Goal: Complete application form: Complete application form

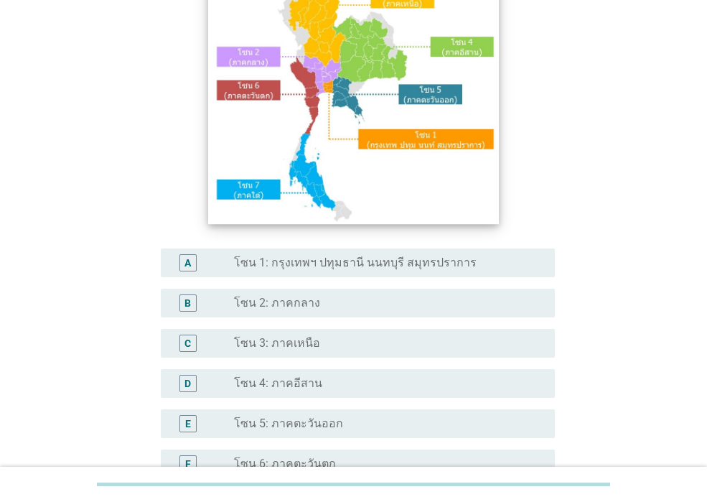
scroll to position [144, 0]
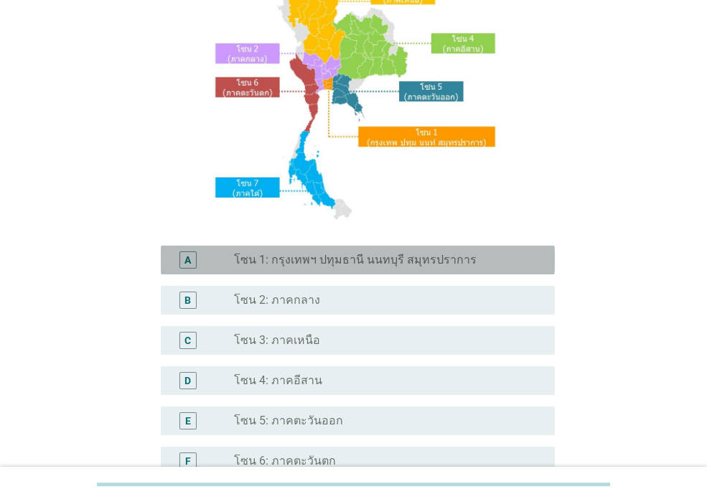
click at [296, 266] on label "โซน 1: กรุงเทพฯ ปทุมธานี นนทบุรี สมุทรปราการ" at bounding box center [355, 260] width 243 height 14
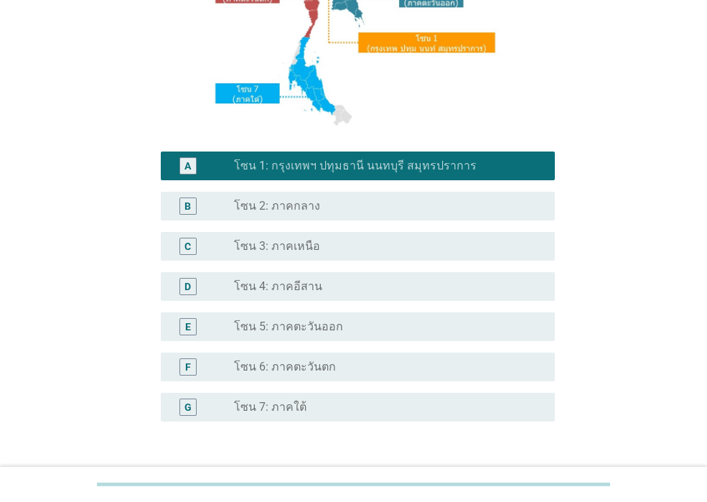
scroll to position [342, 0]
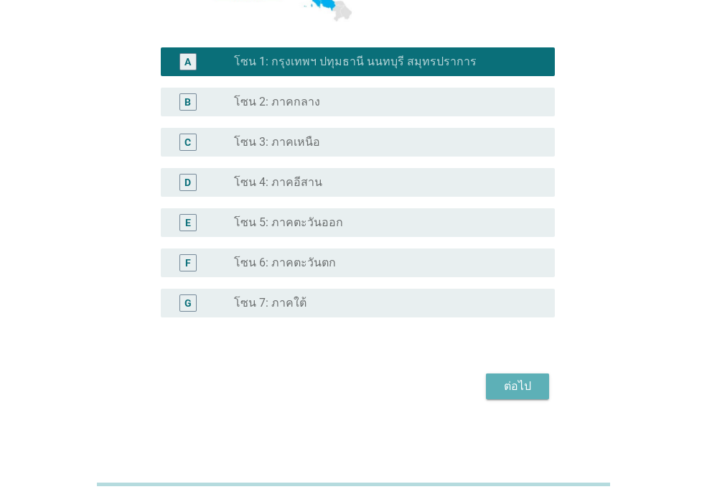
click at [528, 378] on div "ต่อไป" at bounding box center [518, 386] width 40 height 17
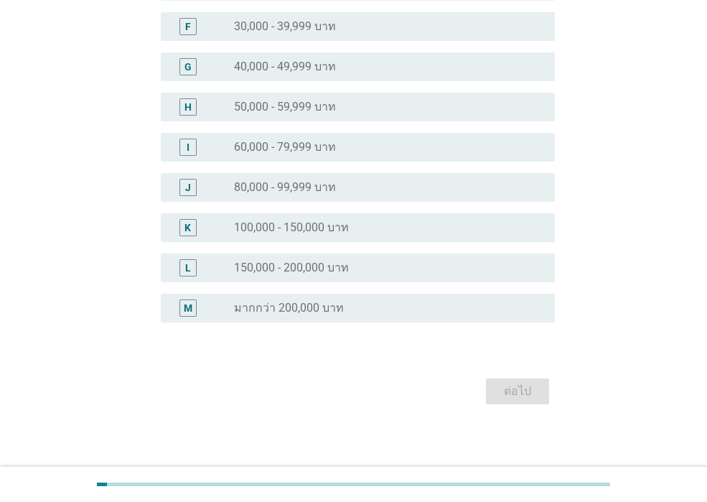
scroll to position [0, 0]
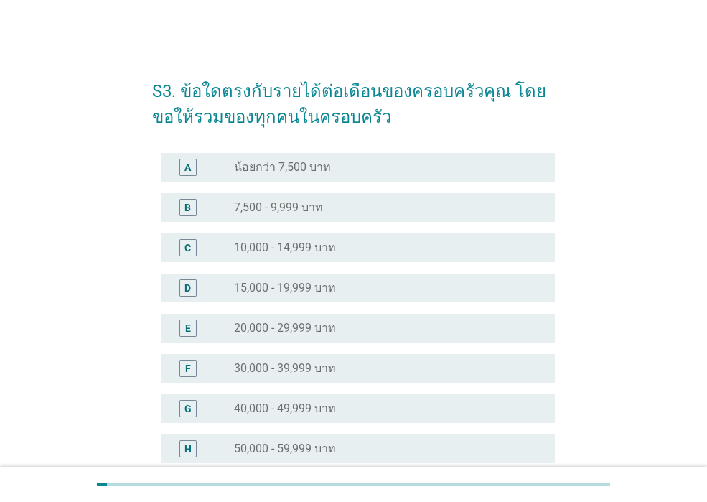
click at [399, 287] on div "radio_button_unchecked 15,000 - 19,999 บาท" at bounding box center [383, 288] width 298 height 14
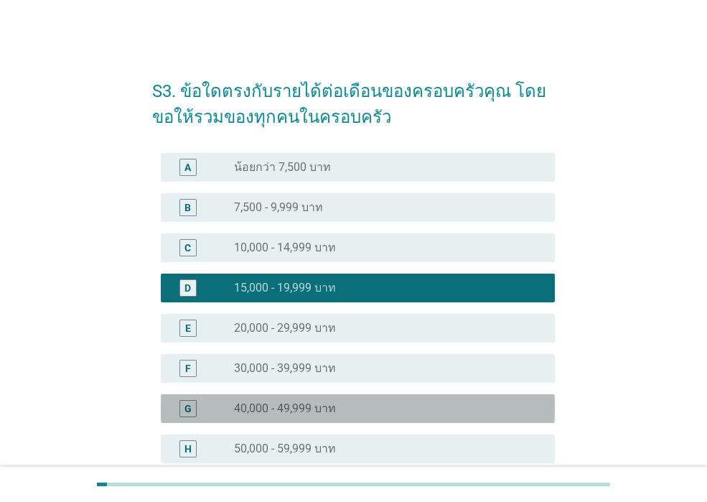
click at [399, 403] on div "radio_button_unchecked 40,000 - 49,999 บาท" at bounding box center [383, 409] width 298 height 14
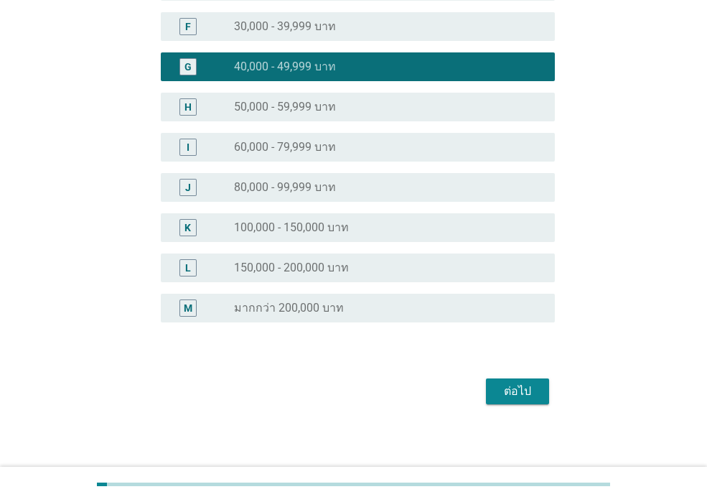
scroll to position [347, 0]
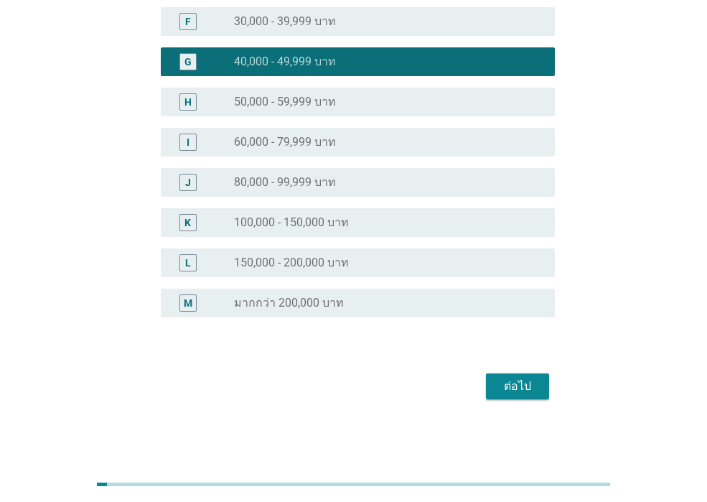
click at [500, 391] on div "ต่อไป" at bounding box center [518, 386] width 40 height 17
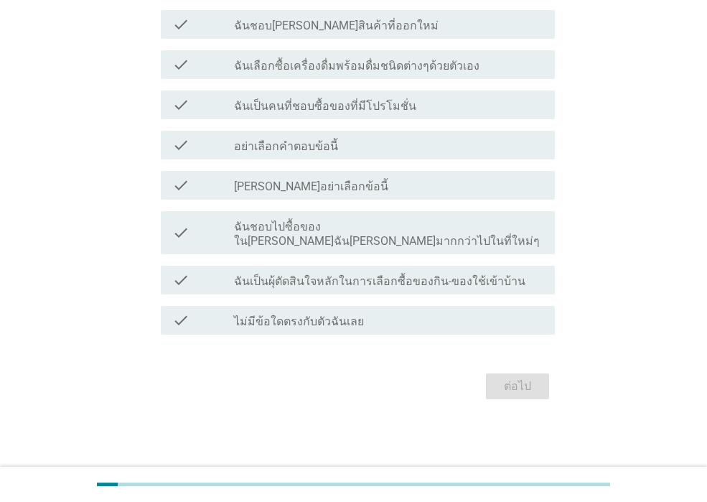
scroll to position [0, 0]
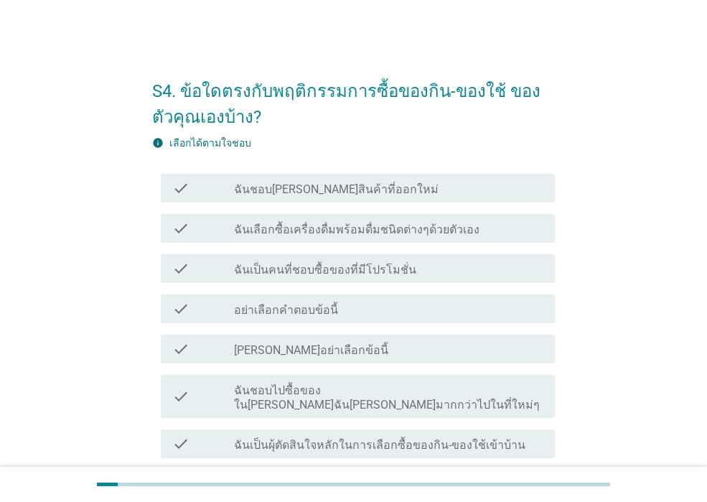
click at [349, 195] on label "ฉันชอบ[PERSON_NAME]สินค้าที่ออกใหม่" at bounding box center [336, 189] width 205 height 14
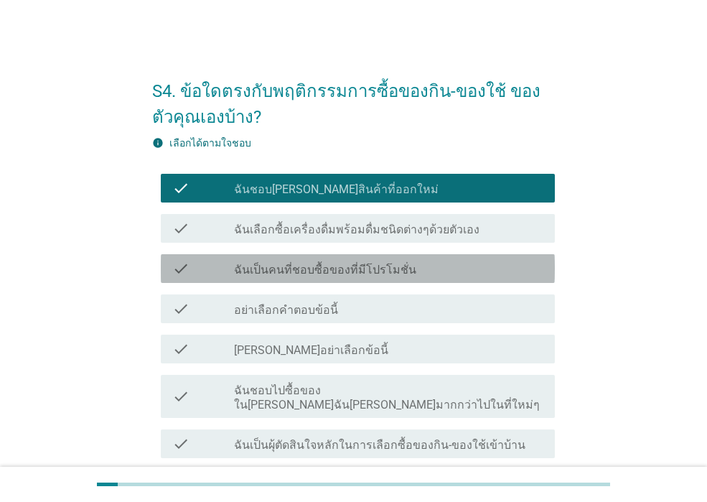
click at [349, 269] on label "ฉันเป็นคนที่ชอบซื้อของที่มีโปรโมชั่น" at bounding box center [325, 270] width 182 height 14
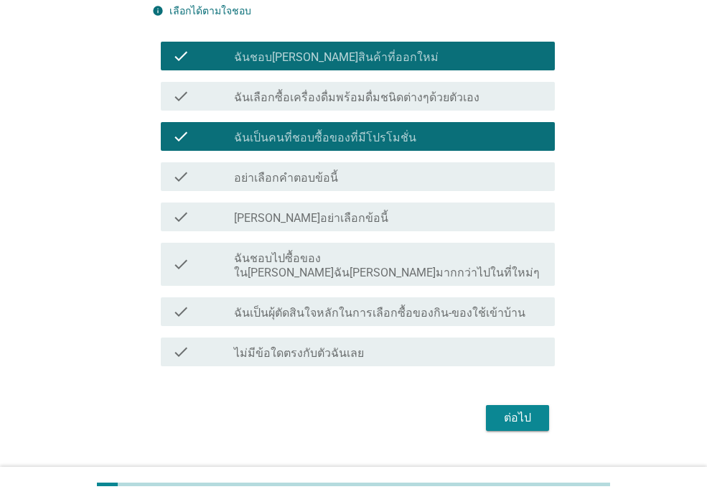
scroll to position [144, 0]
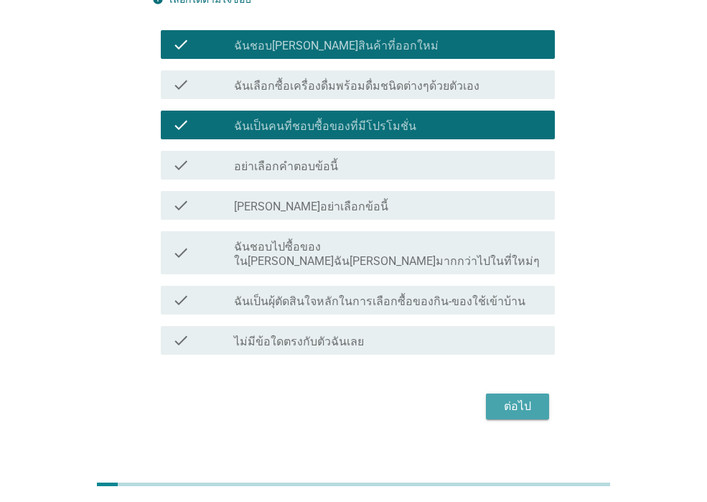
click at [512, 398] on div "ต่อไป" at bounding box center [518, 406] width 40 height 17
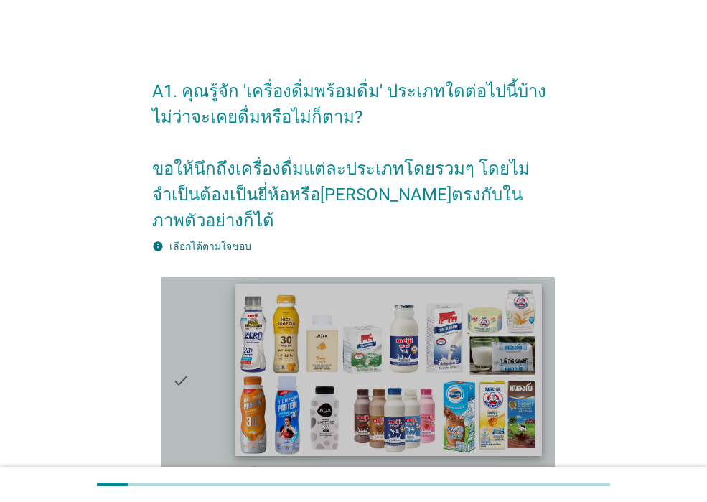
click at [470, 369] on img at bounding box center [389, 370] width 306 height 172
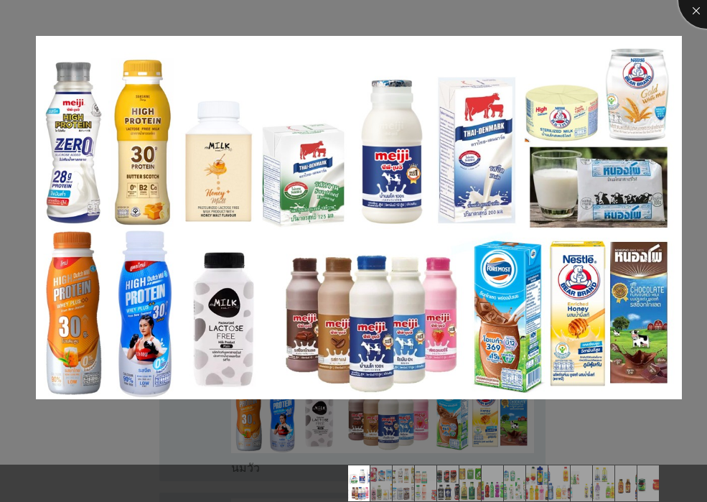
click at [692, 9] on div at bounding box center [707, -1] width 57 height 57
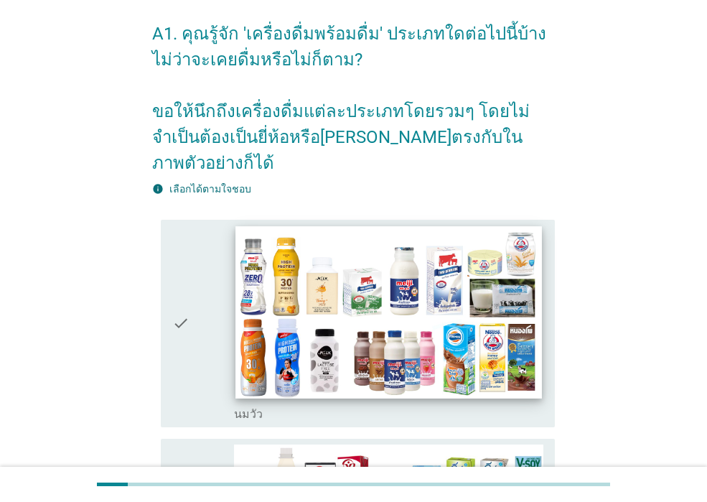
scroll to position [144, 0]
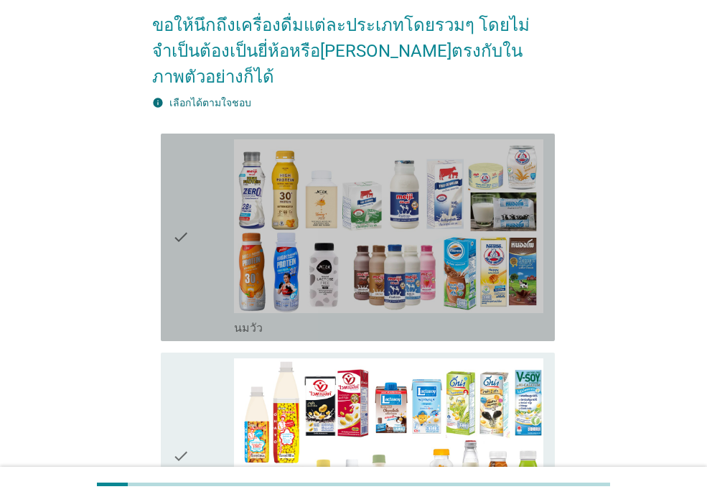
click at [179, 223] on icon "check" at bounding box center [180, 237] width 17 height 196
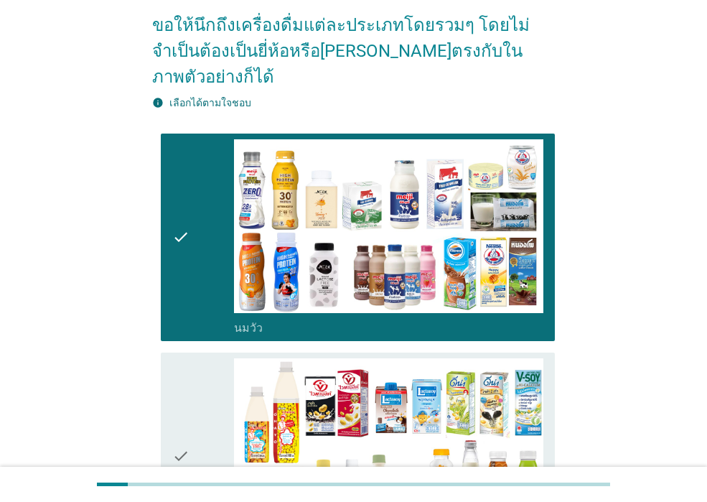
click at [174, 392] on icon "check" at bounding box center [180, 456] width 17 height 196
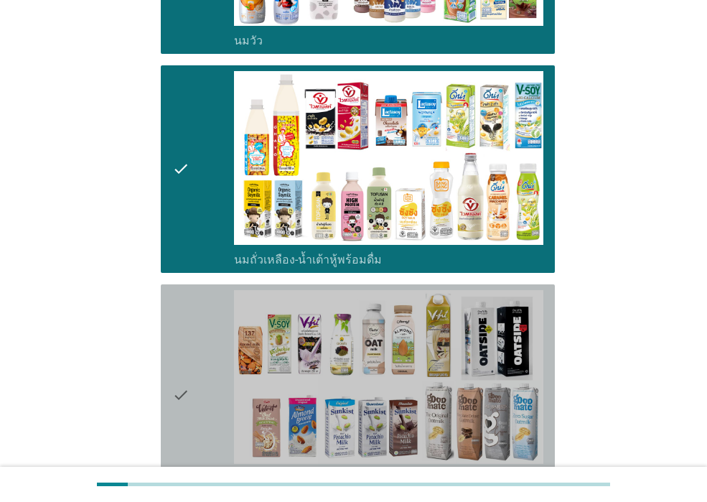
click at [173, 391] on icon "check" at bounding box center [180, 395] width 17 height 210
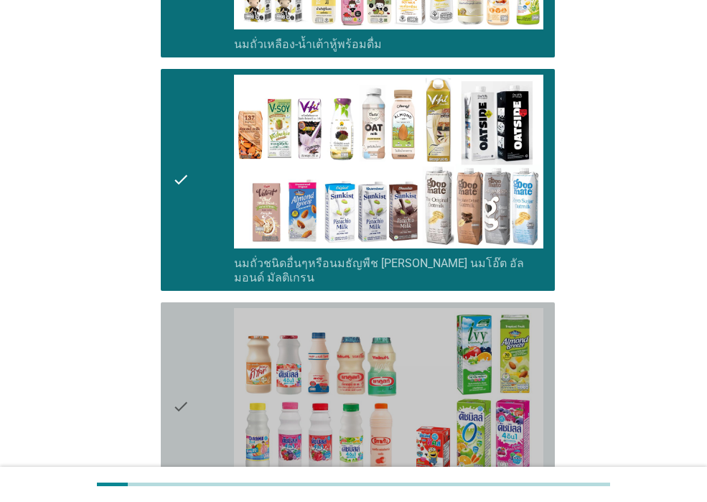
click at [173, 391] on icon "check" at bounding box center [180, 406] width 17 height 196
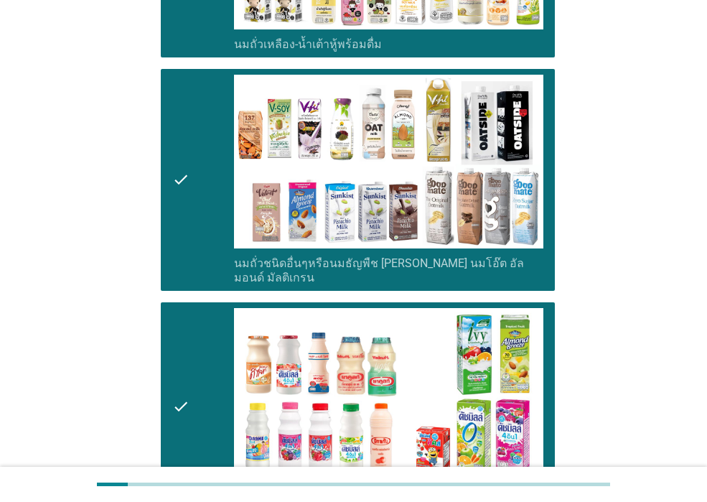
scroll to position [934, 0]
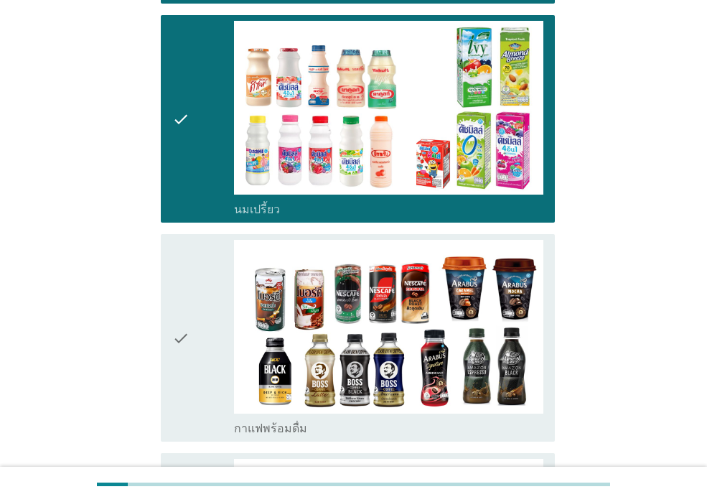
click at [173, 391] on icon "check" at bounding box center [180, 338] width 17 height 196
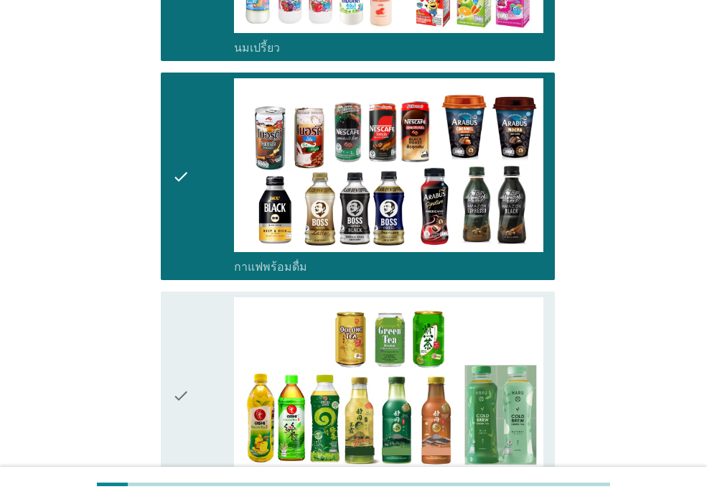
scroll to position [1221, 0]
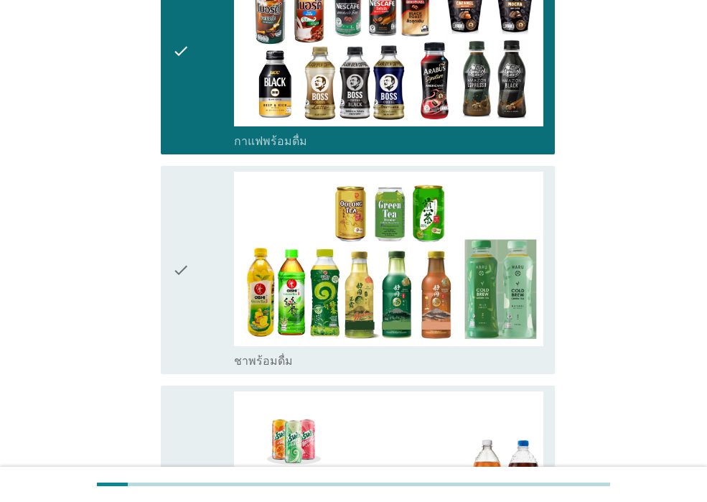
click at [173, 391] on icon "check" at bounding box center [180, 489] width 17 height 196
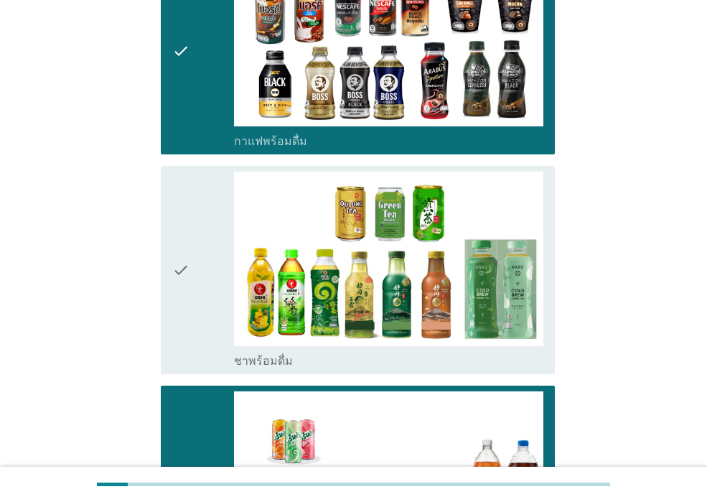
click at [168, 295] on div "check check_box_outline_blank ชาพร้อมดื่ม" at bounding box center [358, 270] width 394 height 208
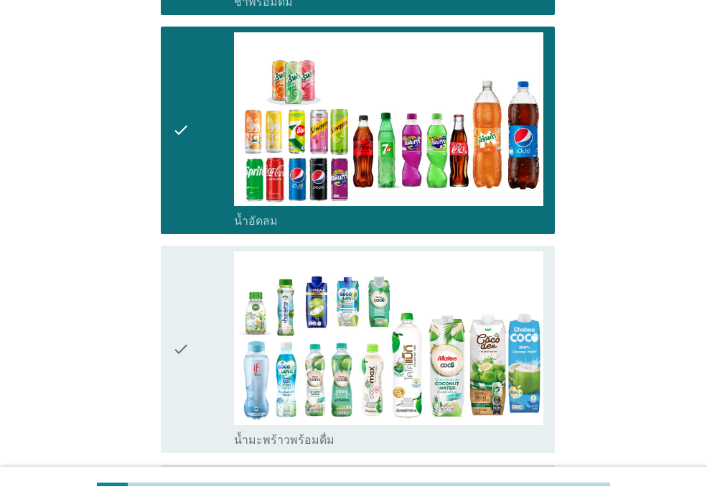
click at [198, 325] on div "check" at bounding box center [203, 349] width 62 height 196
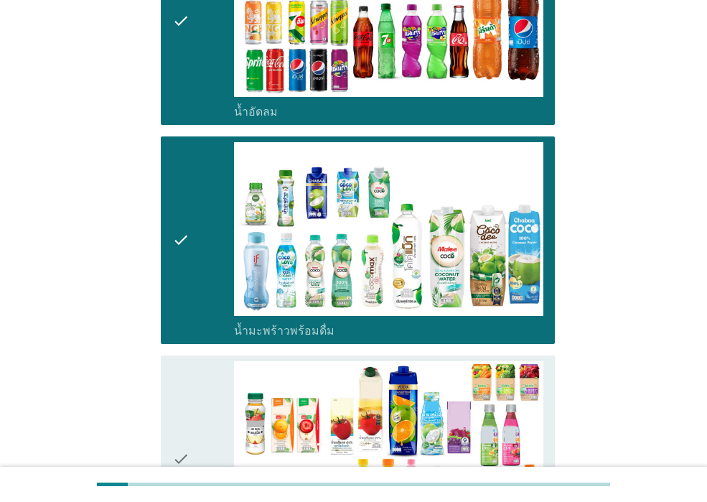
scroll to position [1796, 0]
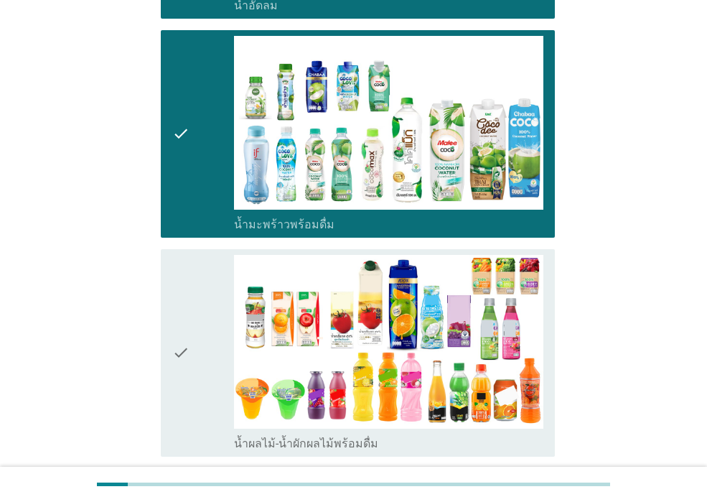
click at [198, 328] on div "check" at bounding box center [203, 353] width 62 height 196
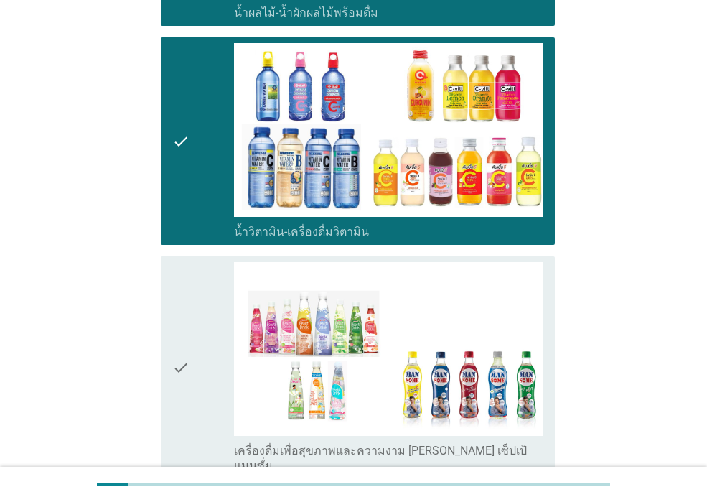
click at [202, 384] on div "check" at bounding box center [203, 367] width 62 height 210
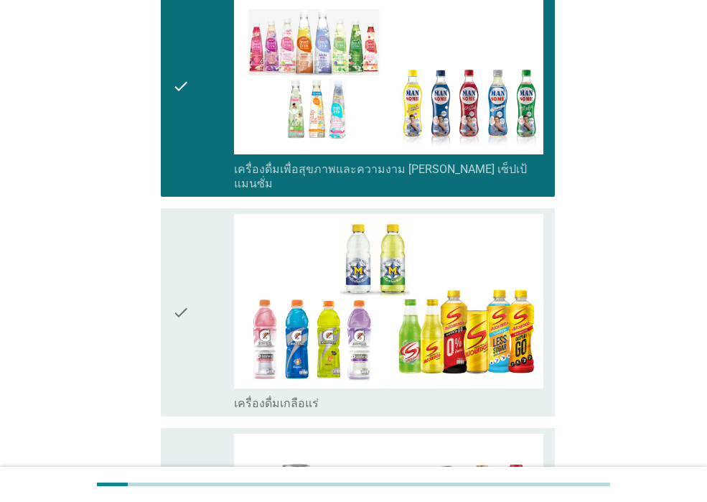
scroll to position [2514, 0]
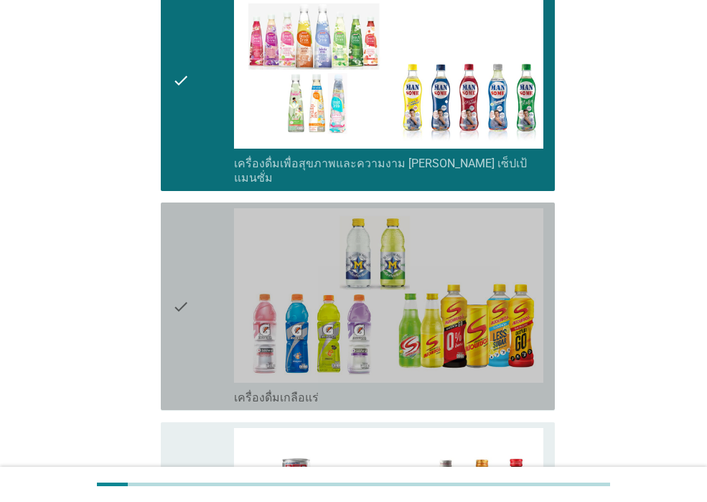
click at [192, 288] on div "check" at bounding box center [203, 306] width 62 height 196
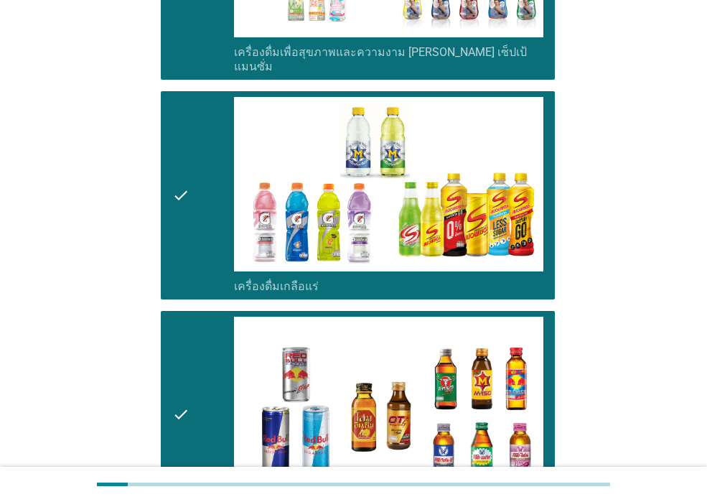
scroll to position [2801, 0]
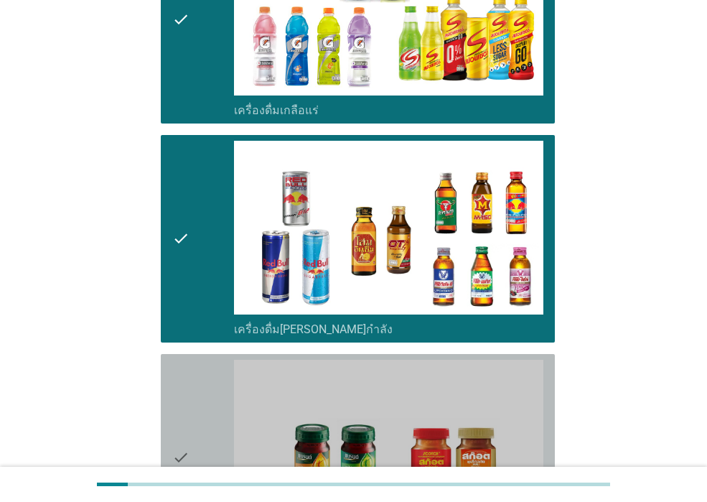
click at [203, 412] on div "check" at bounding box center [203, 458] width 62 height 196
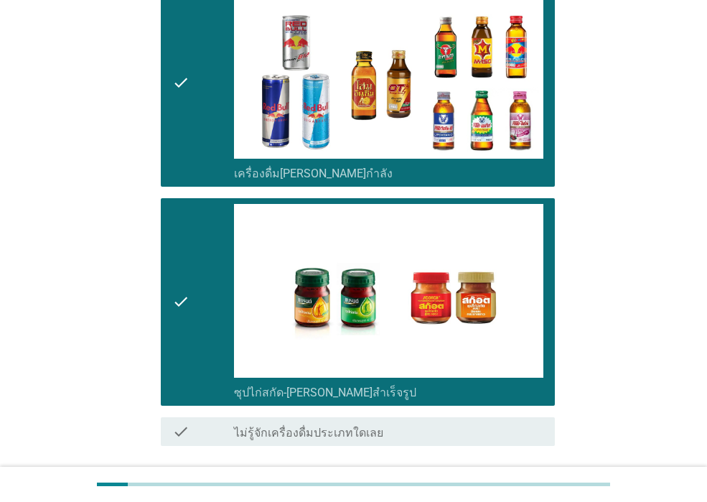
scroll to position [3014, 0]
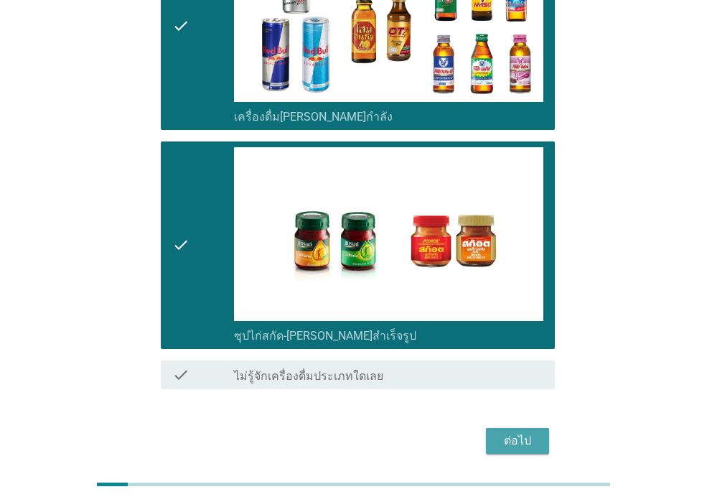
click at [526, 432] on div "ต่อไป" at bounding box center [518, 440] width 40 height 17
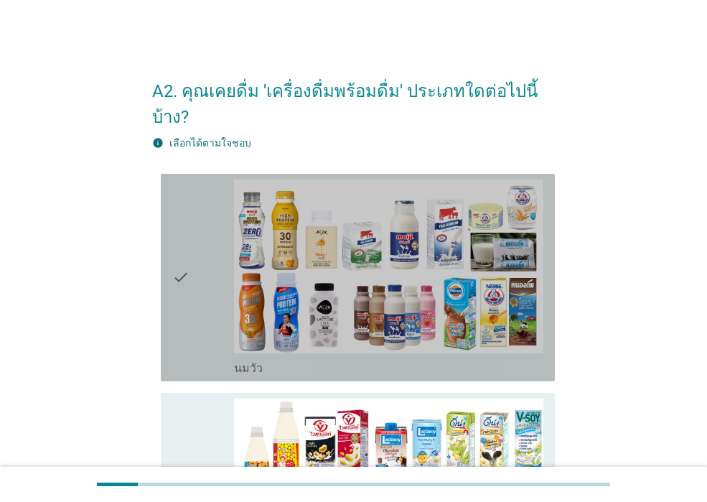
click at [212, 243] on div "check" at bounding box center [203, 278] width 62 height 196
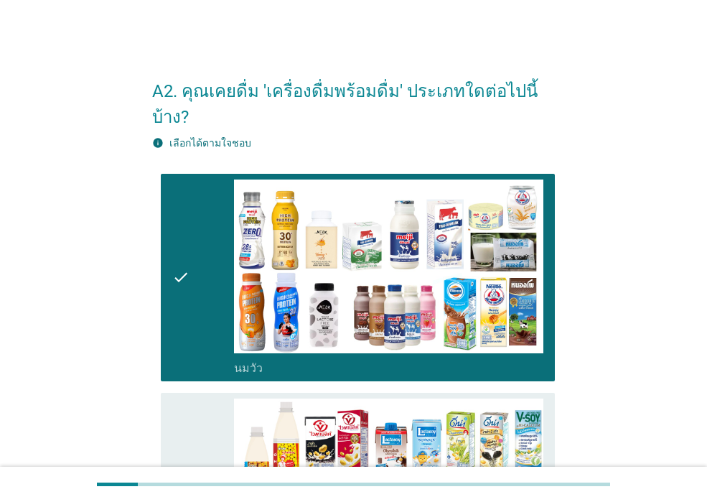
click at [195, 404] on div "check" at bounding box center [203, 497] width 62 height 196
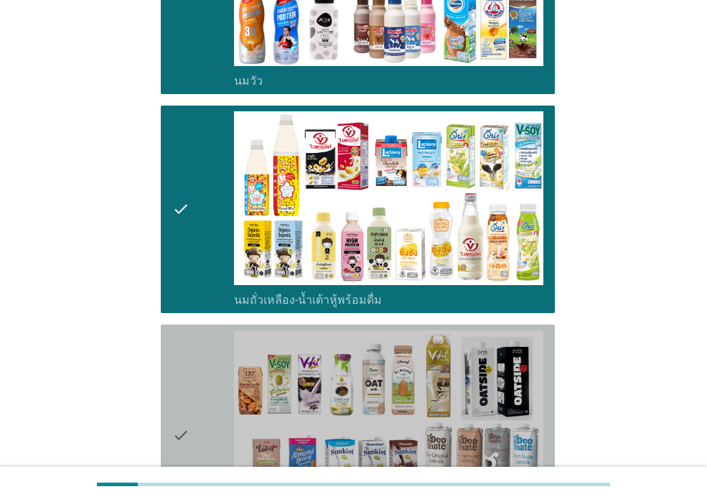
click at [195, 403] on div "check" at bounding box center [203, 435] width 62 height 210
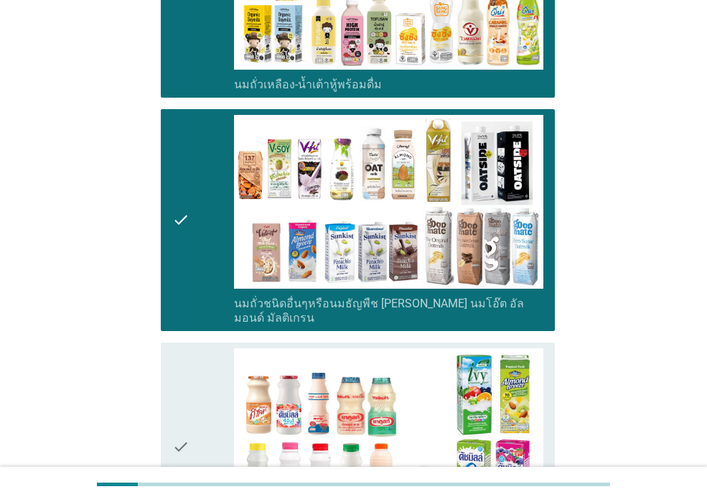
click at [195, 403] on div "check" at bounding box center [203, 446] width 62 height 196
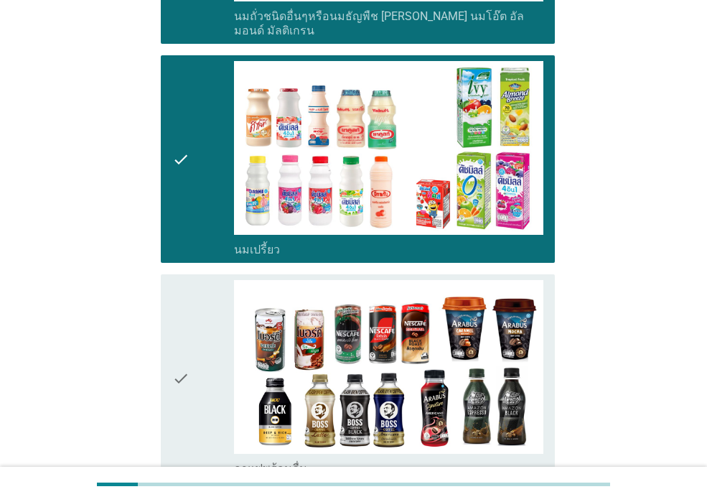
click at [193, 402] on div "check" at bounding box center [203, 378] width 62 height 196
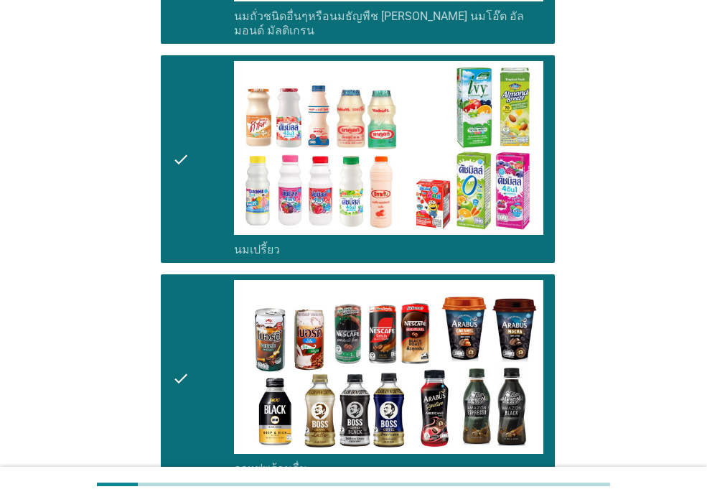
scroll to position [1006, 0]
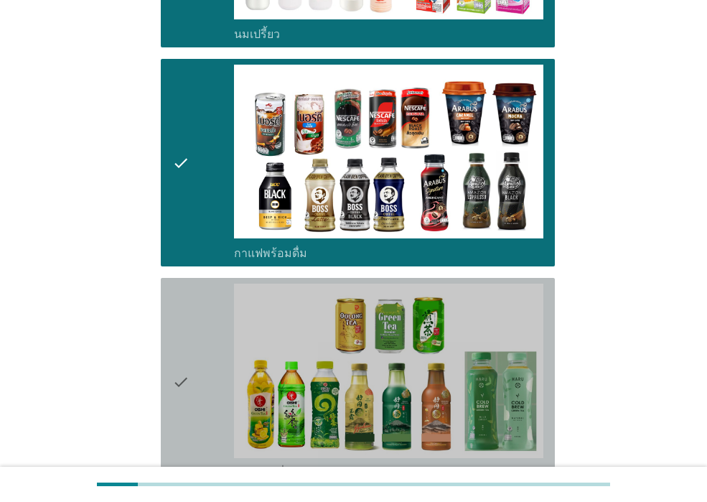
click at [193, 402] on div "check" at bounding box center [203, 382] width 62 height 196
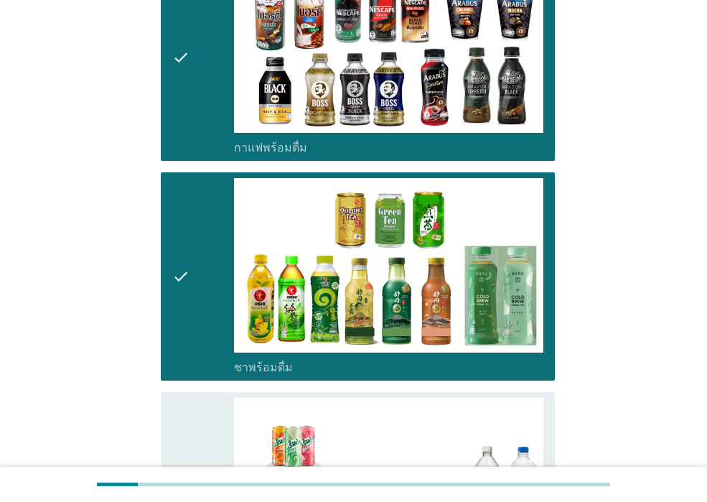
scroll to position [1293, 0]
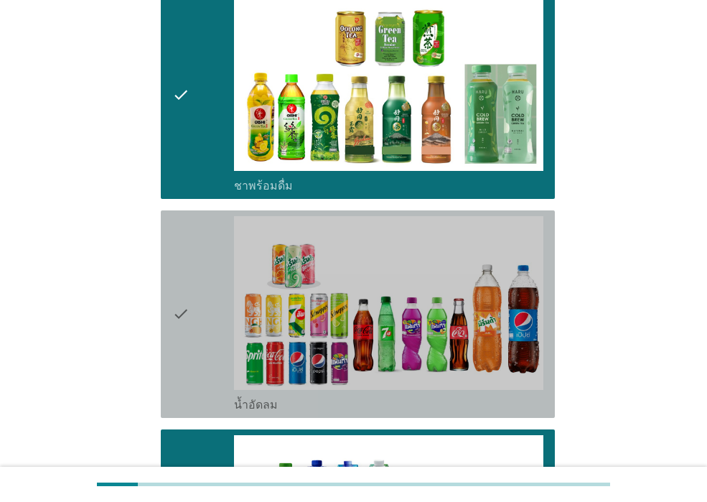
click at [184, 364] on icon "check" at bounding box center [180, 314] width 17 height 196
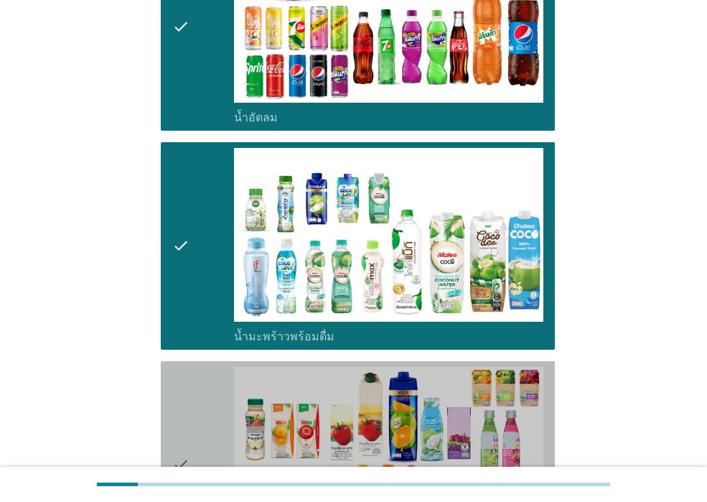
click at [184, 367] on icon "check" at bounding box center [180, 465] width 17 height 196
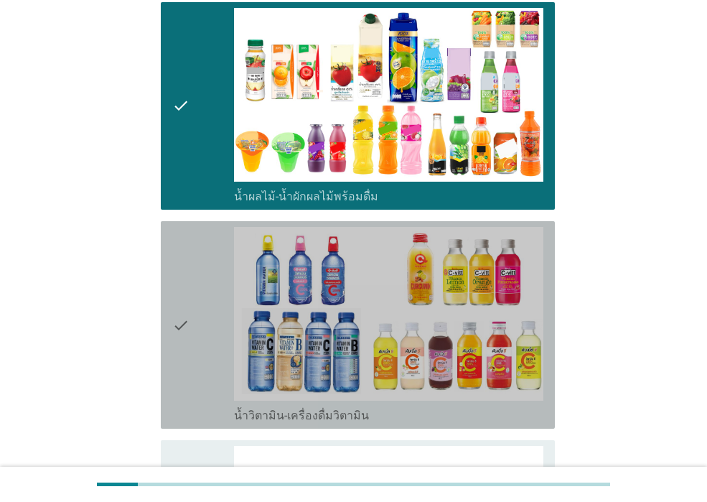
click at [184, 364] on icon "check" at bounding box center [180, 325] width 17 height 196
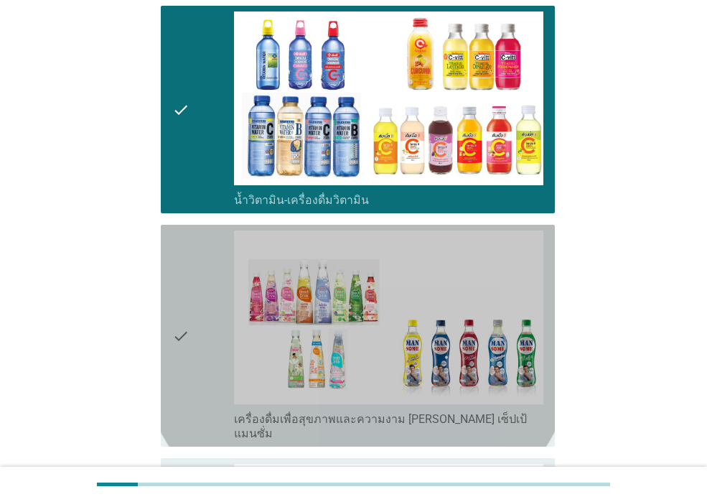
click at [184, 364] on icon "check" at bounding box center [180, 336] width 17 height 210
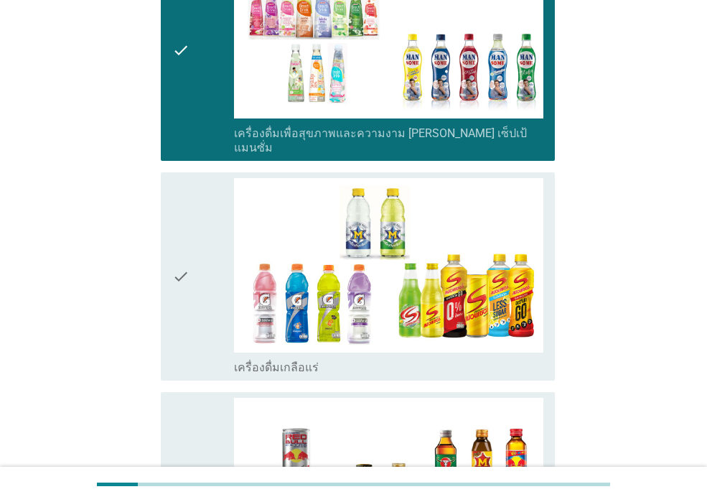
scroll to position [2442, 0]
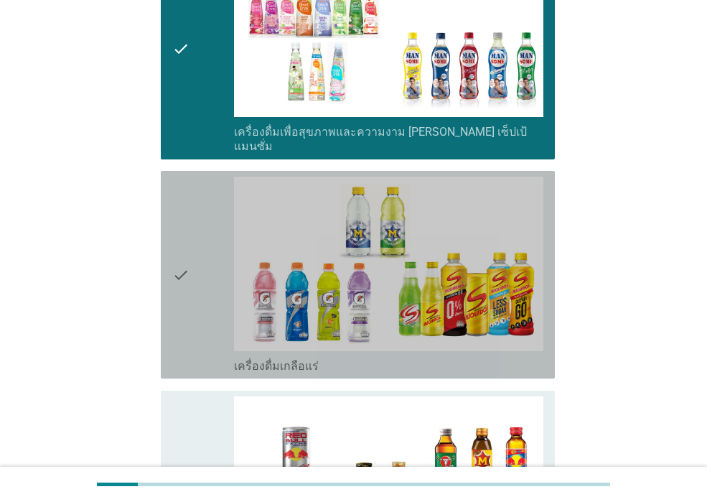
click at [182, 312] on icon "check" at bounding box center [180, 275] width 17 height 196
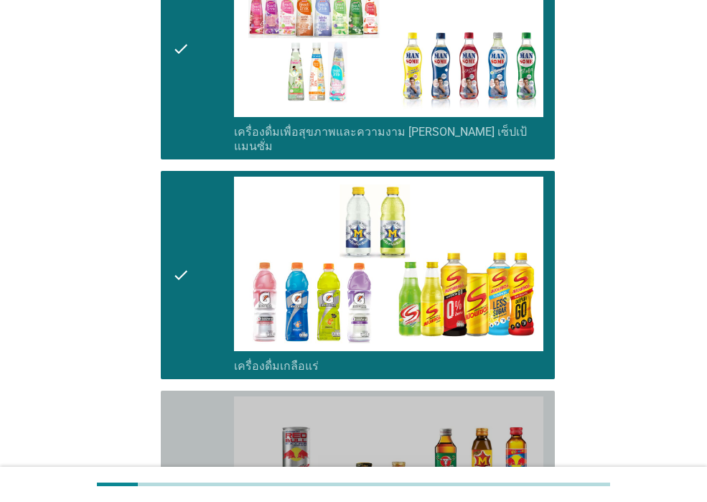
click at [167, 391] on div "check check_box_outline_blank เครื่องดื่ม[PERSON_NAME]กำลัง" at bounding box center [358, 495] width 394 height 208
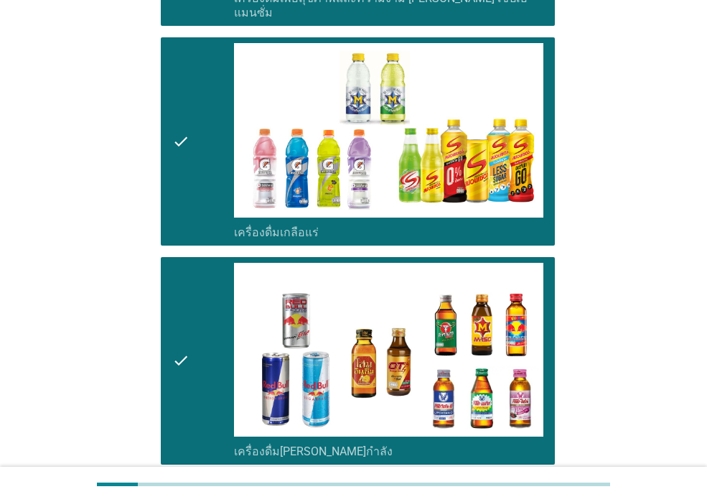
scroll to position [2729, 0]
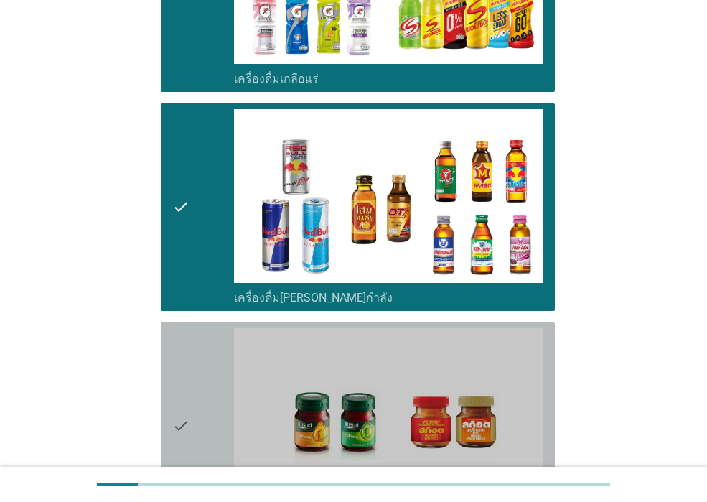
click at [213, 386] on div "check" at bounding box center [203, 426] width 62 height 196
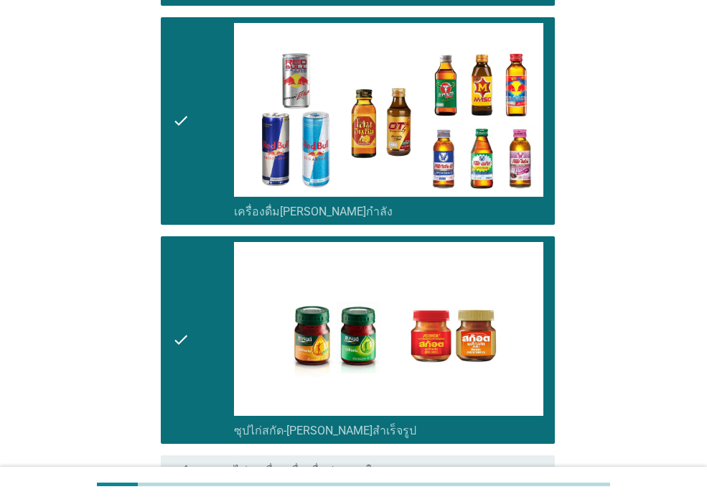
scroll to position [2910, 0]
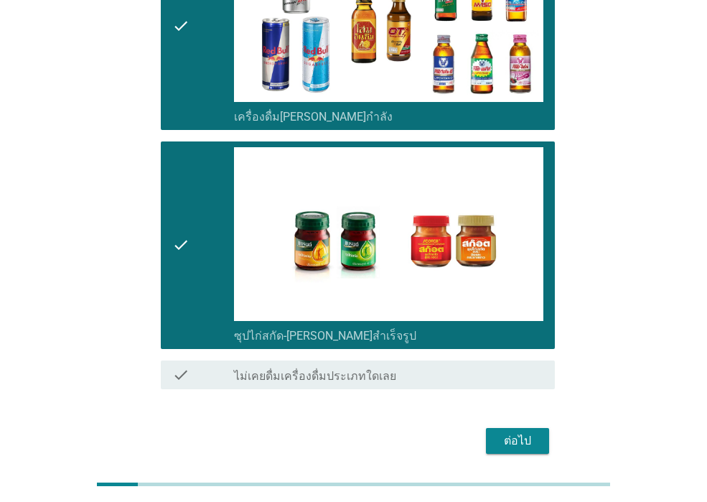
click at [494, 428] on button "ต่อไป" at bounding box center [517, 441] width 63 height 26
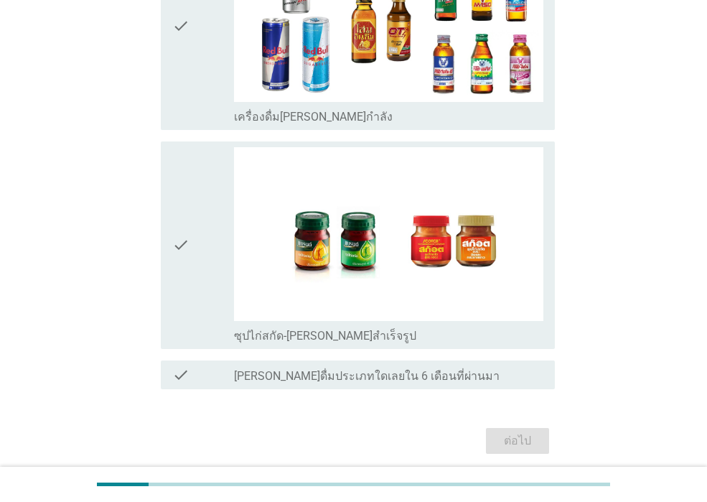
scroll to position [0, 0]
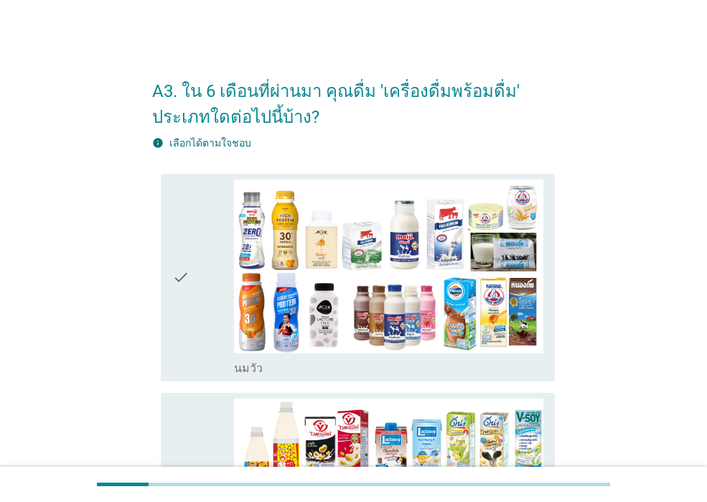
click at [193, 307] on div "check" at bounding box center [203, 278] width 62 height 196
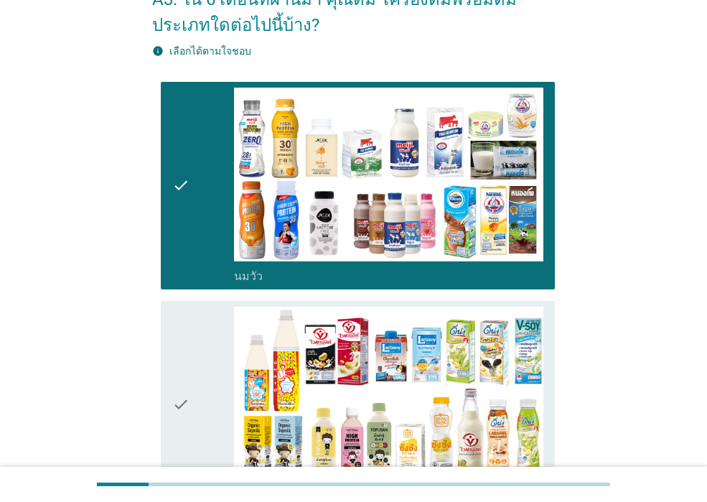
scroll to position [215, 0]
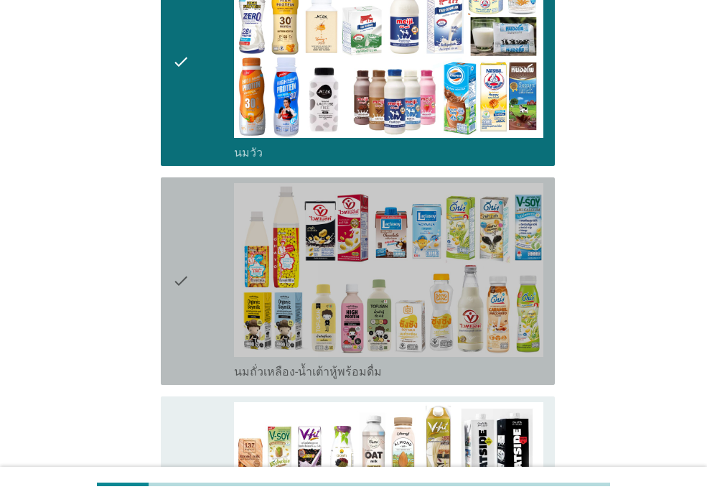
click at [195, 312] on div "check" at bounding box center [203, 281] width 62 height 196
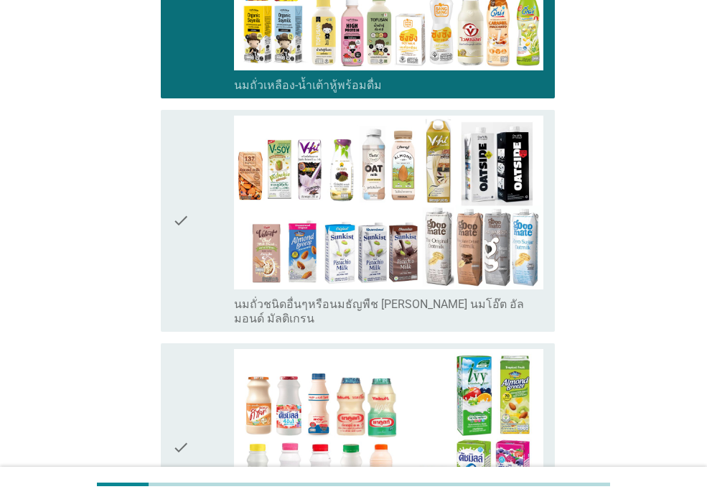
scroll to position [503, 0]
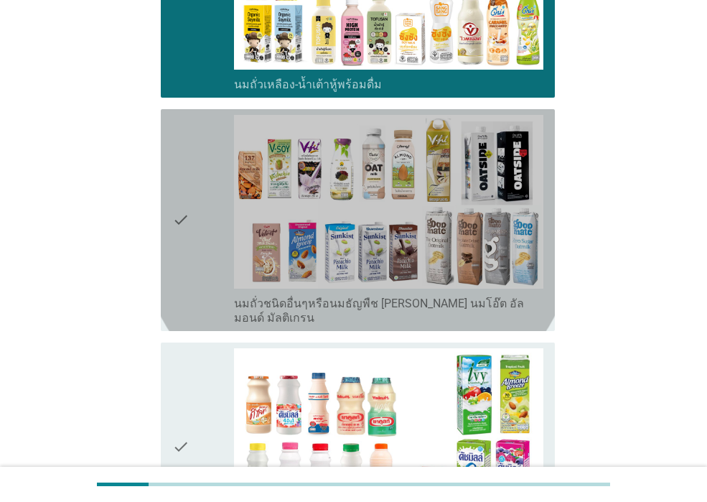
click at [195, 312] on div "check check_box_outline_blank นมถั่วชนิดอื่นๆหรือนมธัญพืช [PERSON_NAME] นมโอ๊ต …" at bounding box center [358, 220] width 394 height 222
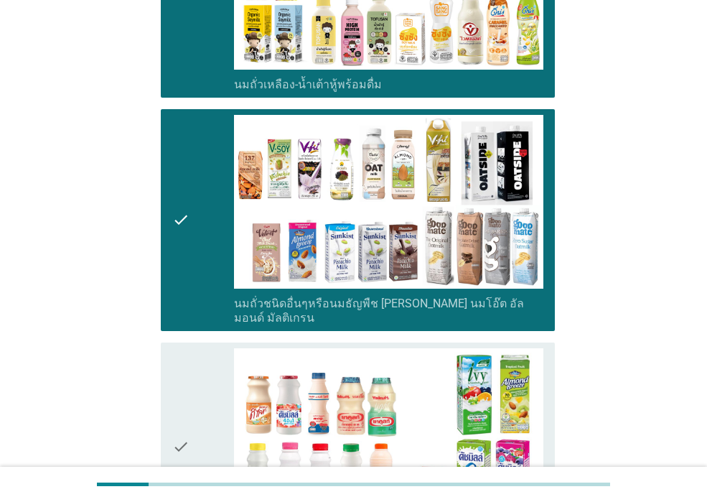
click at [196, 377] on div "check" at bounding box center [203, 446] width 62 height 196
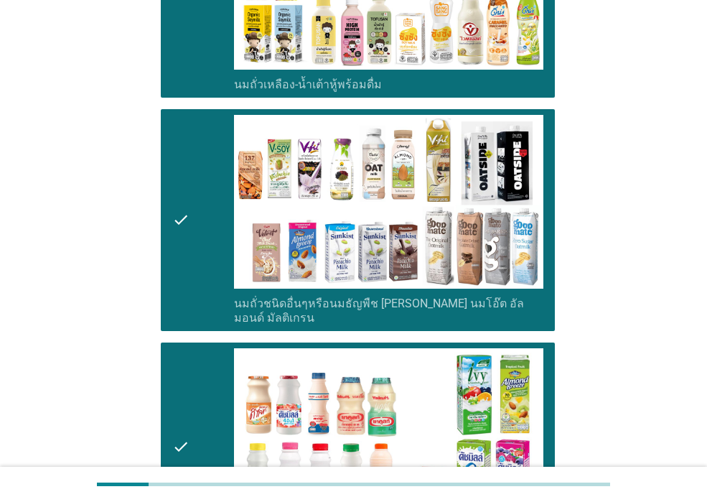
scroll to position [718, 0]
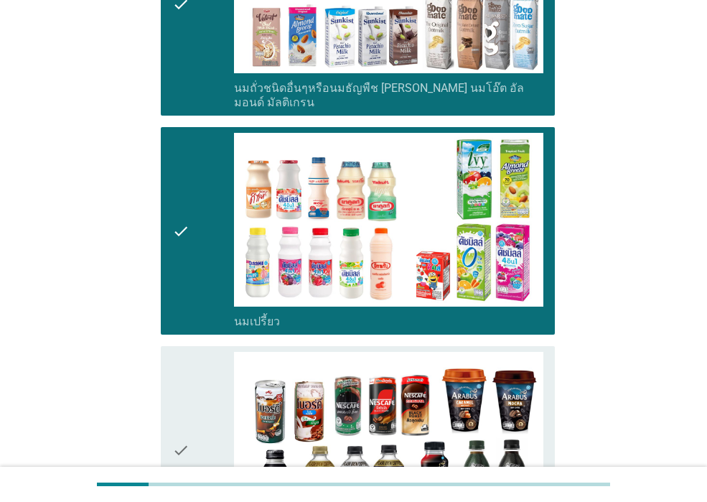
click at [197, 380] on div "check" at bounding box center [203, 450] width 62 height 196
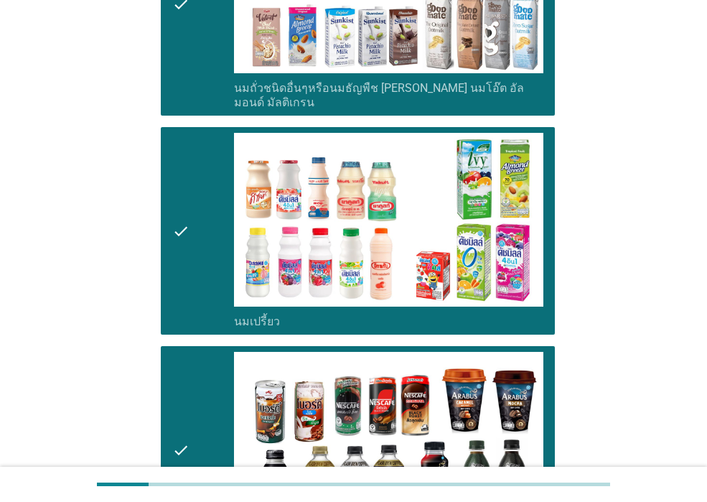
scroll to position [1006, 0]
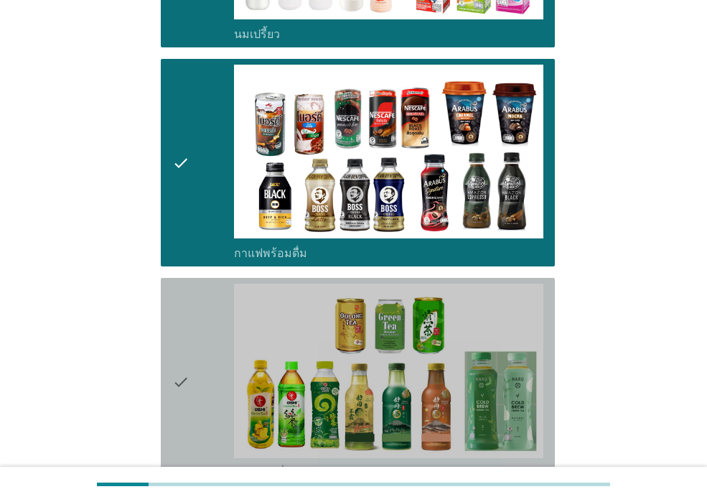
click at [197, 380] on div "check" at bounding box center [203, 382] width 62 height 196
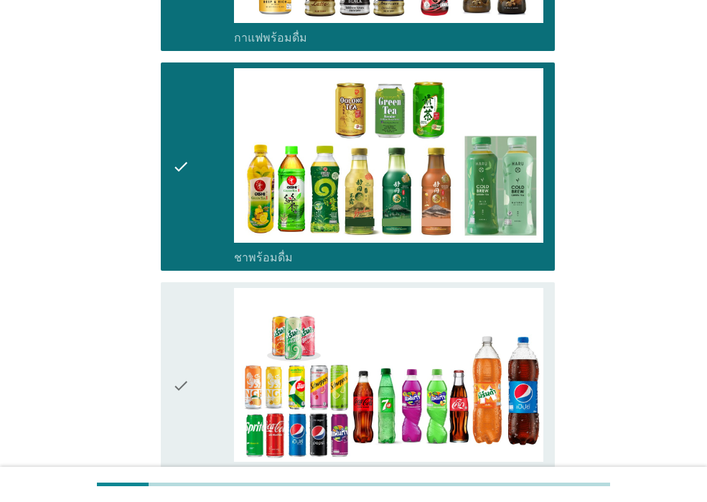
click at [197, 380] on div "check" at bounding box center [203, 386] width 62 height 196
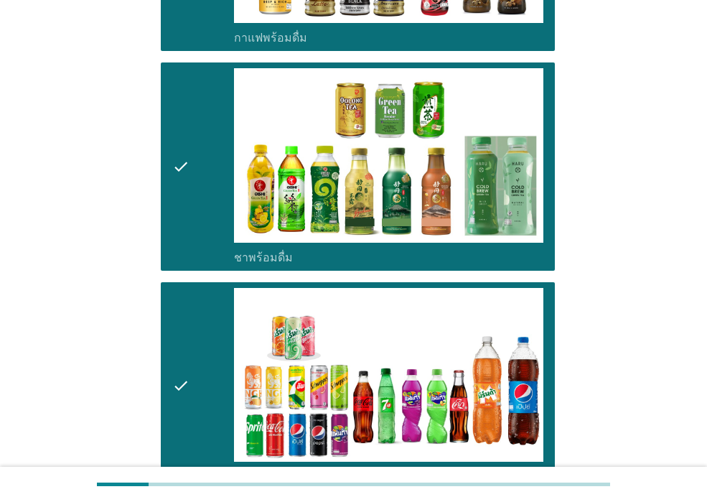
scroll to position [1508, 0]
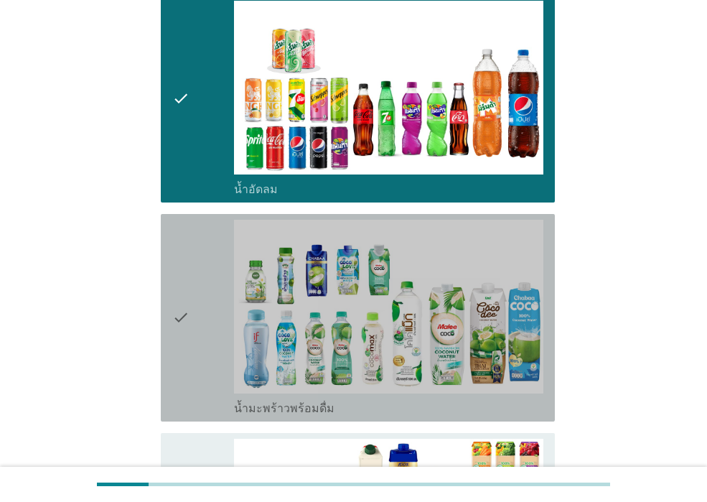
click at [197, 380] on div "check" at bounding box center [203, 318] width 62 height 196
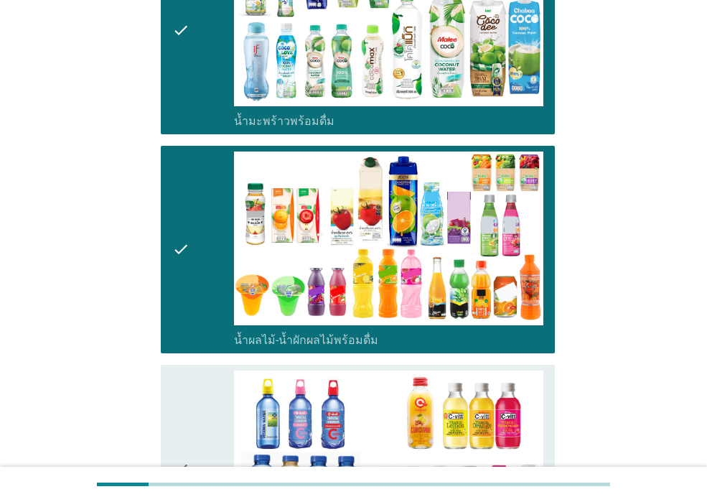
click at [197, 438] on div "check" at bounding box center [203, 469] width 62 height 196
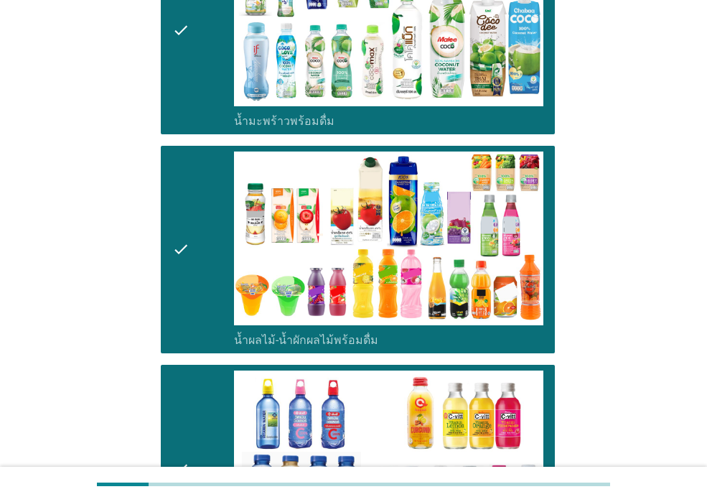
scroll to position [2083, 0]
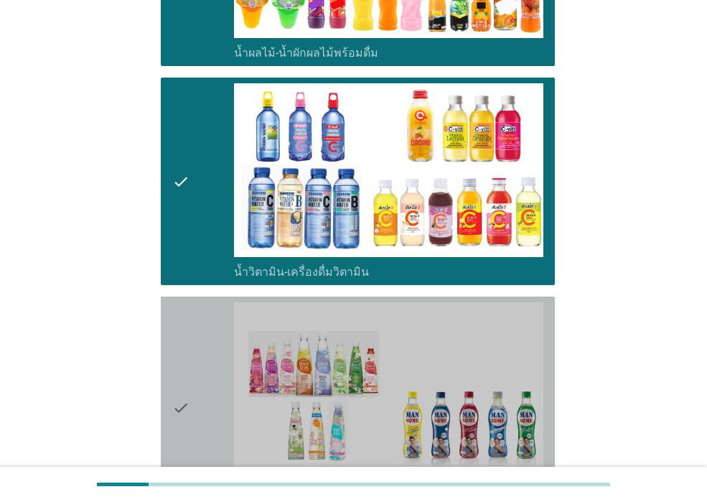
click at [196, 437] on div "check" at bounding box center [203, 407] width 62 height 210
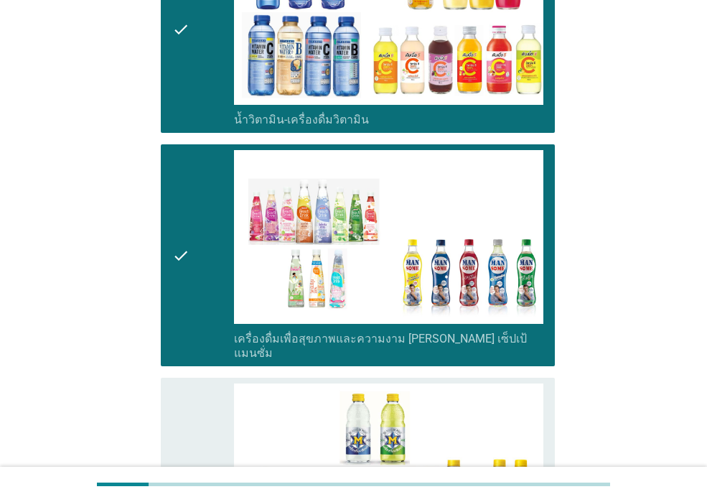
scroll to position [2370, 0]
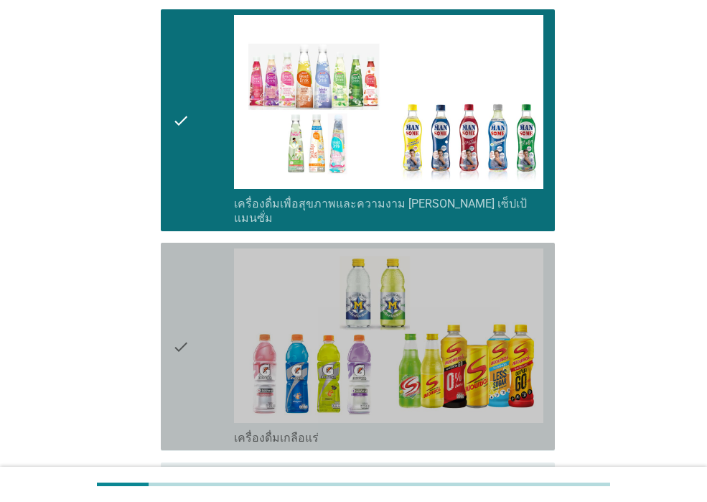
click at [202, 384] on div "check" at bounding box center [203, 347] width 62 height 196
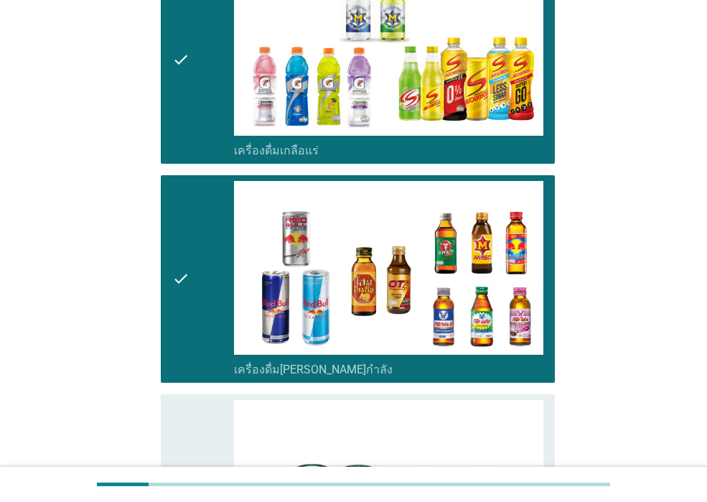
click at [200, 439] on div "check" at bounding box center [203, 498] width 62 height 196
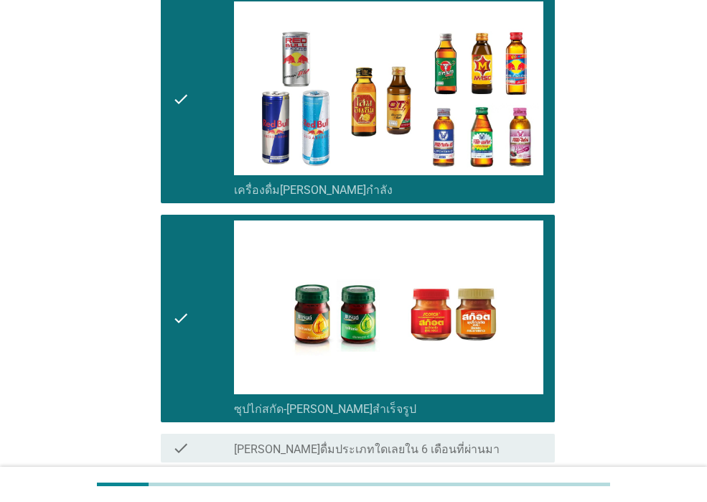
scroll to position [2936, 0]
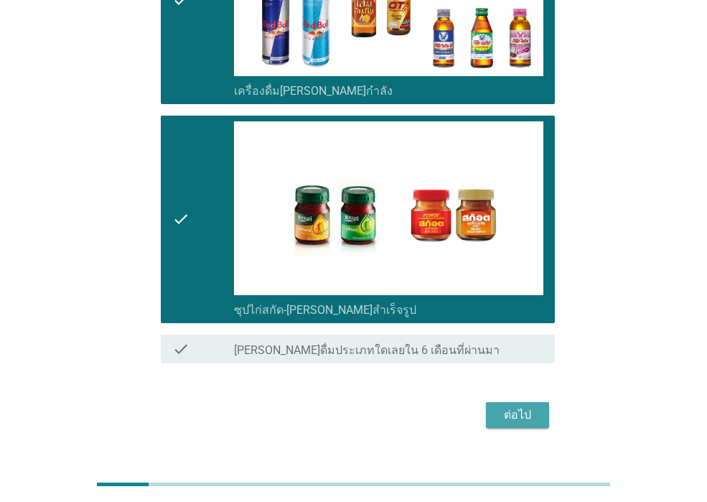
click at [516, 407] on div "ต่อไป" at bounding box center [518, 415] width 40 height 17
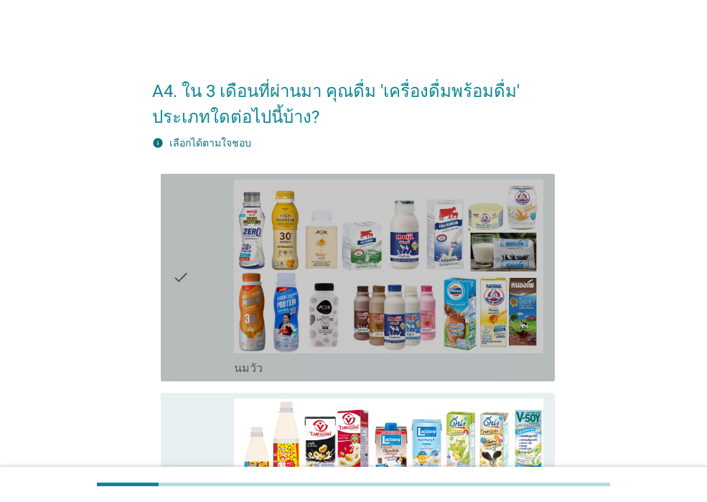
click at [221, 315] on div "check" at bounding box center [203, 278] width 62 height 196
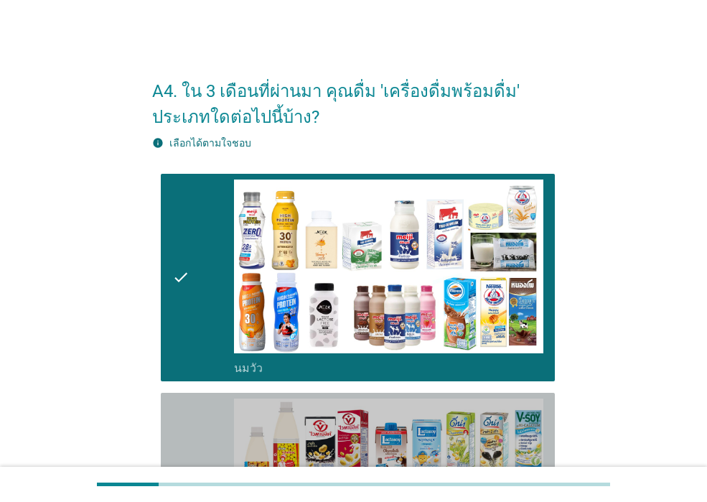
click at [222, 394] on div "check check_box_outline_blank นมถั่วเหลือง-น้ำเต้าหู้พร้อมดื่ม" at bounding box center [358, 497] width 394 height 208
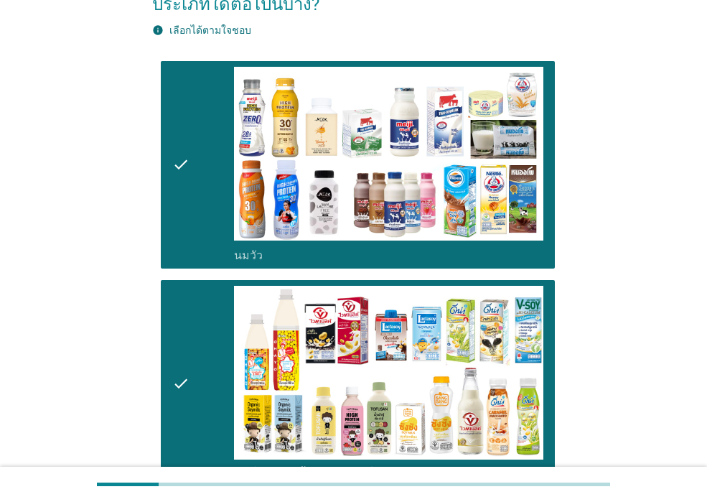
scroll to position [287, 0]
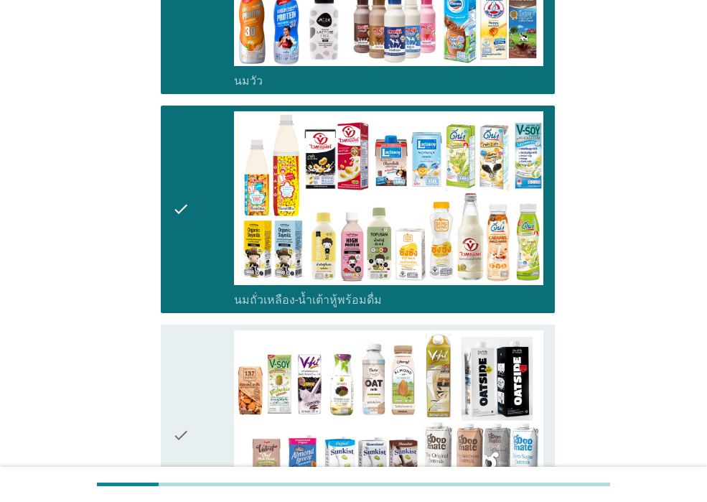
click at [172, 380] on div "check check_box_outline_blank นมถั่วชนิดอื่นๆหรือนมธัญพืช [PERSON_NAME] นมโอ๊ต …" at bounding box center [358, 436] width 394 height 222
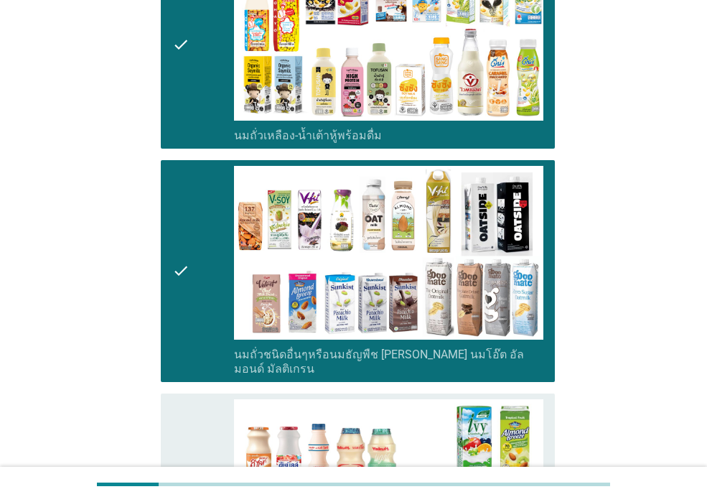
scroll to position [646, 0]
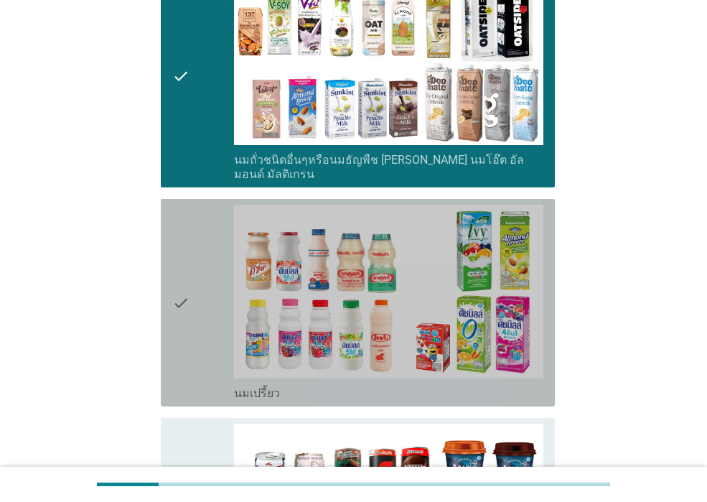
click at [186, 341] on icon "check" at bounding box center [180, 303] width 17 height 196
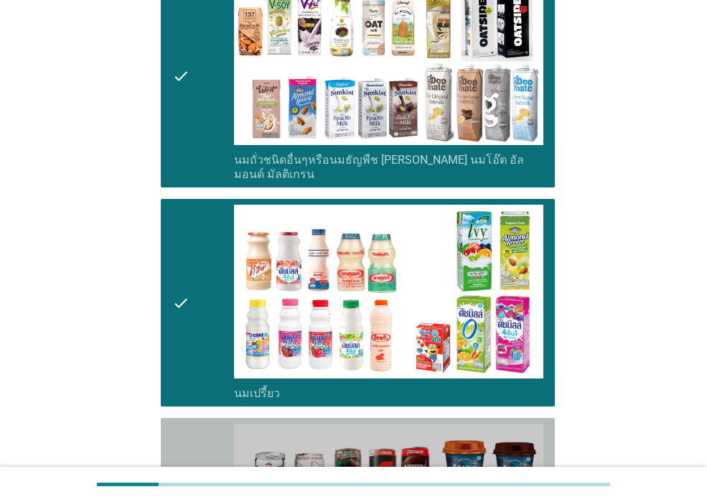
drag, startPoint x: 196, startPoint y: 444, endPoint x: 196, endPoint y: 434, distance: 10.1
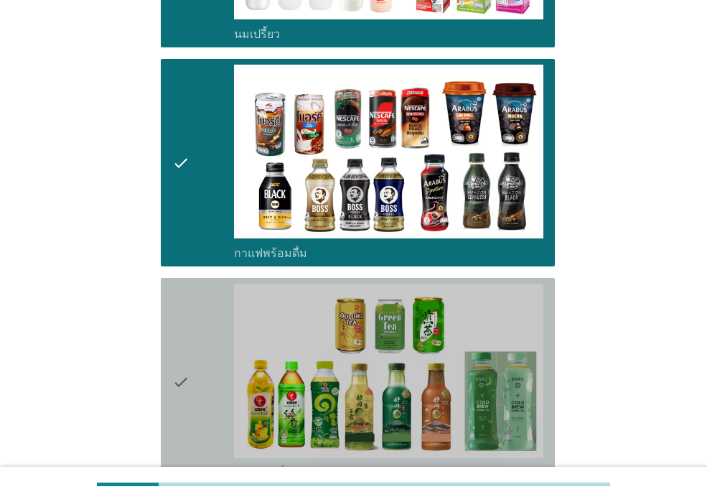
click at [196, 420] on div "check" at bounding box center [203, 382] width 62 height 196
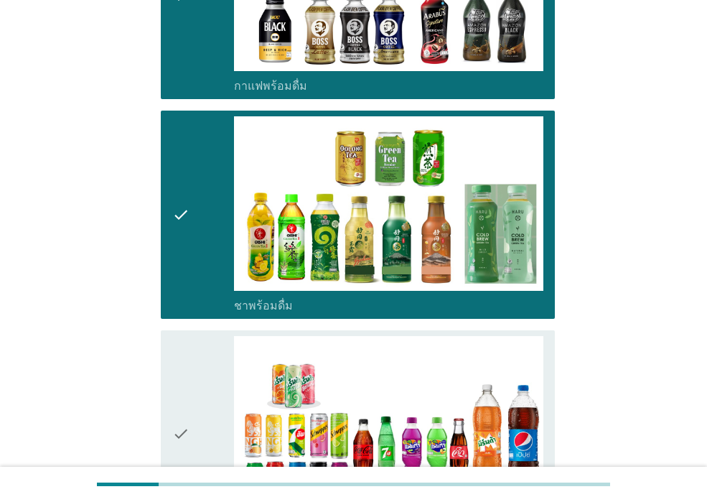
scroll to position [1365, 0]
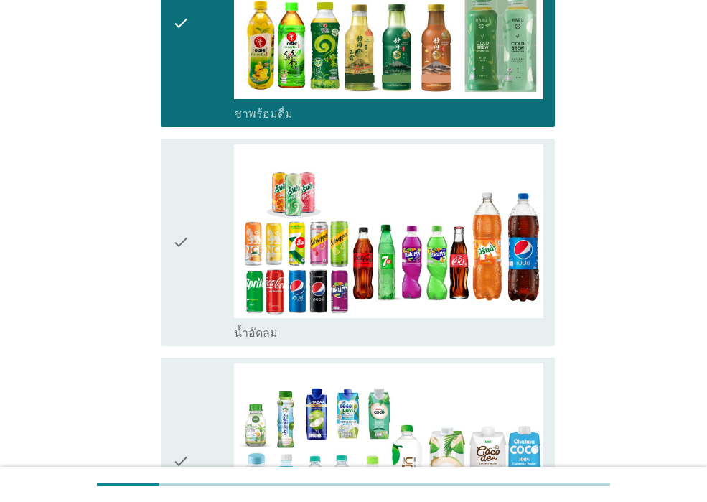
click at [180, 310] on icon "check" at bounding box center [180, 242] width 17 height 196
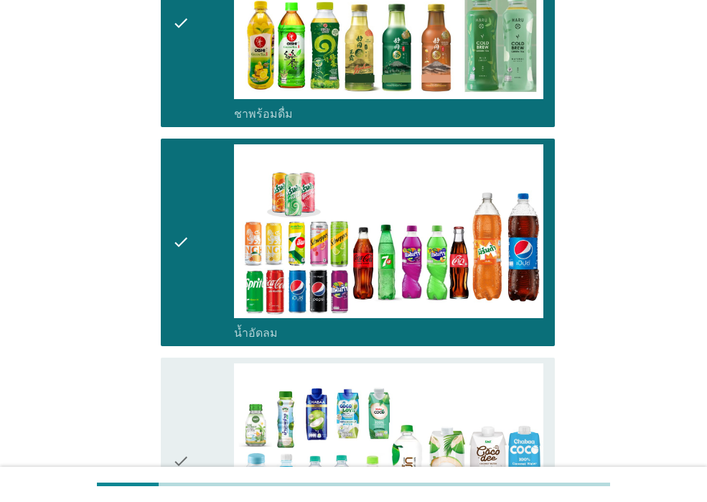
click at [187, 389] on icon "check" at bounding box center [180, 461] width 17 height 196
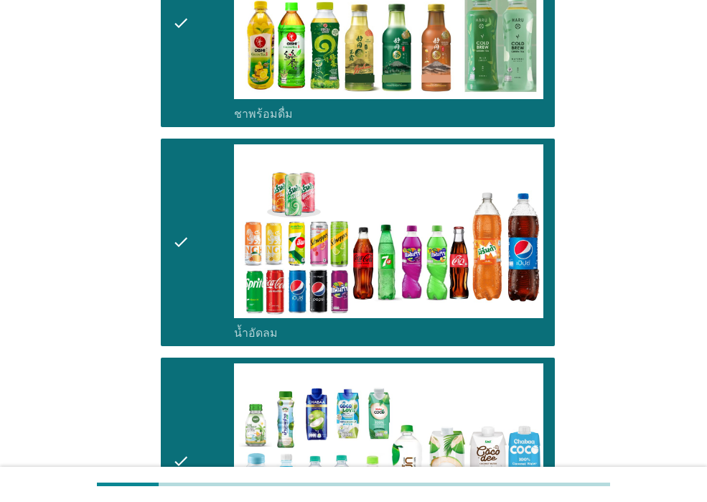
scroll to position [1724, 0]
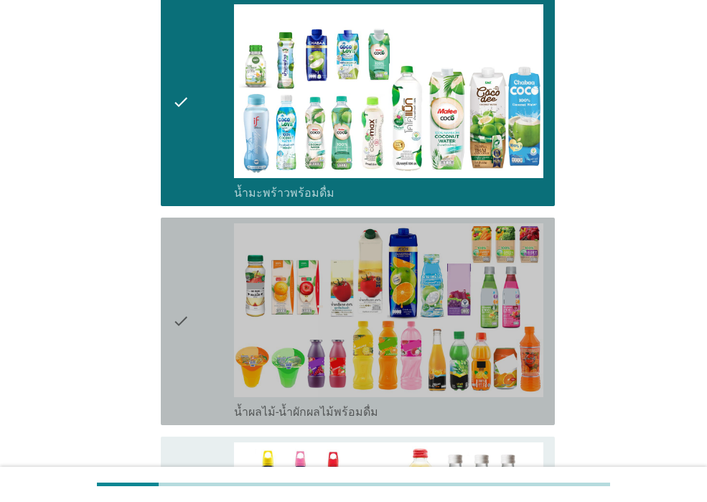
click at [187, 389] on icon "check" at bounding box center [180, 321] width 17 height 196
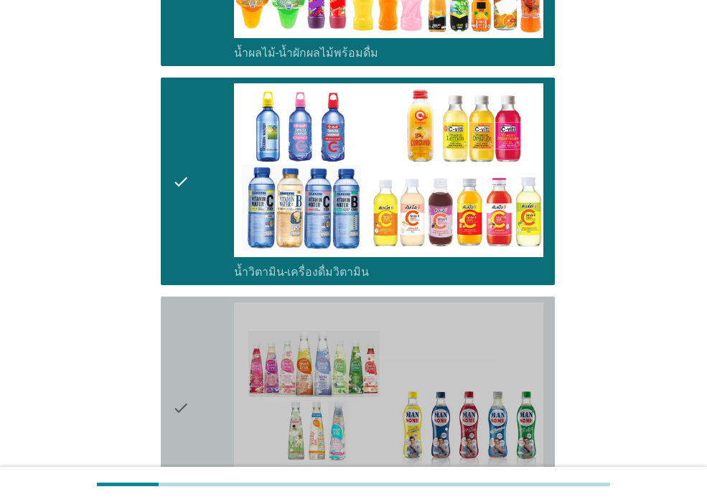
click at [190, 440] on div "check" at bounding box center [203, 407] width 62 height 210
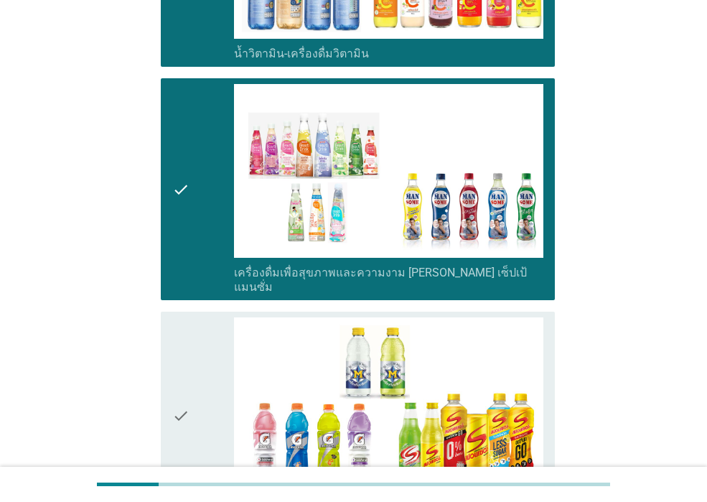
scroll to position [2442, 0]
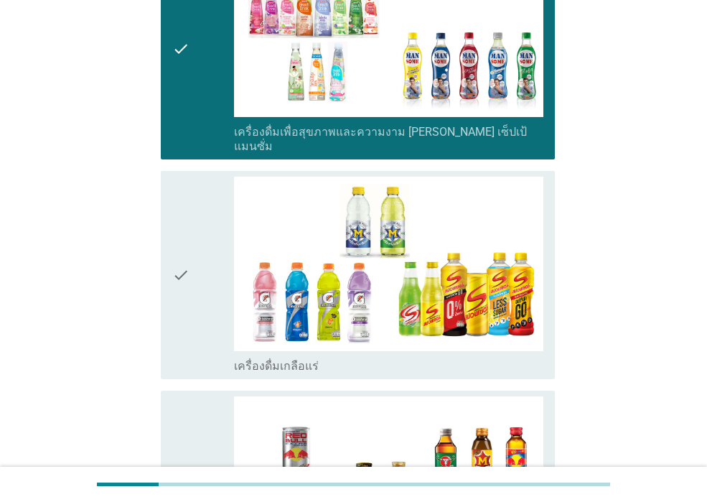
click at [190, 440] on div "check" at bounding box center [203, 494] width 62 height 196
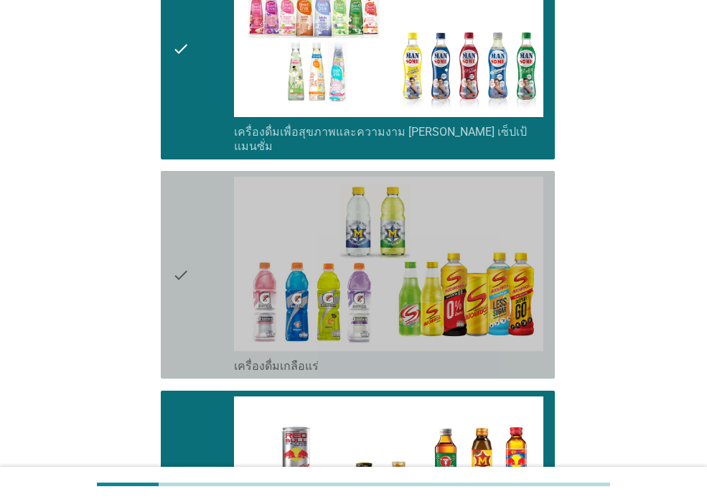
click at [192, 343] on div "check" at bounding box center [203, 275] width 62 height 196
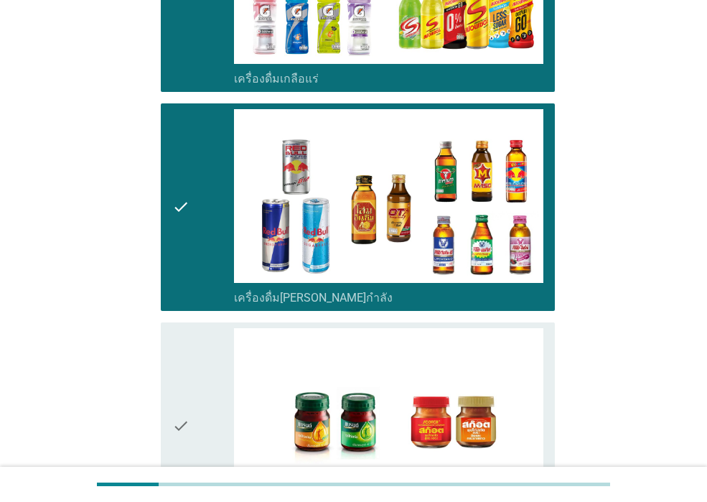
click at [192, 343] on div "check" at bounding box center [203, 426] width 62 height 196
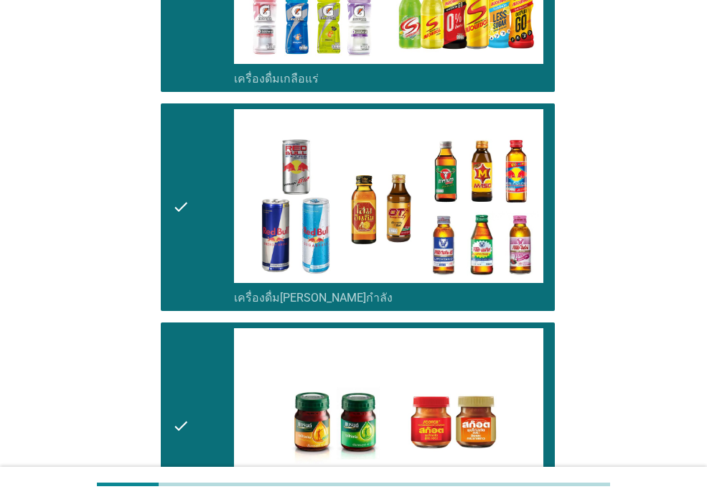
scroll to position [2936, 0]
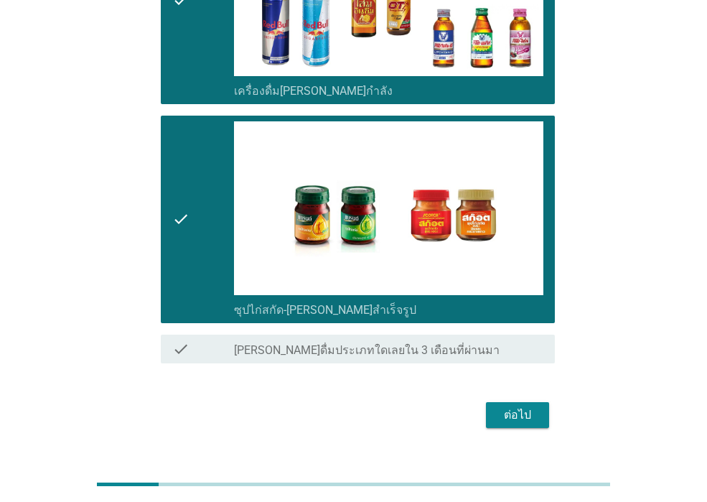
click at [523, 407] on div "ต่อไป" at bounding box center [518, 415] width 40 height 17
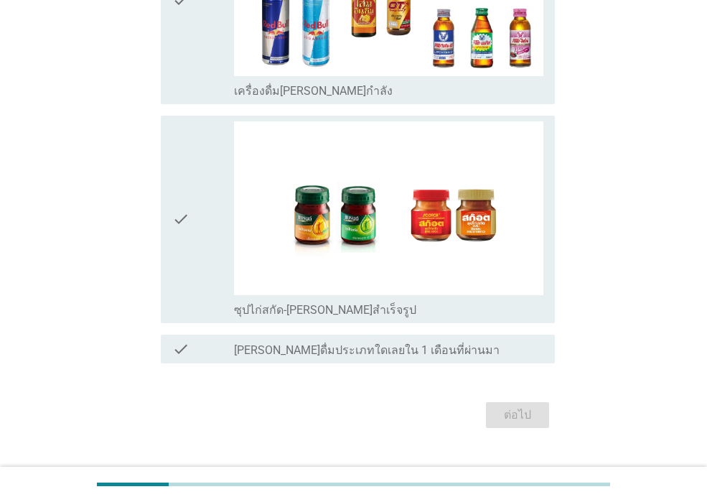
scroll to position [0, 0]
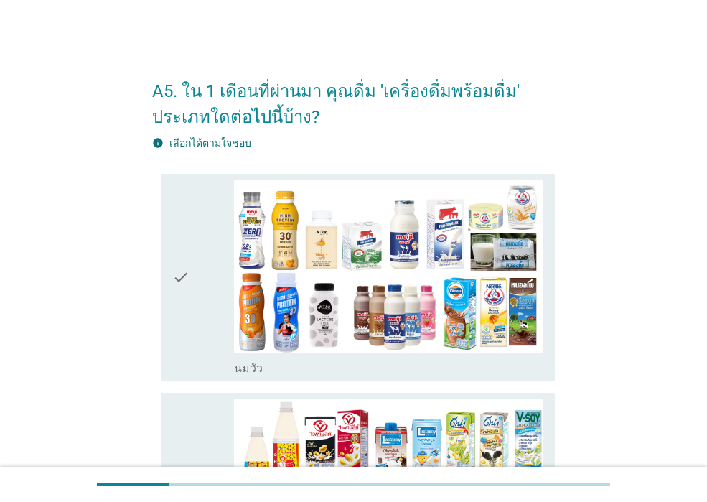
click at [213, 325] on div "check" at bounding box center [203, 278] width 62 height 196
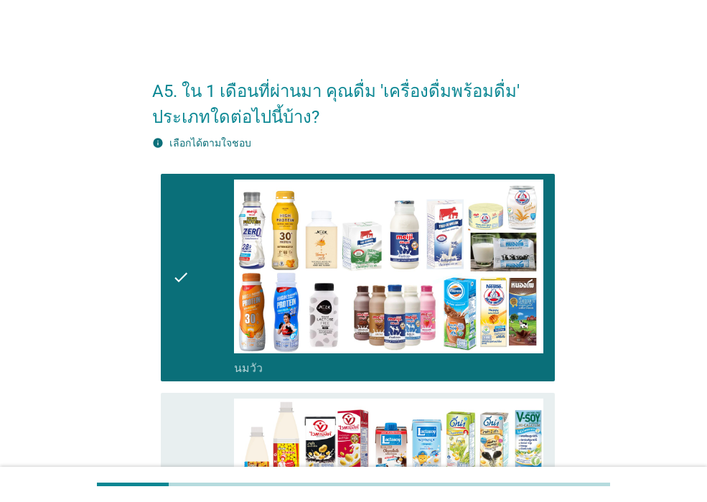
click at [213, 444] on div "check" at bounding box center [203, 497] width 62 height 196
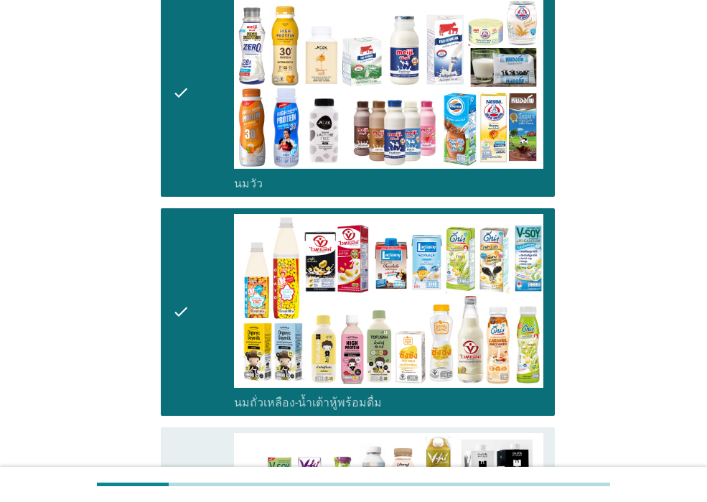
scroll to position [503, 0]
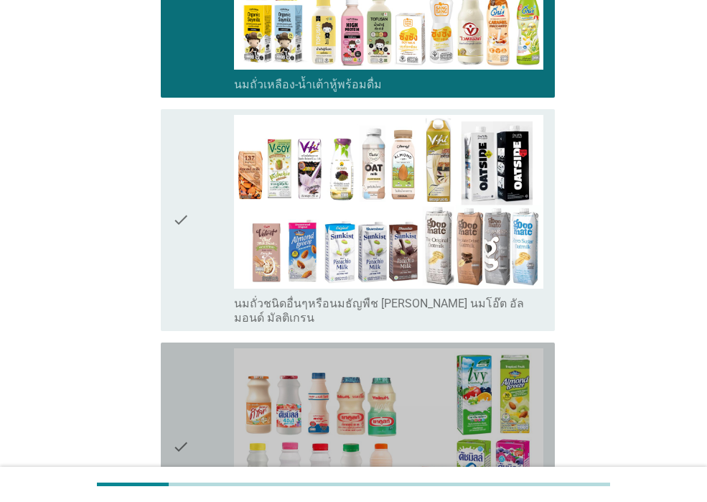
drag, startPoint x: 218, startPoint y: 391, endPoint x: 180, endPoint y: 279, distance: 118.1
click at [214, 384] on div "check" at bounding box center [203, 446] width 62 height 196
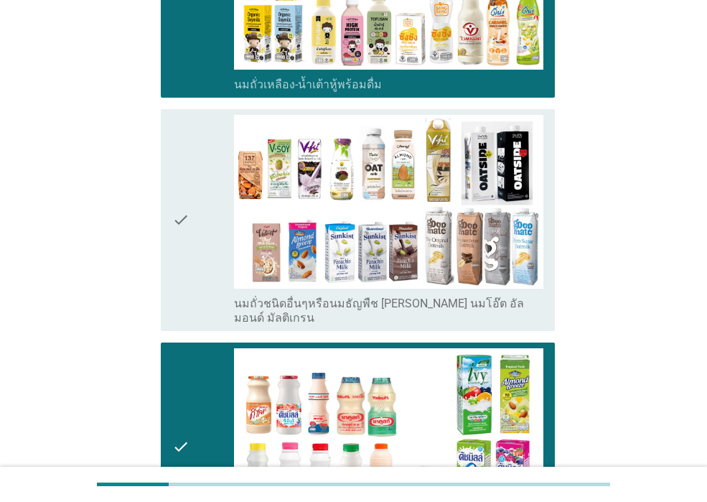
click at [178, 253] on icon "check" at bounding box center [180, 220] width 17 height 210
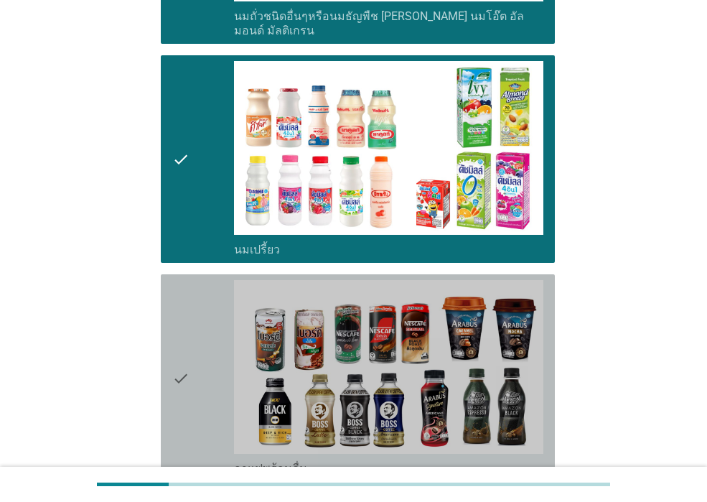
click at [226, 358] on div "check" at bounding box center [203, 378] width 62 height 196
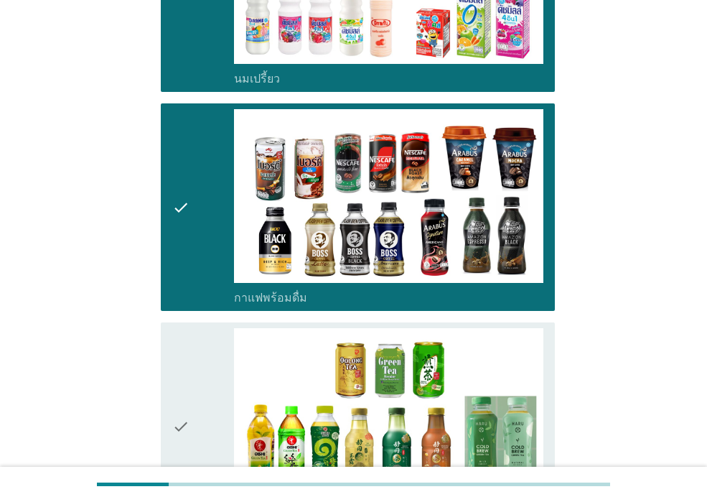
scroll to position [1221, 0]
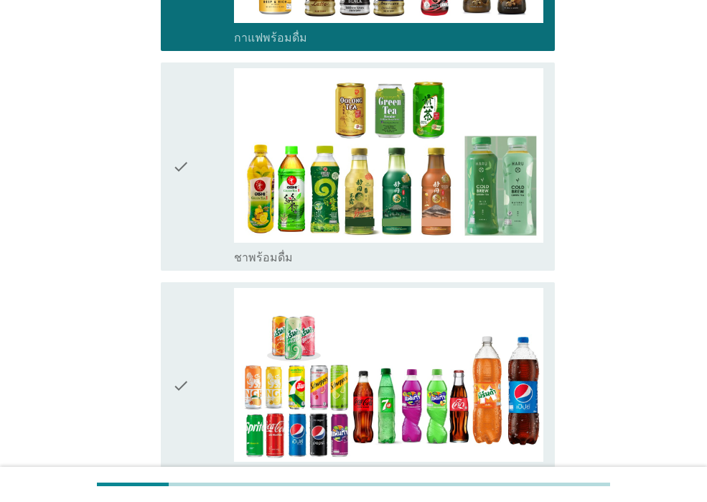
drag, startPoint x: 226, startPoint y: 358, endPoint x: 218, endPoint y: 320, distance: 38.9
click at [225, 356] on div "check" at bounding box center [203, 386] width 62 height 196
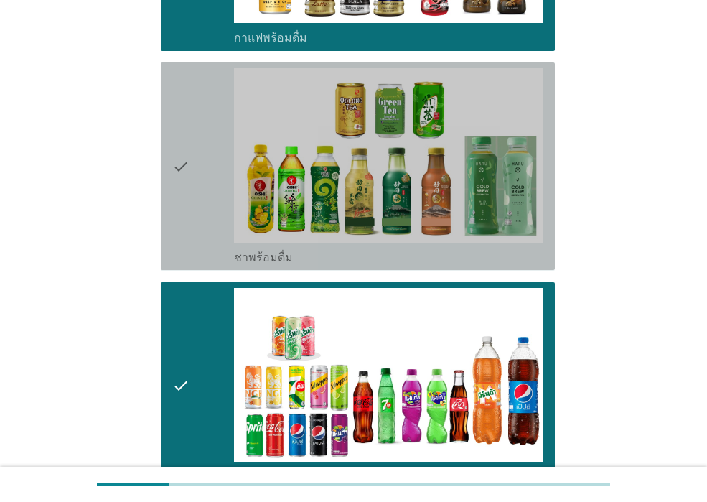
click at [216, 238] on div "check" at bounding box center [203, 166] width 62 height 196
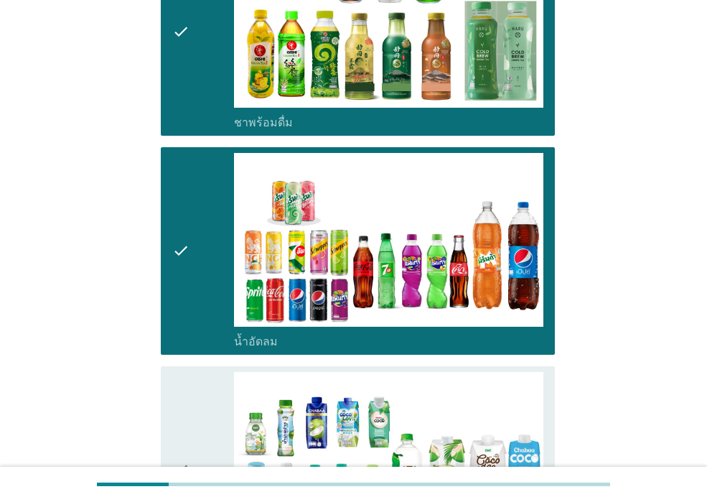
scroll to position [1652, 0]
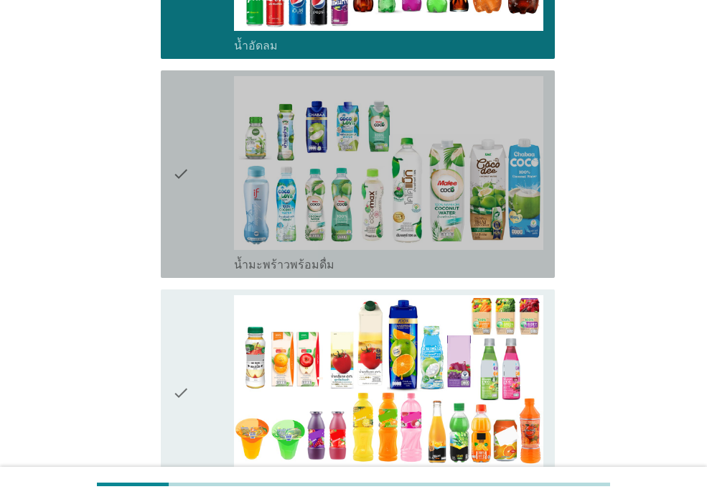
click at [213, 254] on div "check" at bounding box center [203, 174] width 62 height 196
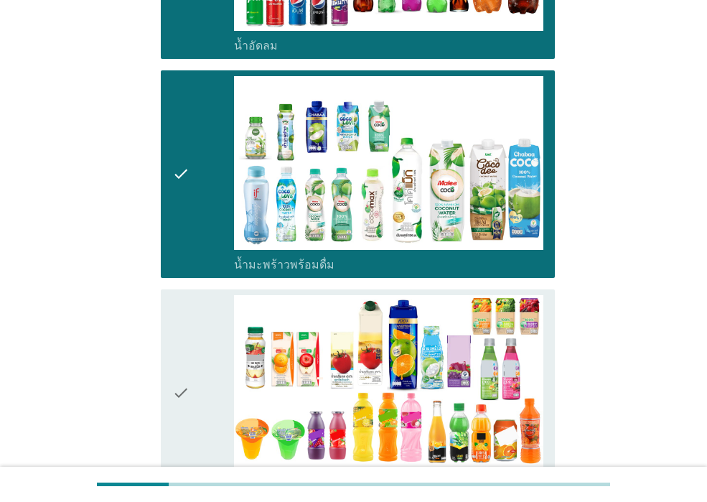
click at [202, 329] on div "check" at bounding box center [203, 393] width 62 height 196
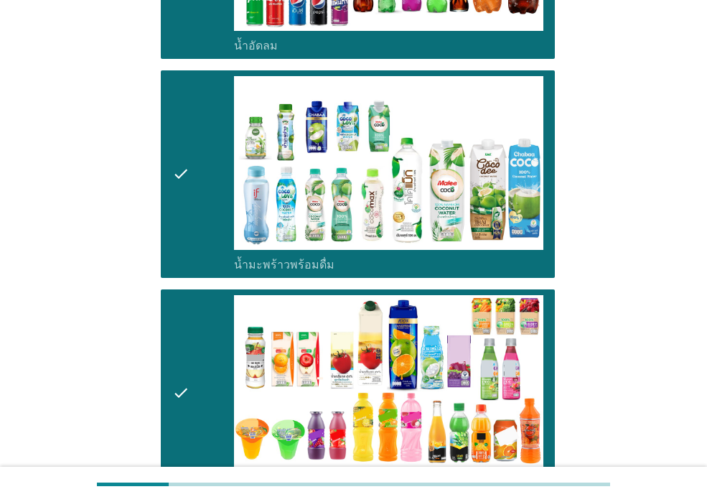
scroll to position [2011, 0]
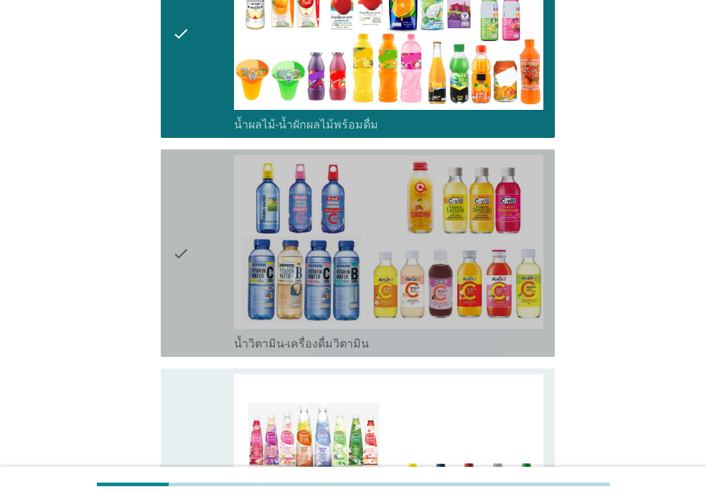
click at [202, 330] on div "check" at bounding box center [203, 253] width 62 height 196
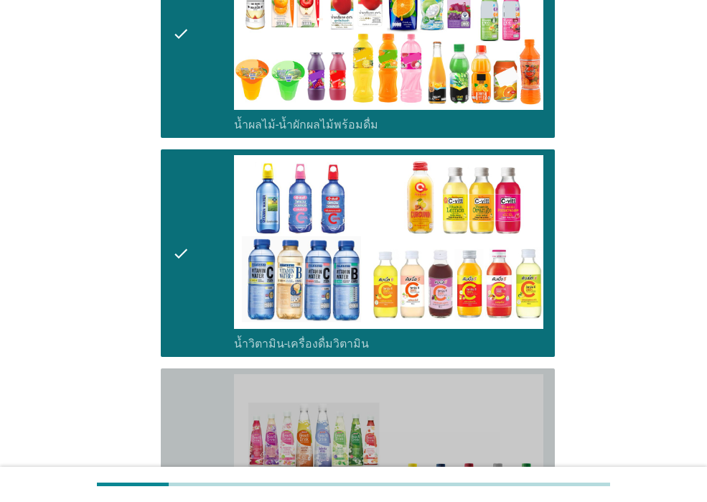
click at [210, 409] on div "check" at bounding box center [203, 479] width 62 height 210
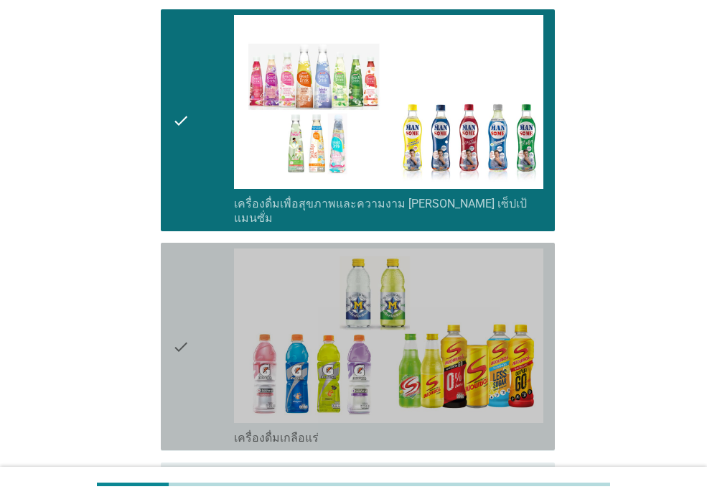
click at [208, 404] on div "check" at bounding box center [203, 347] width 62 height 196
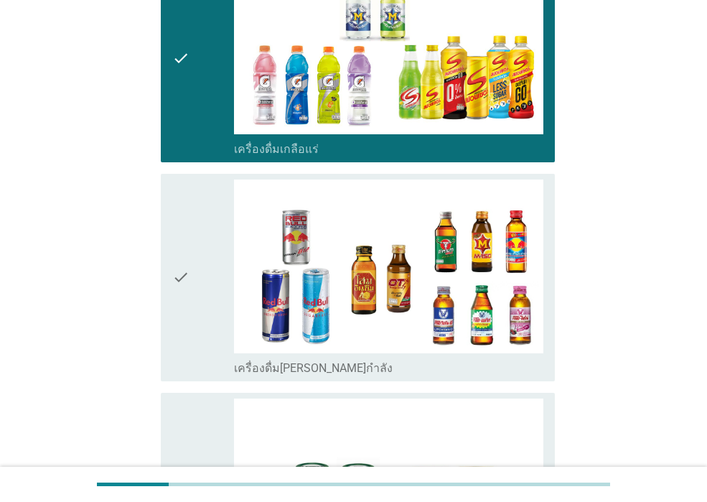
scroll to position [2729, 0]
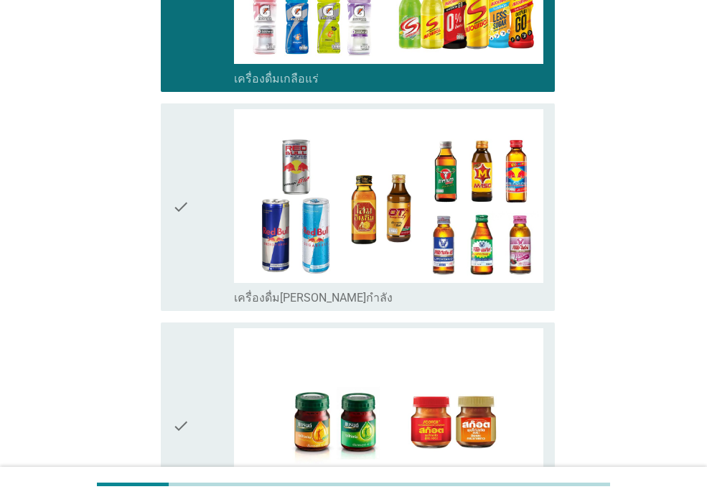
click at [208, 403] on div "check" at bounding box center [203, 426] width 62 height 196
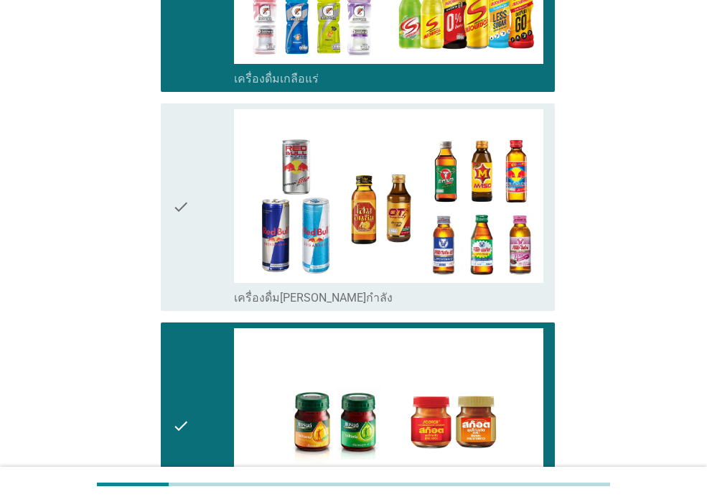
click at [207, 264] on div "check" at bounding box center [203, 207] width 62 height 196
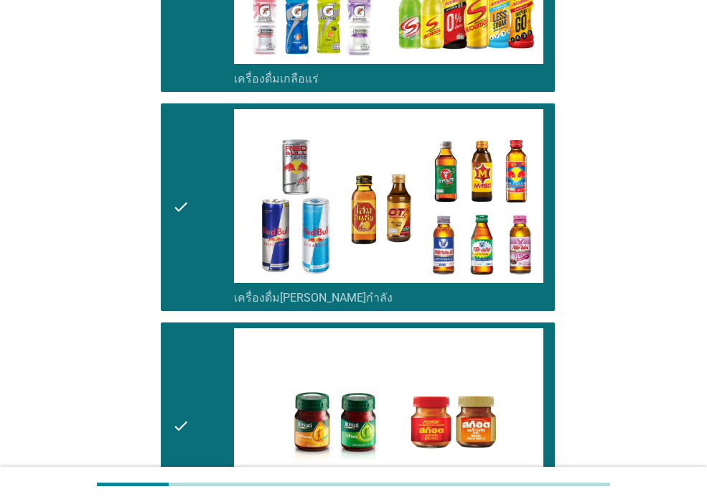
scroll to position [2936, 0]
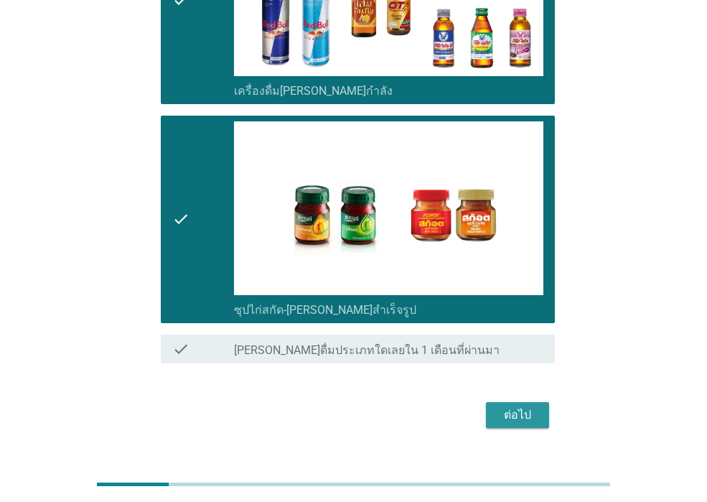
click at [505, 407] on div "ต่อไป" at bounding box center [518, 415] width 40 height 17
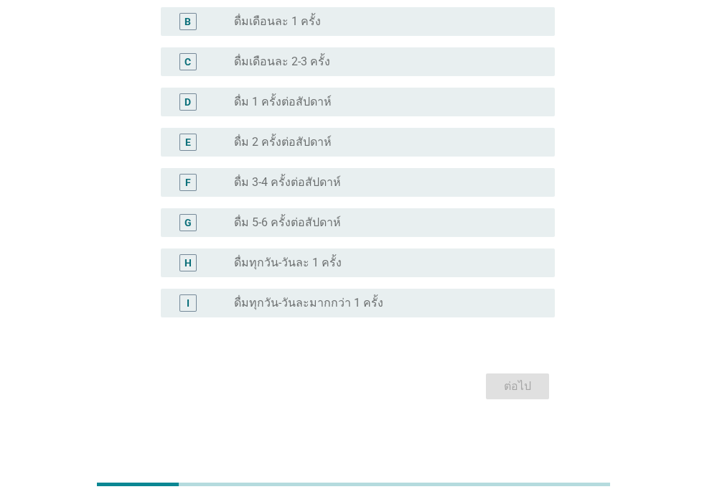
scroll to position [430, 0]
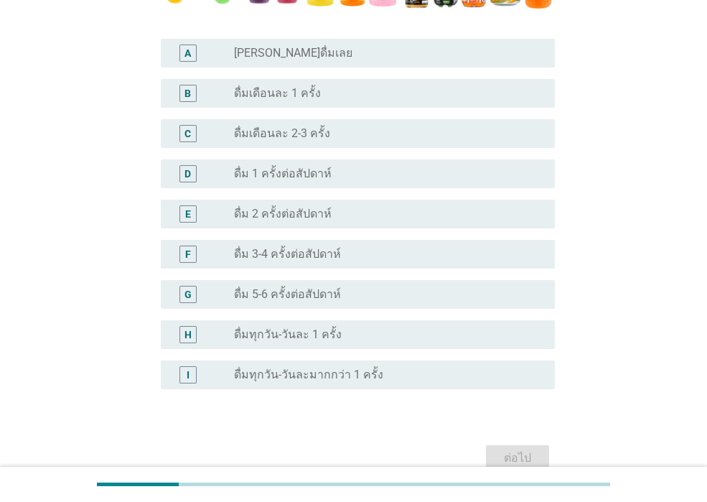
click at [318, 208] on label "ดื่ม 2 ครั้งต่อสัปดาห์" at bounding box center [283, 214] width 98 height 14
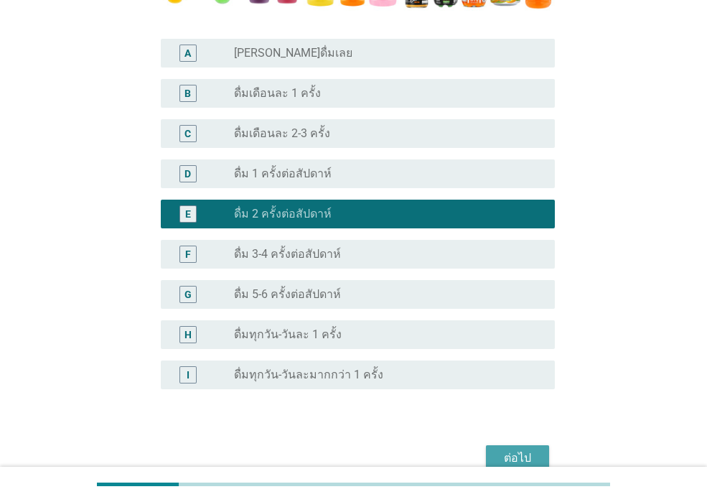
click at [524, 457] on div "ต่อไป" at bounding box center [518, 458] width 40 height 17
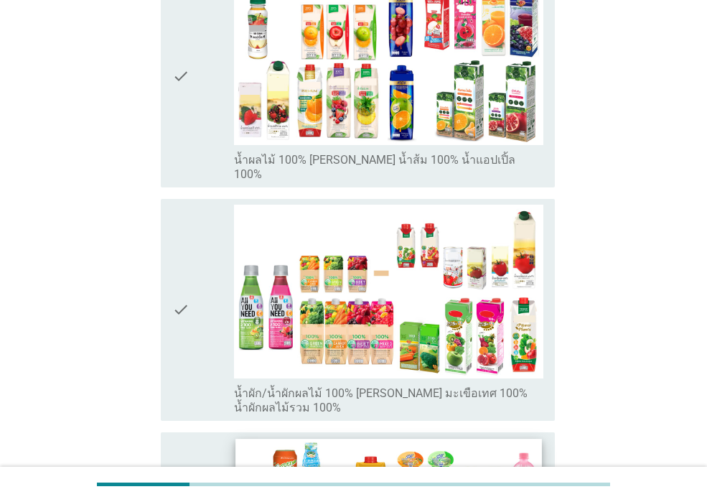
scroll to position [144, 0]
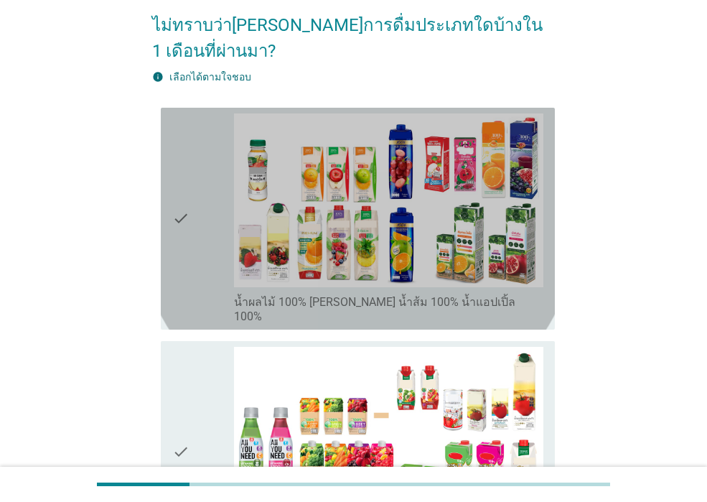
click at [190, 234] on div "check" at bounding box center [203, 218] width 62 height 210
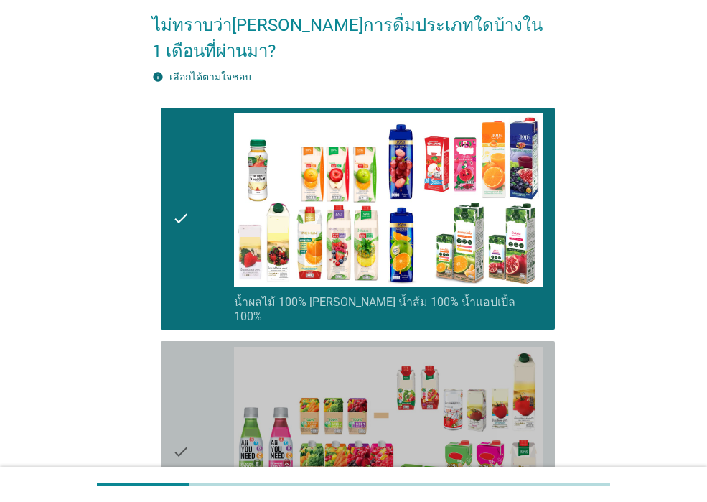
click at [190, 347] on icon "check" at bounding box center [180, 452] width 17 height 210
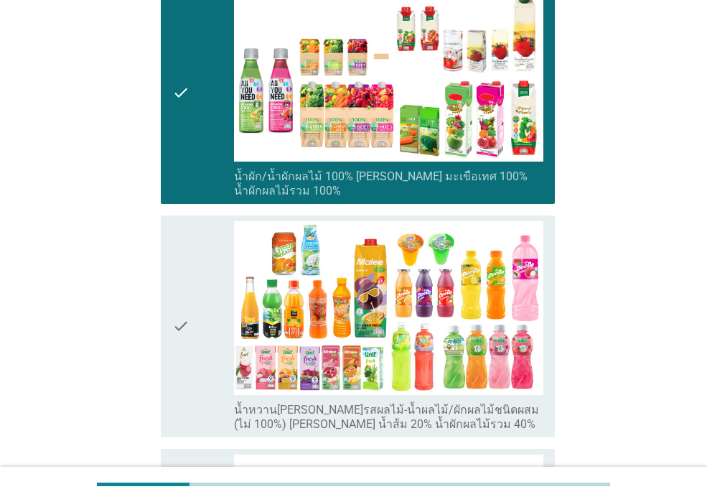
click at [192, 336] on div "check" at bounding box center [203, 326] width 62 height 210
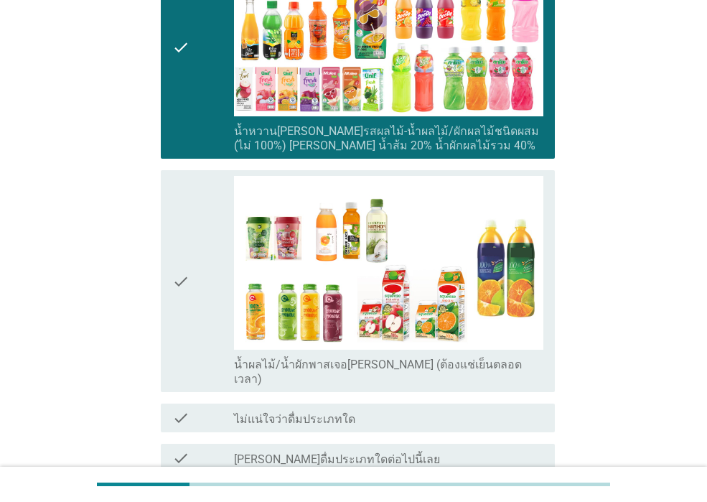
scroll to position [790, 0]
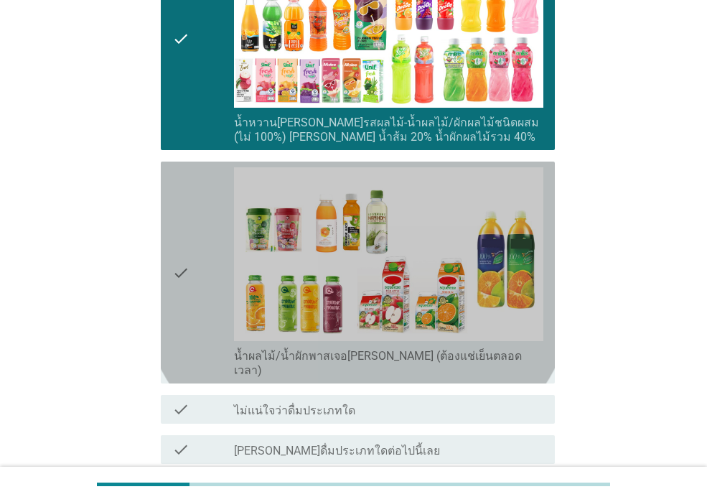
click at [234, 293] on div "check_box_outline_blank น้ำผลไม้/น้ำผักพาสเจอไรซ์ (ต้องแช่เย็นตลอดเวลา)" at bounding box center [389, 272] width 310 height 210
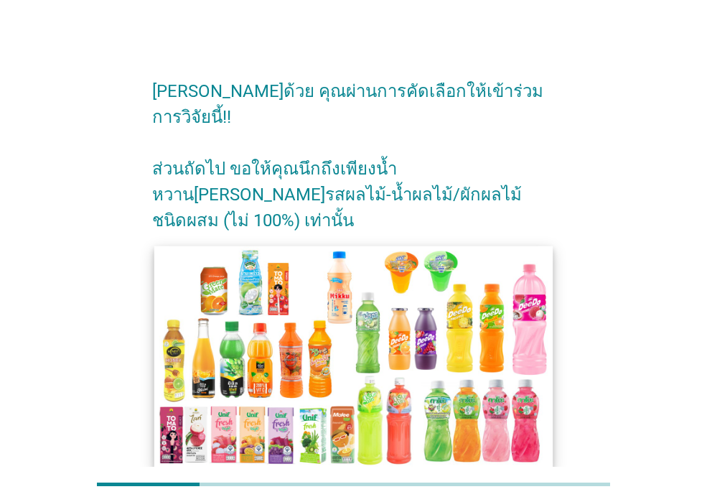
scroll to position [79, 0]
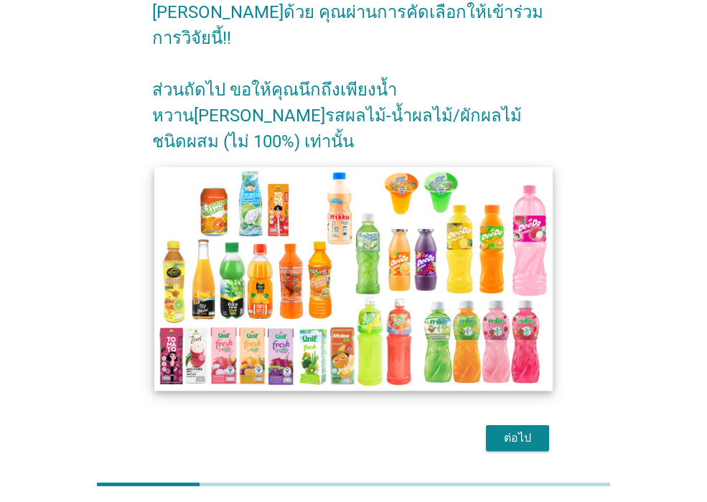
click at [504, 301] on img at bounding box center [353, 279] width 399 height 224
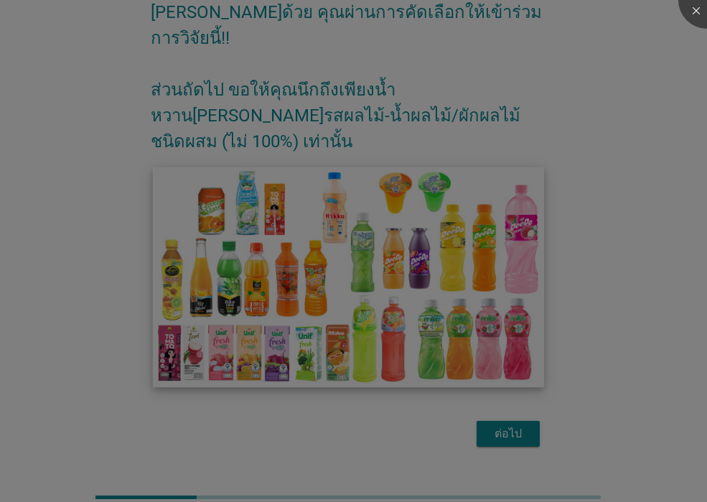
scroll to position [40, 0]
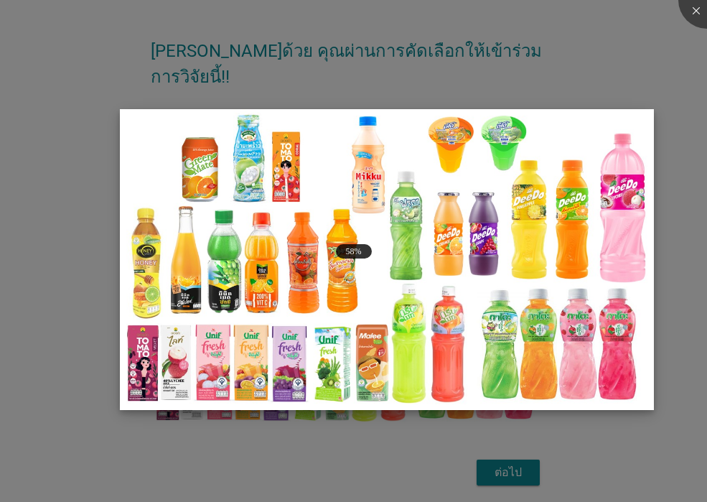
click at [579, 282] on img at bounding box center [387, 259] width 534 height 300
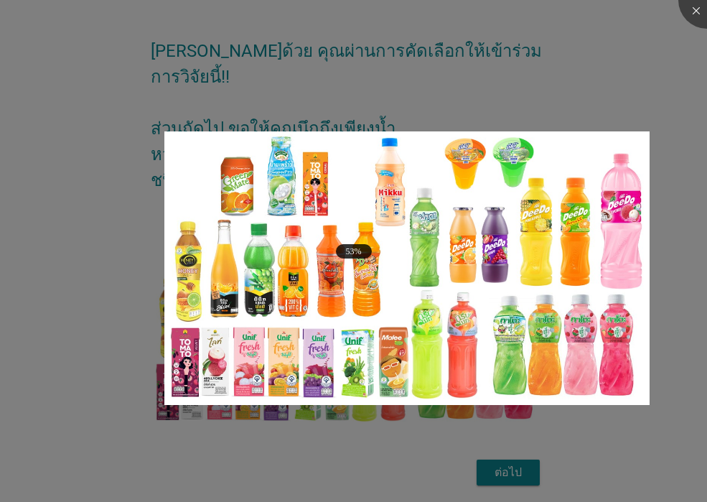
click at [600, 447] on div at bounding box center [353, 251] width 707 height 502
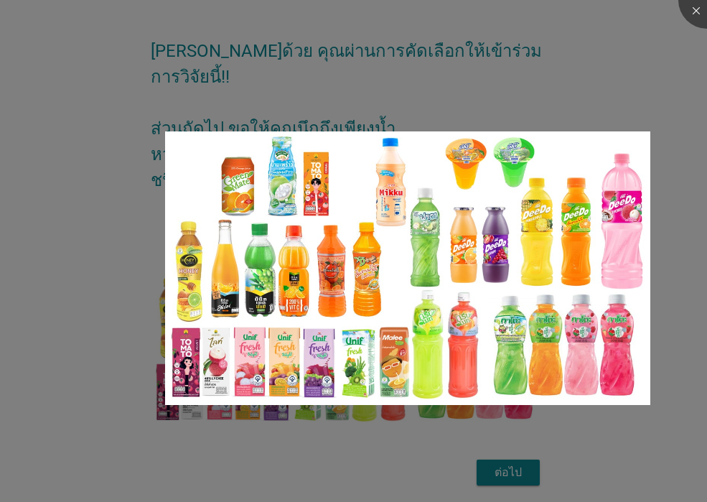
click at [519, 432] on div at bounding box center [353, 251] width 707 height 502
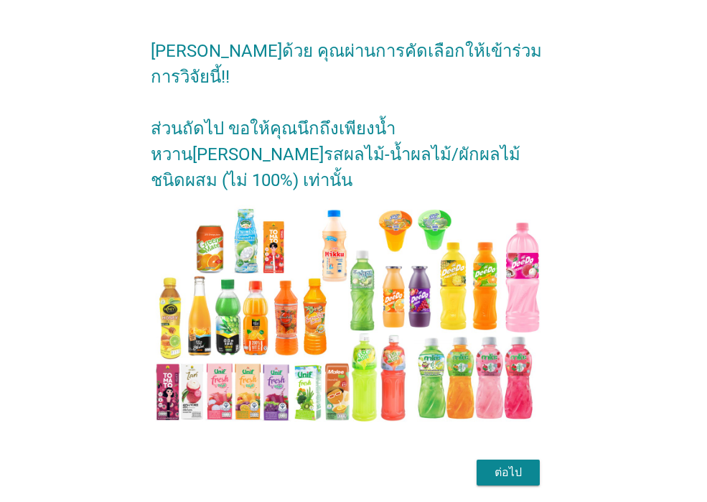
click at [516, 424] on div at bounding box center [353, 251] width 707 height 502
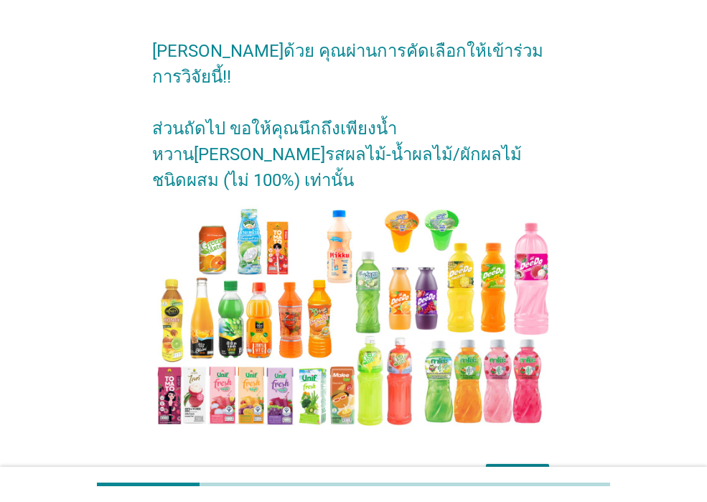
click at [516, 468] on div "ต่อไป" at bounding box center [518, 476] width 40 height 17
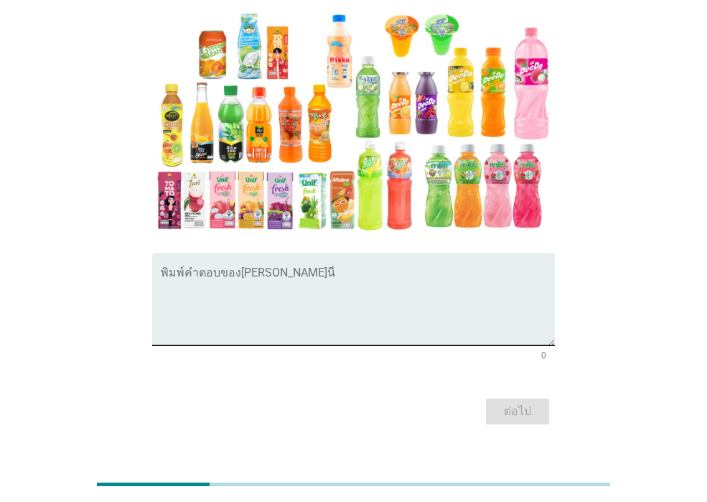
scroll to position [144, 0]
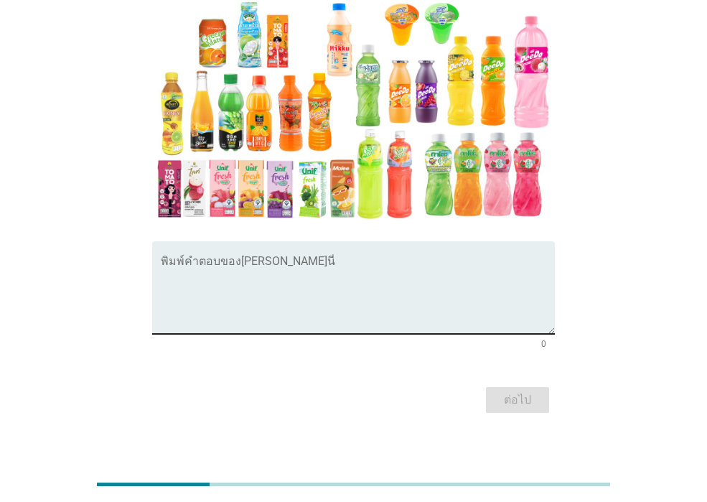
click at [330, 330] on textarea "พิมพ์คำตอบของคุณ ที่นี่" at bounding box center [358, 296] width 394 height 75
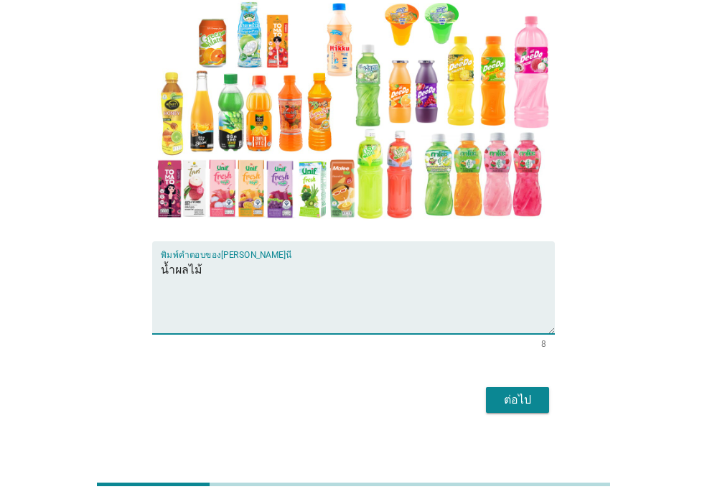
type textarea "น้ำผลไม้"
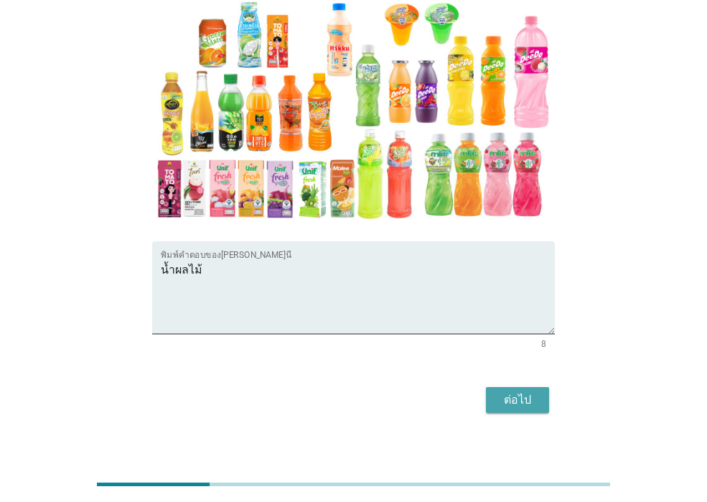
click at [507, 396] on div "ต่อไป" at bounding box center [518, 399] width 40 height 17
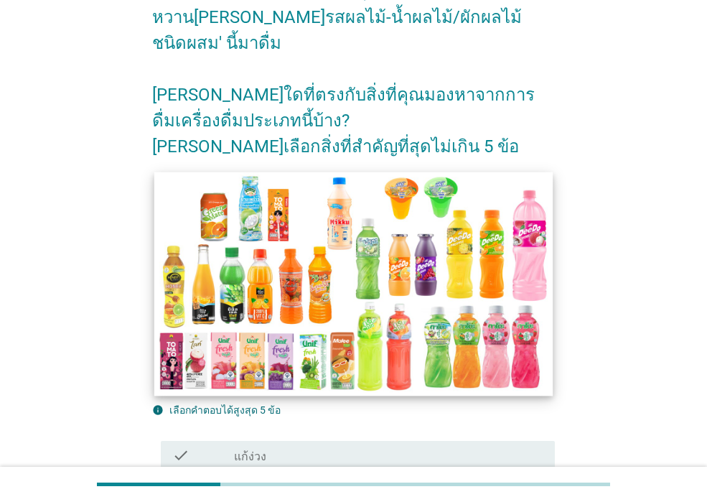
scroll to position [287, 0]
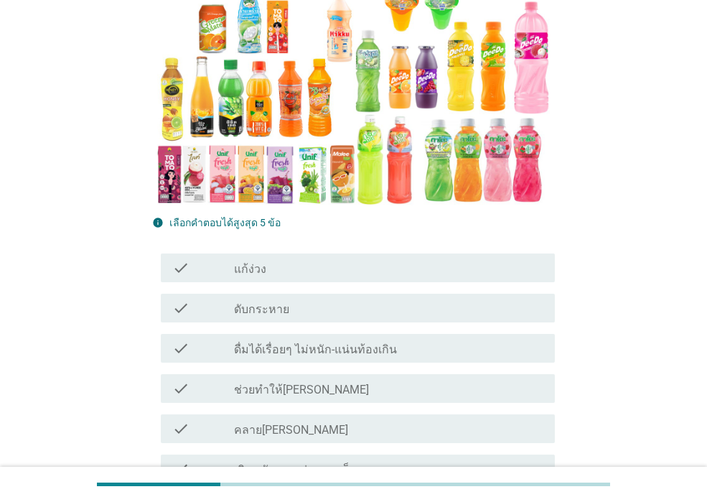
click at [371, 319] on div "check check_box_outline_blank ดับกระหาย" at bounding box center [358, 308] width 394 height 29
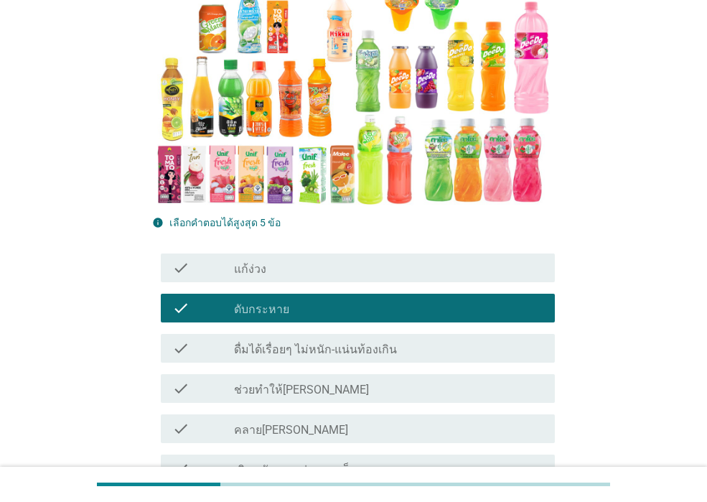
scroll to position [646, 0]
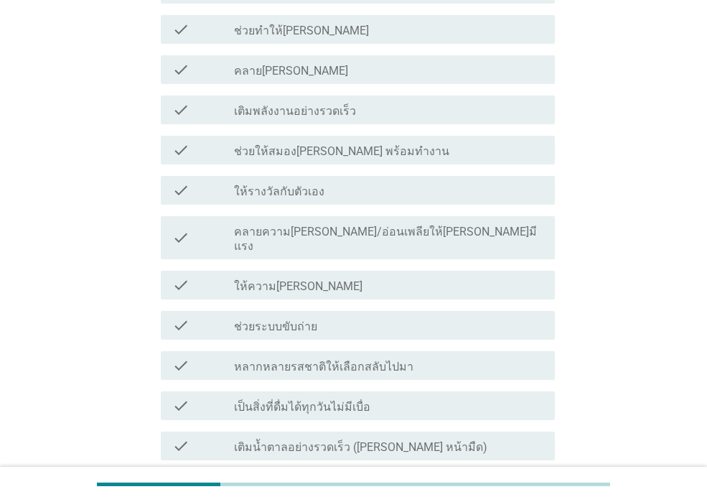
click at [365, 277] on div "check_box_outline_blank ให้ความ[PERSON_NAME]" at bounding box center [389, 285] width 310 height 17
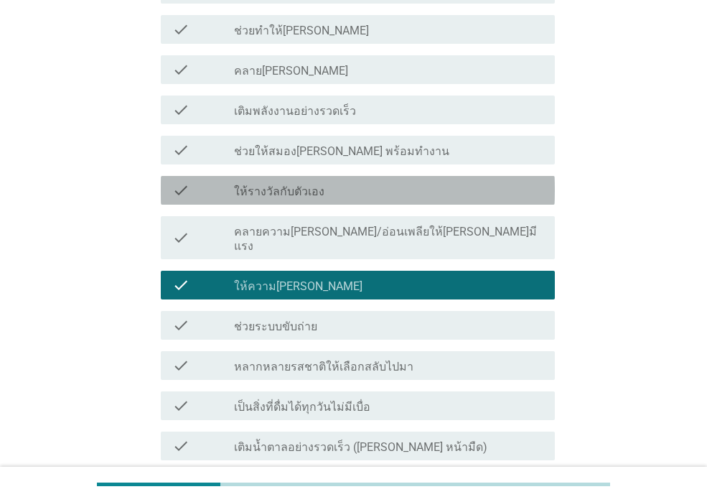
click at [402, 195] on div "check_box_outline_blank ให้รางวัลกับตัวเอง" at bounding box center [389, 190] width 310 height 17
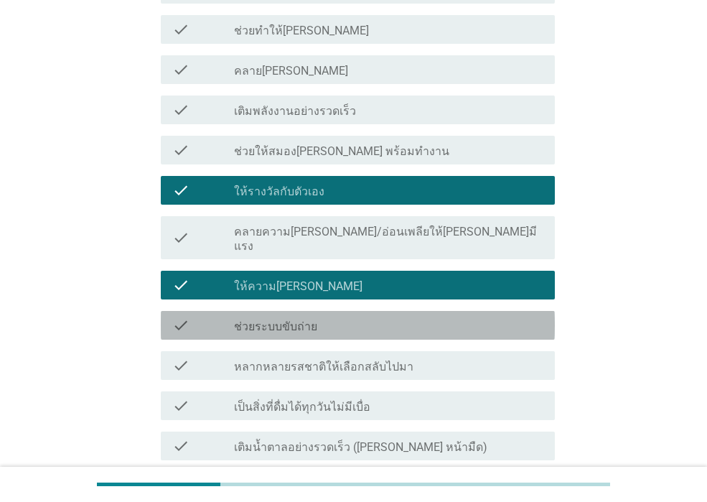
click at [386, 317] on div "check_box_outline_blank ช่วยระบบขับถ่าย" at bounding box center [389, 325] width 310 height 17
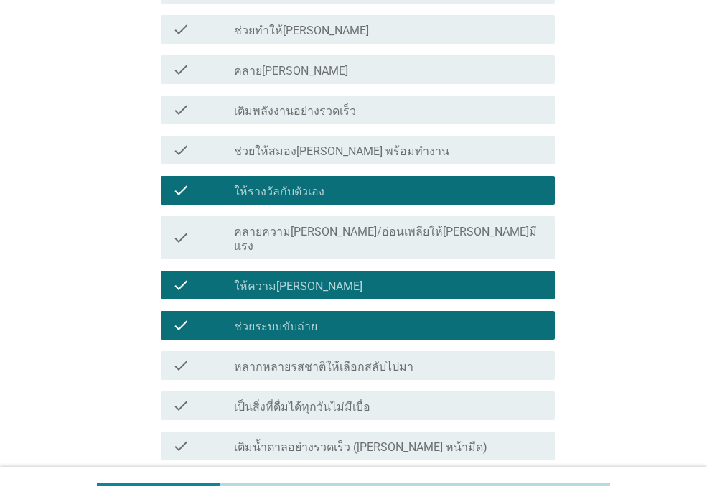
click at [427, 64] on div "check_box_outline_blank คลายร้อน" at bounding box center [389, 69] width 310 height 17
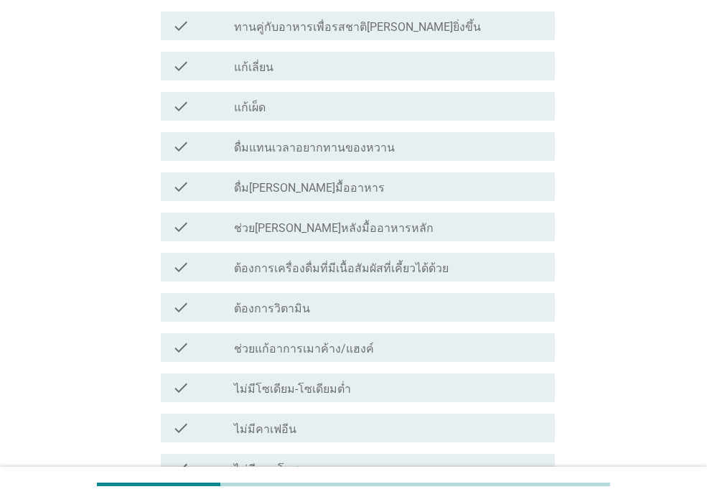
scroll to position [1462, 0]
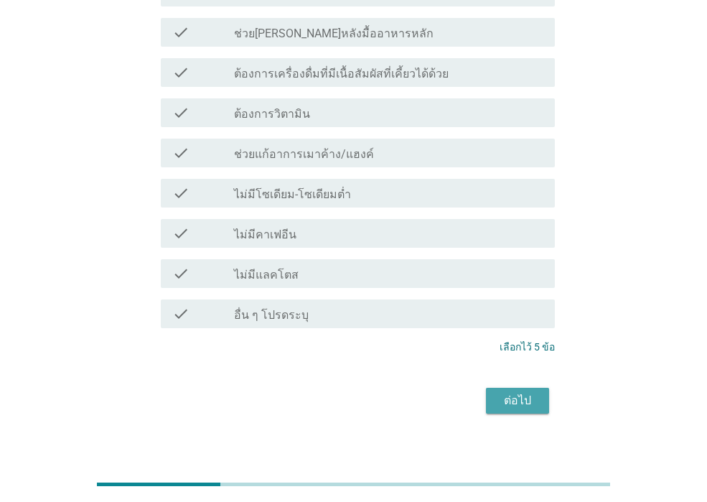
click at [529, 392] on div "ต่อไป" at bounding box center [518, 400] width 40 height 17
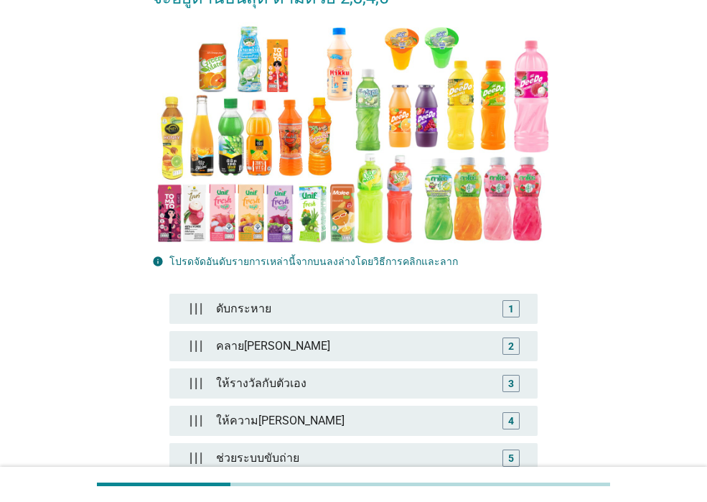
scroll to position [335, 0]
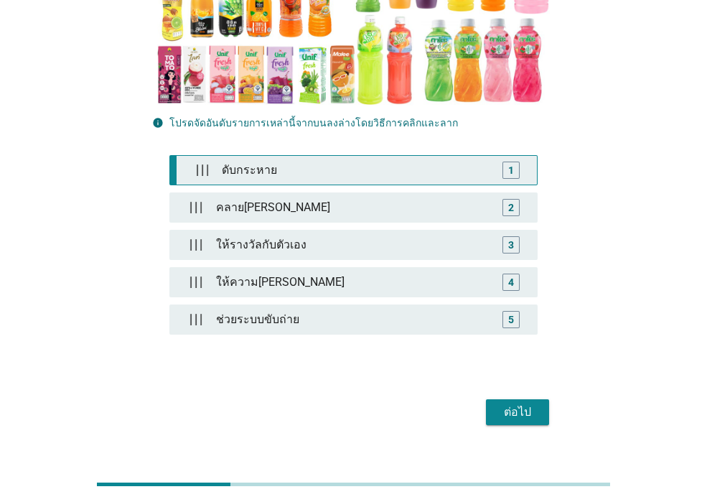
click at [409, 156] on div "ดับกระหาย" at bounding box center [356, 170] width 281 height 29
click at [410, 156] on div "ดับกระหาย" at bounding box center [353, 170] width 287 height 29
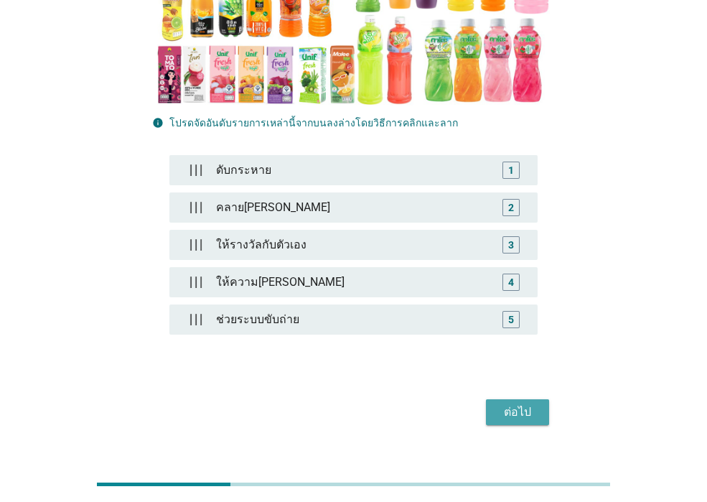
click at [491, 399] on button "ต่อไป" at bounding box center [517, 412] width 63 height 26
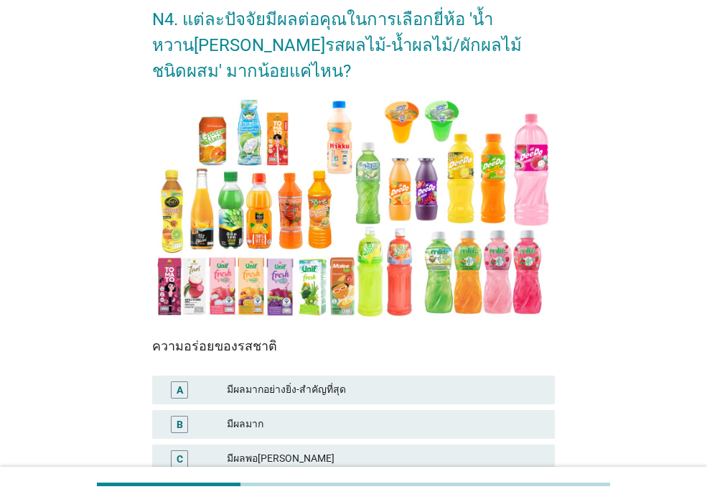
scroll to position [215, 0]
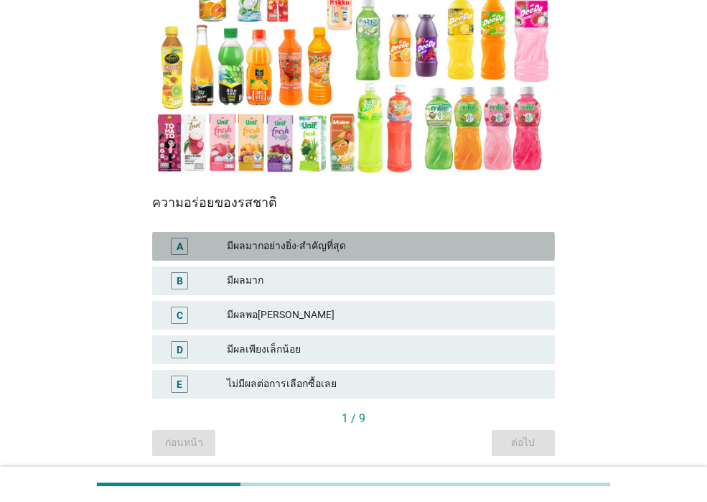
click at [389, 245] on div "มีผลมากอย่างยิ่ง-สำคัญที่สุด" at bounding box center [385, 246] width 317 height 17
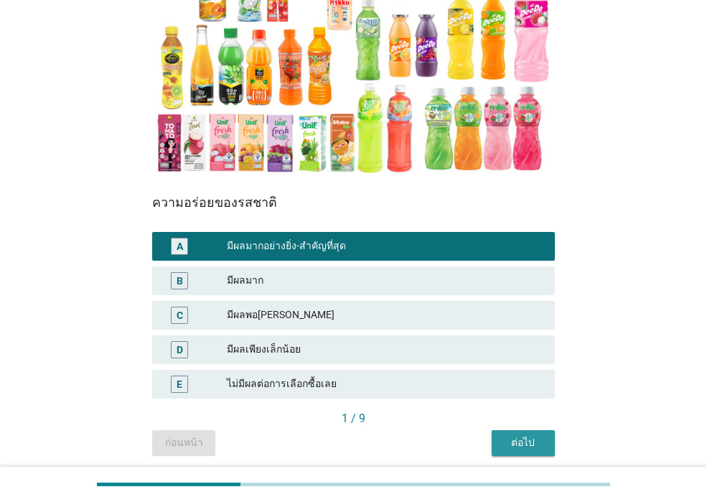
drag, startPoint x: 526, startPoint y: 439, endPoint x: 565, endPoint y: 423, distance: 42.5
click at [540, 435] on div "ต่อไป" at bounding box center [524, 442] width 40 height 15
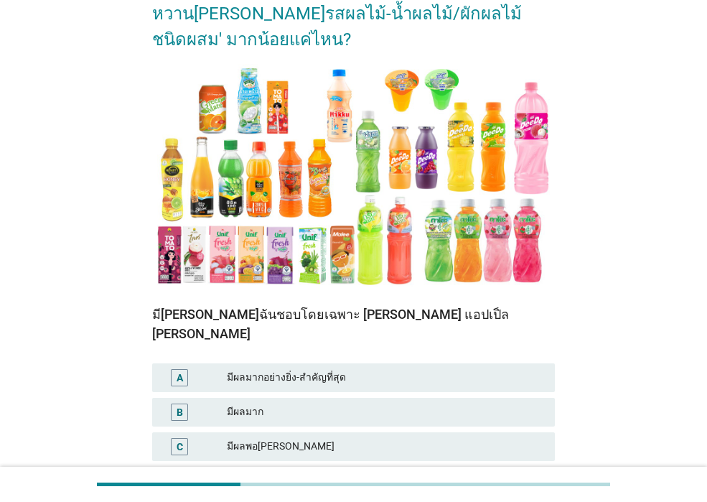
scroll to position [268, 0]
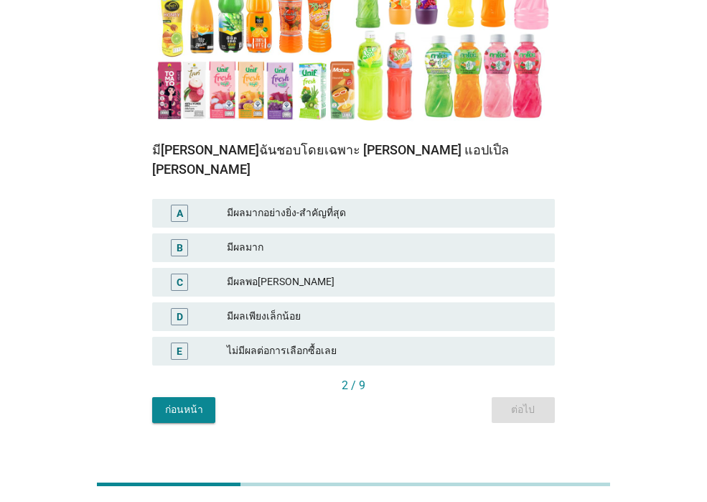
click at [394, 205] on div "มีผลมากอย่างยิ่ง-สำคัญที่สุด" at bounding box center [385, 213] width 317 height 17
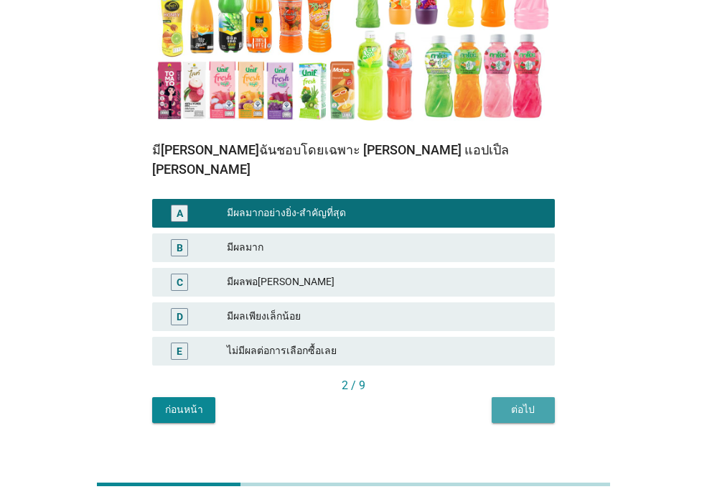
click at [527, 402] on div "ต่อไป" at bounding box center [524, 409] width 40 height 15
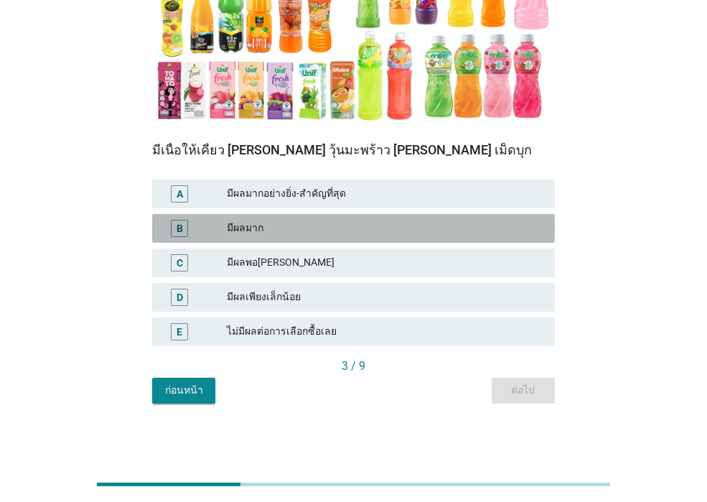
click at [320, 228] on div "มีผลมาก" at bounding box center [385, 228] width 317 height 17
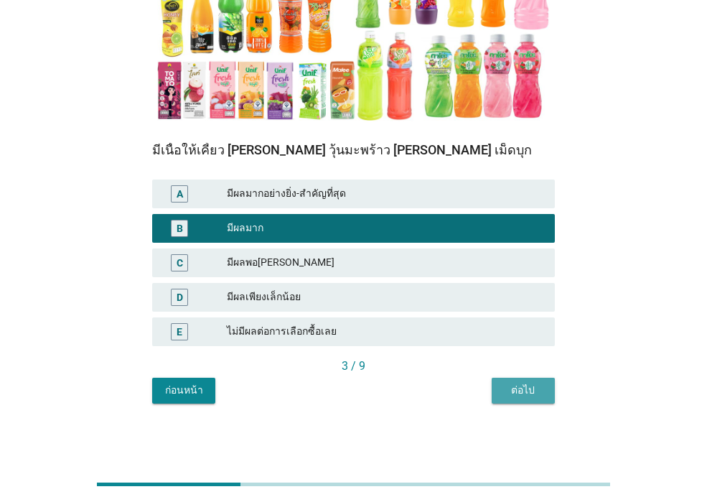
click at [504, 392] on div "ต่อไป" at bounding box center [524, 390] width 40 height 15
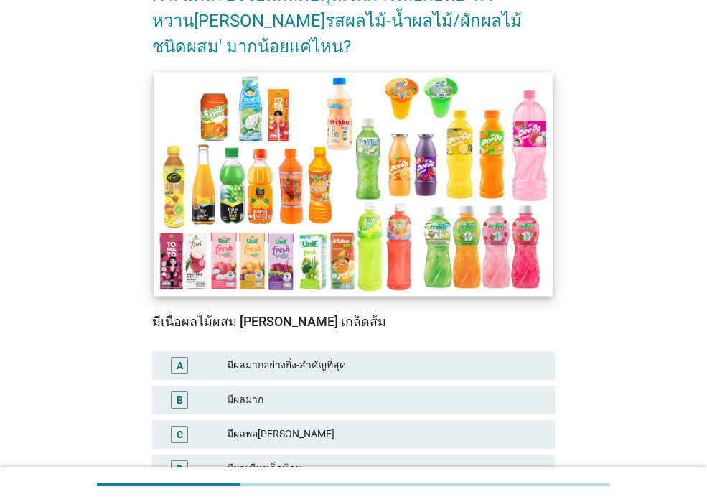
scroll to position [215, 0]
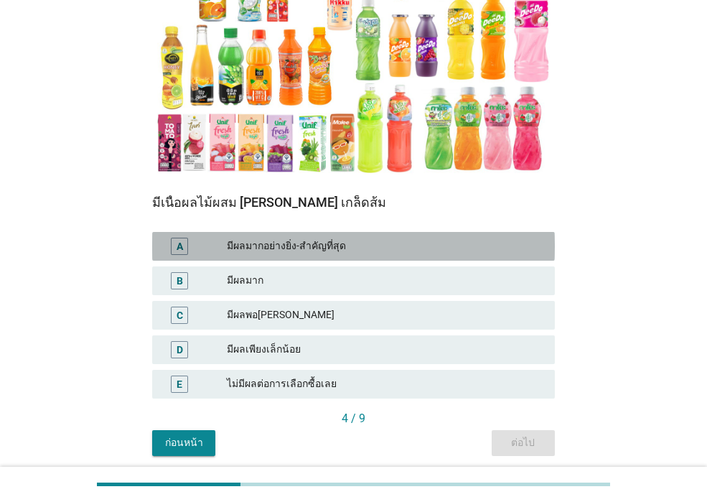
click at [361, 243] on div "มีผลมากอย่างยิ่ง-สำคัญที่สุด" at bounding box center [385, 246] width 317 height 17
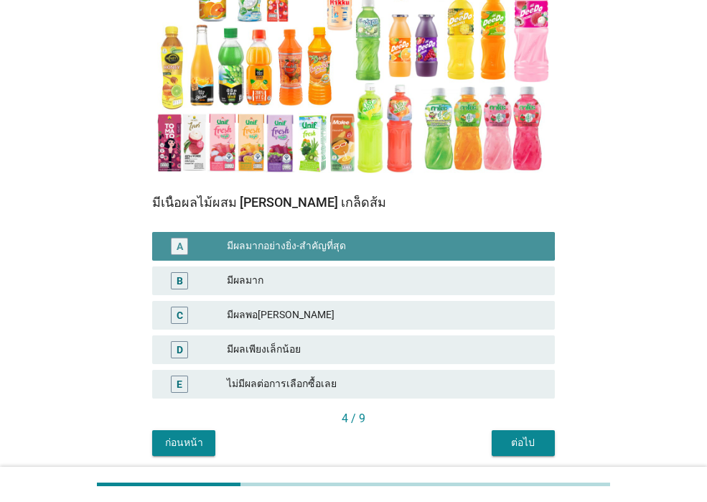
click at [360, 243] on div "มีผลมากอย่างยิ่ง-สำคัญที่สุด" at bounding box center [385, 246] width 317 height 17
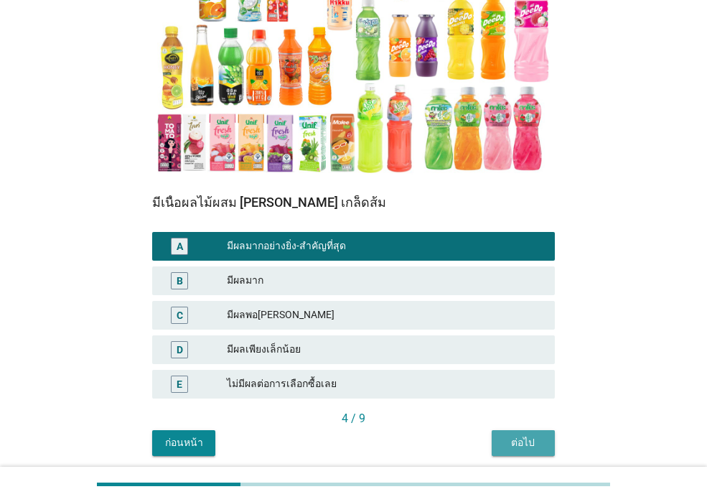
click at [502, 440] on button "ต่อไป" at bounding box center [523, 443] width 63 height 26
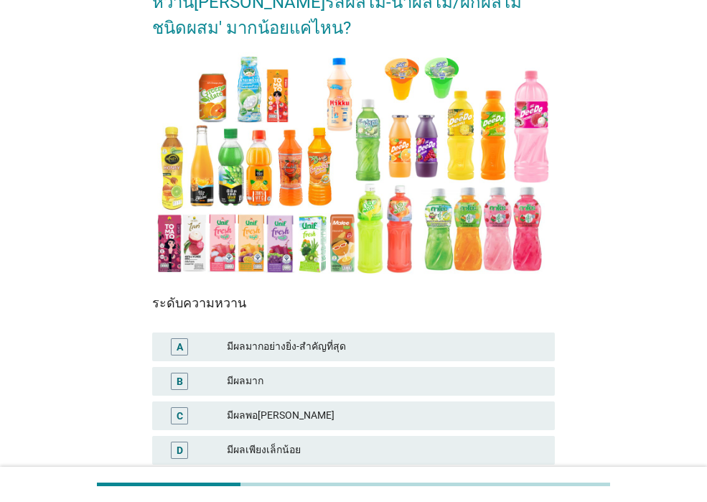
scroll to position [268, 0]
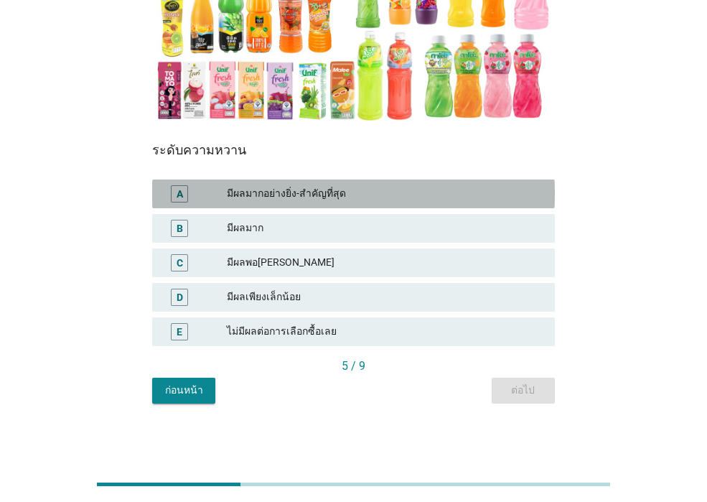
click at [371, 190] on div "มีผลมากอย่างยิ่ง-สำคัญที่สุด" at bounding box center [385, 193] width 317 height 17
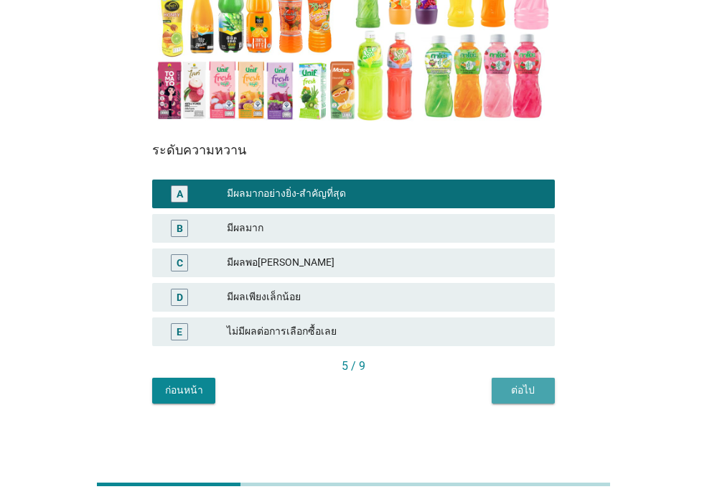
click at [516, 392] on div "ต่อไป" at bounding box center [524, 390] width 40 height 15
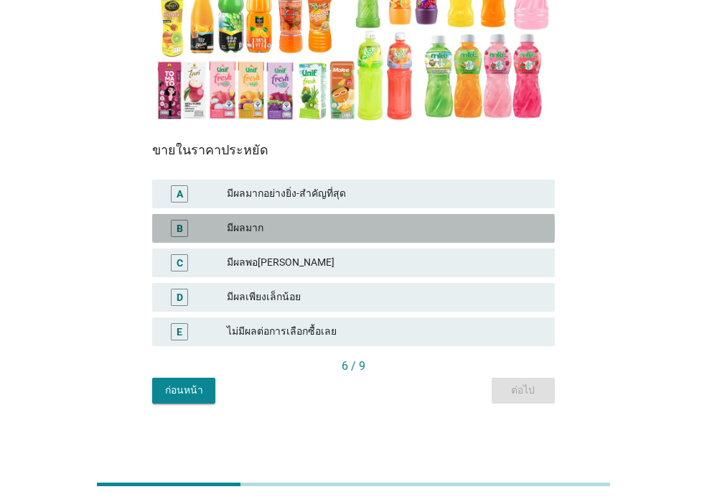
click at [319, 233] on div "มีผลมาก" at bounding box center [385, 228] width 317 height 17
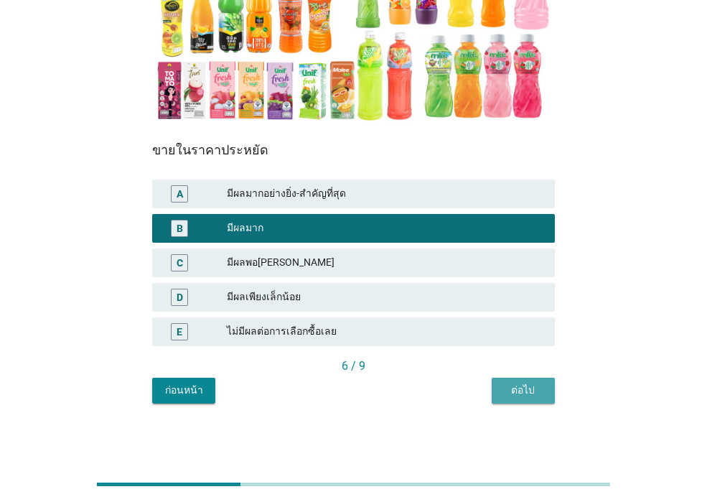
click at [517, 388] on div "ต่อไป" at bounding box center [524, 390] width 40 height 15
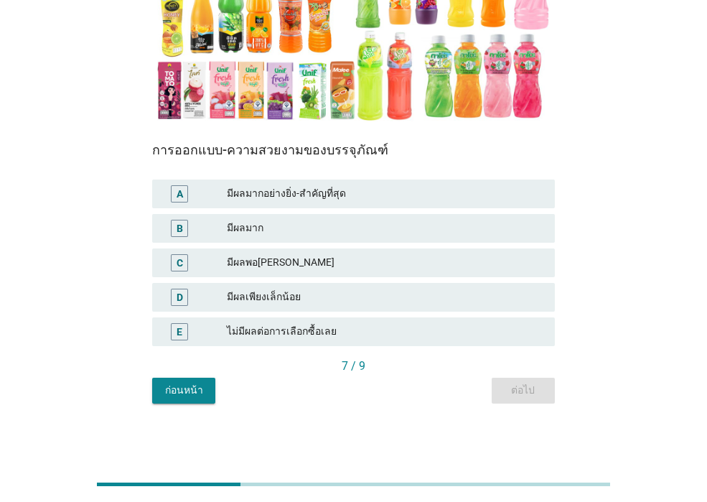
click at [365, 192] on div "มีผลมากอย่างยิ่ง-สำคัญที่สุด" at bounding box center [385, 193] width 317 height 17
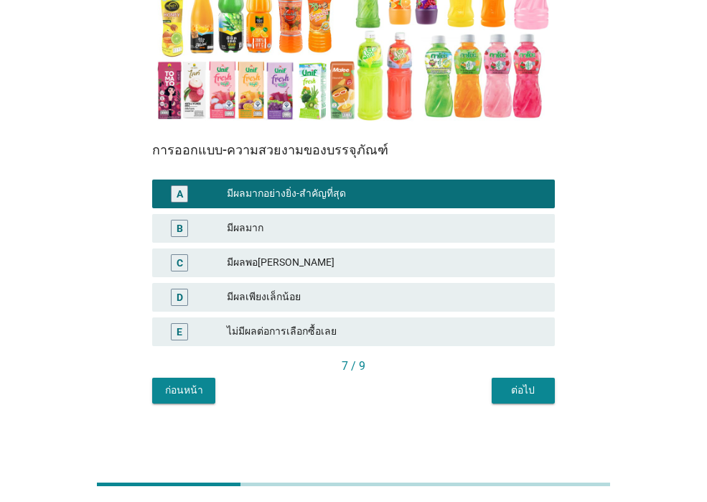
click at [403, 218] on div "B มีผลมาก" at bounding box center [353, 228] width 403 height 29
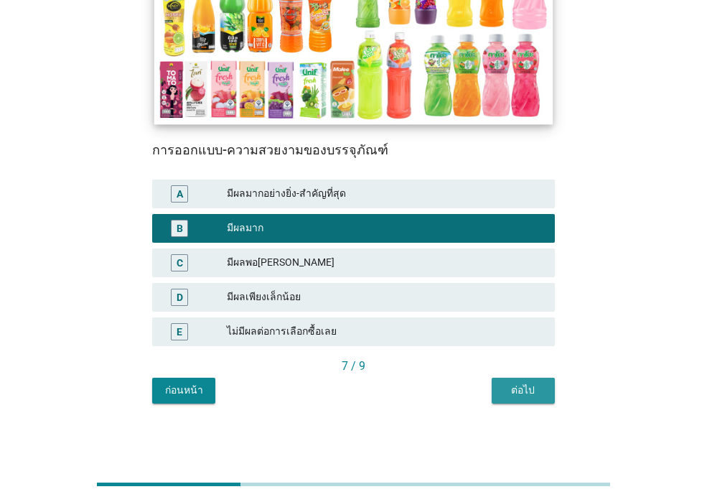
drag, startPoint x: 526, startPoint y: 384, endPoint x: 514, endPoint y: 376, distance: 15.5
click at [533, 384] on div "ต่อไป" at bounding box center [524, 390] width 40 height 15
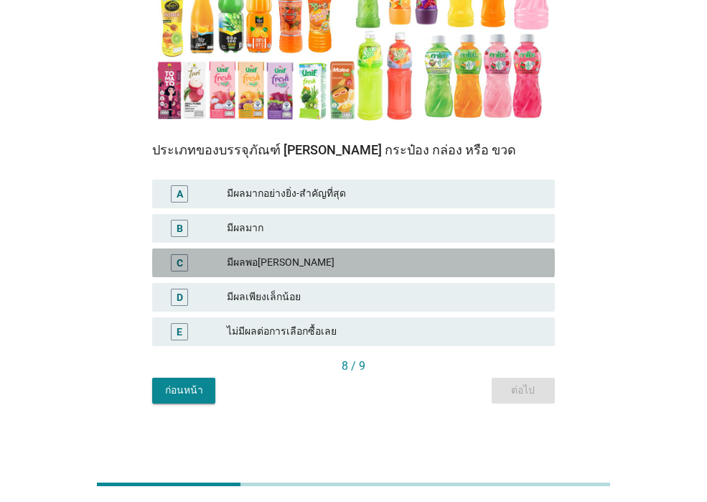
click at [366, 260] on div "มีผลพอ[PERSON_NAME]" at bounding box center [385, 262] width 317 height 17
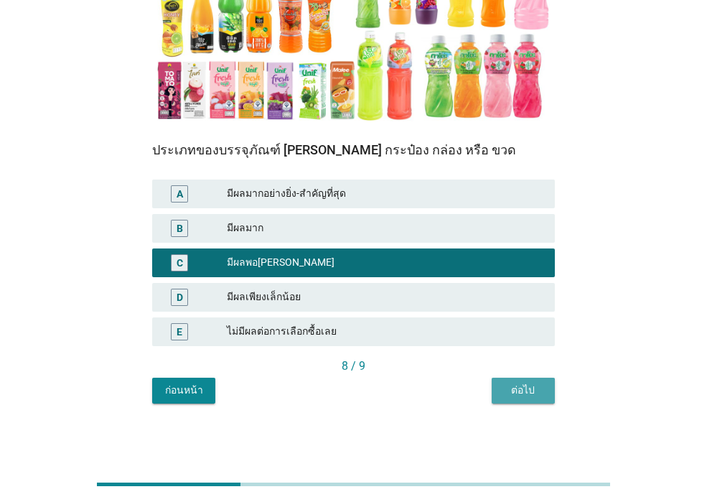
click at [515, 397] on div "ต่อไป" at bounding box center [524, 390] width 40 height 15
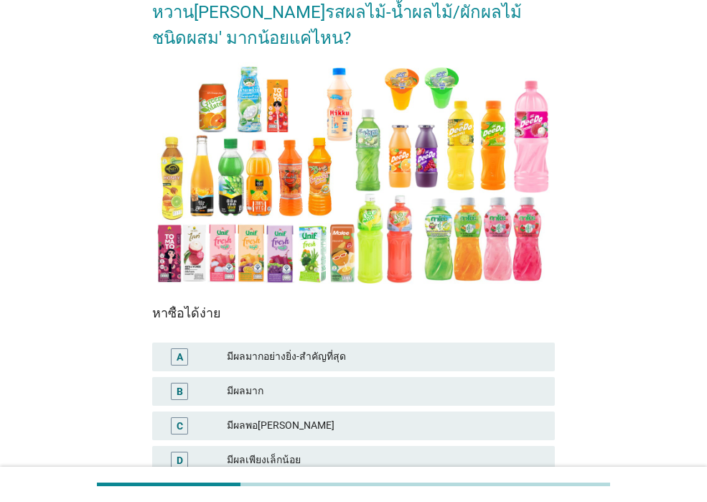
scroll to position [215, 0]
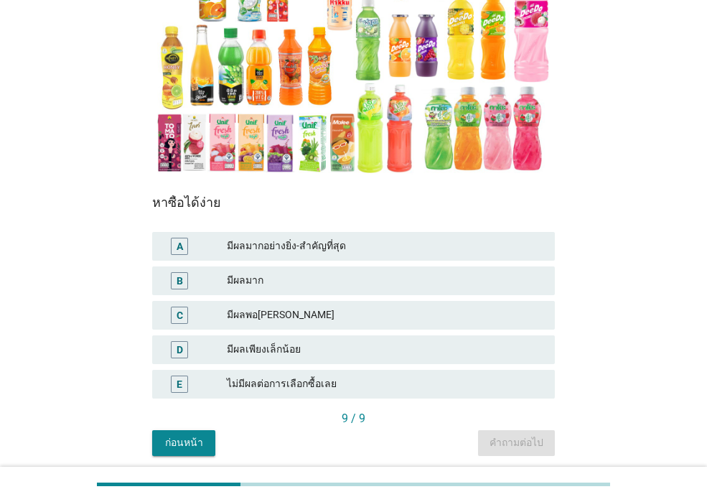
click at [327, 275] on div "มีผลมาก" at bounding box center [385, 280] width 317 height 17
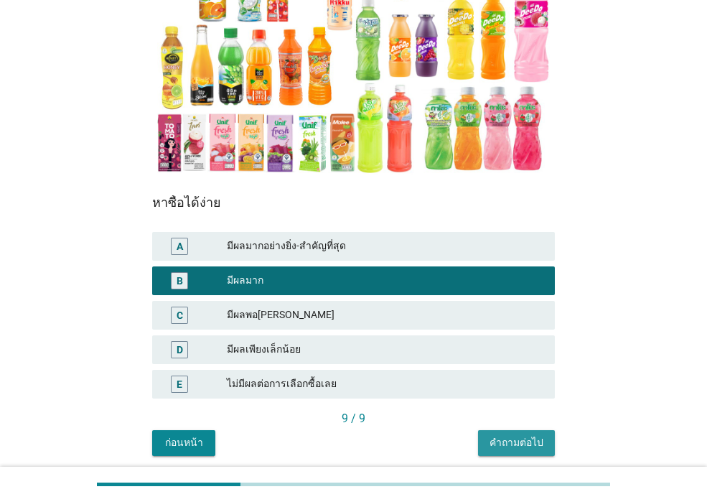
click at [485, 438] on button "คำถามต่อไป" at bounding box center [516, 443] width 77 height 26
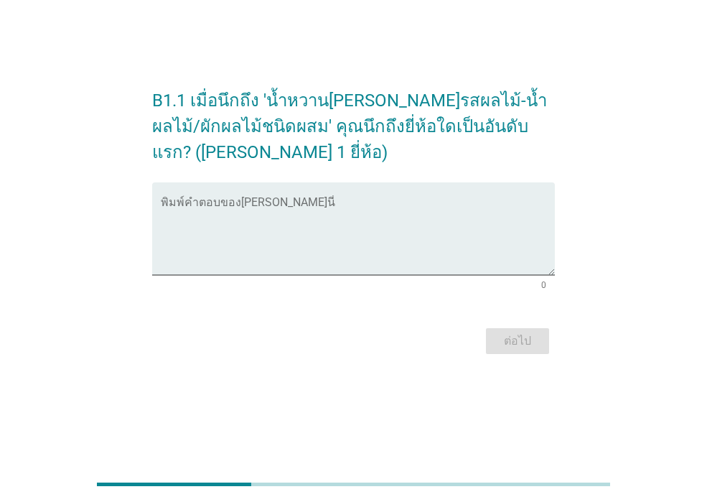
scroll to position [0, 0]
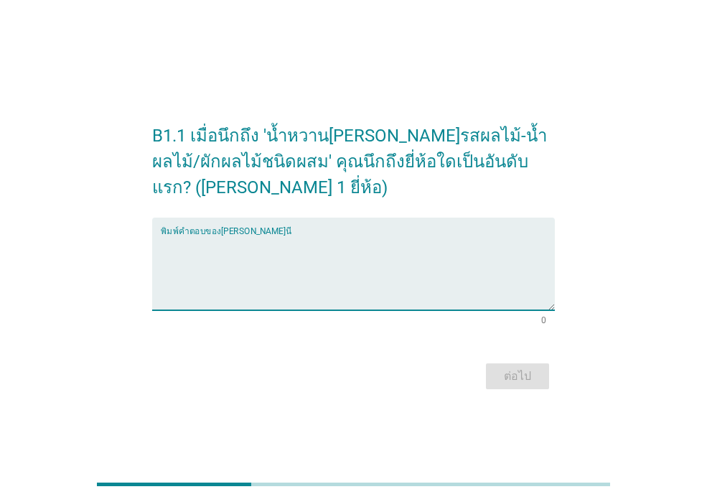
click at [387, 290] on textarea "พิมพ์คำตอบของคุณ ที่นี่" at bounding box center [358, 272] width 394 height 75
type textarea "ด"
type textarea "มาลี"
click at [534, 384] on div "ต่อไป" at bounding box center [518, 376] width 40 height 17
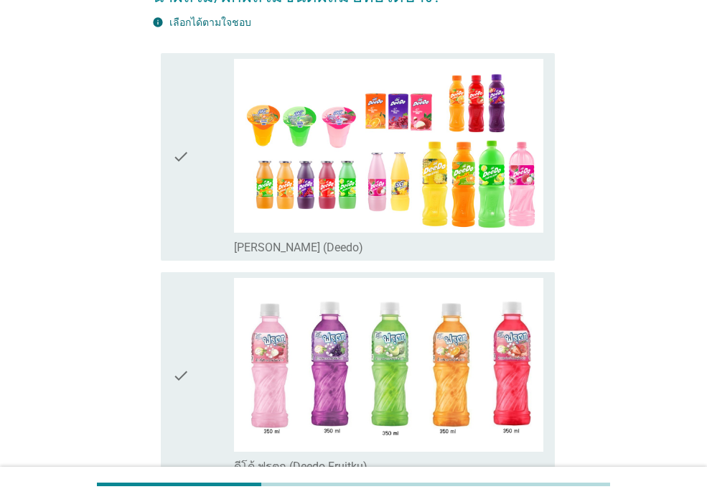
scroll to position [287, 0]
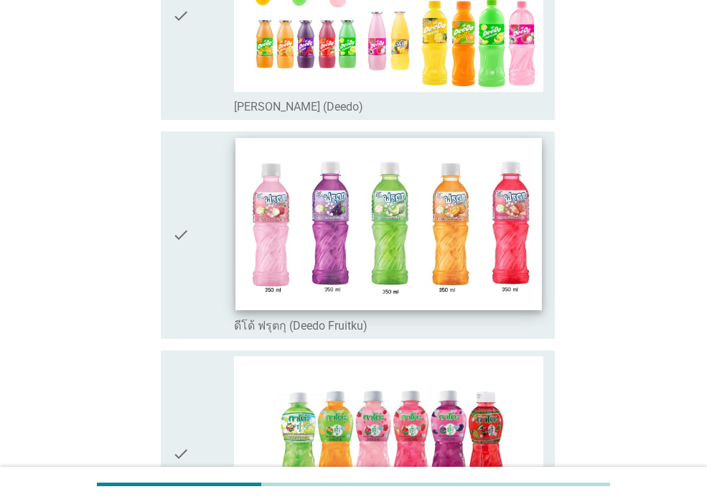
click at [423, 277] on img at bounding box center [389, 224] width 306 height 172
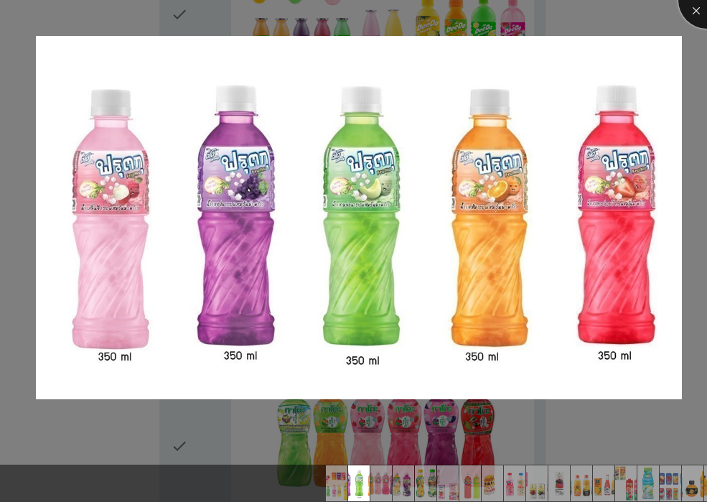
click at [692, 11] on div at bounding box center [707, -1] width 57 height 57
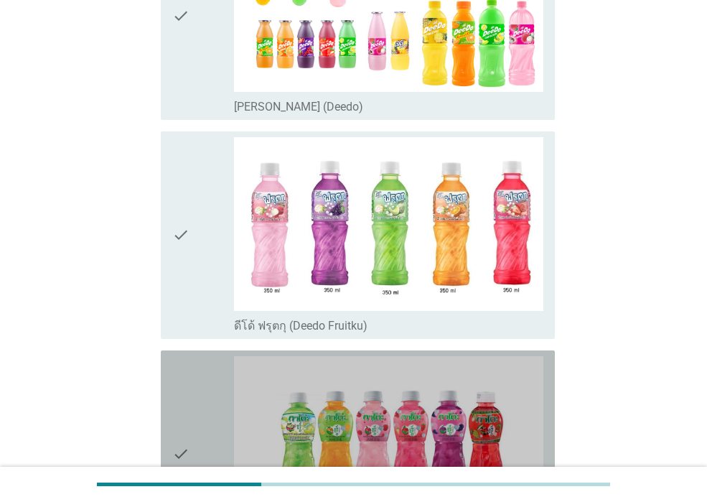
click at [196, 442] on div "check" at bounding box center [203, 454] width 62 height 196
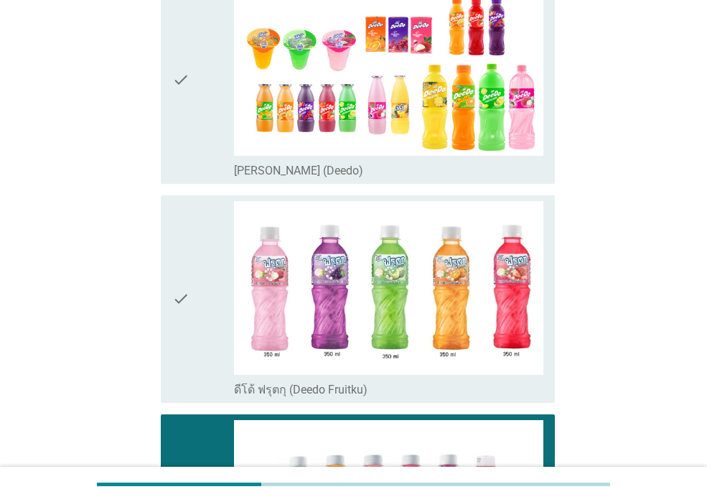
scroll to position [144, 0]
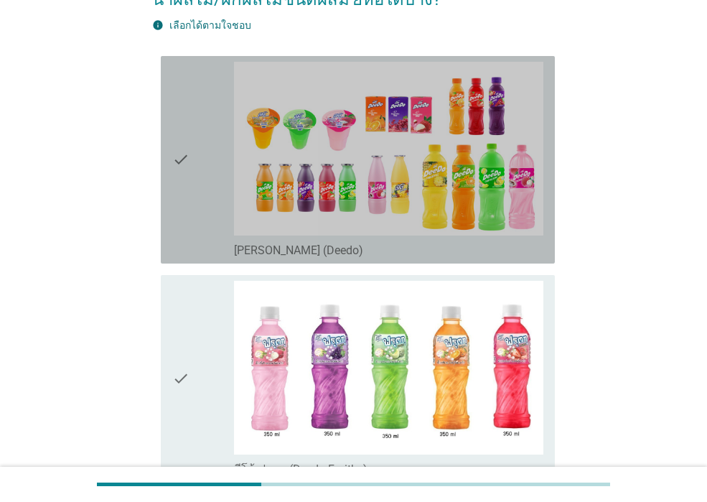
click at [178, 249] on icon "check" at bounding box center [180, 160] width 17 height 196
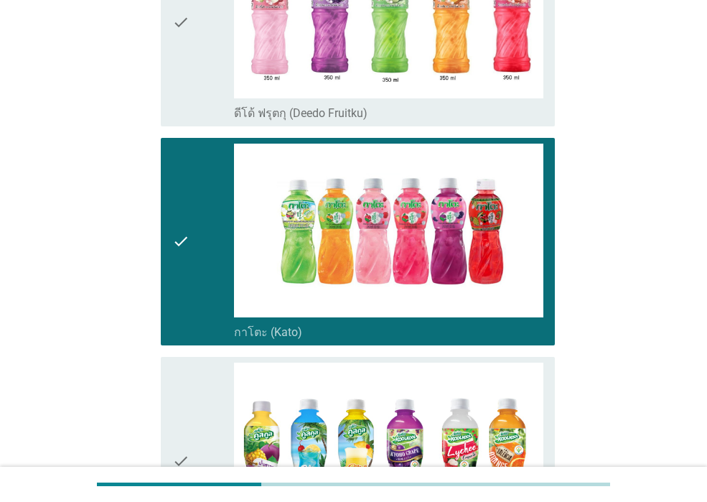
scroll to position [718, 0]
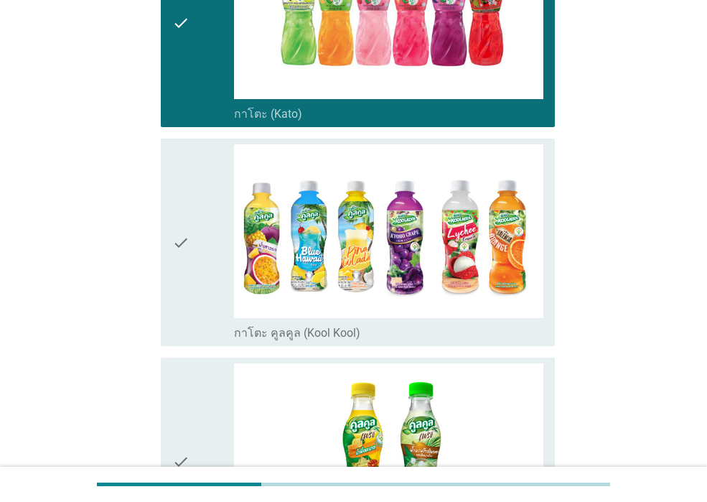
click at [189, 274] on icon "check" at bounding box center [180, 242] width 17 height 196
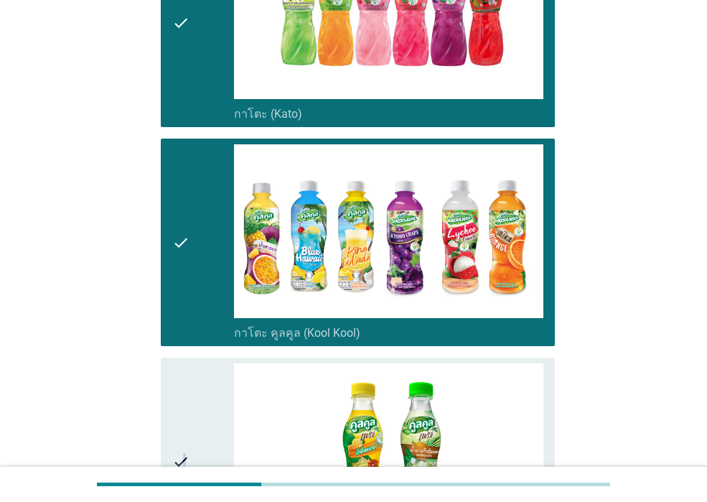
click at [185, 400] on icon "check" at bounding box center [180, 461] width 17 height 196
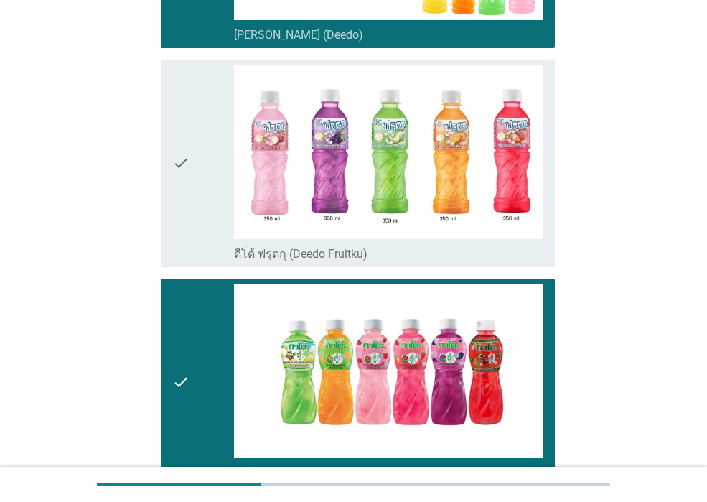
click at [190, 168] on div "check" at bounding box center [203, 163] width 62 height 196
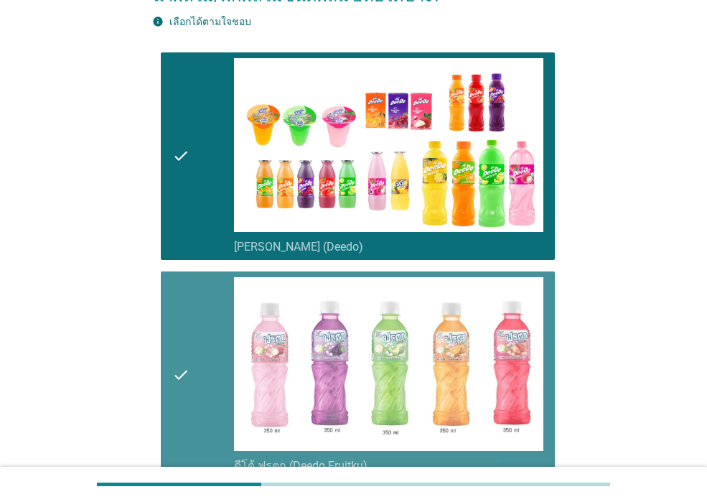
scroll to position [144, 0]
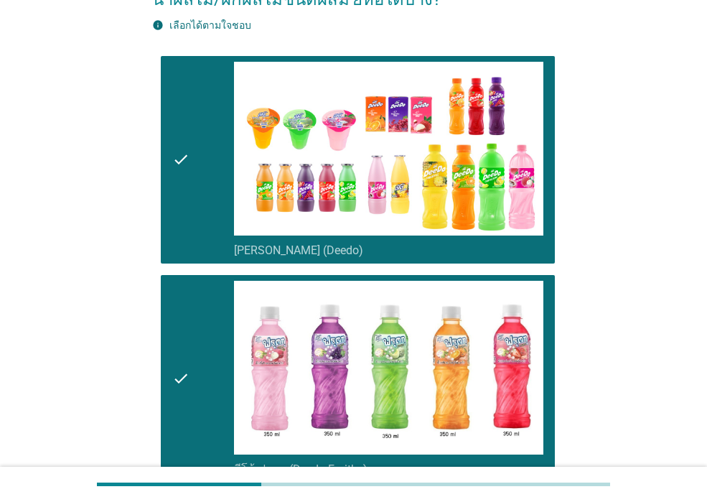
drag, startPoint x: 209, startPoint y: 212, endPoint x: 583, endPoint y: 228, distance: 373.8
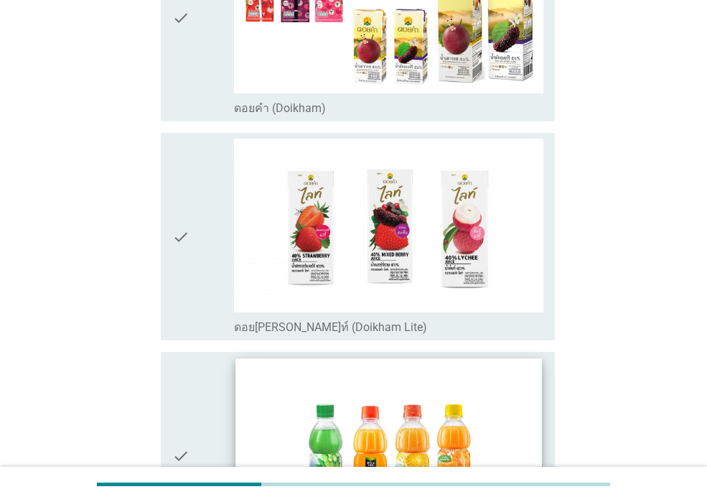
scroll to position [2442, 0]
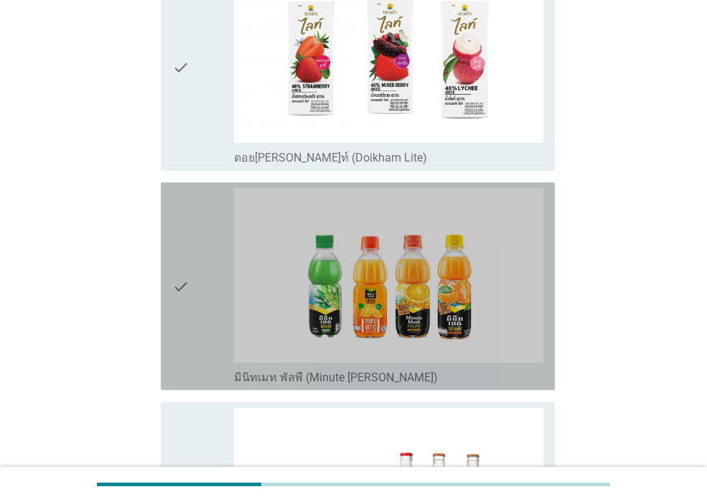
click at [226, 333] on div "check" at bounding box center [203, 286] width 62 height 196
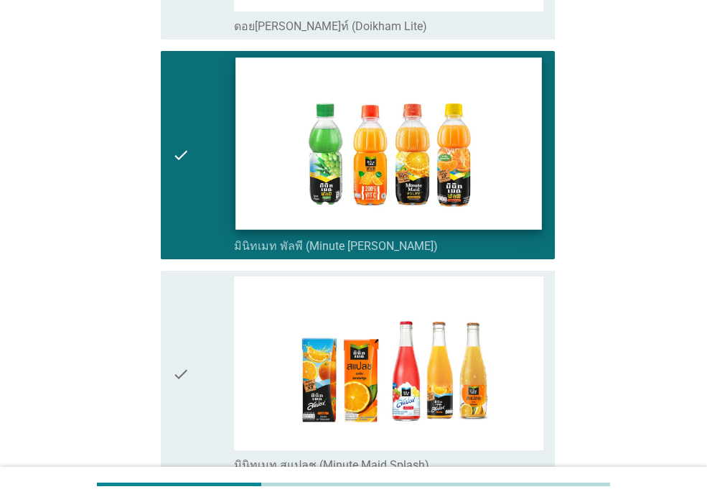
scroll to position [2729, 0]
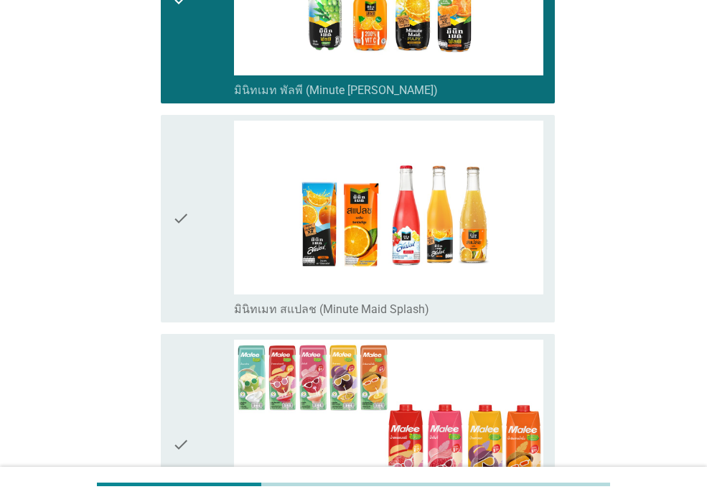
click at [202, 275] on div "check" at bounding box center [203, 219] width 62 height 196
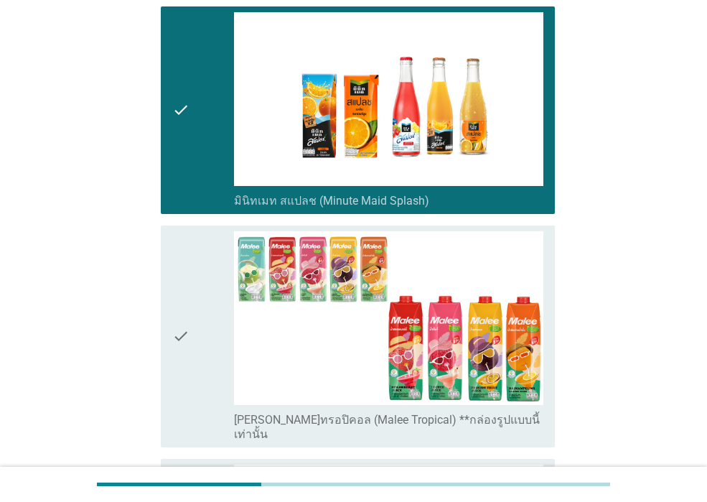
scroll to position [2945, 0]
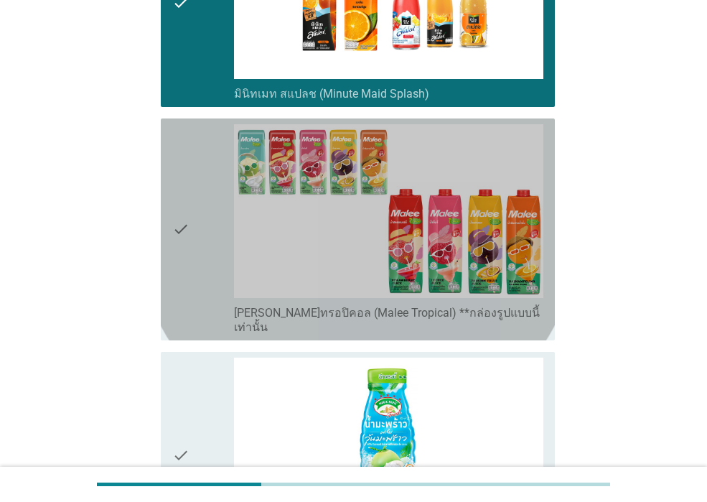
click at [203, 271] on div "check" at bounding box center [203, 229] width 62 height 210
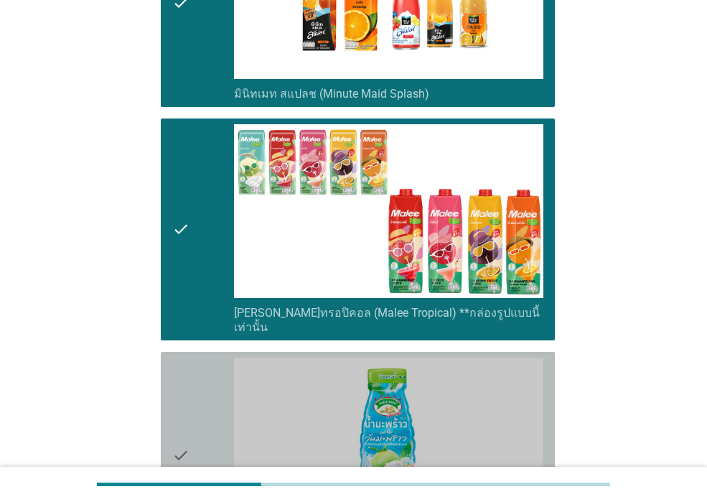
click at [211, 371] on div "check" at bounding box center [203, 456] width 62 height 196
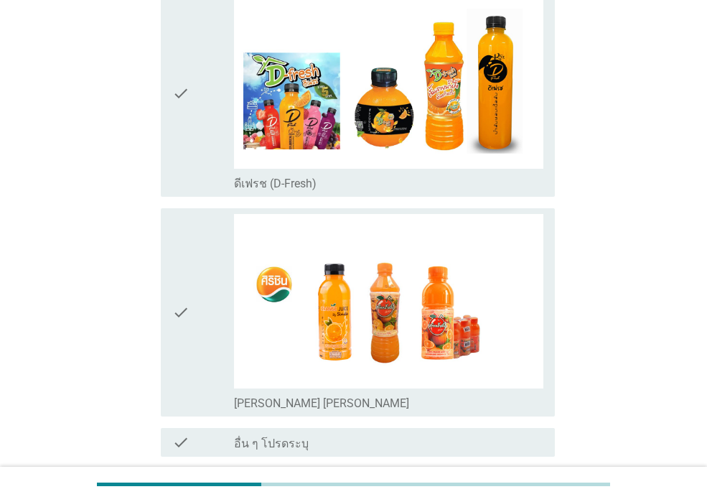
scroll to position [3839, 0]
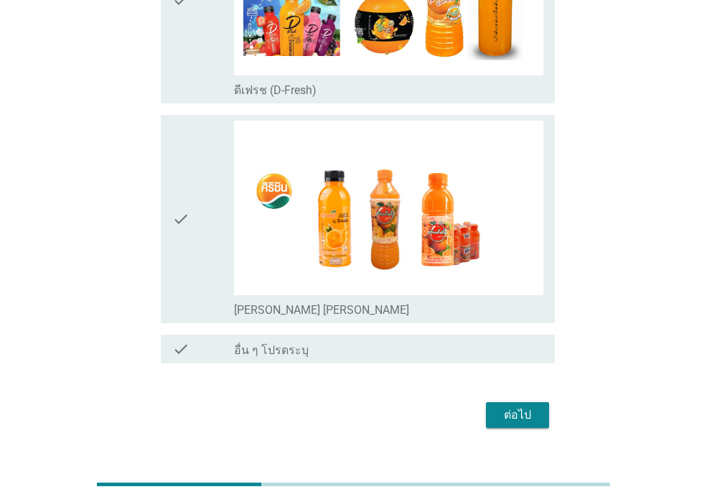
click at [522, 407] on div "ต่อไป" at bounding box center [518, 415] width 40 height 17
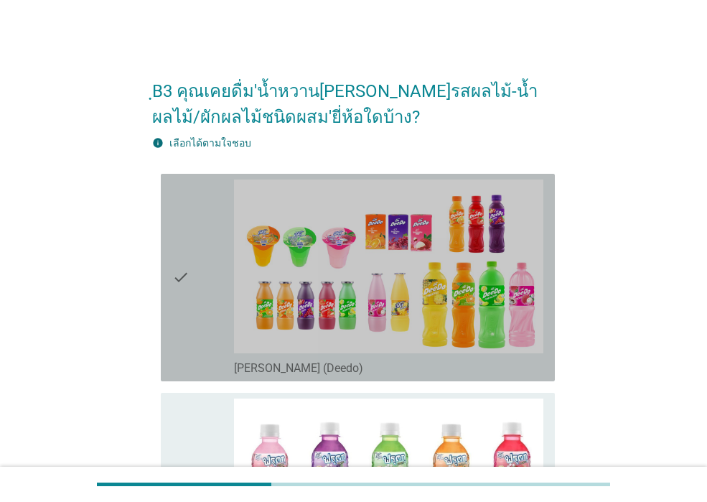
click at [212, 296] on div "check" at bounding box center [203, 278] width 62 height 196
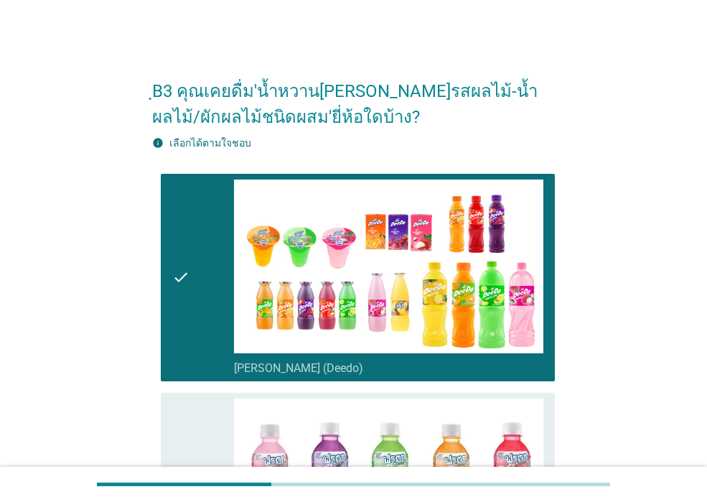
click at [218, 441] on div "check" at bounding box center [203, 497] width 62 height 196
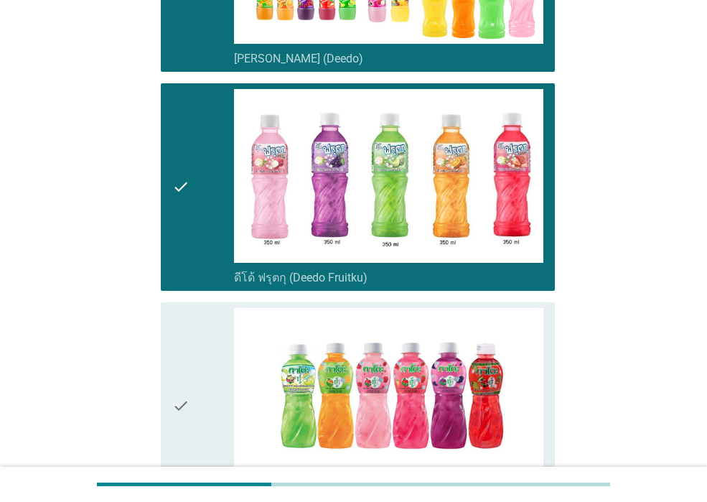
scroll to position [431, 0]
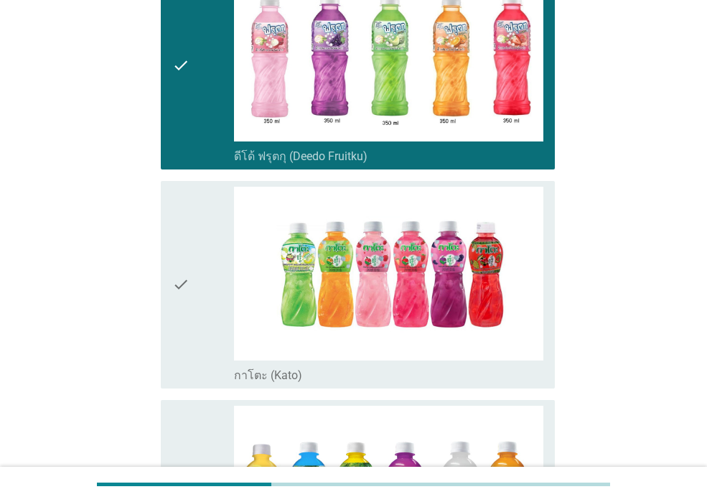
click at [186, 354] on icon "check" at bounding box center [180, 285] width 17 height 196
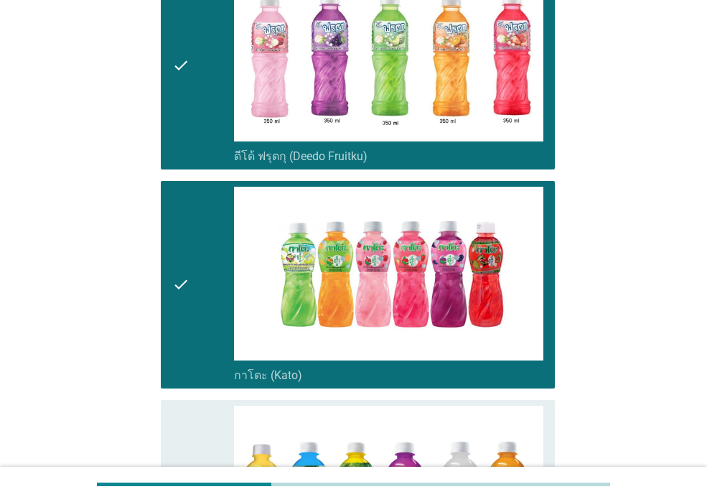
click at [202, 448] on div "check" at bounding box center [203, 504] width 62 height 196
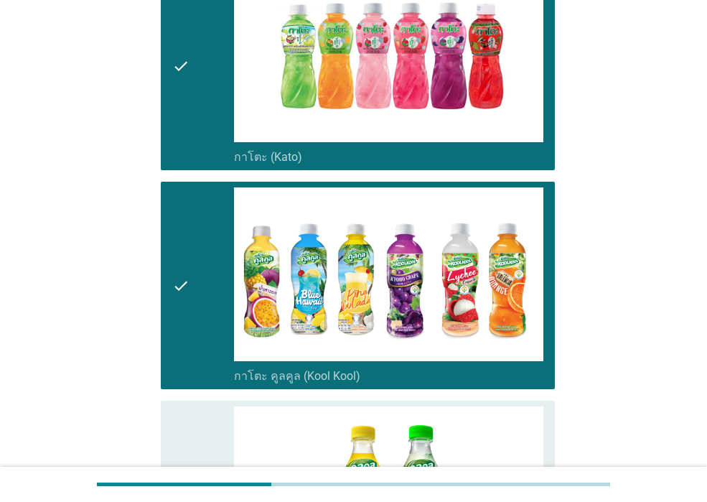
scroll to position [790, 0]
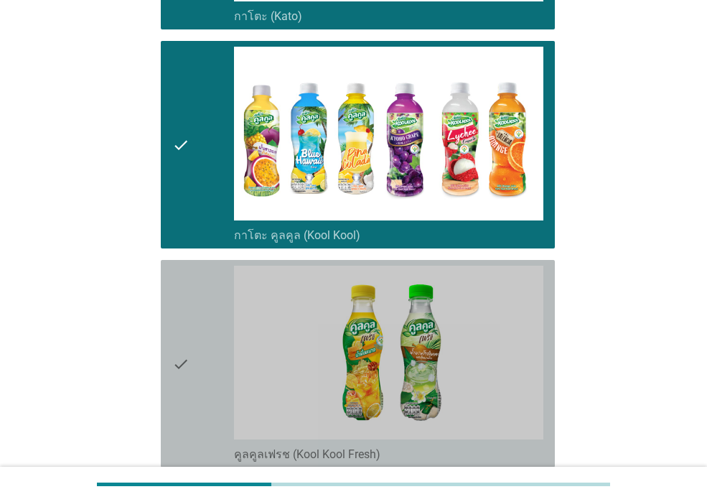
click at [198, 370] on div "check" at bounding box center [203, 364] width 62 height 196
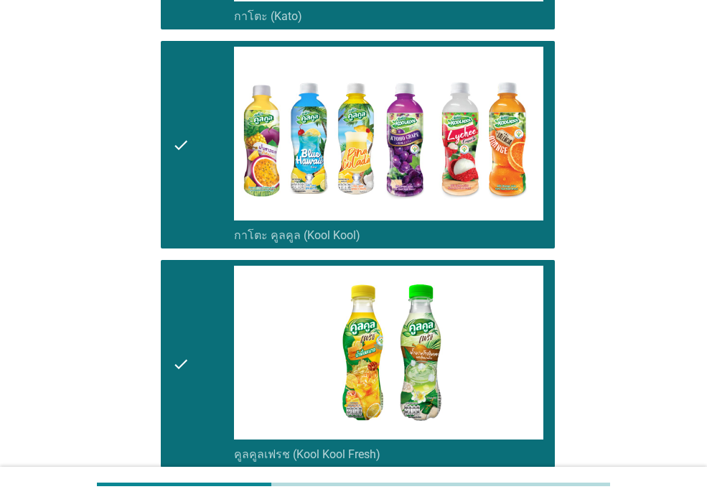
click at [224, 368] on div "check" at bounding box center [203, 364] width 62 height 196
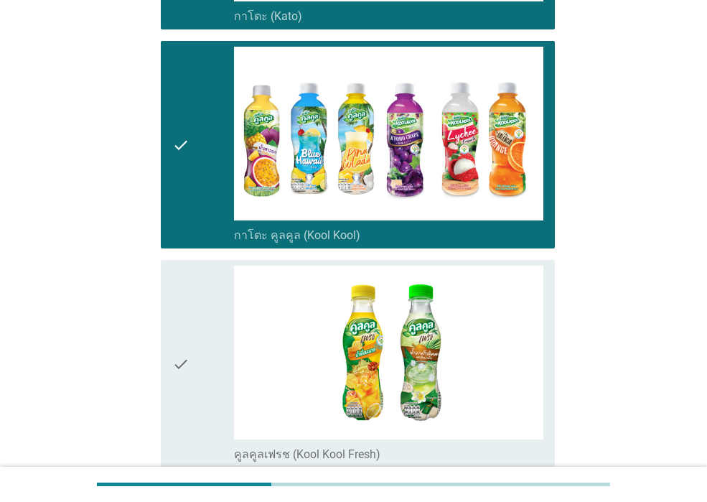
scroll to position [1149, 0]
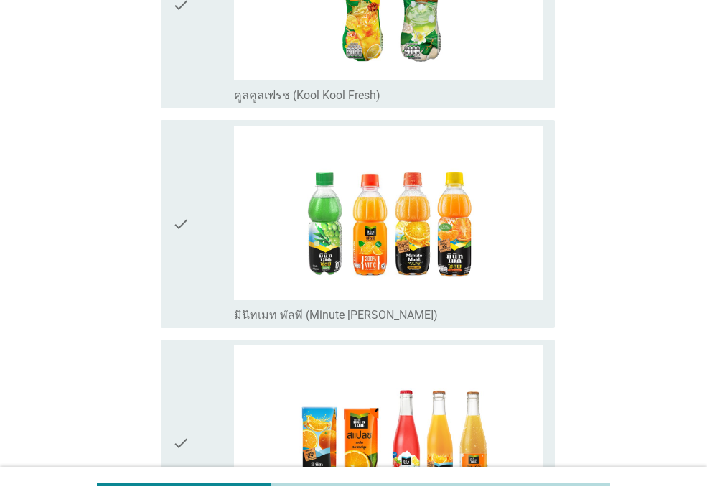
click at [189, 302] on icon "check" at bounding box center [180, 224] width 17 height 196
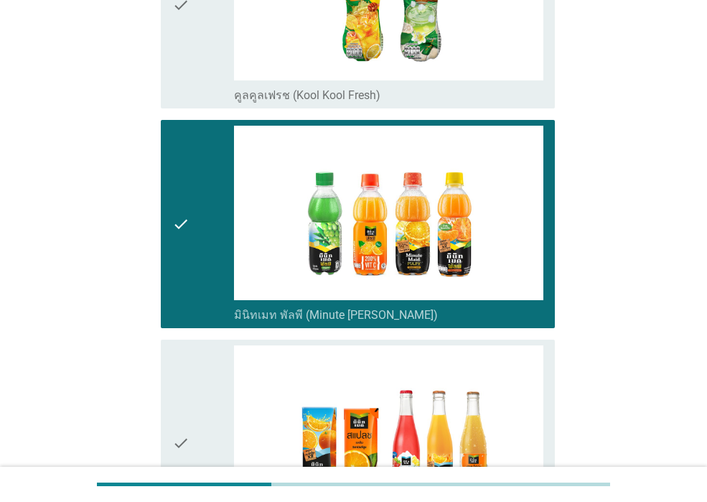
click at [205, 372] on div "check" at bounding box center [203, 443] width 62 height 196
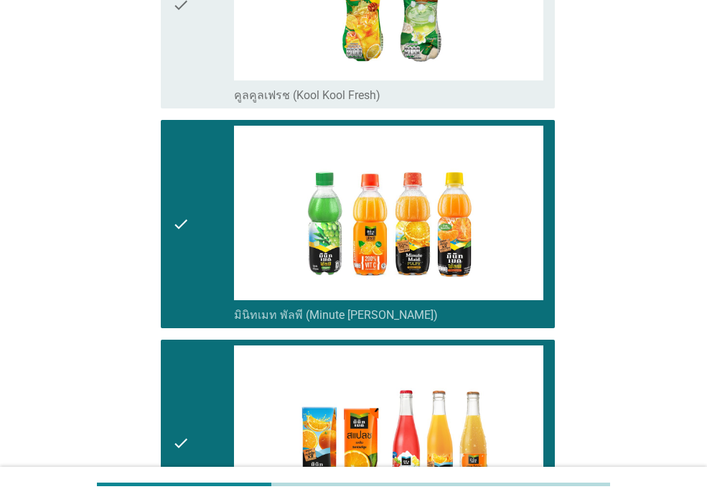
scroll to position [1508, 0]
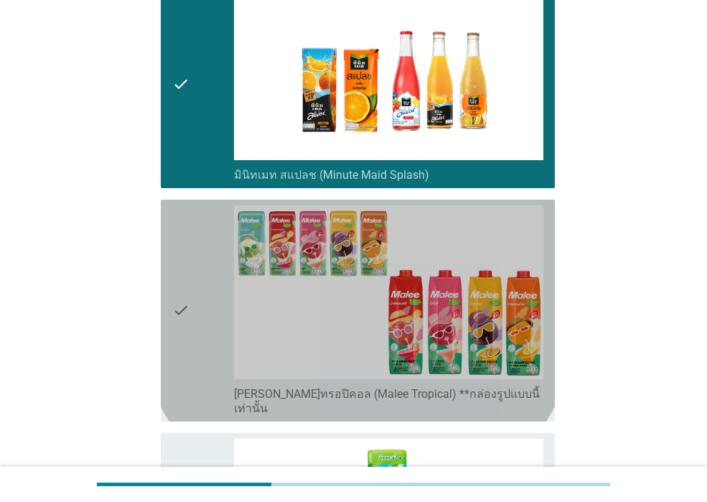
click at [203, 373] on div "check" at bounding box center [203, 310] width 62 height 210
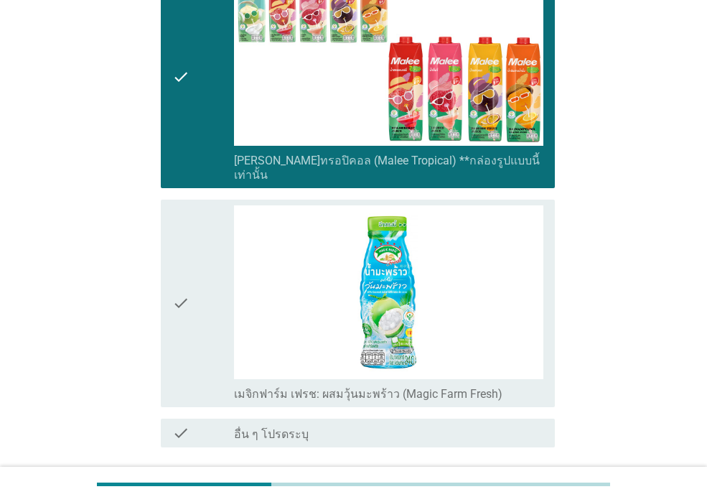
scroll to position [1796, 0]
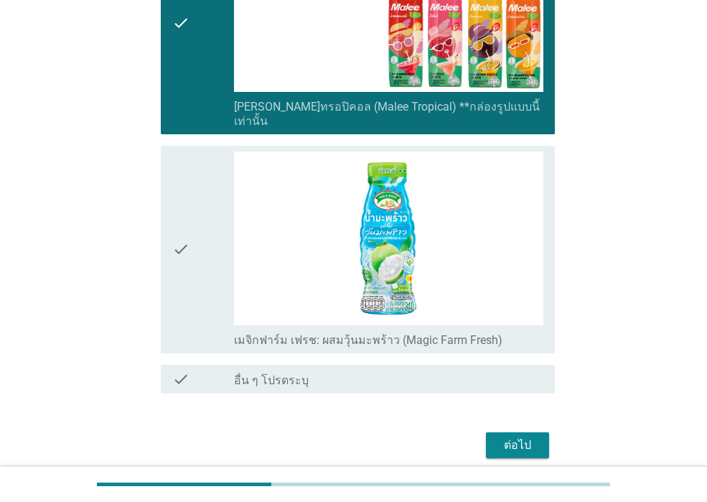
drag, startPoint x: 183, startPoint y: 300, endPoint x: 205, endPoint y: 332, distance: 38.7
click at [184, 300] on icon "check" at bounding box center [180, 250] width 17 height 196
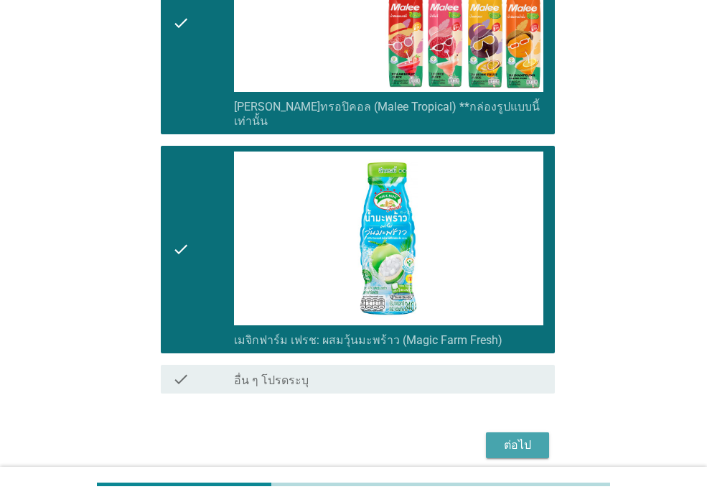
drag, startPoint x: 498, startPoint y: 429, endPoint x: 422, endPoint y: 427, distance: 76.2
click at [498, 437] on div "ต่อไป" at bounding box center [518, 445] width 40 height 17
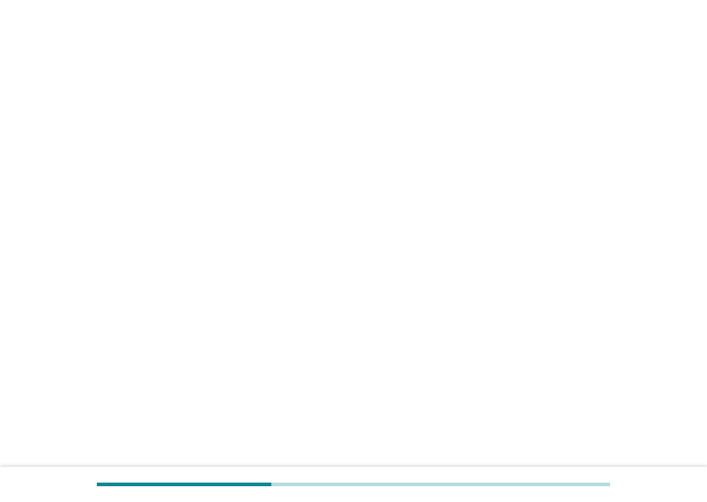
scroll to position [0, 0]
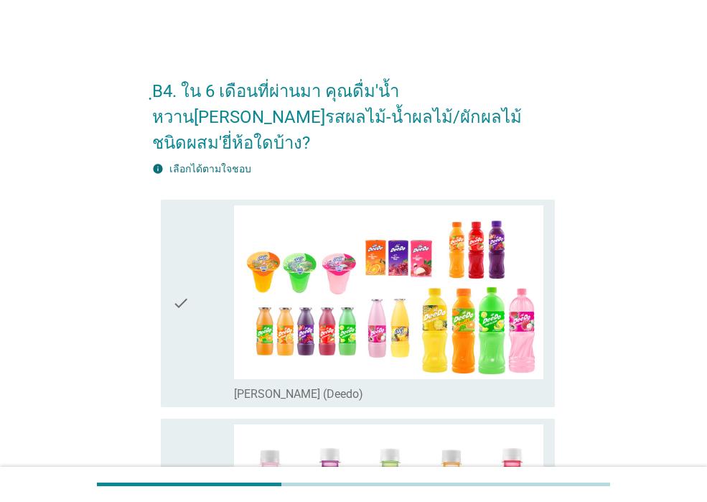
click at [207, 298] on div "check" at bounding box center [203, 303] width 62 height 196
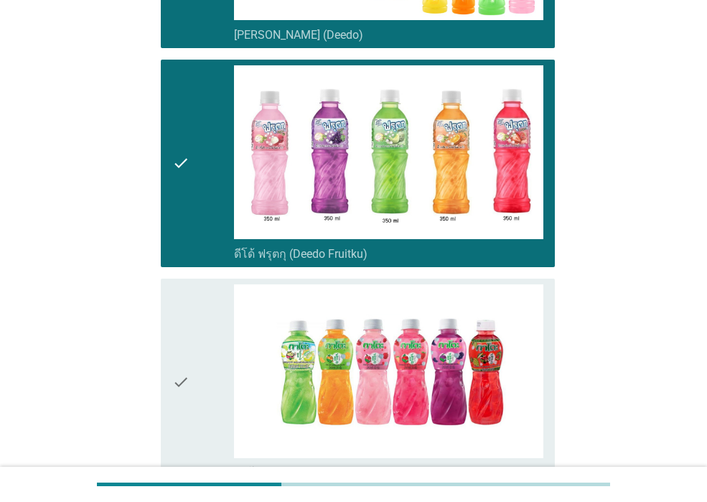
click at [191, 387] on div "check" at bounding box center [203, 382] width 62 height 196
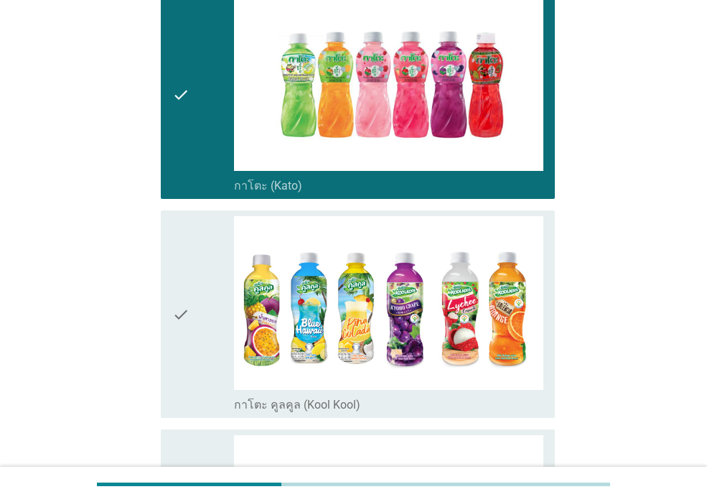
scroll to position [934, 0]
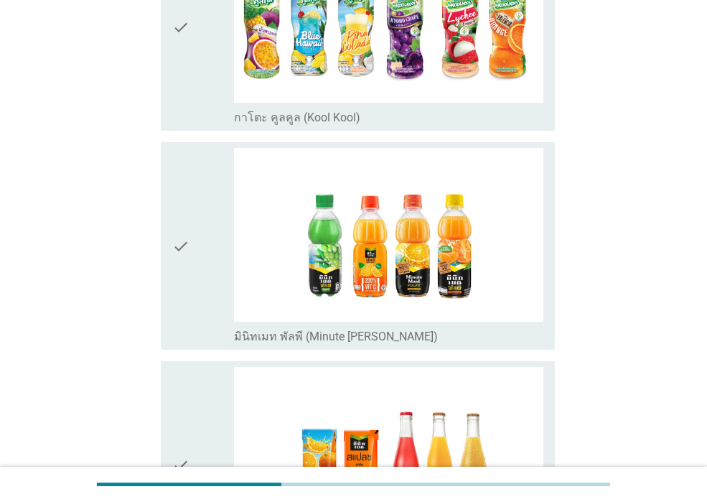
click at [182, 301] on icon "check" at bounding box center [180, 246] width 17 height 196
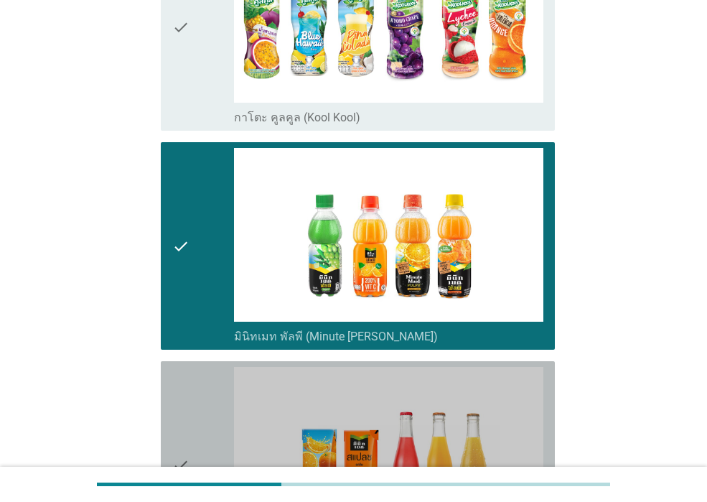
click at [184, 369] on icon "check" at bounding box center [180, 465] width 17 height 196
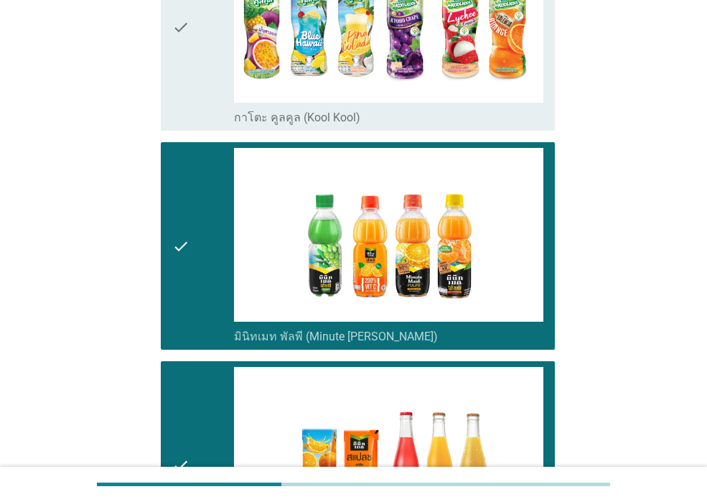
scroll to position [1221, 0]
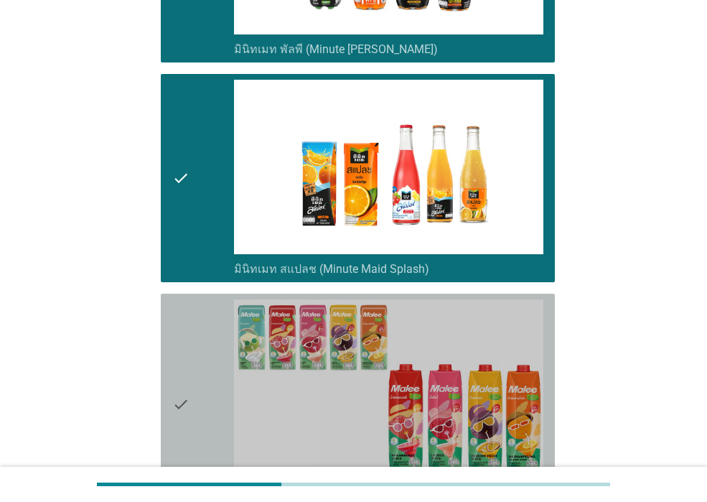
click at [184, 369] on icon "check" at bounding box center [180, 405] width 17 height 210
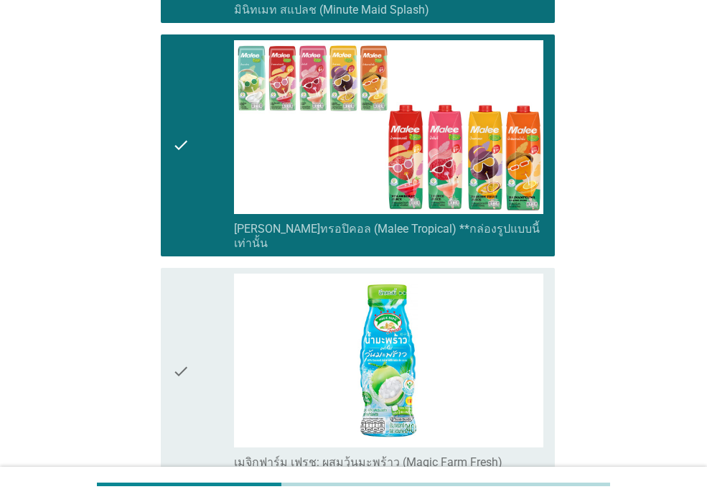
scroll to position [1580, 0]
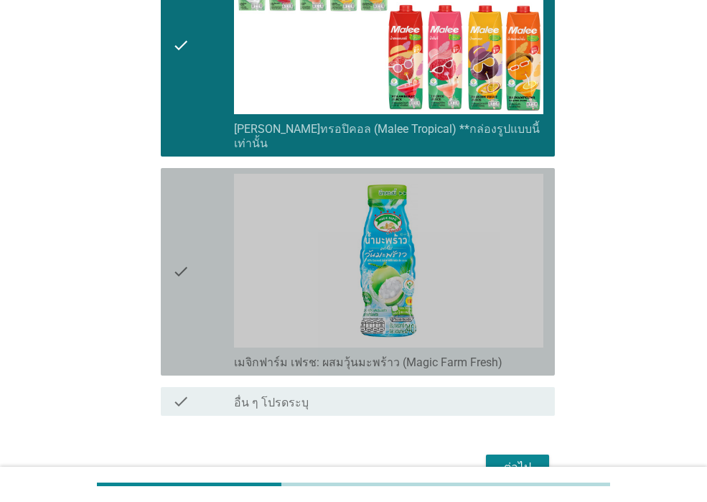
click at [202, 317] on div "check" at bounding box center [203, 272] width 62 height 196
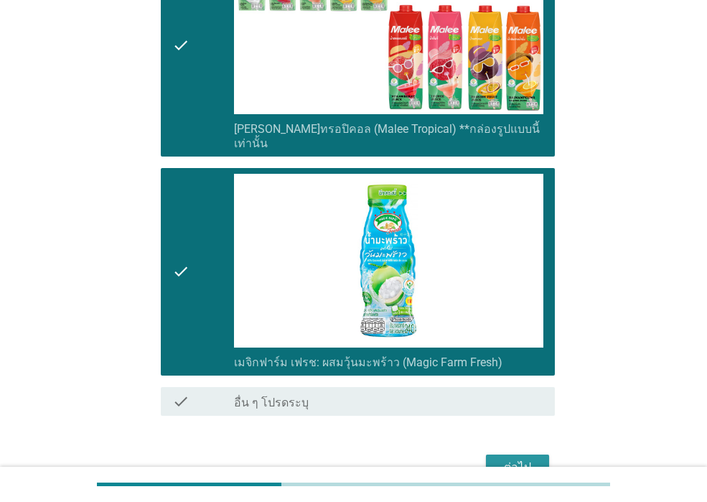
drag, startPoint x: 486, startPoint y: 434, endPoint x: 496, endPoint y: 432, distance: 9.4
click at [493, 455] on button "ต่อไป" at bounding box center [517, 468] width 63 height 26
click at [497, 450] on div "ต่อไป" at bounding box center [353, 467] width 403 height 34
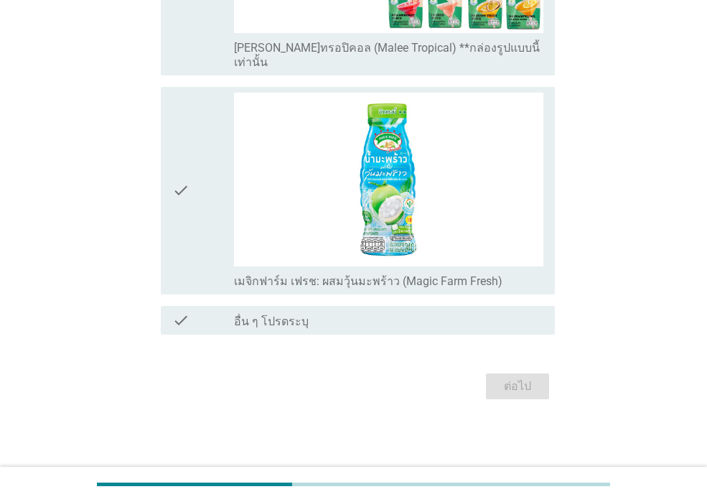
scroll to position [0, 0]
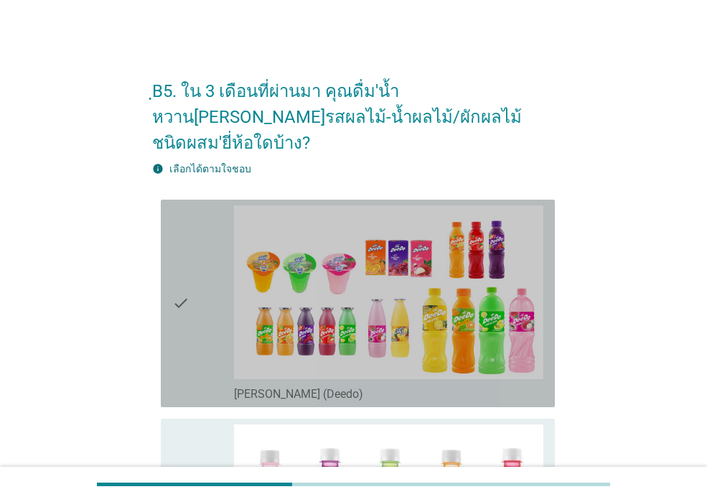
click at [221, 336] on div "check" at bounding box center [203, 303] width 62 height 196
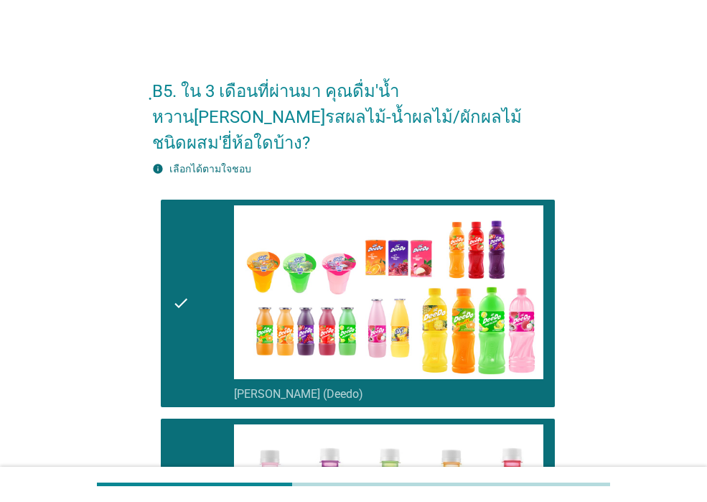
scroll to position [287, 0]
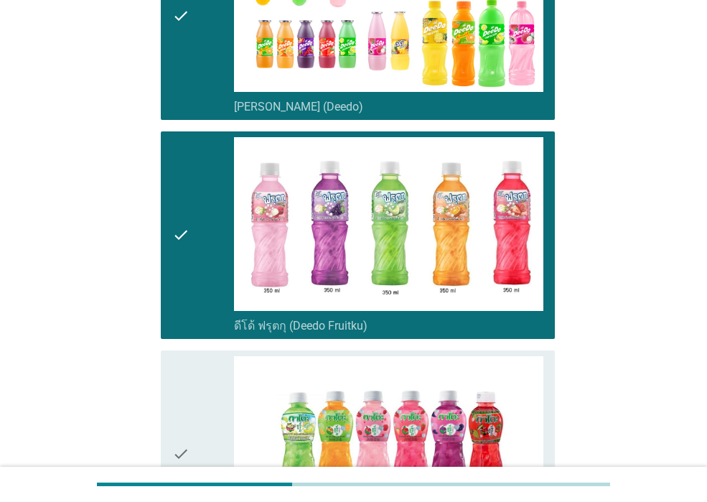
click at [205, 419] on div "check" at bounding box center [203, 454] width 62 height 196
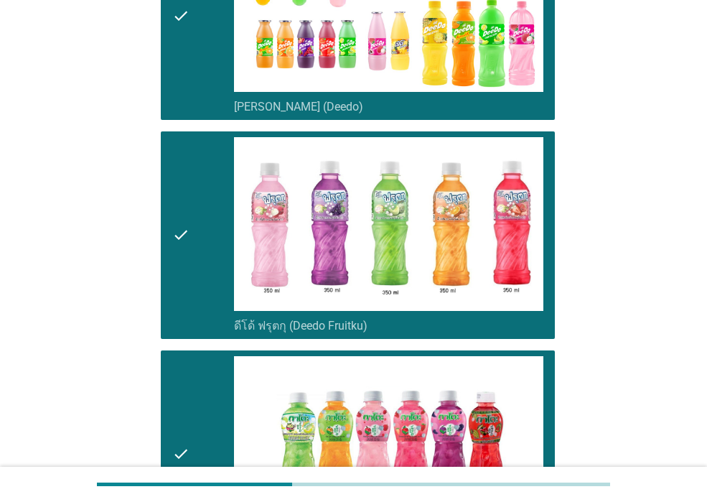
scroll to position [646, 0]
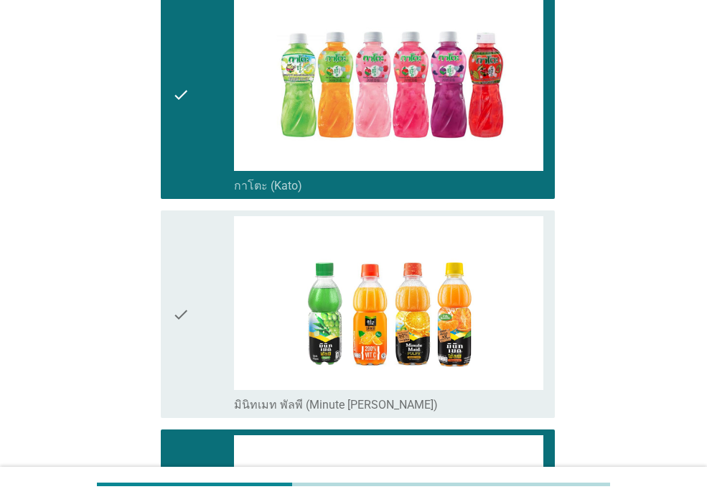
click at [196, 368] on div "check" at bounding box center [203, 314] width 62 height 196
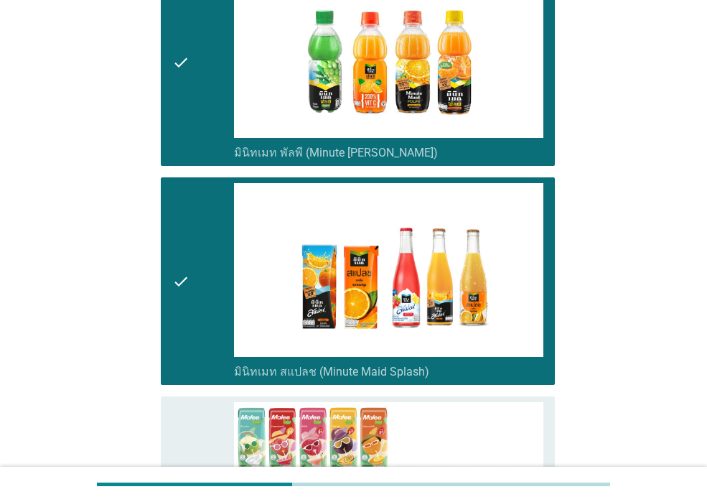
scroll to position [1006, 0]
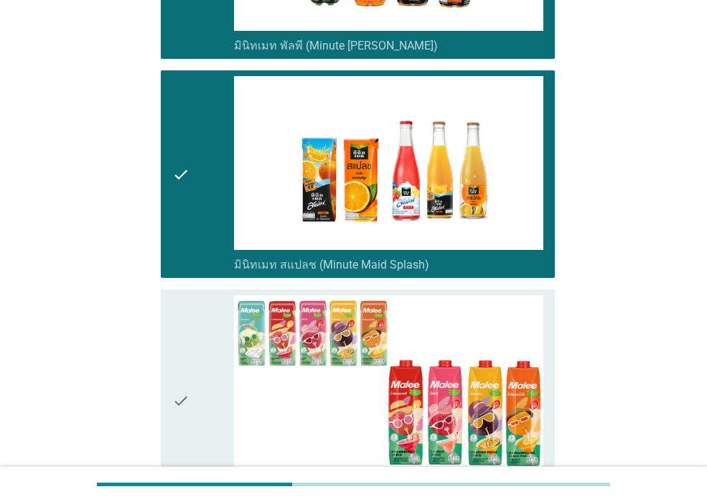
click at [196, 368] on div "check" at bounding box center [203, 400] width 62 height 210
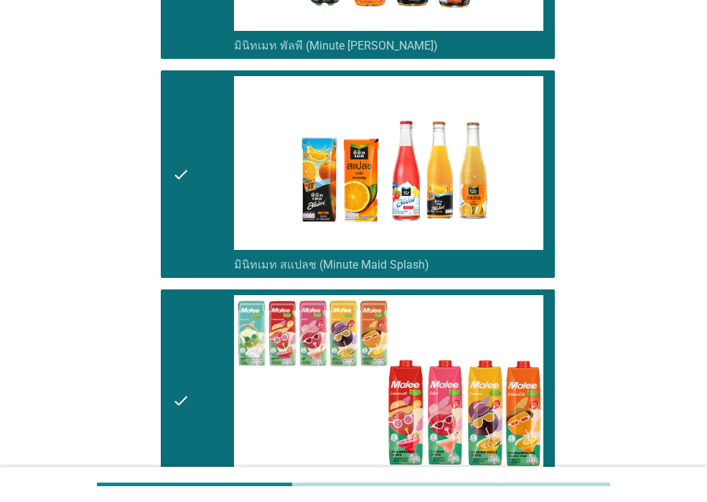
scroll to position [1365, 0]
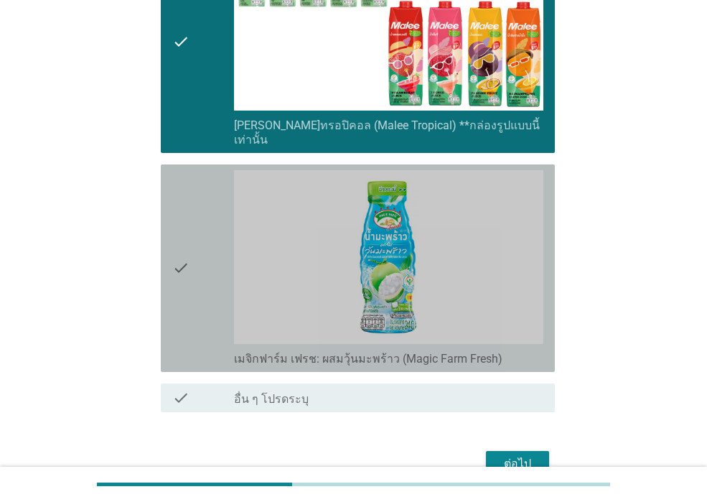
click at [209, 291] on div "check" at bounding box center [203, 268] width 62 height 196
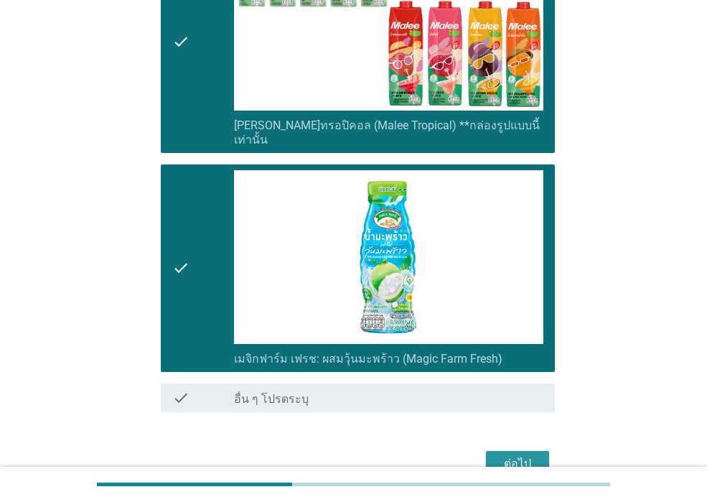
click at [532, 455] on div "ต่อไป" at bounding box center [518, 463] width 40 height 17
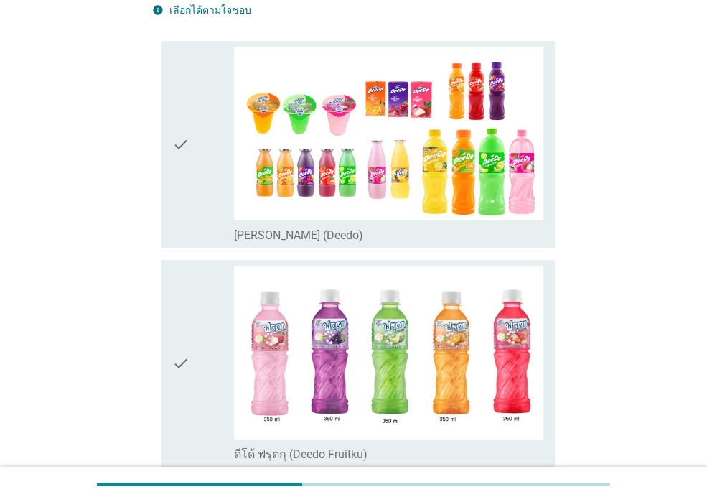
scroll to position [287, 0]
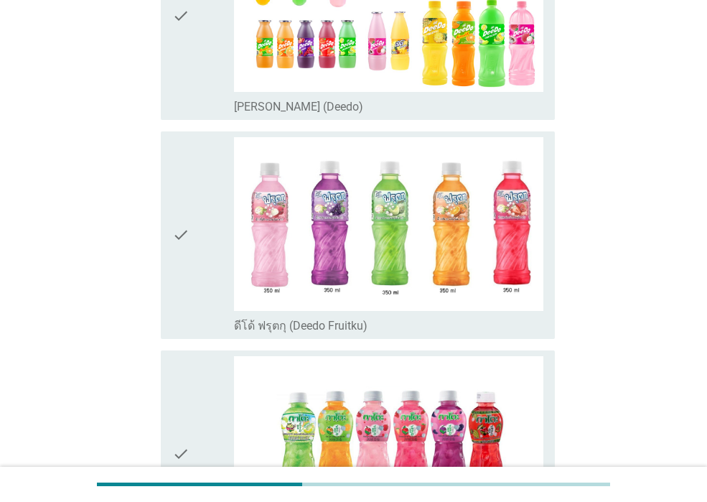
click at [156, 293] on div "check check_box_outline_blank ดีโด้ ฟรุตกุ (Deedo Fruitku)" at bounding box center [353, 235] width 403 height 219
drag, startPoint x: 193, startPoint y: 198, endPoint x: 197, endPoint y: 155, distance: 42.5
click at [194, 193] on div "check" at bounding box center [203, 235] width 62 height 196
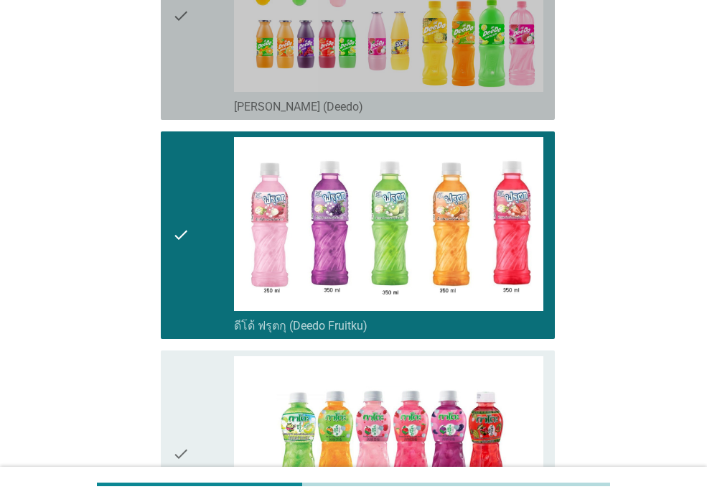
click at [197, 71] on div "check" at bounding box center [203, 16] width 62 height 196
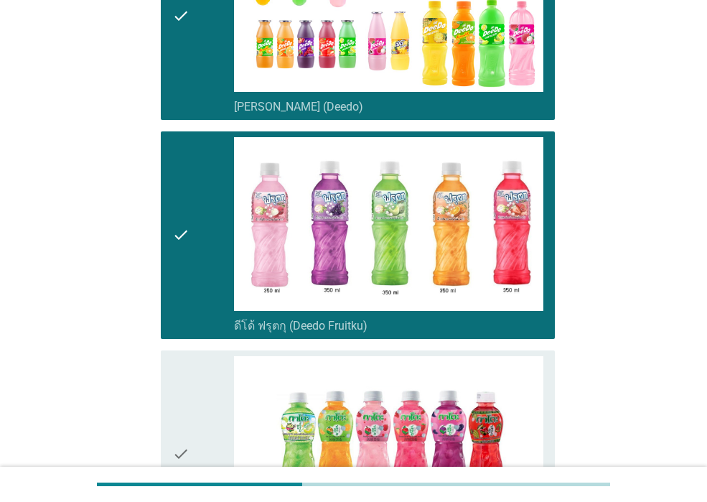
click at [208, 356] on div "check" at bounding box center [203, 454] width 62 height 196
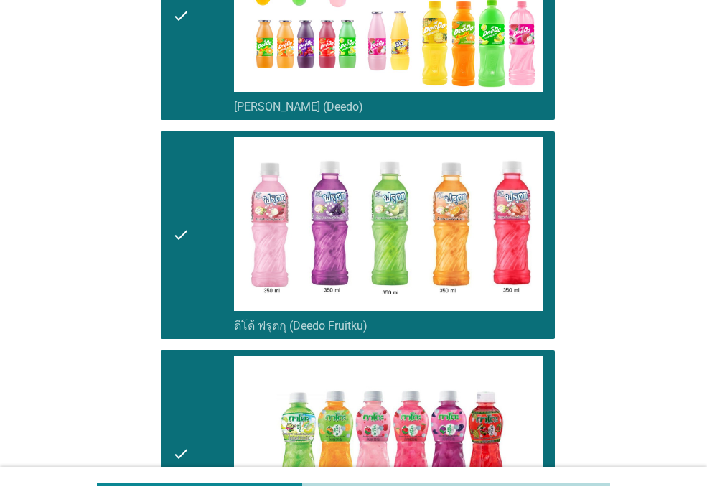
scroll to position [646, 0]
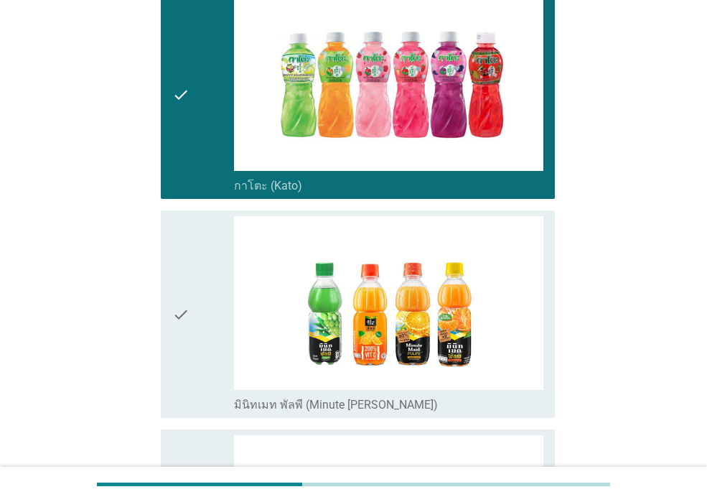
click at [208, 354] on div "check" at bounding box center [203, 314] width 62 height 196
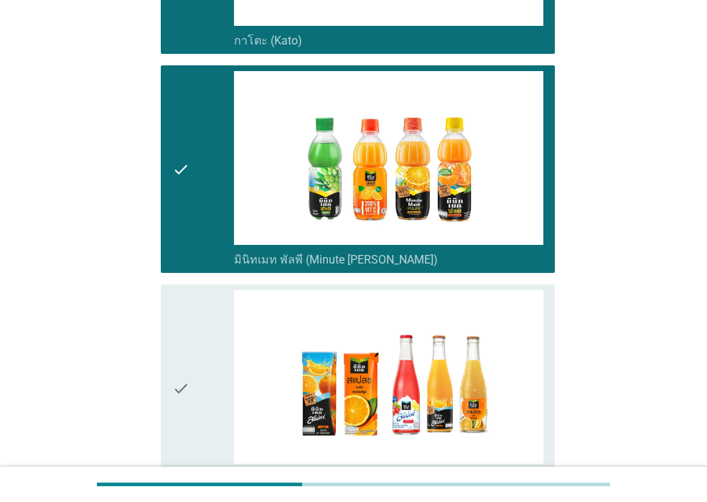
scroll to position [1006, 0]
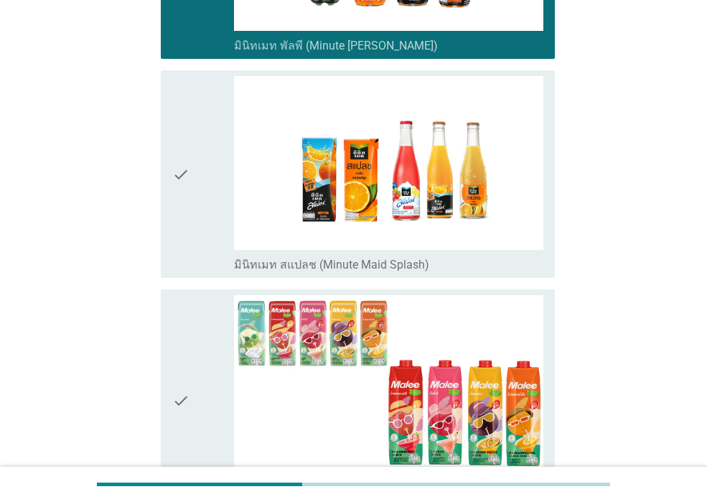
click at [210, 342] on div "check" at bounding box center [203, 400] width 62 height 210
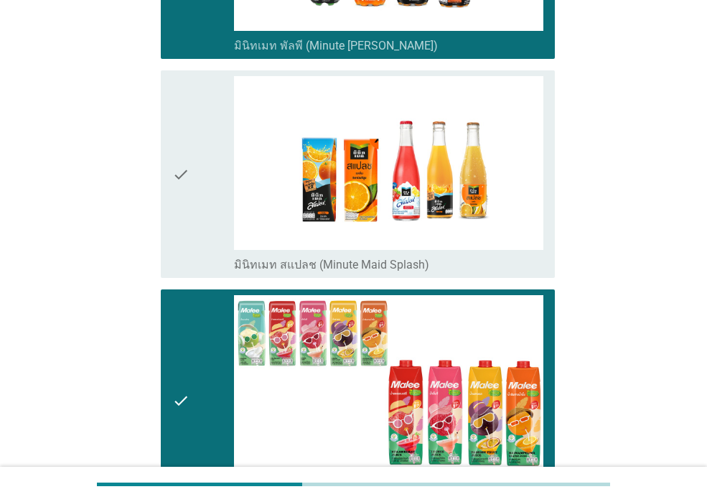
click at [210, 242] on div "check" at bounding box center [203, 174] width 62 height 196
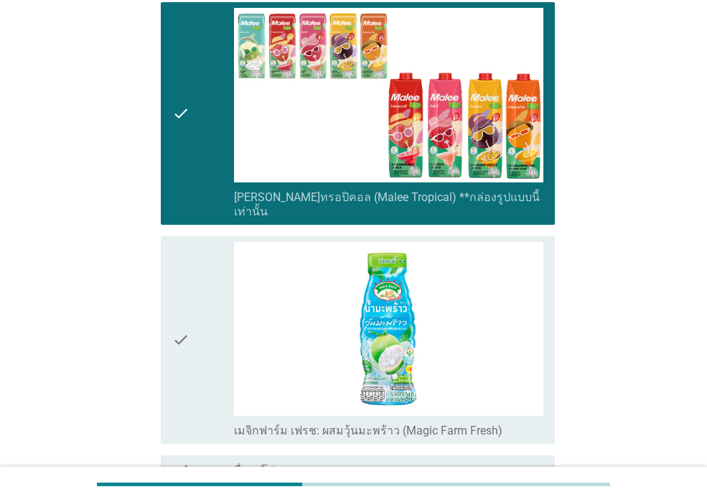
click at [210, 249] on div "check" at bounding box center [203, 340] width 62 height 196
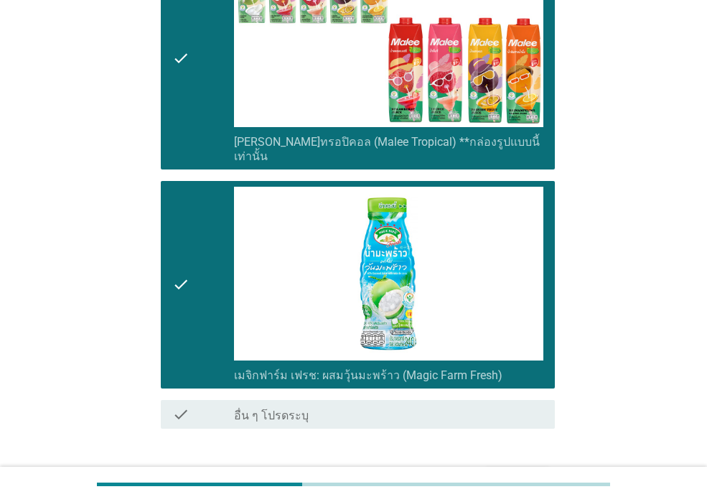
scroll to position [1402, 0]
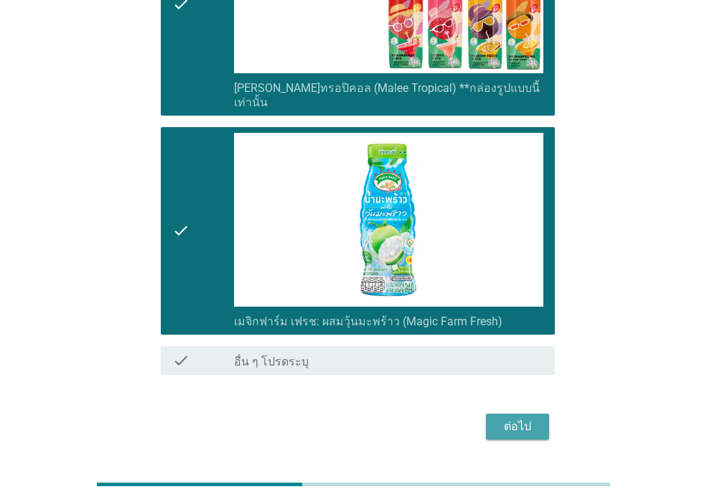
click at [509, 414] on button "ต่อไป" at bounding box center [517, 427] width 63 height 26
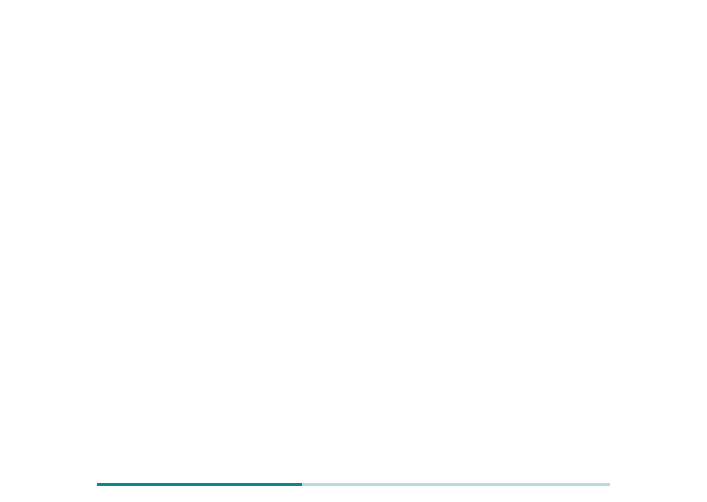
scroll to position [0, 0]
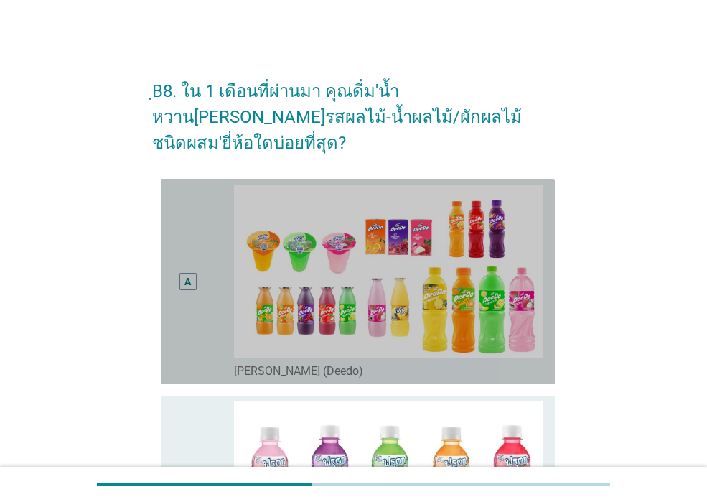
click at [194, 338] on div "A" at bounding box center [187, 282] width 31 height 194
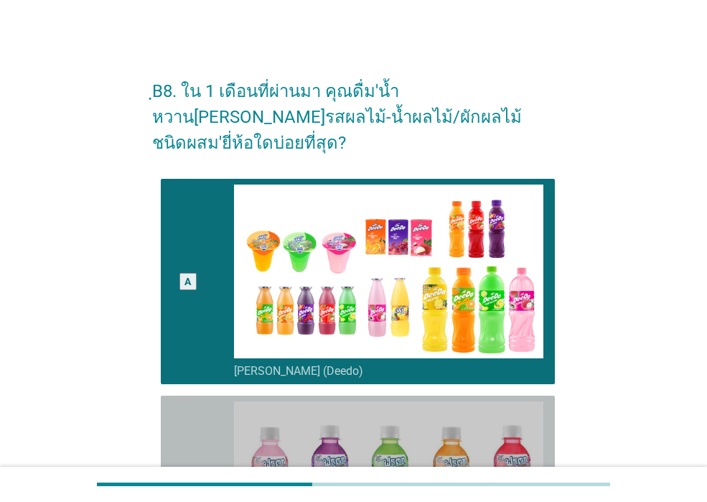
click at [186, 402] on div "B" at bounding box center [187, 499] width 31 height 194
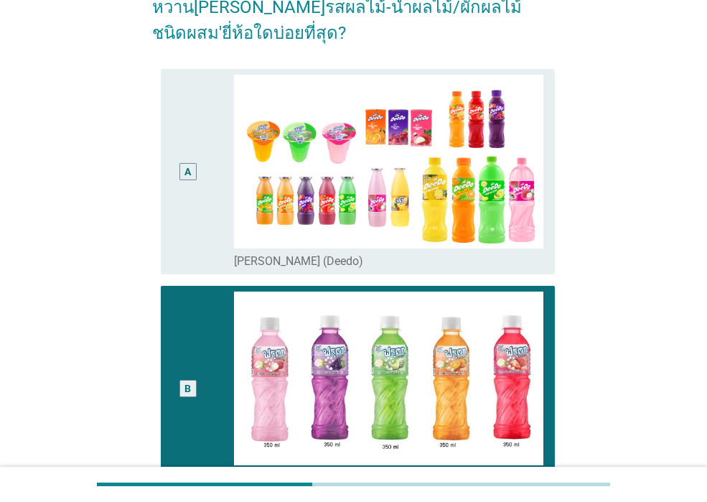
scroll to position [144, 0]
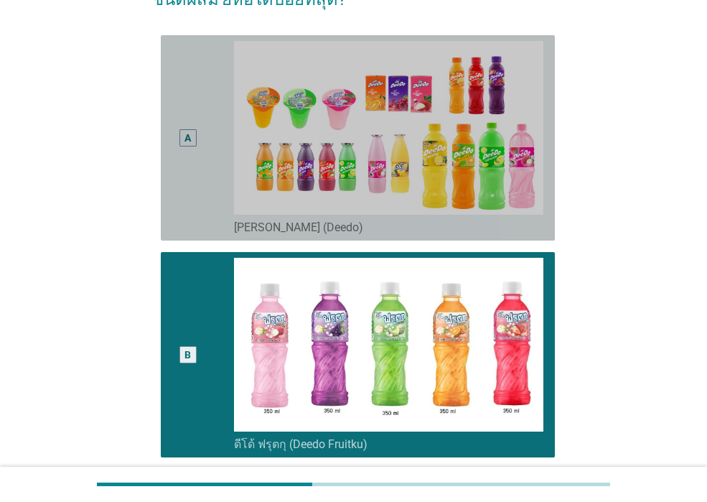
click at [200, 148] on div "A" at bounding box center [187, 138] width 31 height 194
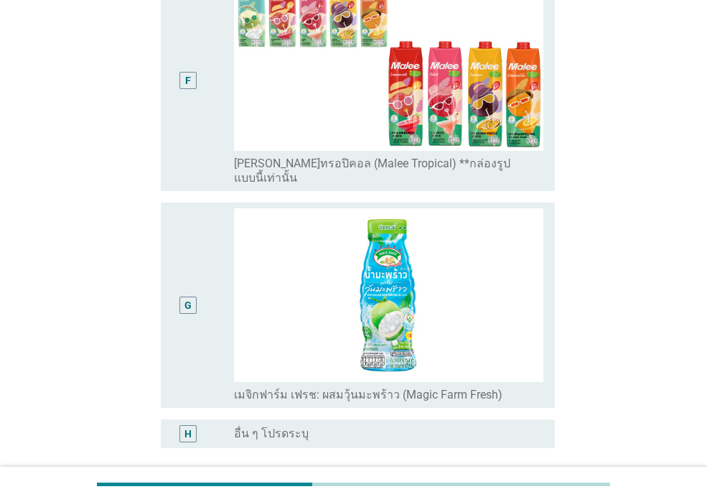
scroll to position [1383, 0]
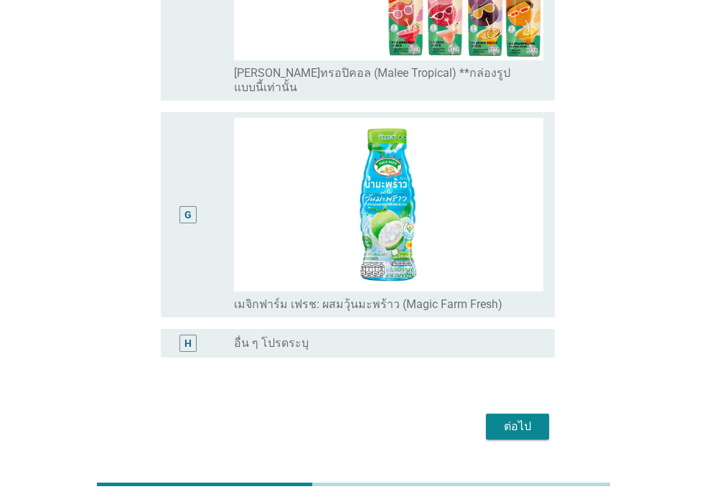
click at [515, 418] on div "ต่อไป" at bounding box center [518, 426] width 40 height 17
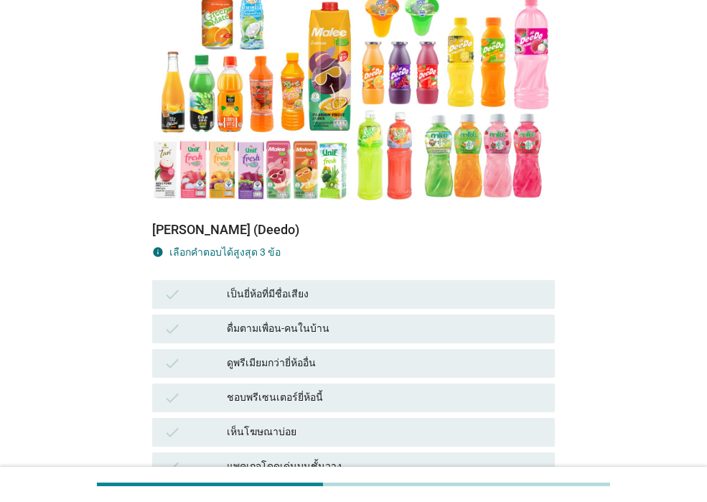
scroll to position [215, 0]
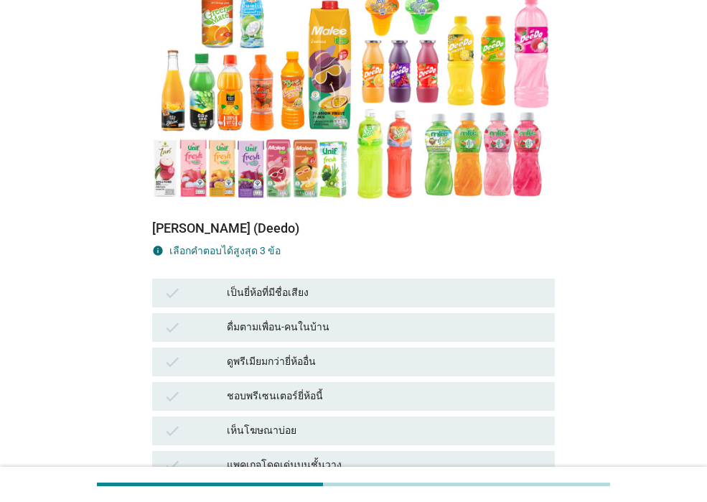
click at [389, 422] on div "เห็นโฆษณาบ่อย" at bounding box center [385, 430] width 317 height 17
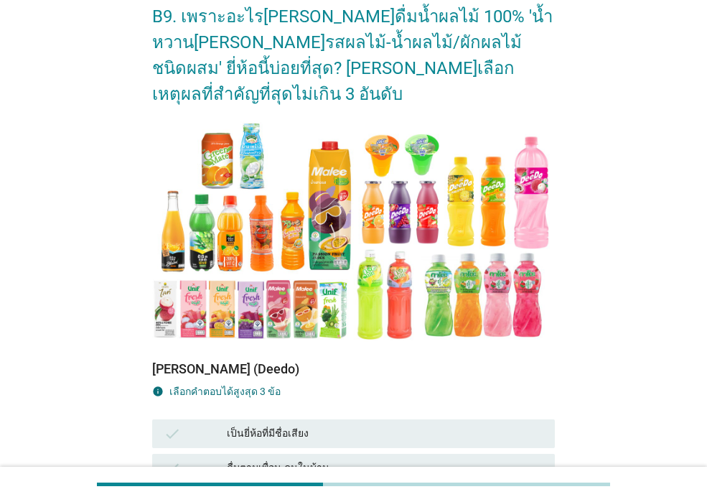
scroll to position [71, 0]
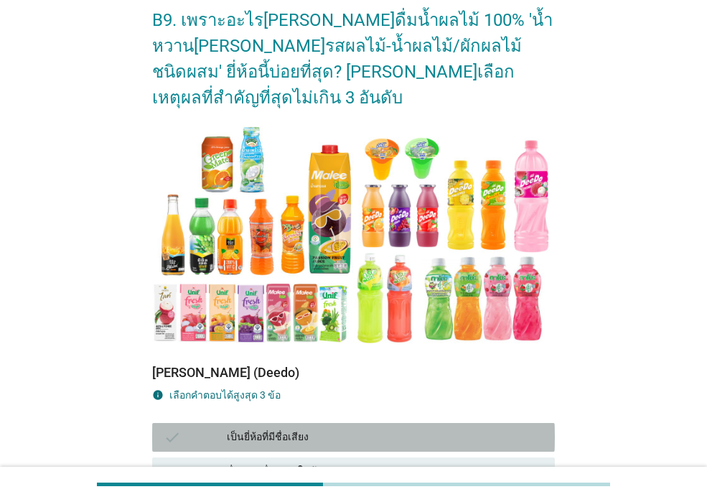
click at [388, 429] on div "เป็นยี่ห้อที่มีชื่อเสียง" at bounding box center [385, 437] width 317 height 17
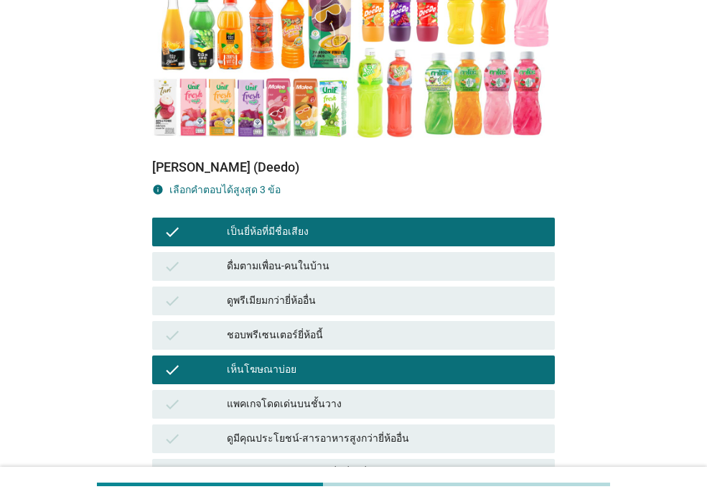
scroll to position [358, 0]
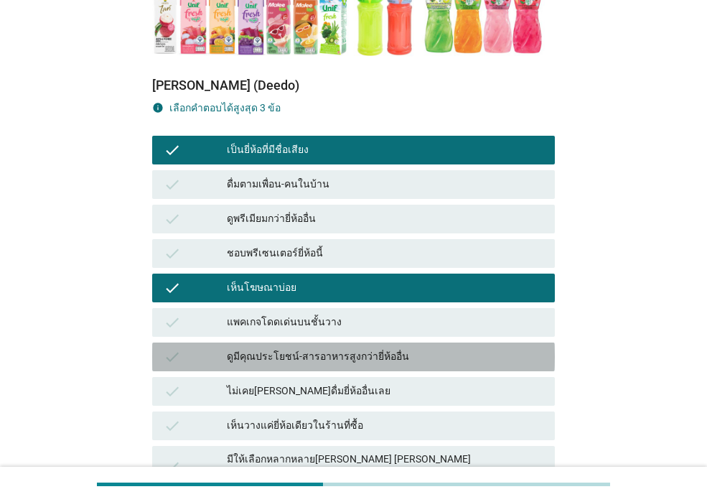
click at [396, 348] on div "ดูมีคุณประโยชน์-สารอาหารสูงกว่ายี่ห้ออื่น" at bounding box center [385, 356] width 317 height 17
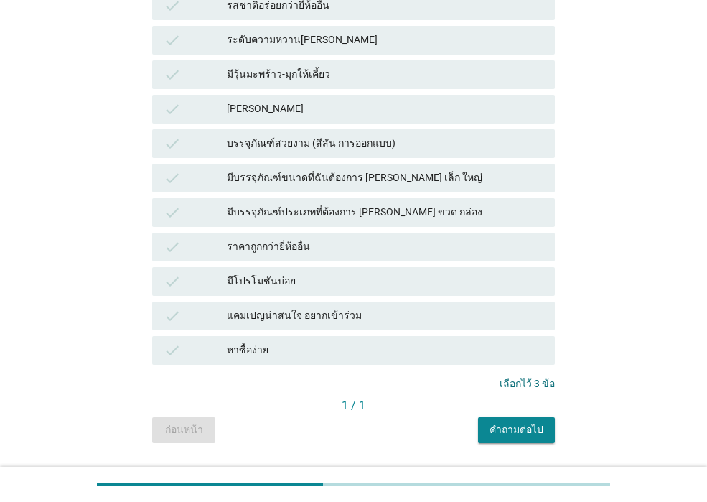
scroll to position [861, 0]
click at [529, 422] on div "คำถามต่อไป" at bounding box center [517, 429] width 54 height 15
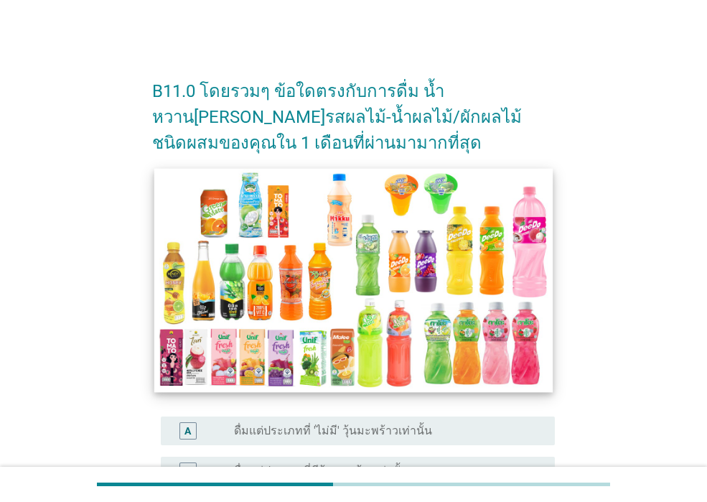
scroll to position [287, 0]
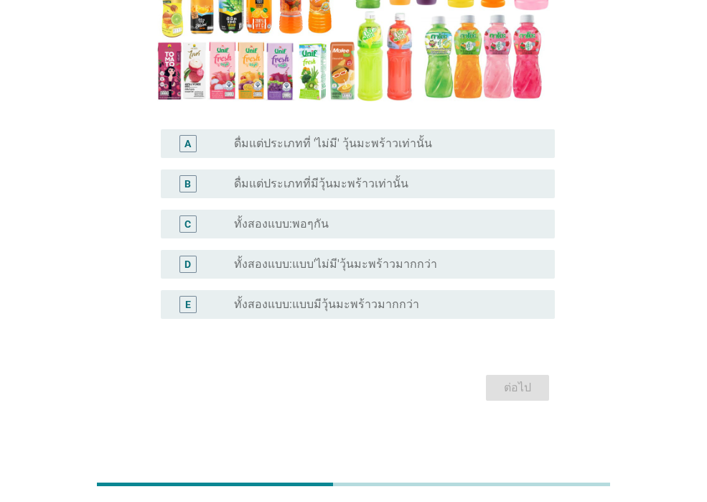
click at [340, 224] on div "radio_button_unchecked ทั้งสองแบบ:พอๆกัน" at bounding box center [383, 224] width 298 height 14
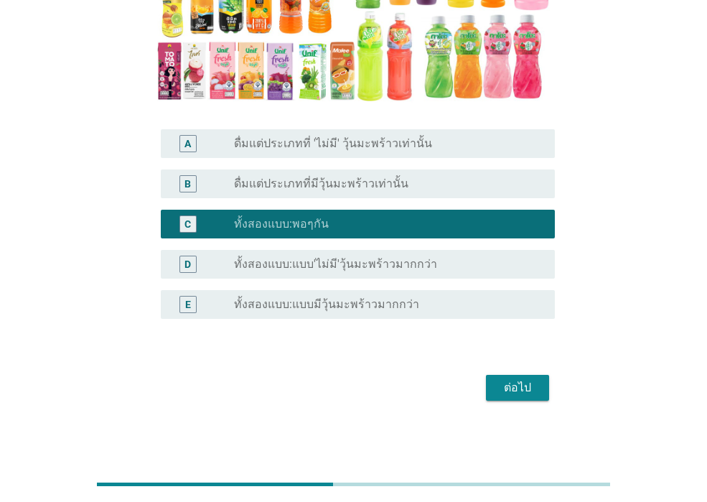
click at [524, 389] on div "ต่อไป" at bounding box center [518, 387] width 40 height 17
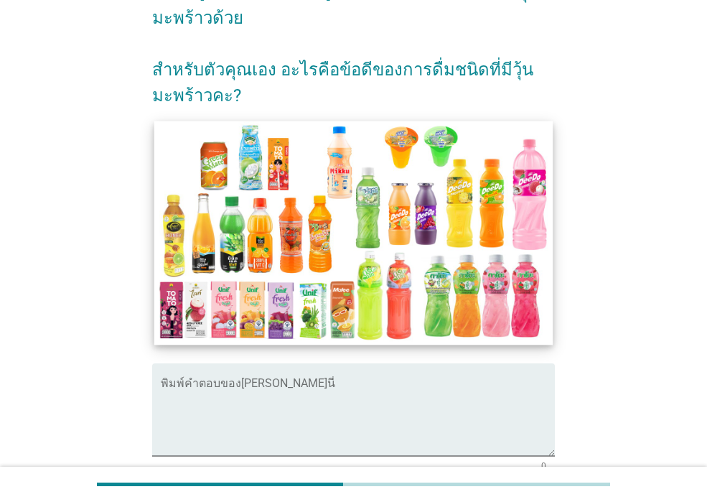
scroll to position [209, 0]
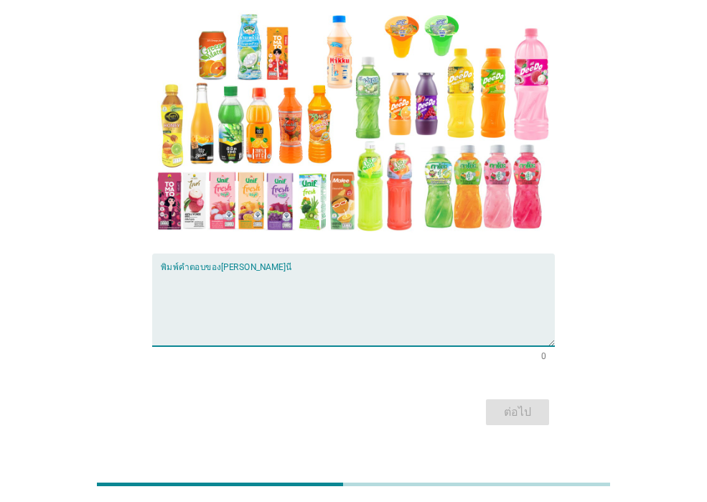
click at [256, 271] on textarea "พิมพ์คำตอบของคุณ ที่นี่" at bounding box center [358, 308] width 394 height 75
type textarea "[PERSON_NAME]"
click at [522, 404] on div "ต่อไป" at bounding box center [518, 412] width 40 height 17
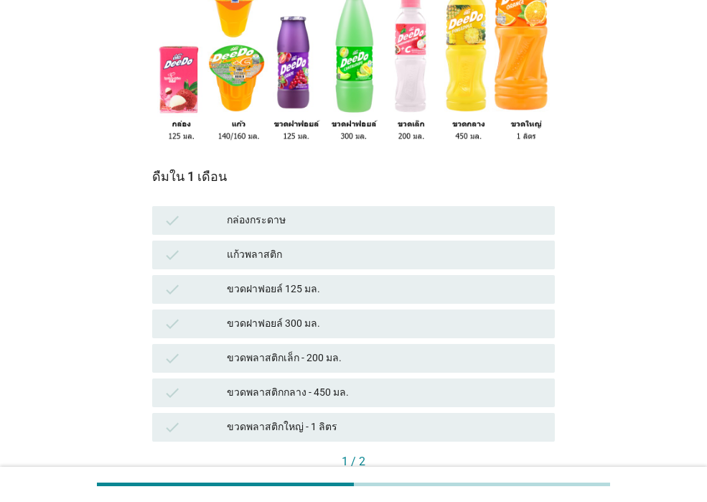
scroll to position [144, 0]
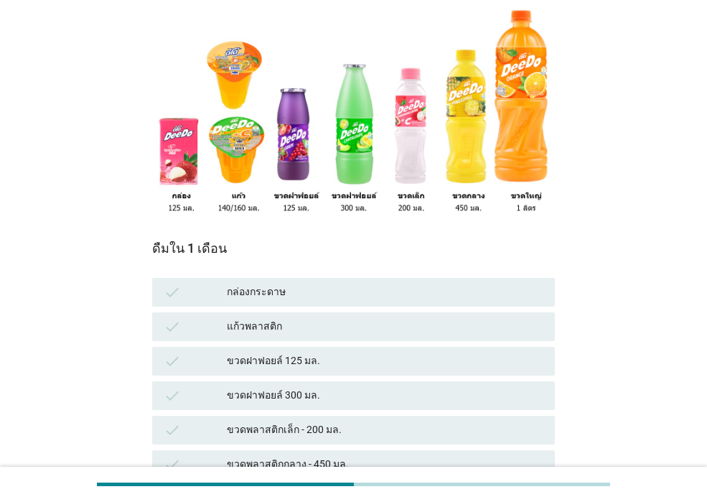
click at [391, 456] on div "ขวดพลาสติกกลาง - 450 มล." at bounding box center [385, 464] width 317 height 17
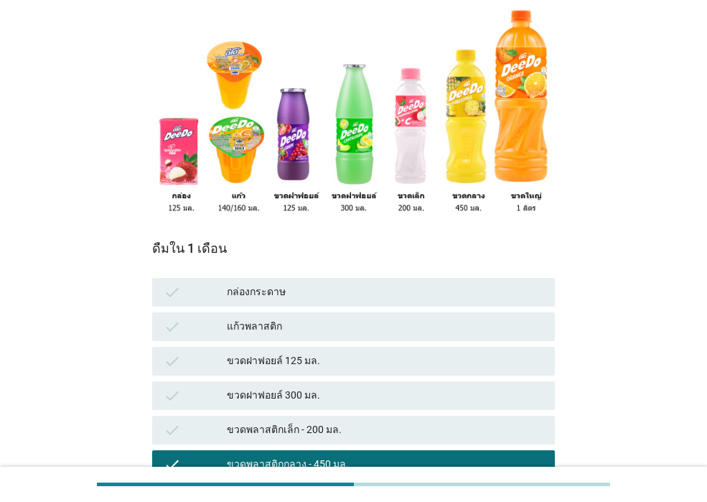
scroll to position [285, 0]
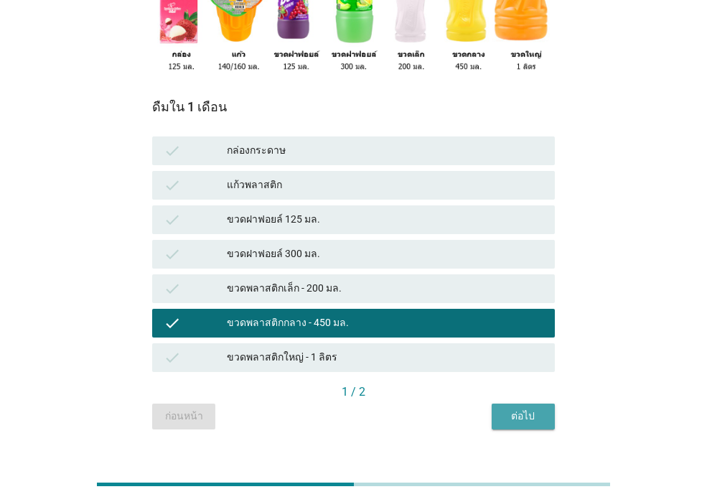
click at [532, 409] on div "ต่อไป" at bounding box center [524, 416] width 40 height 15
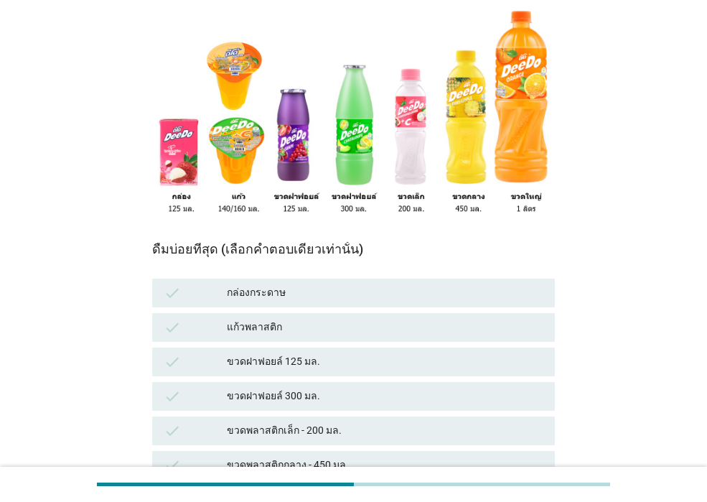
scroll to position [144, 0]
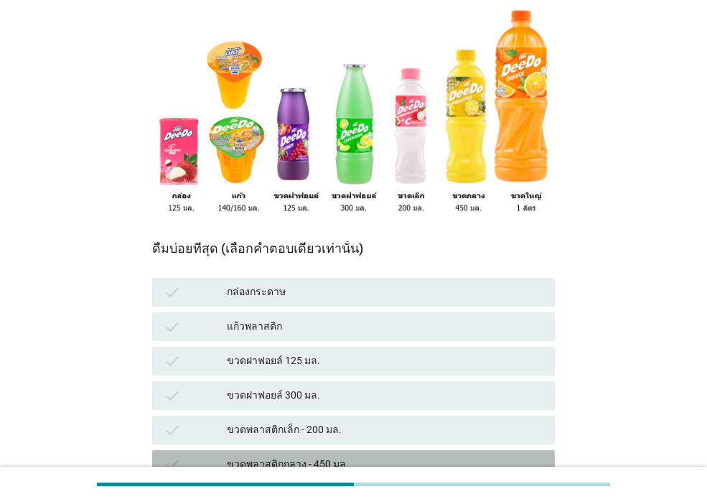
click at [343, 456] on div "ขวดพลาสติกกลาง - 450 มล." at bounding box center [385, 464] width 317 height 17
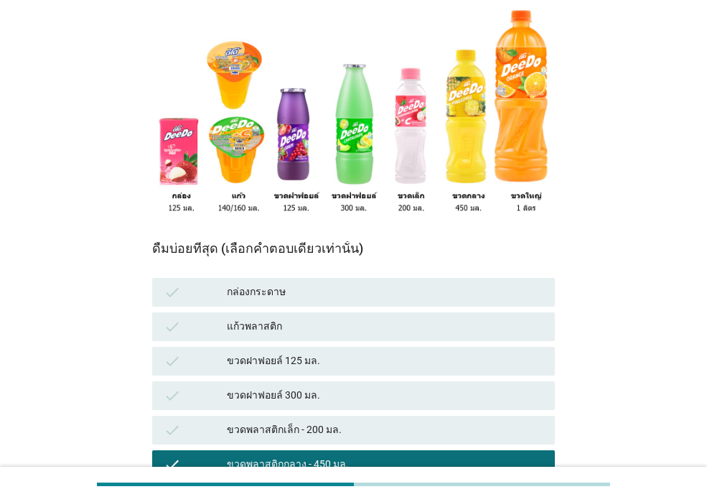
scroll to position [285, 0]
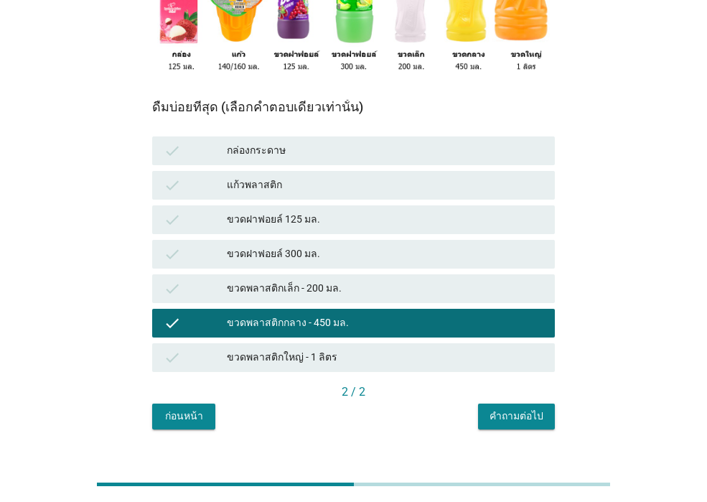
click at [493, 409] on div "คำถามต่อไป" at bounding box center [517, 416] width 54 height 15
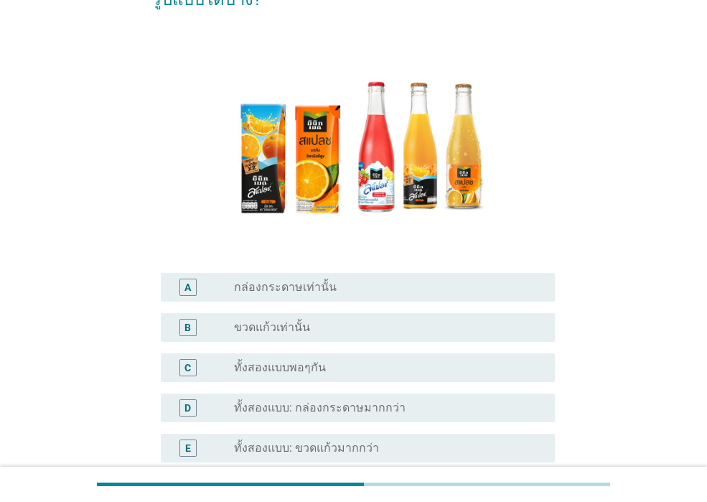
scroll to position [263, 0]
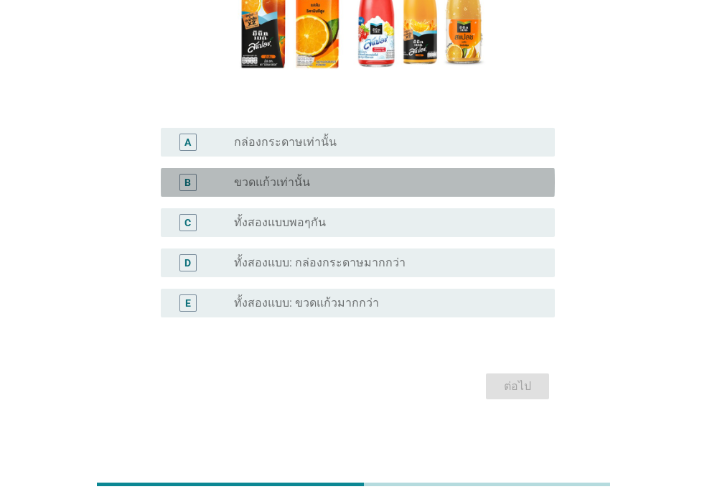
click at [411, 185] on div "radio_button_unchecked ขวดแก้วเท่านั้น" at bounding box center [383, 182] width 298 height 14
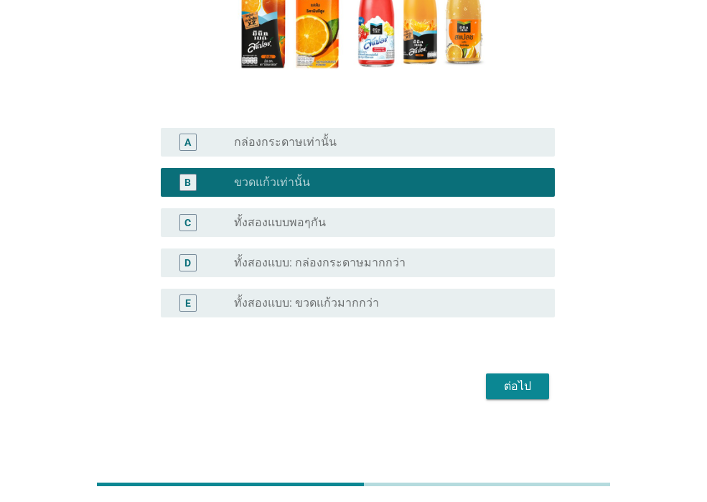
click at [519, 382] on div "ต่อไป" at bounding box center [518, 386] width 40 height 17
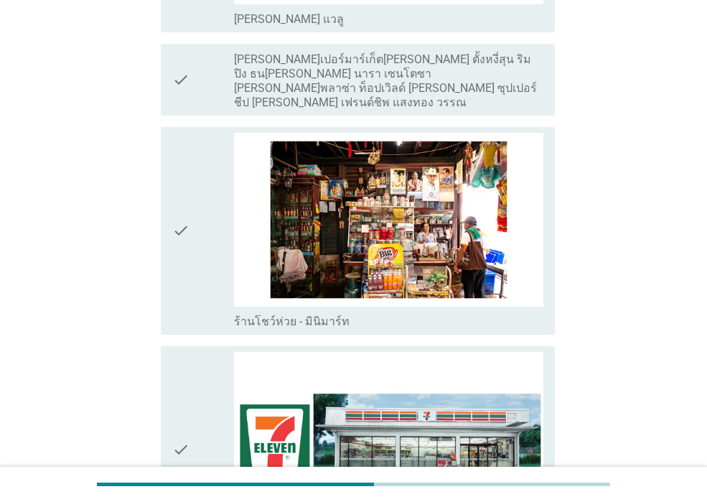
scroll to position [2873, 0]
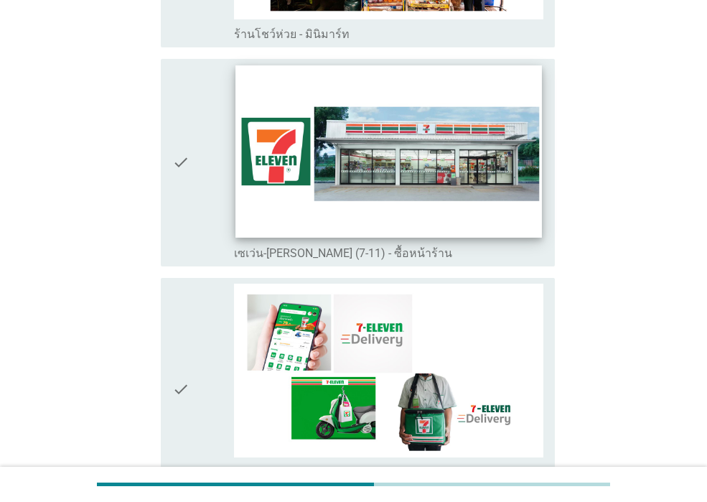
click at [422, 139] on img at bounding box center [389, 151] width 306 height 172
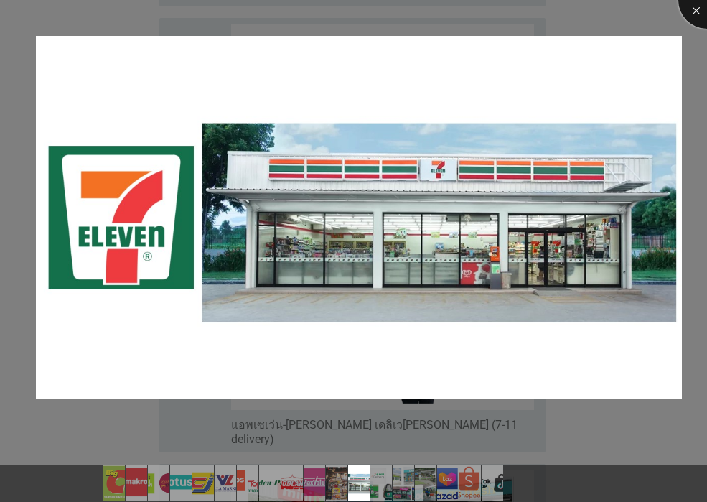
click at [694, 12] on div at bounding box center [707, -1] width 57 height 57
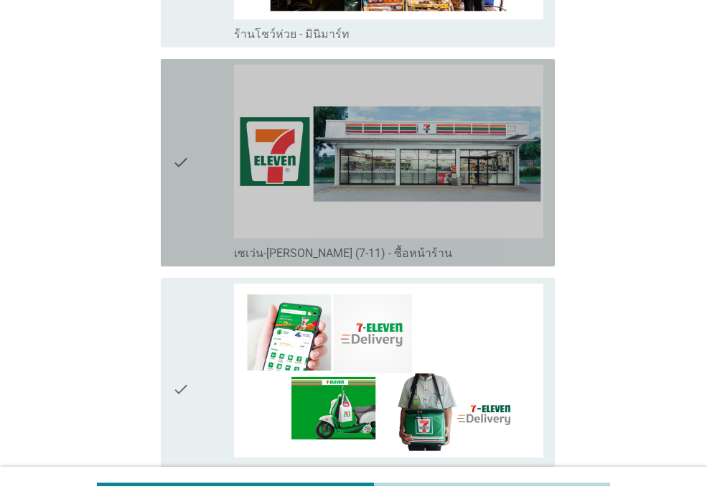
click at [207, 176] on div "check" at bounding box center [203, 163] width 62 height 196
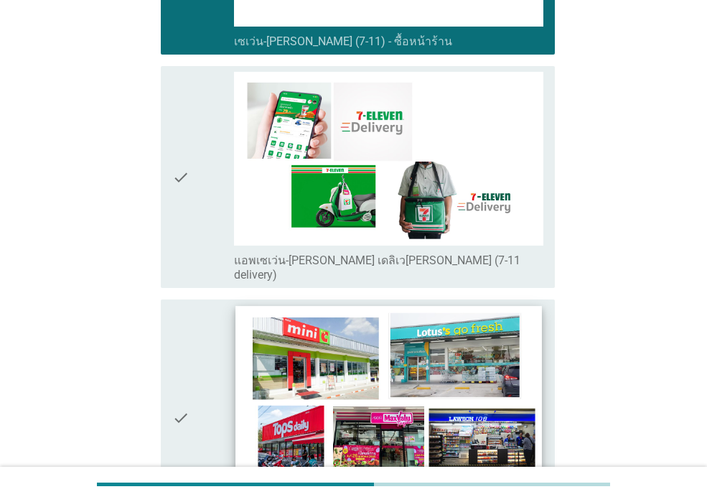
scroll to position [3232, 0]
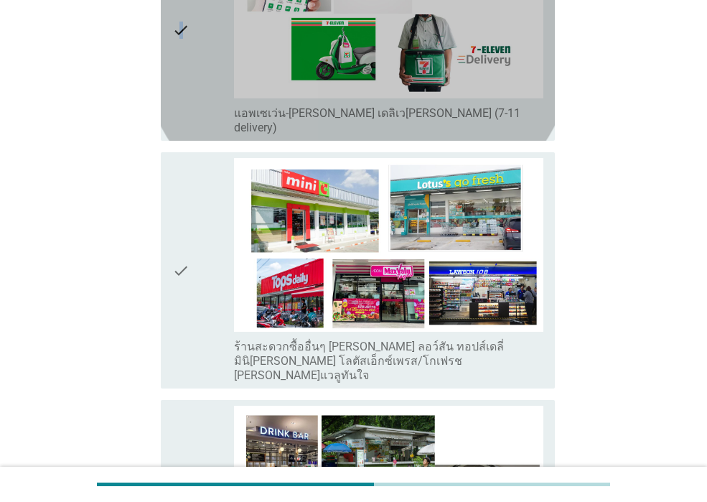
click at [183, 50] on icon "check" at bounding box center [180, 30] width 17 height 210
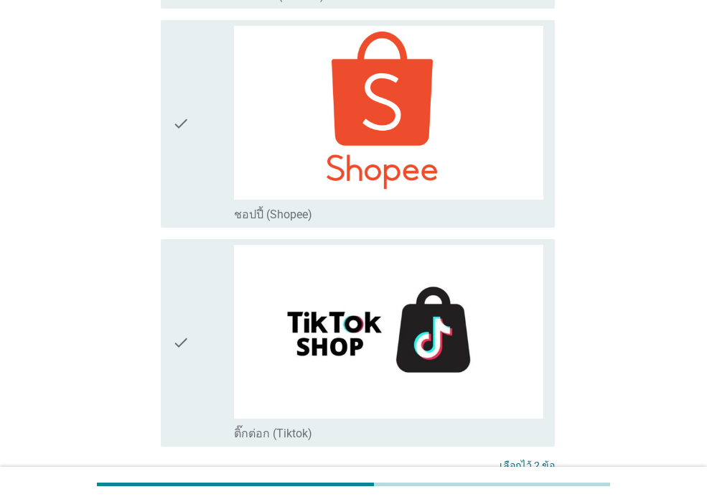
scroll to position [4141, 0]
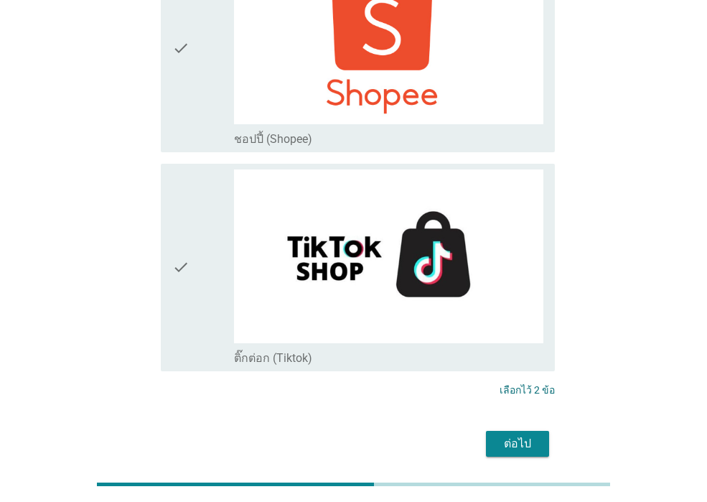
click at [501, 435] on div "ต่อไป" at bounding box center [518, 443] width 40 height 17
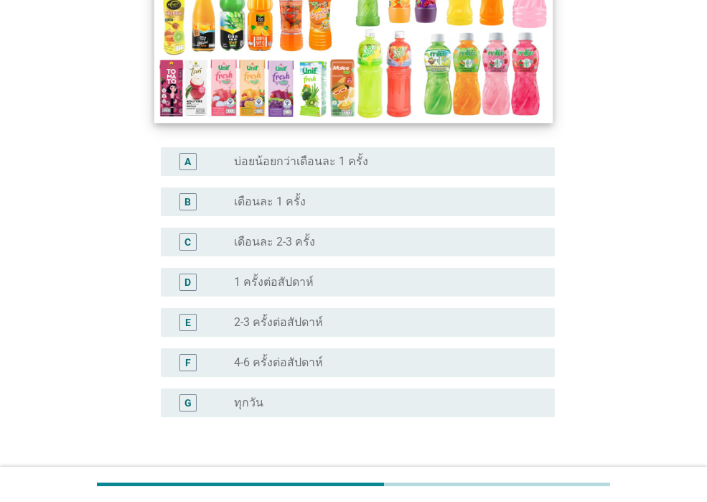
scroll to position [287, 0]
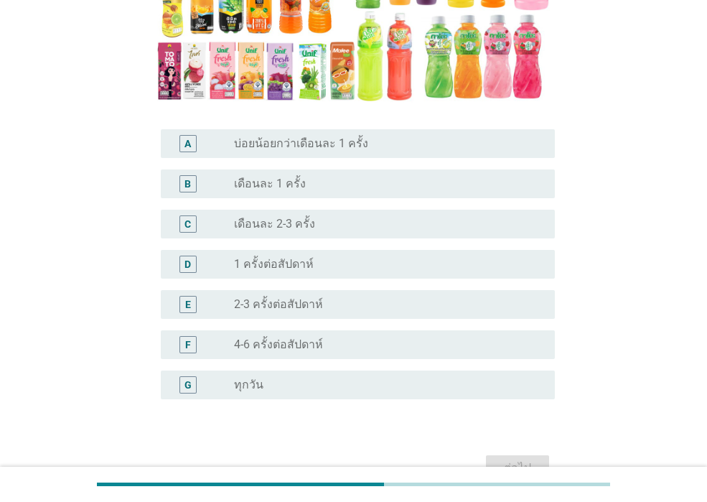
click at [382, 297] on div "radio_button_unchecked 2-3 ครั้งต่อสัปดาห์" at bounding box center [383, 304] width 298 height 14
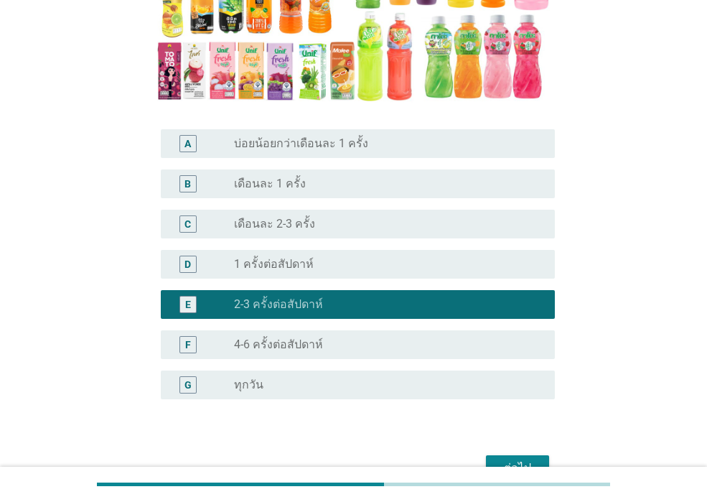
click at [448, 338] on div "radio_button_unchecked 4-6 ครั้งต่อสัปดาห์" at bounding box center [383, 345] width 298 height 14
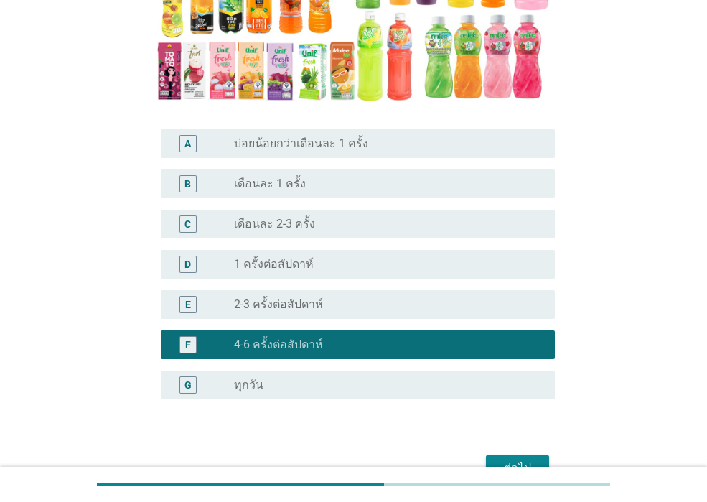
click at [506, 460] on div "ต่อไป" at bounding box center [518, 468] width 40 height 17
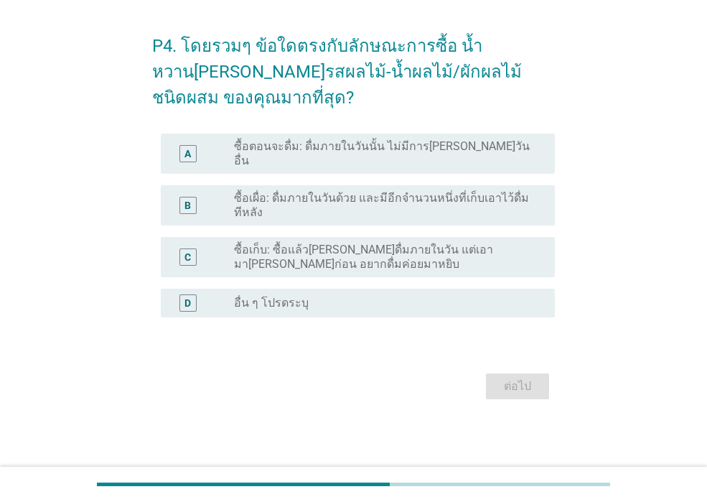
scroll to position [0, 0]
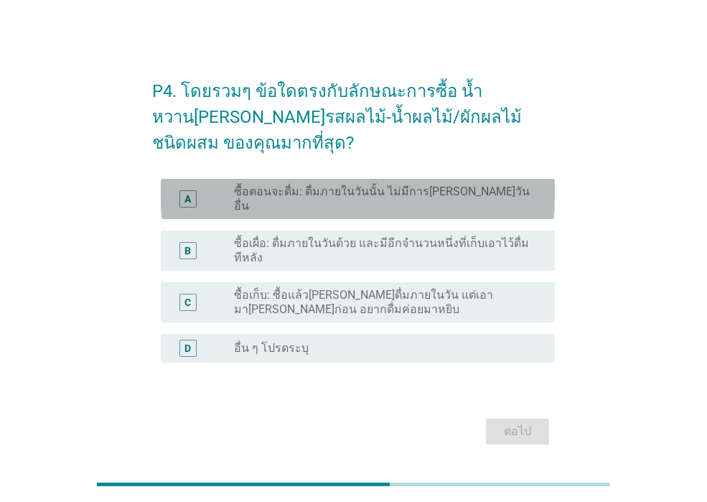
click at [415, 199] on label "ซื้อตอนจะดื่ม: ดื่มภายในวันนั้น ไม่มีการ[PERSON_NAME]วันอื่น" at bounding box center [383, 199] width 298 height 29
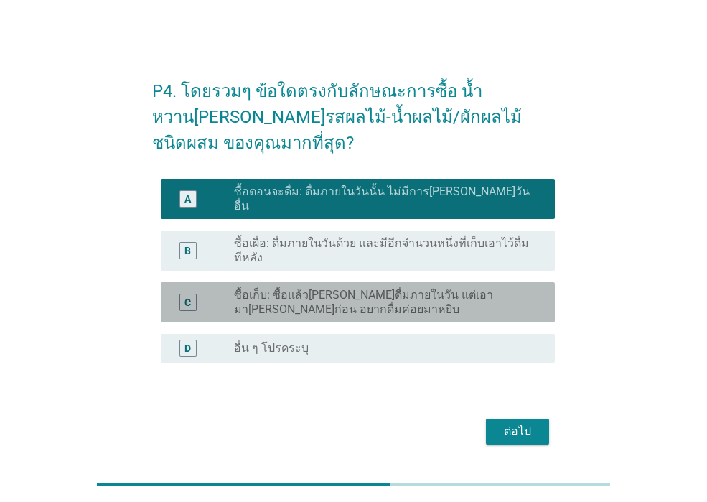
click at [425, 294] on label "ซื้อเก็บ: ซื้อแล้ว[PERSON_NAME]ดื่มภายในวัน แต่เอามา[PERSON_NAME]ก่อน อยากดื่มค…" at bounding box center [383, 302] width 298 height 29
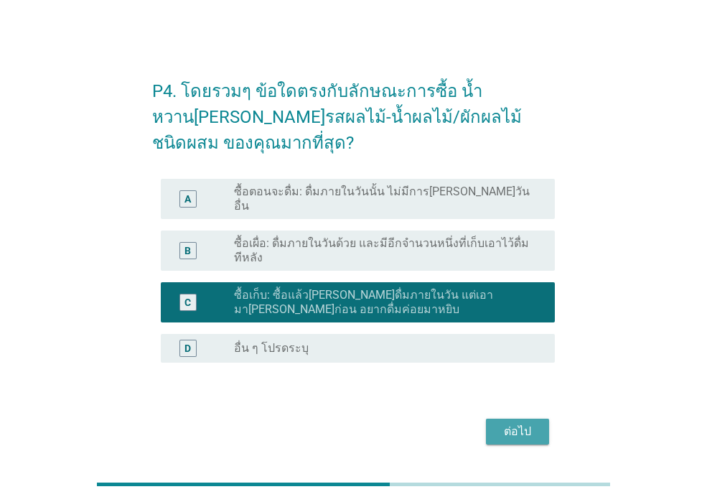
click at [506, 423] on div "ต่อไป" at bounding box center [518, 431] width 40 height 17
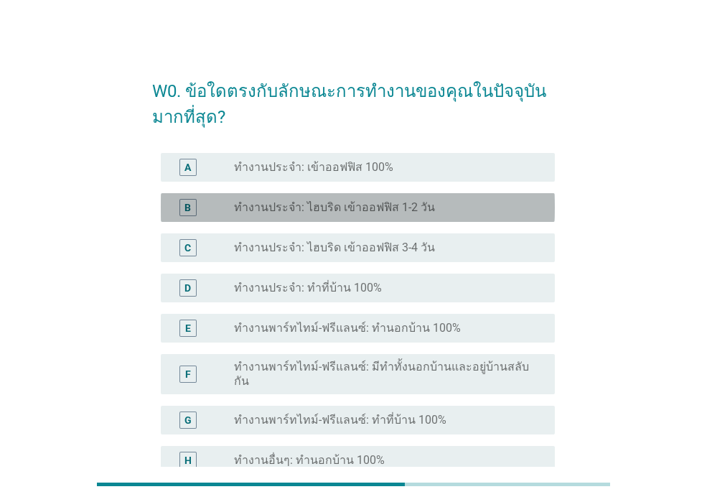
click at [441, 214] on div "radio_button_unchecked ทำงานประจำ: ไฮบริด เข้าออฟฟิส 1-2 วัน" at bounding box center [383, 207] width 298 height 14
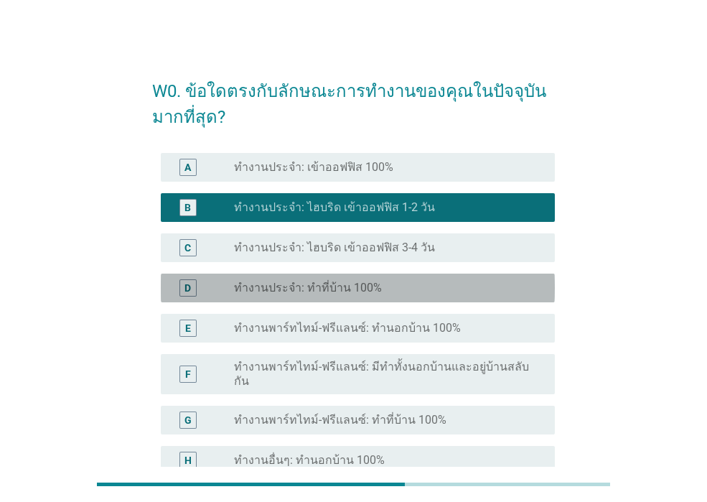
click at [442, 279] on div "radio_button_unchecked ทำงานประจำ: ทำที่บ้าน 100%" at bounding box center [389, 287] width 310 height 17
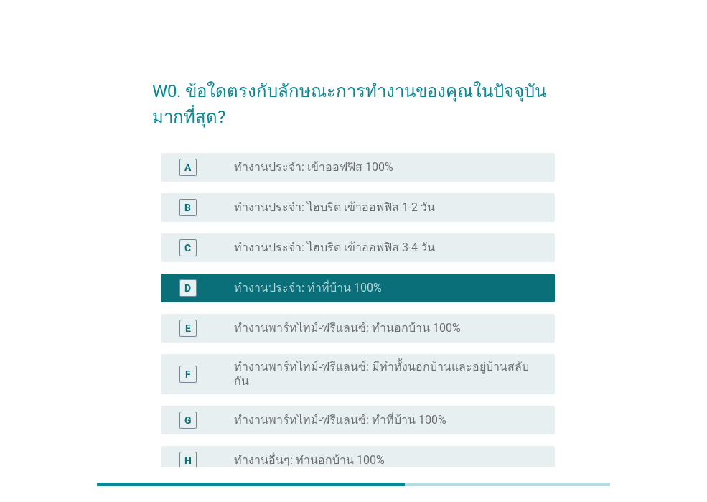
click at [459, 178] on div "A radio_button_unchecked ทำงานประจำ: เข้าออฟฟิส 100%" at bounding box center [358, 167] width 394 height 29
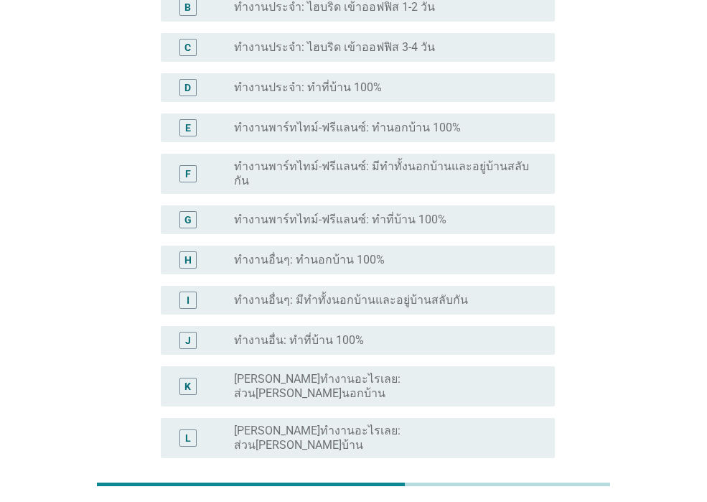
scroll to position [347, 0]
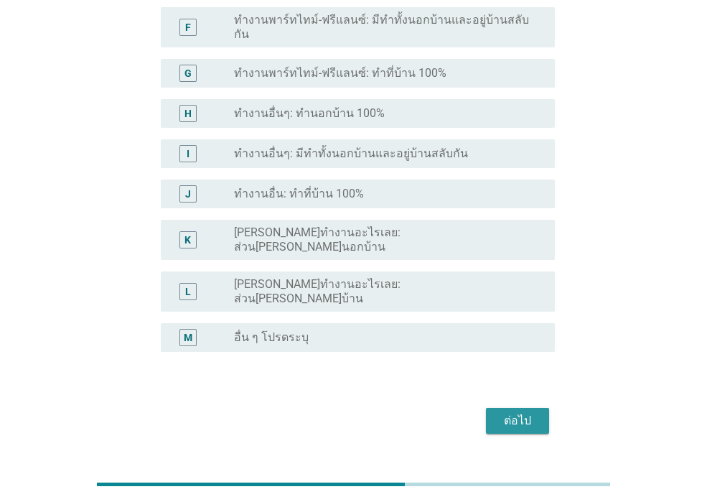
click at [528, 412] on div "ต่อไป" at bounding box center [518, 420] width 40 height 17
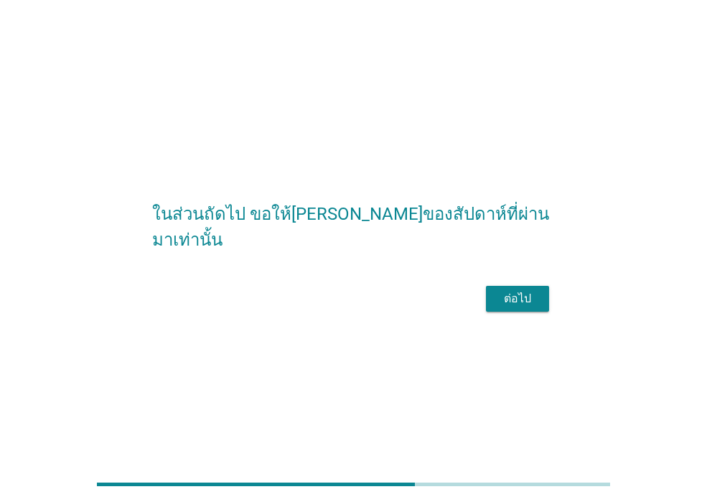
click at [507, 307] on div "ต่อไป" at bounding box center [518, 298] width 40 height 17
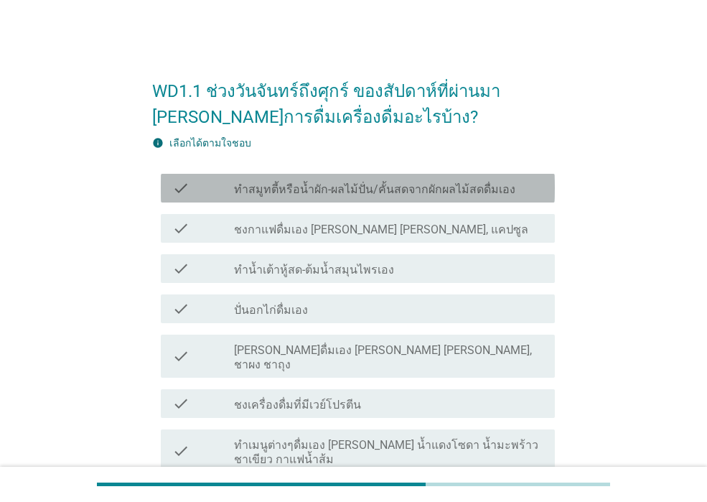
click at [441, 198] on div "check check_box_outline_blank ทำสมูทตี้หรือน้ำผัก-ผลไม้ปั่น/คั้นสดจากผักผลไม้สด…" at bounding box center [358, 188] width 394 height 29
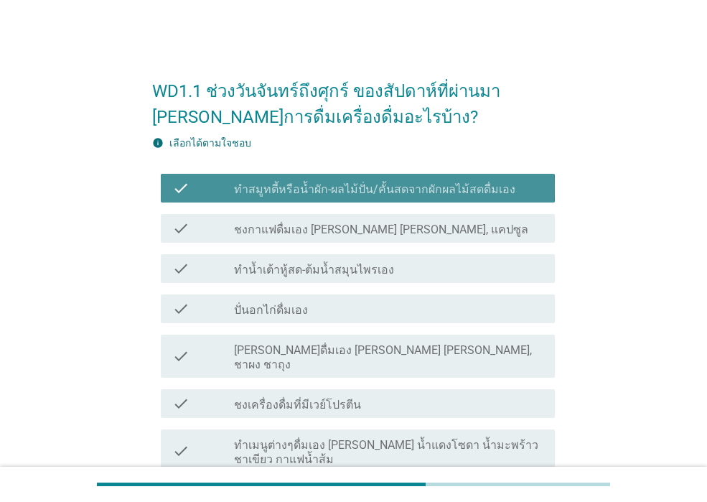
click at [439, 192] on label "ทำสมูทตี้หรือน้ำผัก-ผลไม้ปั่น/คั้นสดจากผักผลไม้สดดื่มเอง" at bounding box center [375, 189] width 282 height 14
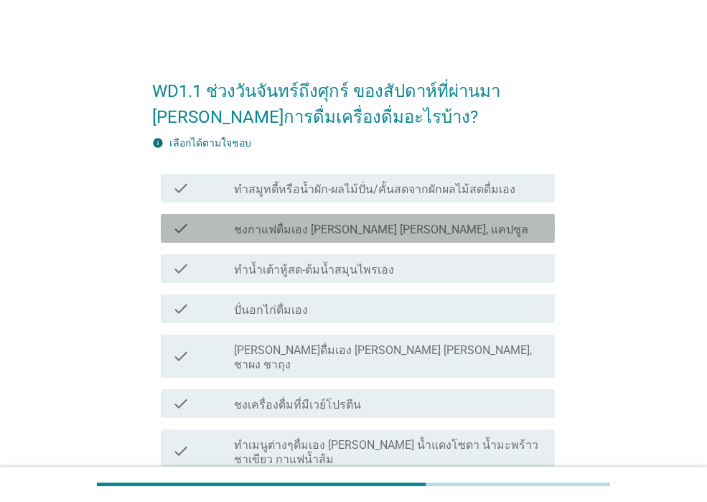
click at [435, 235] on div "check_box_outline_blank ชงกาแฟดื่มเอง เช่น ทรีอินวัน, แคปซูล" at bounding box center [389, 228] width 310 height 17
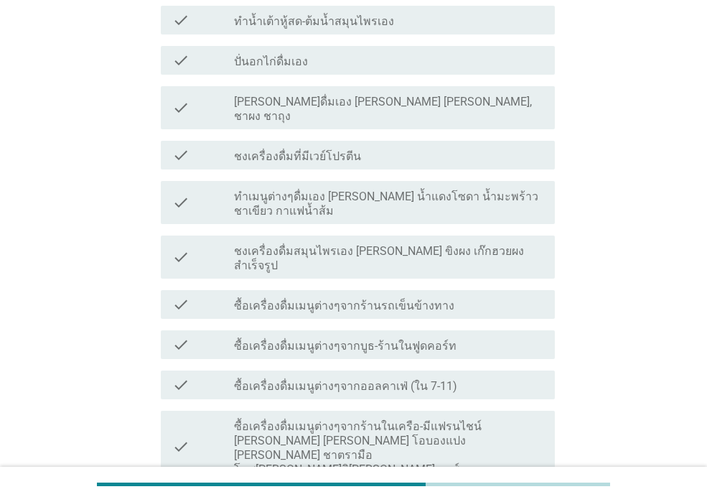
scroll to position [287, 0]
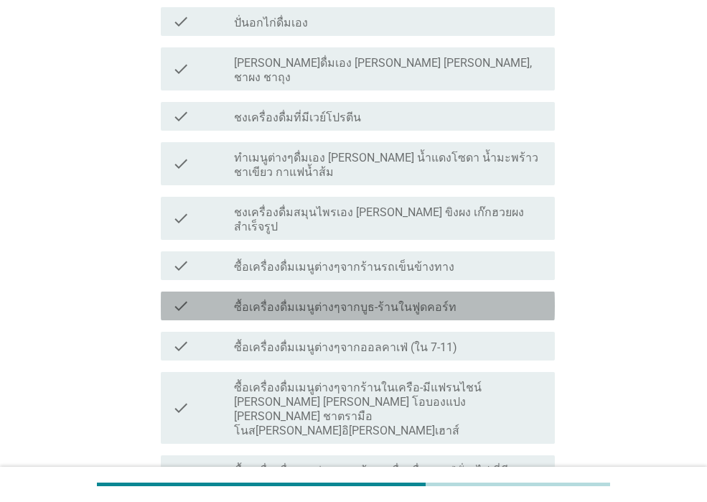
click at [442, 297] on div "check_box_outline_blank ซื้อเครื่องดื่มเมนูต่างๆจากบูธ-ร้านในฟูดคอร์ท" at bounding box center [389, 305] width 310 height 17
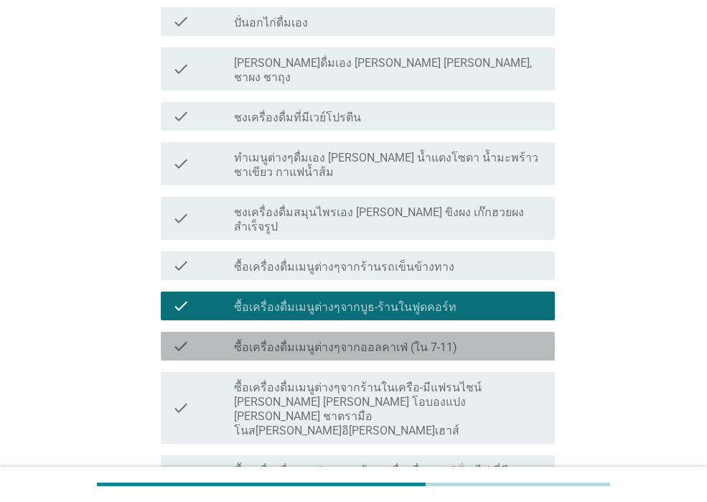
click at [437, 340] on label "ซื้อเครื่องดื่มเมนูต่างๆจากออลคาเฟ่ (ใน 7-11)" at bounding box center [345, 347] width 223 height 14
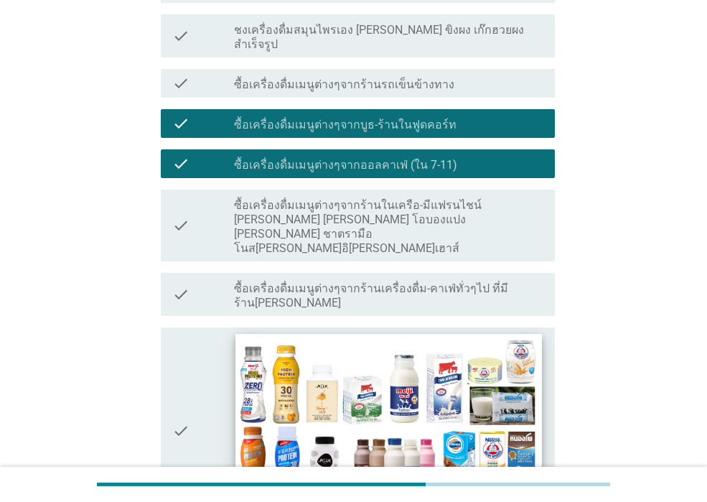
scroll to position [503, 0]
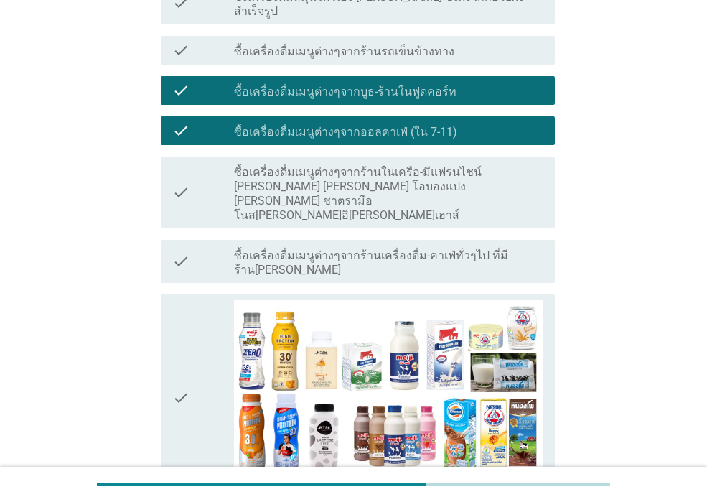
click at [468, 249] on label "ซื้อเครื่องดื่มเมนูต่างๆจากร้านเครื่องดื่ม-คาเฟ่ทั่วๆไป ที่มีร้าน[PERSON_NAME]" at bounding box center [389, 263] width 310 height 29
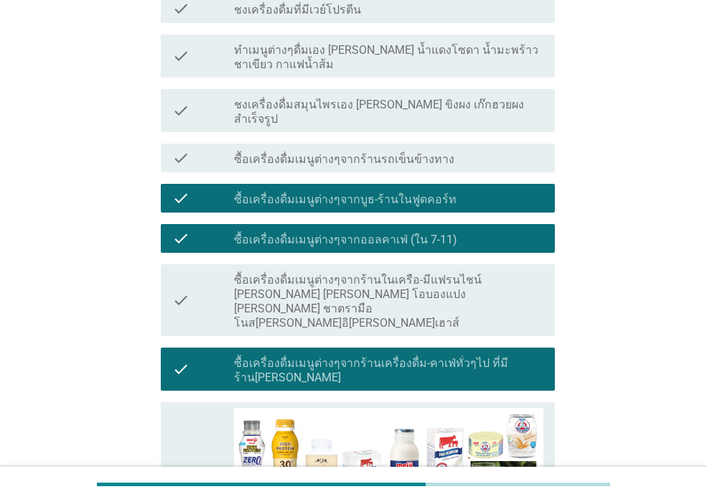
scroll to position [718, 0]
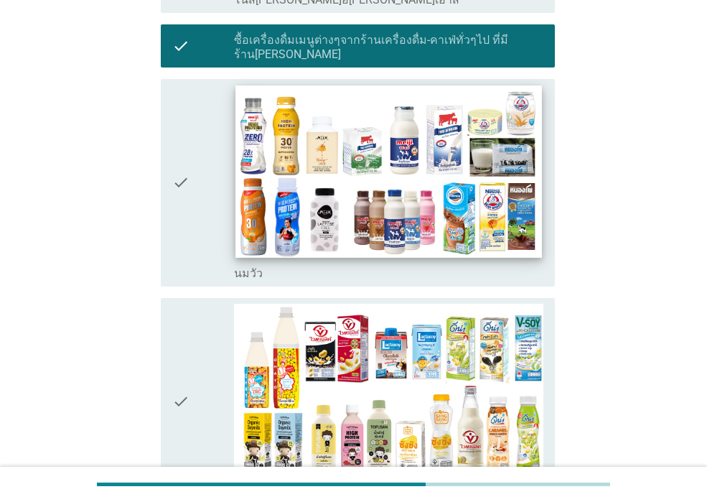
click at [451, 153] on img at bounding box center [389, 171] width 306 height 172
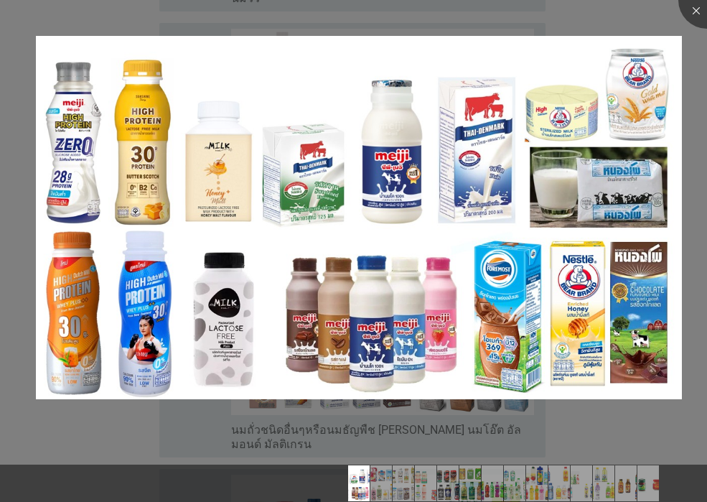
scroll to position [1006, 0]
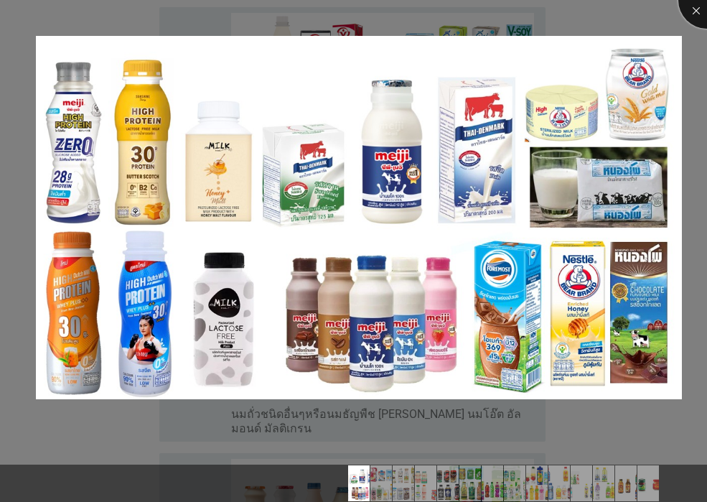
click at [695, 6] on div at bounding box center [707, -1] width 57 height 57
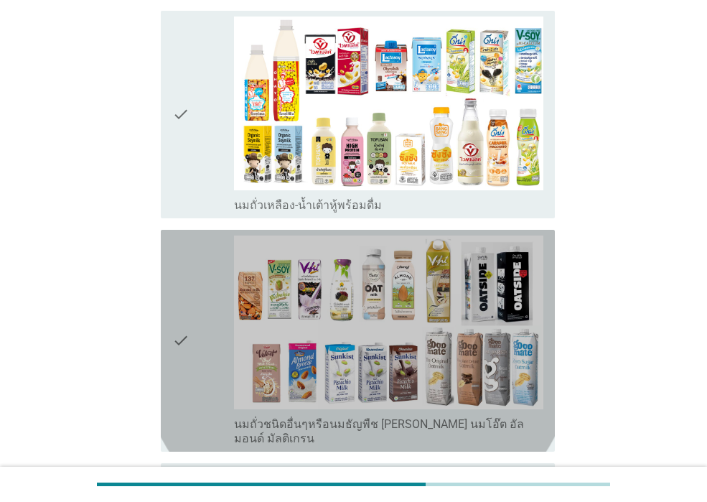
click at [218, 250] on div "check" at bounding box center [203, 341] width 62 height 210
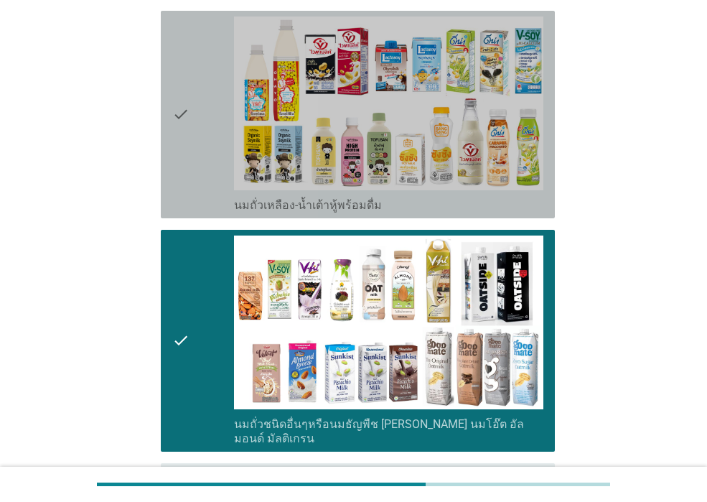
click at [221, 134] on div "check" at bounding box center [203, 115] width 62 height 196
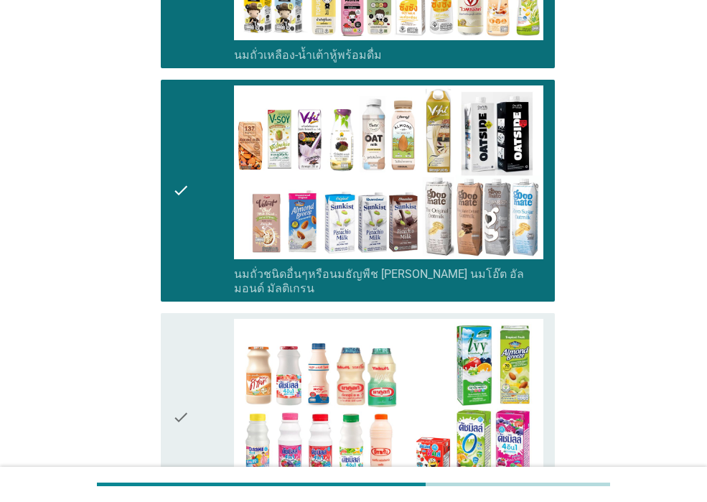
scroll to position [1365, 0]
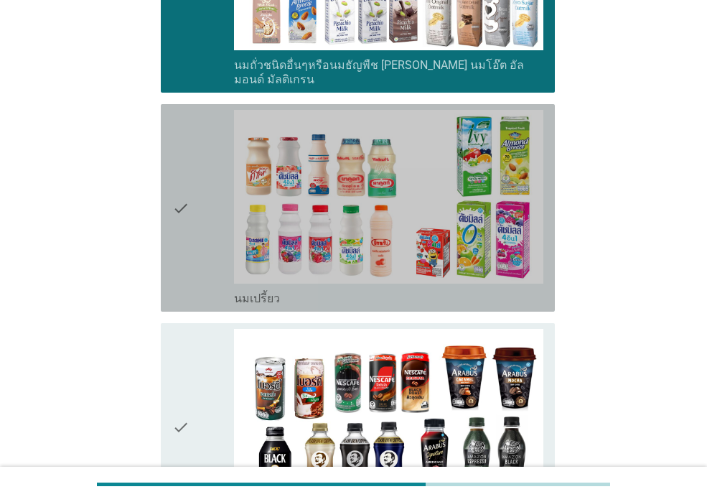
drag, startPoint x: 215, startPoint y: 144, endPoint x: 197, endPoint y: 200, distance: 59.1
click at [215, 144] on div "check" at bounding box center [203, 208] width 62 height 196
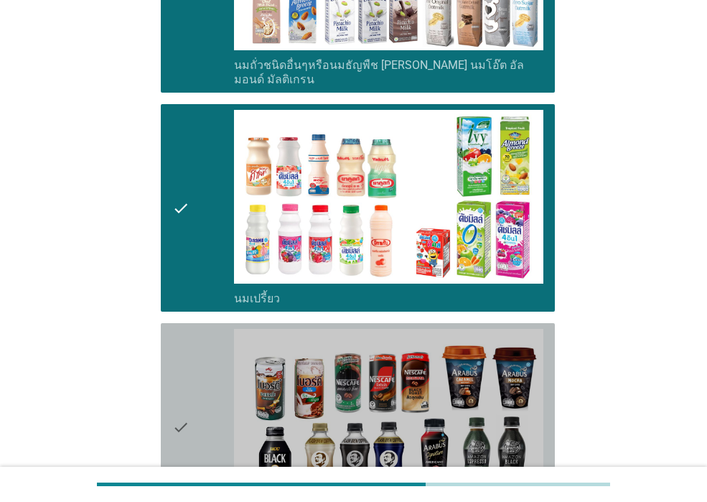
click at [182, 329] on icon "check" at bounding box center [180, 427] width 17 height 196
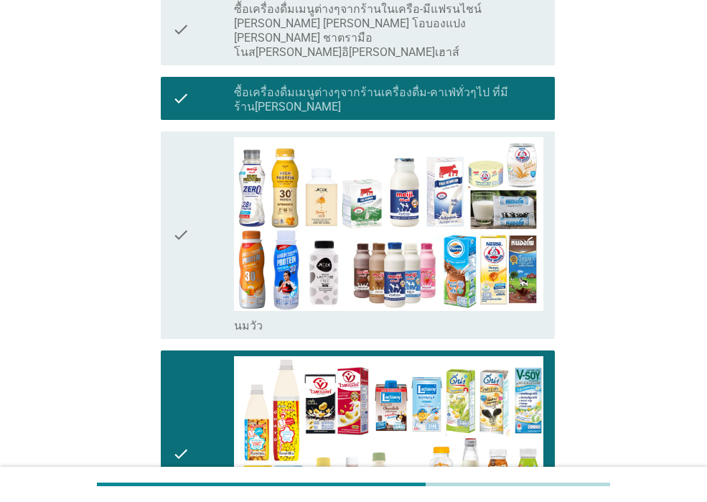
scroll to position [646, 0]
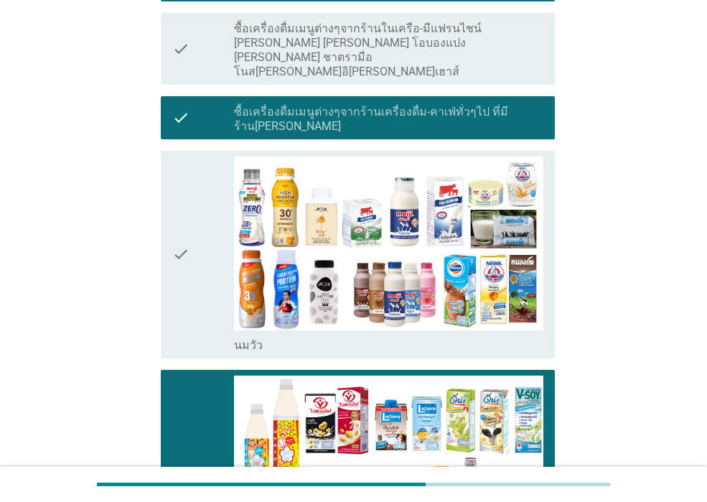
click at [180, 277] on icon "check" at bounding box center [180, 255] width 17 height 196
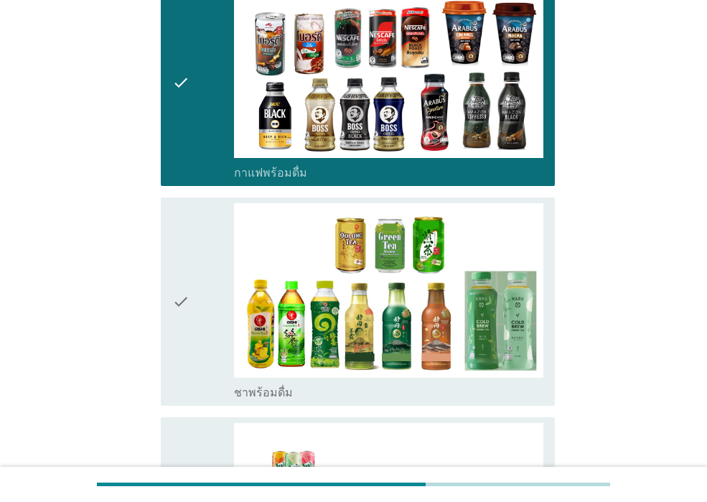
scroll to position [1867, 0]
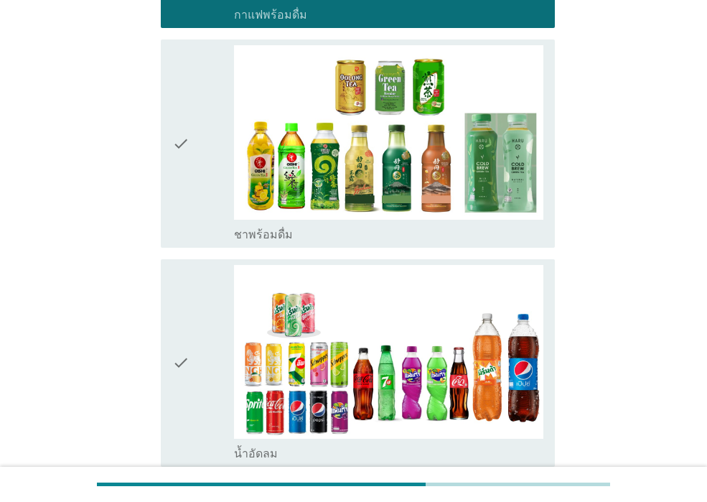
click at [204, 284] on div "check" at bounding box center [203, 363] width 62 height 196
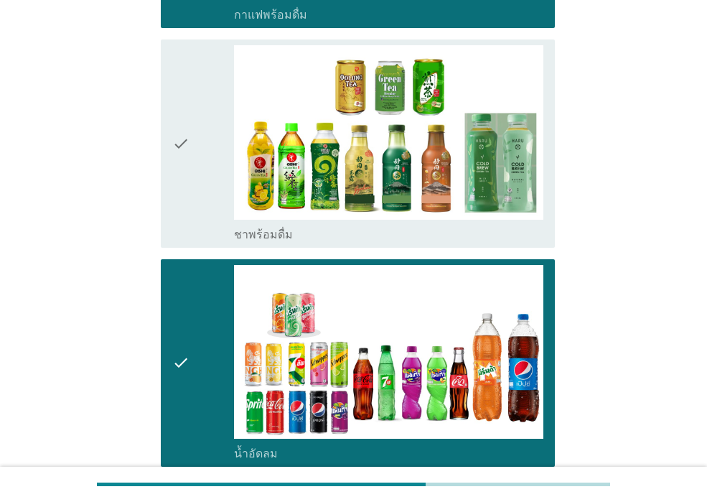
click at [210, 111] on div "check" at bounding box center [203, 143] width 62 height 196
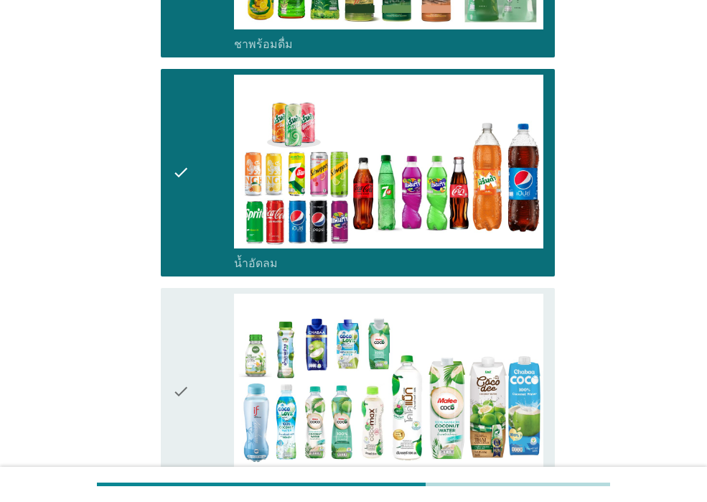
scroll to position [2227, 0]
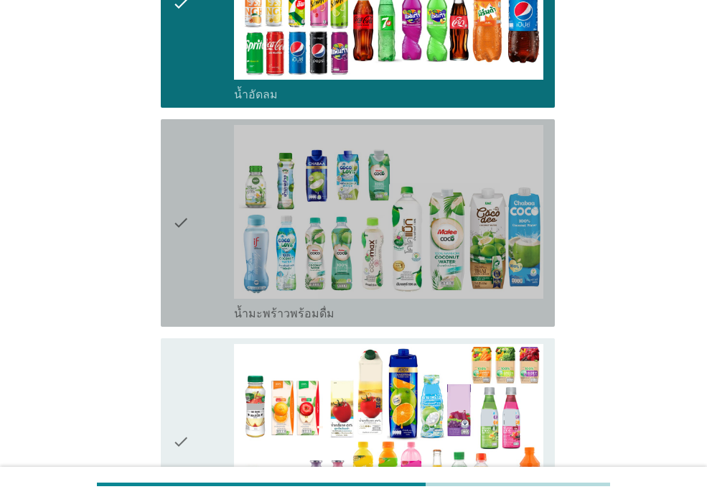
click at [192, 186] on div "check" at bounding box center [203, 223] width 62 height 196
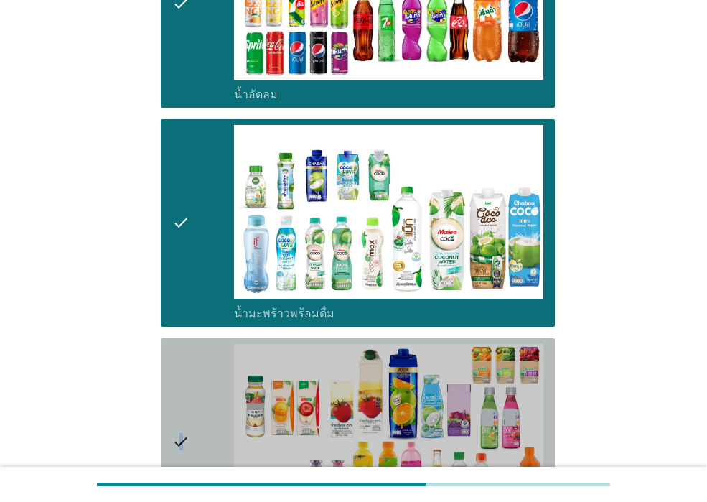
click at [182, 344] on icon "check" at bounding box center [180, 442] width 17 height 196
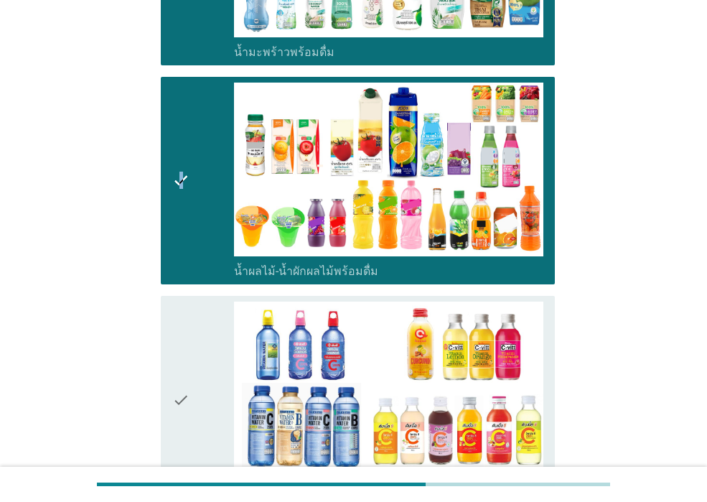
scroll to position [2586, 0]
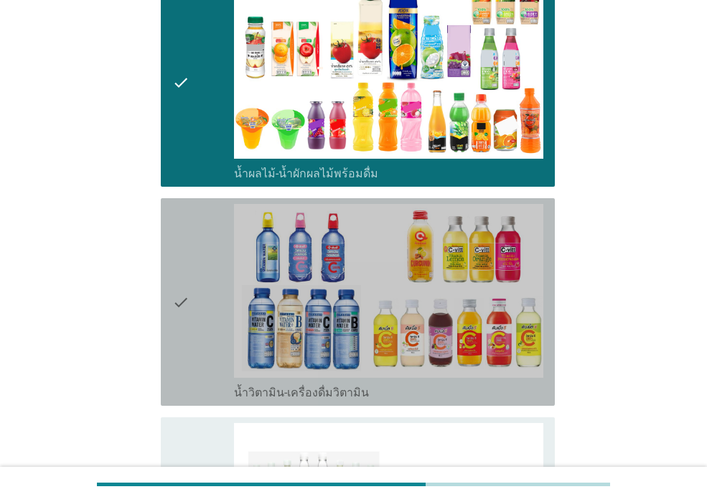
click at [182, 310] on icon "check" at bounding box center [180, 302] width 17 height 196
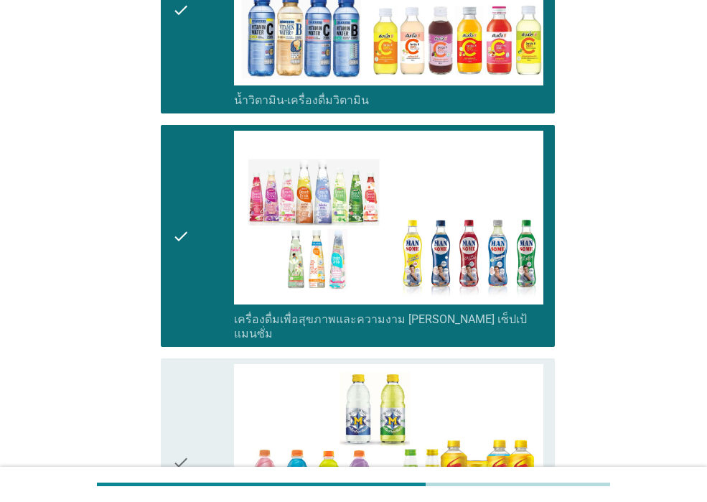
scroll to position [2945, 0]
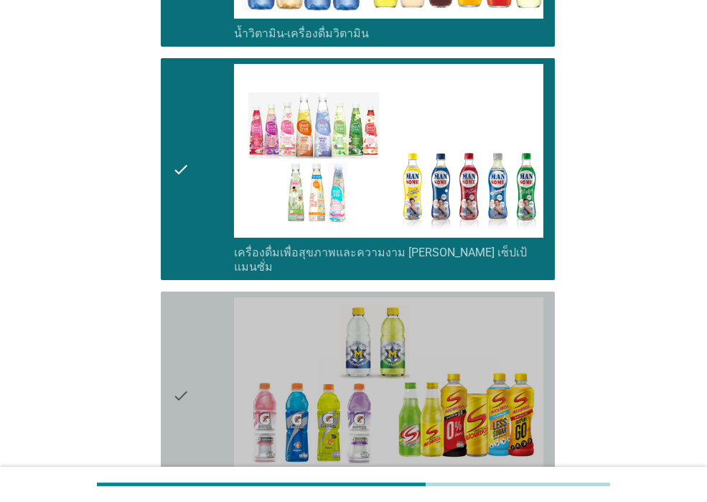
click at [197, 351] on div "check" at bounding box center [203, 395] width 62 height 196
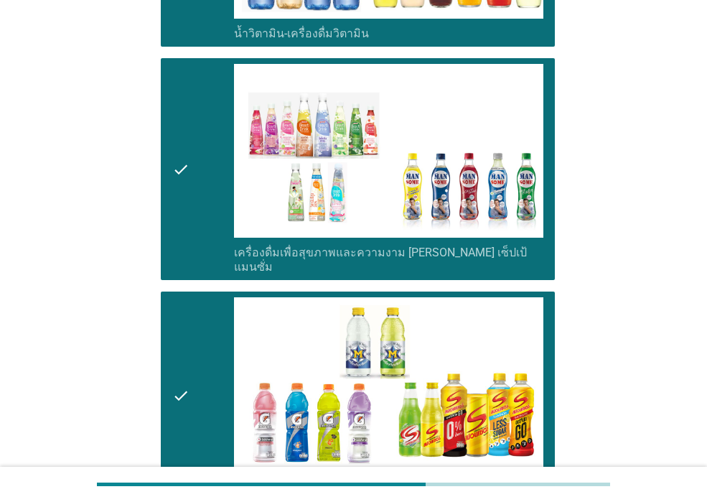
drag, startPoint x: 197, startPoint y: 421, endPoint x: 234, endPoint y: 384, distance: 52.3
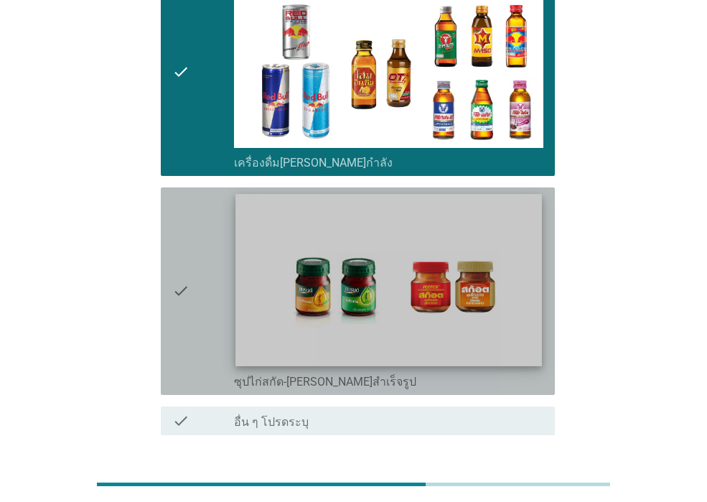
click at [491, 239] on img at bounding box center [389, 280] width 306 height 172
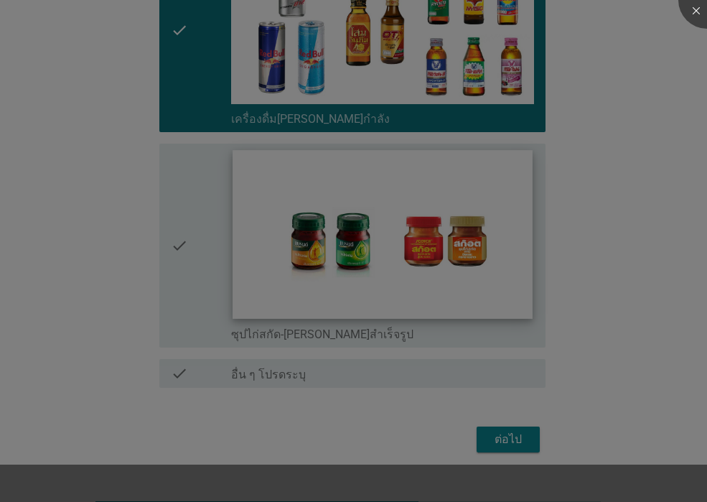
scroll to position [3406, 0]
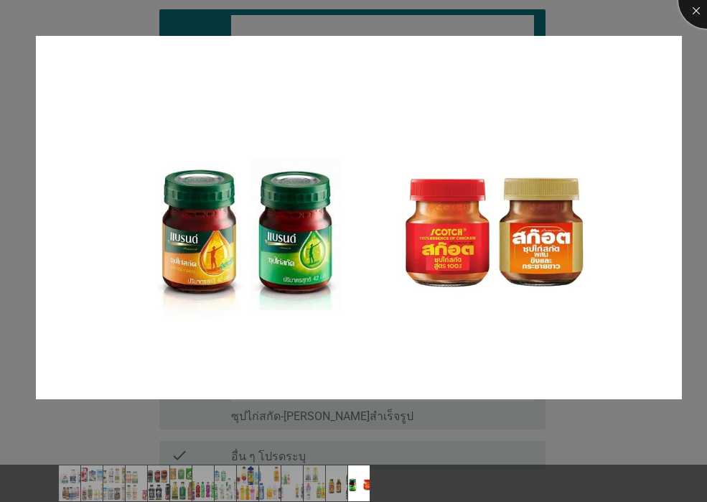
click at [696, 15] on div at bounding box center [707, -1] width 57 height 57
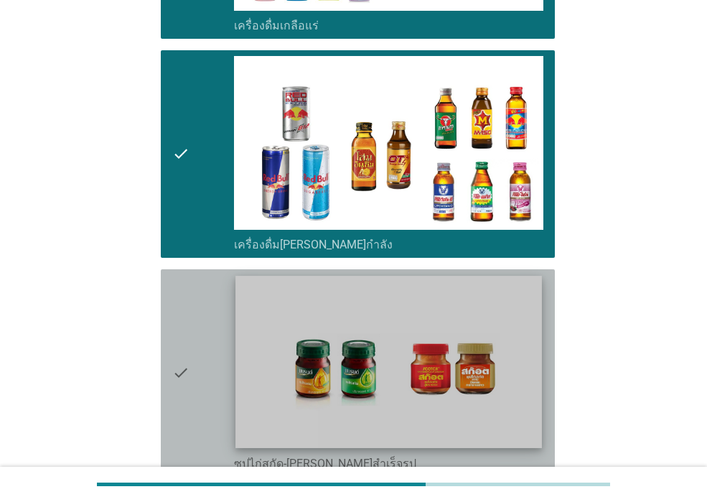
drag, startPoint x: 190, startPoint y: 228, endPoint x: 260, endPoint y: 294, distance: 95.5
click at [190, 275] on div "check" at bounding box center [203, 373] width 62 height 196
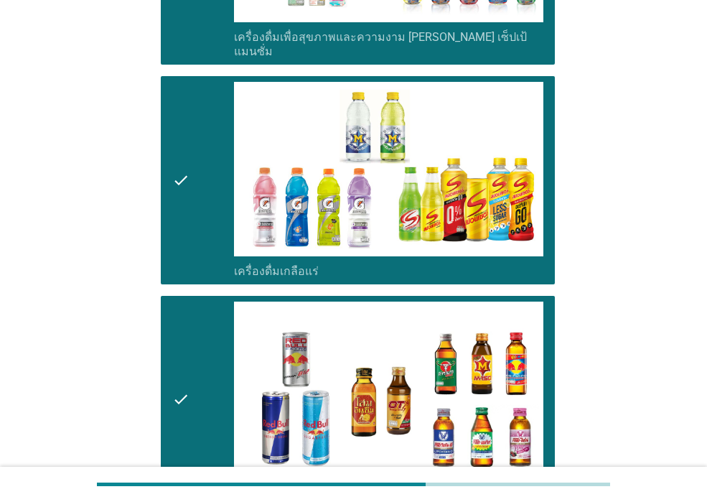
scroll to position [3488, 0]
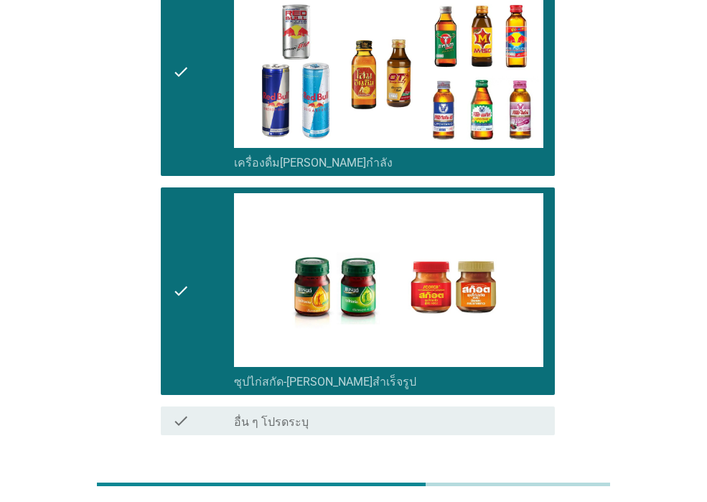
click at [531, 470] on div "ต่อไป" at bounding box center [353, 487] width 403 height 34
click at [529, 470] on div "ต่อไป" at bounding box center [353, 487] width 403 height 34
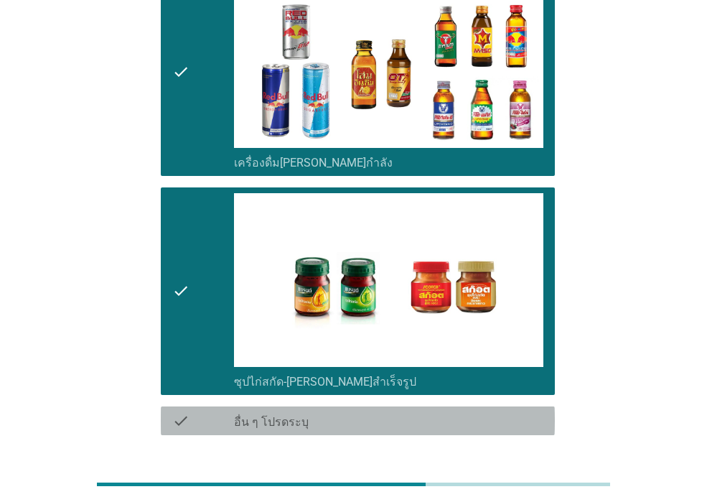
click at [396, 412] on div "check_box_outline_blank อื่น ๆ โปรดระบุ" at bounding box center [389, 420] width 310 height 17
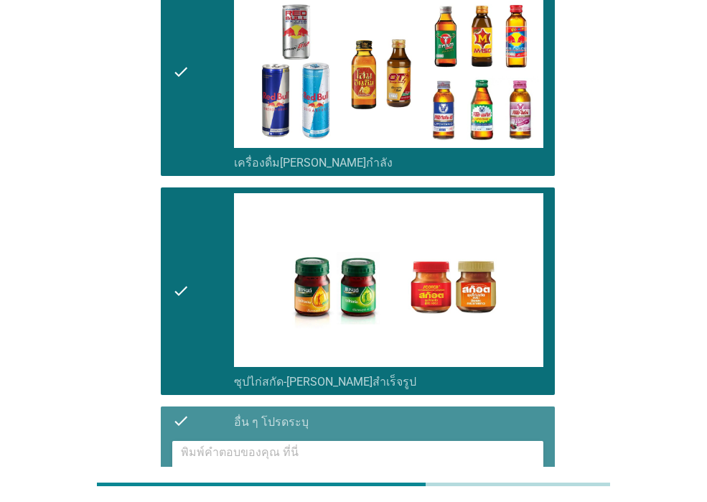
click at [404, 412] on div "check_box_outline_blank อื่น ๆ โปรดระบุ" at bounding box center [389, 420] width 310 height 17
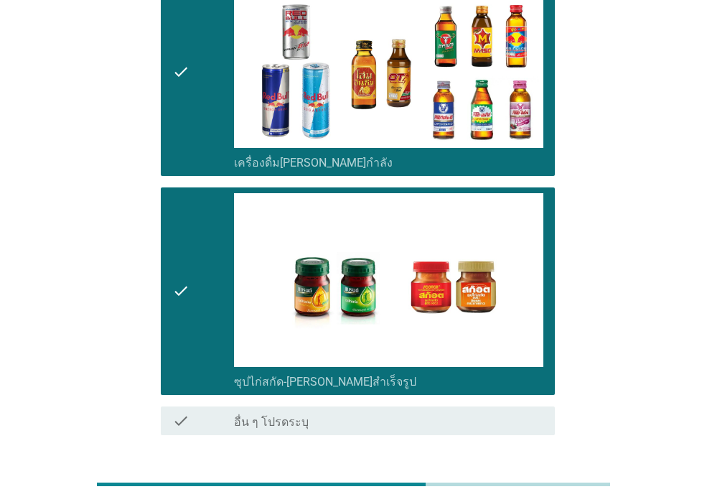
click at [529, 470] on div "ต่อไป" at bounding box center [353, 487] width 403 height 34
drag, startPoint x: 453, startPoint y: 483, endPoint x: 568, endPoint y: 481, distance: 115.7
click at [549, 489] on div at bounding box center [354, 485] width 514 height 24
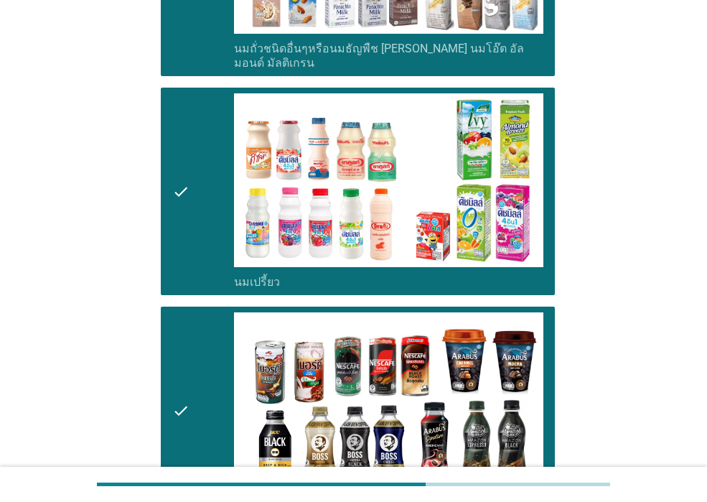
scroll to position [1118, 0]
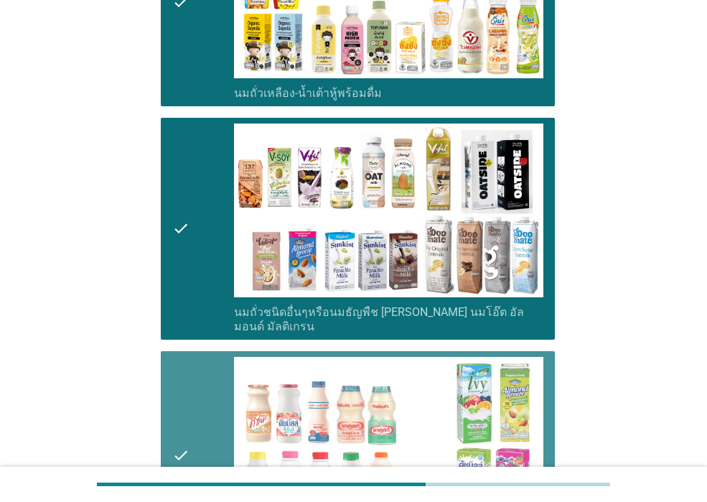
click at [212, 357] on div "check" at bounding box center [203, 455] width 62 height 196
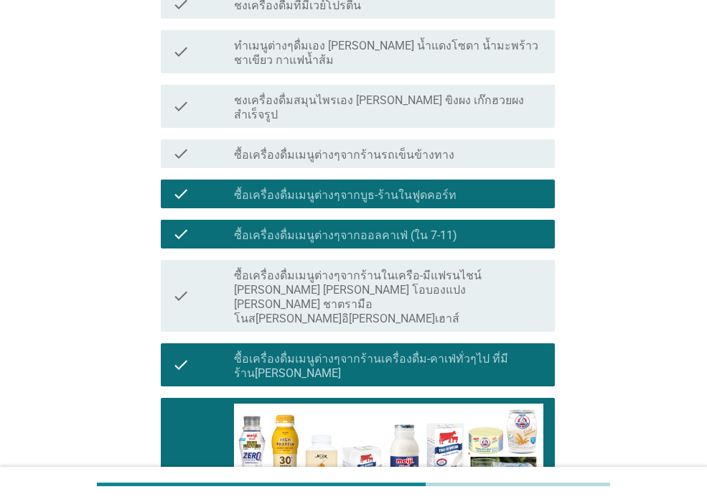
scroll to position [40, 0]
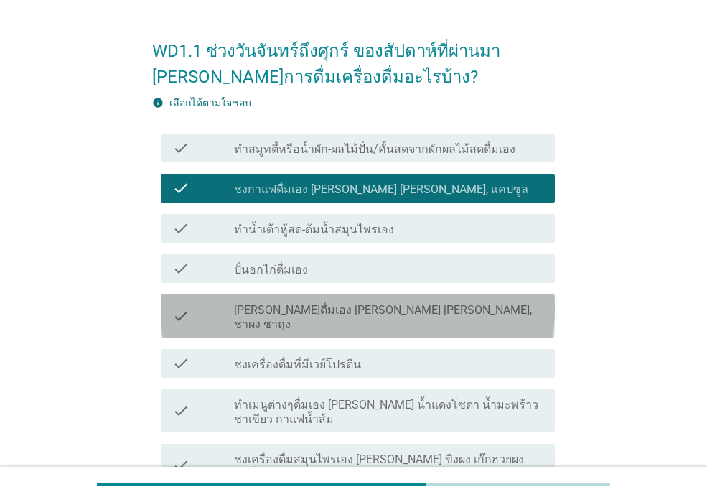
click at [473, 317] on div "check_box_outline_blank ชงชาดื่มเอง เช่น ทรีอินวัน, ชาผง ชาถุง" at bounding box center [389, 316] width 310 height 32
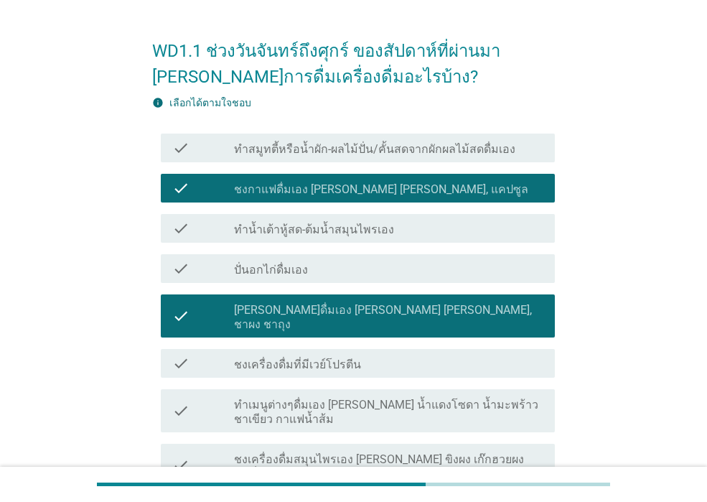
drag, startPoint x: 460, startPoint y: 279, endPoint x: 460, endPoint y: 254, distance: 25.9
click at [460, 277] on div "check check_box_outline_blank ปั่นอกไก่ดื่มเอง" at bounding box center [358, 268] width 394 height 29
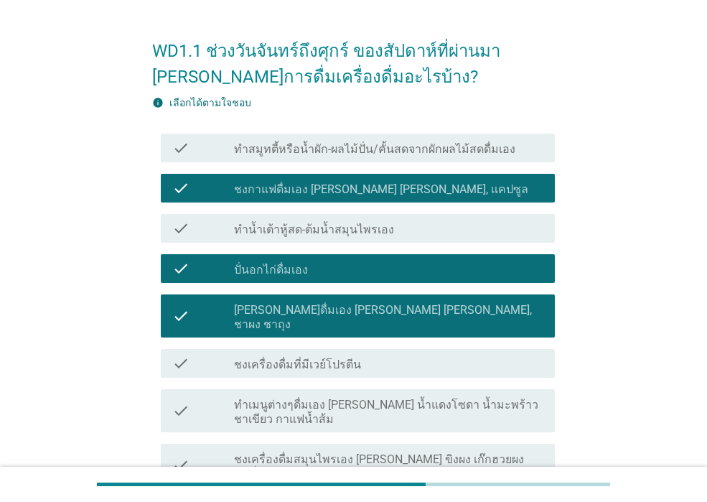
drag, startPoint x: 461, startPoint y: 233, endPoint x: 469, endPoint y: 208, distance: 26.4
click at [461, 232] on div "check_box_outline_blank ทำน้ำเต้าหู้สด-ต้มน้ำสมุนไพรเอง" at bounding box center [389, 228] width 310 height 17
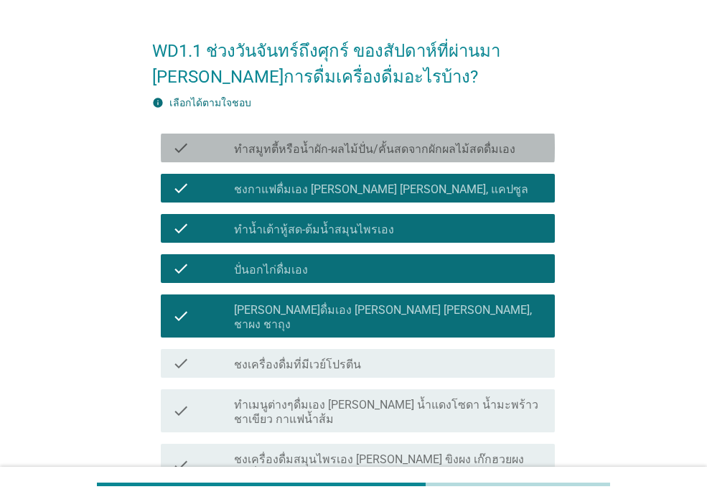
click at [485, 150] on label "ทำสมูทตี้หรือน้ำผัก-ผลไม้ปั่น/คั้นสดจากผักผลไม้สดดื่มเอง" at bounding box center [375, 149] width 282 height 14
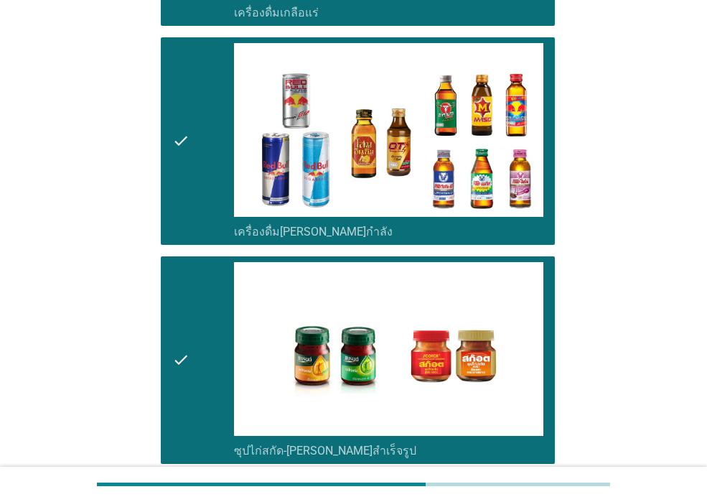
scroll to position [3488, 0]
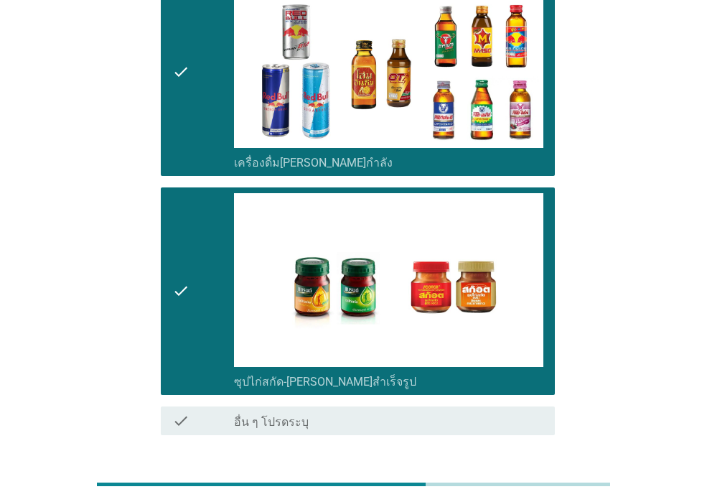
click at [518, 470] on div "ต่อไป" at bounding box center [353, 487] width 403 height 34
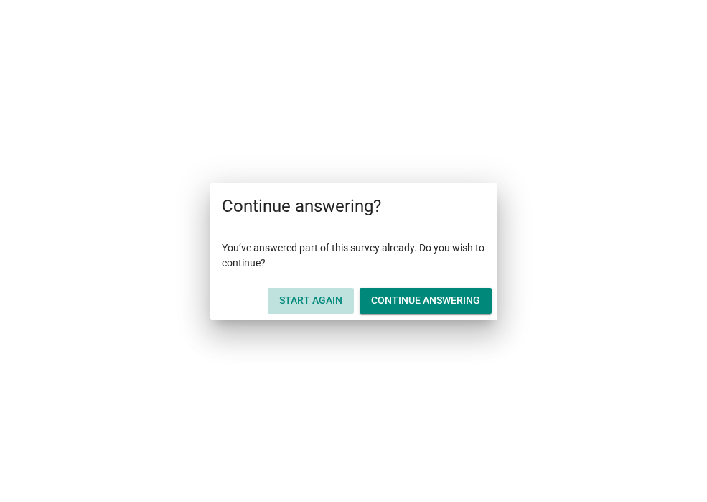
click at [328, 302] on div "Start Again" at bounding box center [310, 300] width 63 height 15
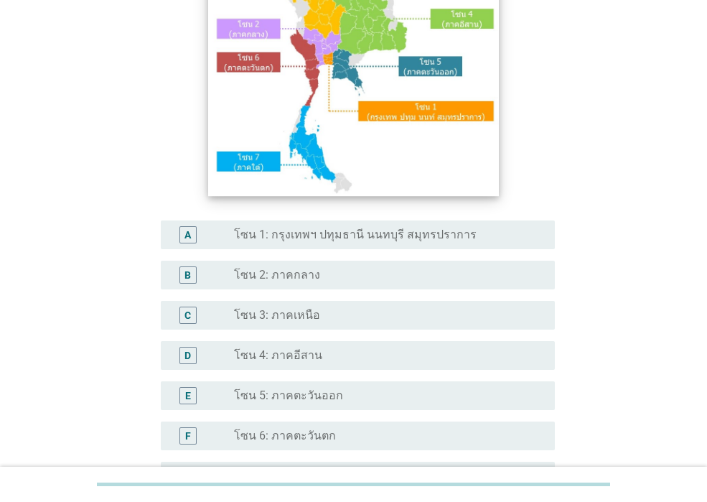
scroll to position [287, 0]
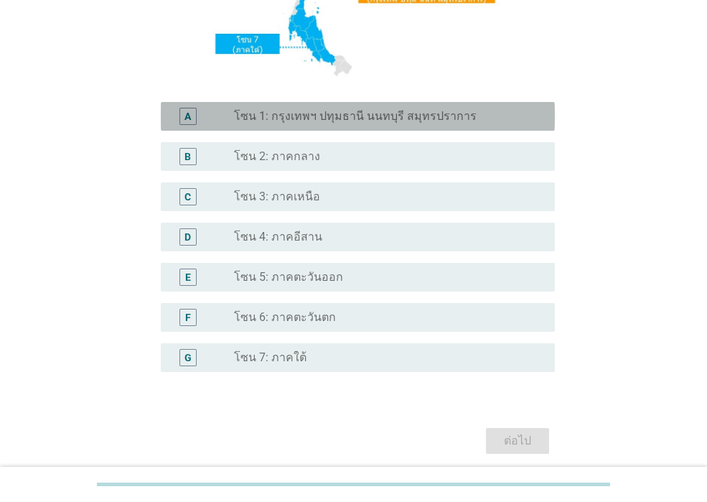
click at [370, 116] on label "โซน 1: กรุงเทพฯ ปทุมธานี นนทบุรี สมุทรปราการ" at bounding box center [355, 116] width 243 height 14
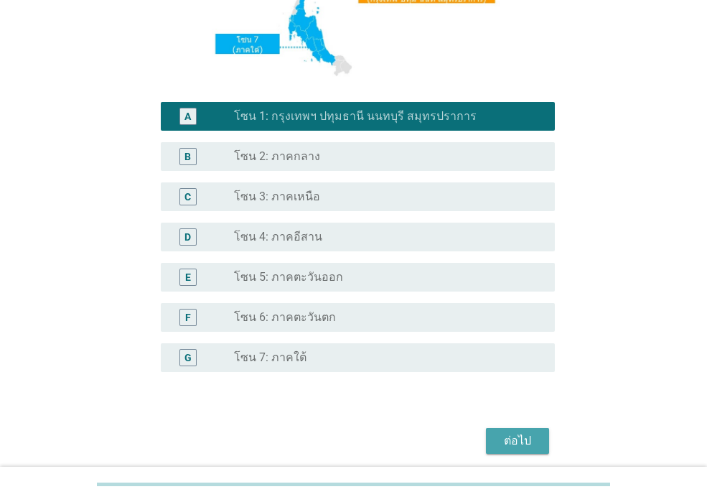
click at [519, 442] on div "ต่อไป" at bounding box center [518, 440] width 40 height 17
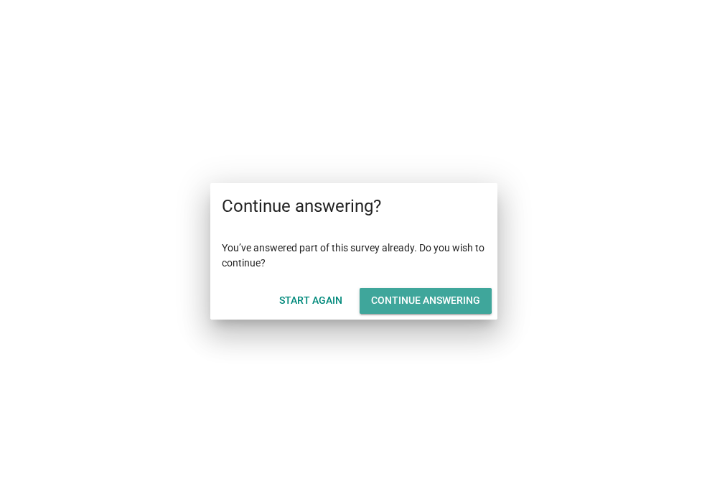
click at [403, 305] on div "Continue answering" at bounding box center [425, 300] width 109 height 15
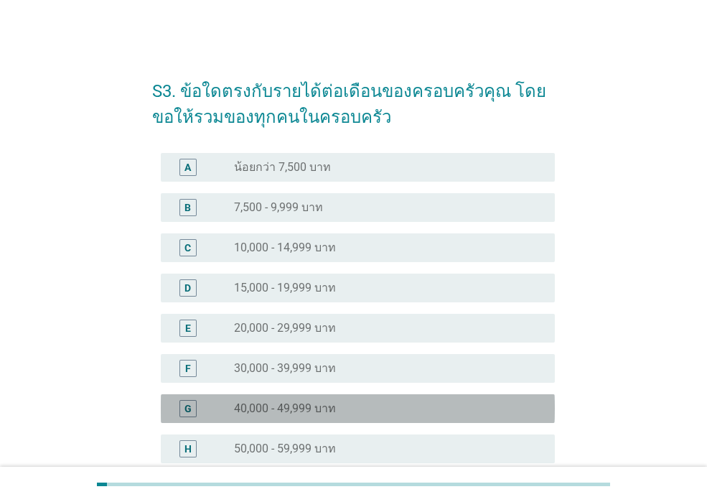
click at [402, 406] on div "radio_button_unchecked 40,000 - 49,999 บาท" at bounding box center [383, 409] width 298 height 14
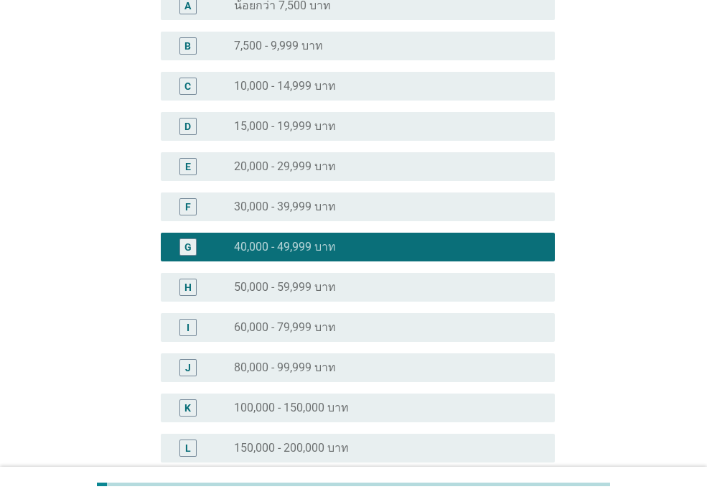
scroll to position [347, 0]
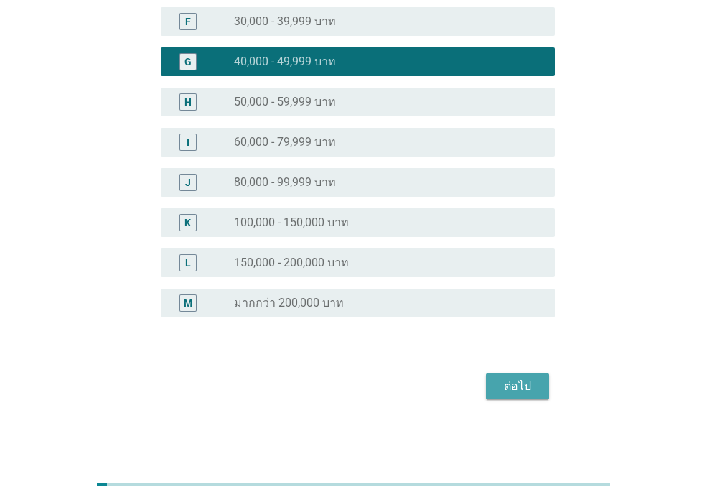
click at [501, 389] on div "ต่อไป" at bounding box center [518, 386] width 40 height 17
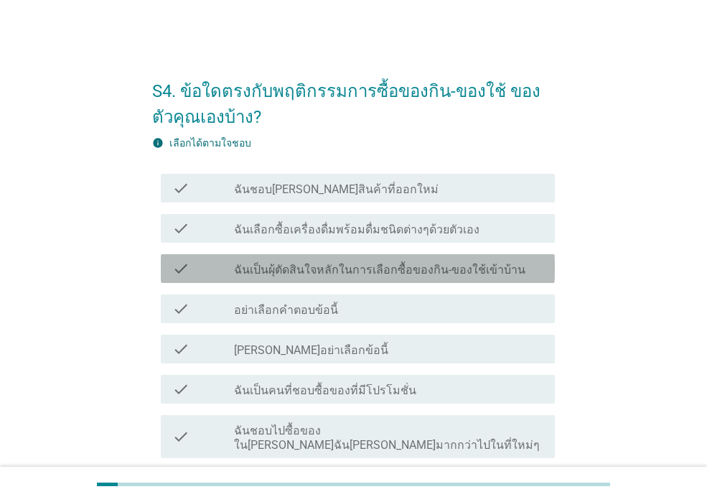
click at [434, 277] on label "ฉันเป็นผุ้ตัดสินใจหลักในการเลือกซื้อของกิน-ของใช้เข้าบ้าน" at bounding box center [380, 270] width 292 height 14
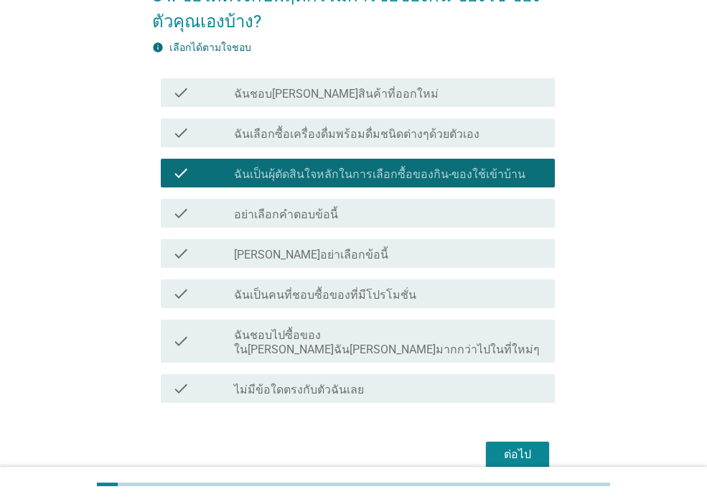
scroll to position [149, 0]
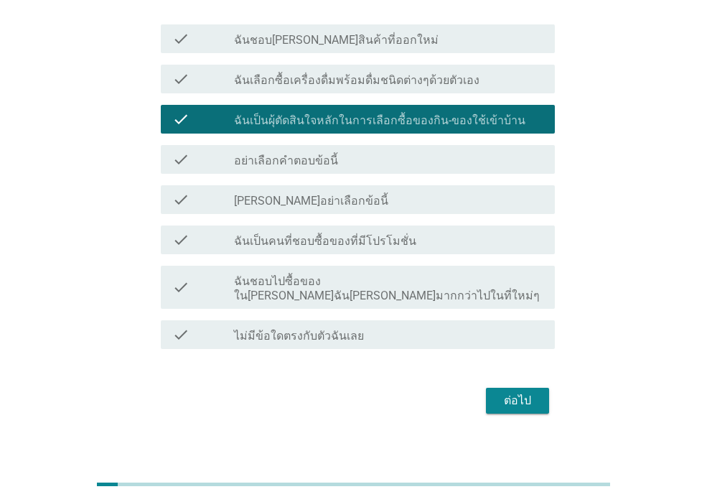
click at [508, 392] on div "ต่อไป" at bounding box center [518, 400] width 40 height 17
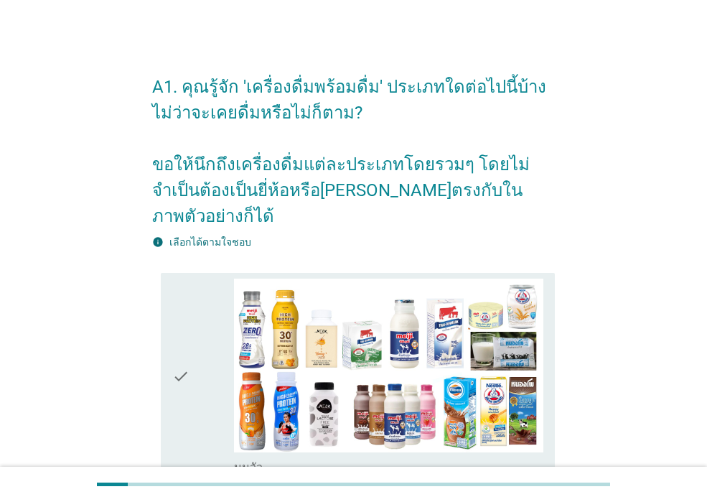
scroll to position [215, 0]
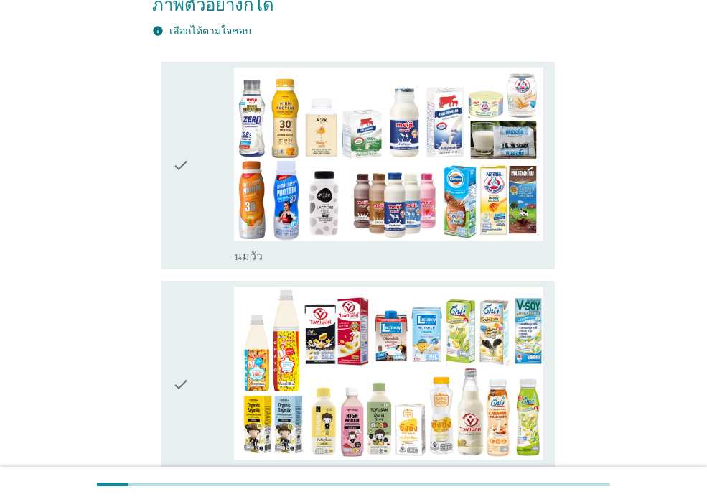
drag, startPoint x: 179, startPoint y: 175, endPoint x: 185, endPoint y: 189, distance: 14.8
click at [182, 178] on icon "check" at bounding box center [180, 166] width 17 height 196
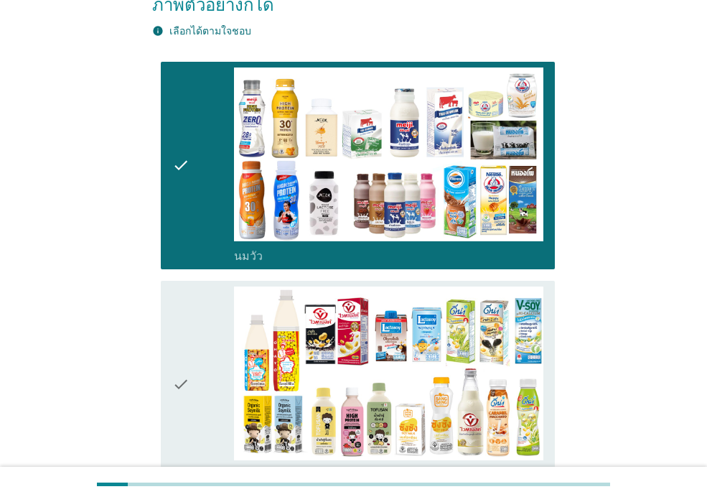
click at [202, 328] on div "check" at bounding box center [203, 385] width 62 height 196
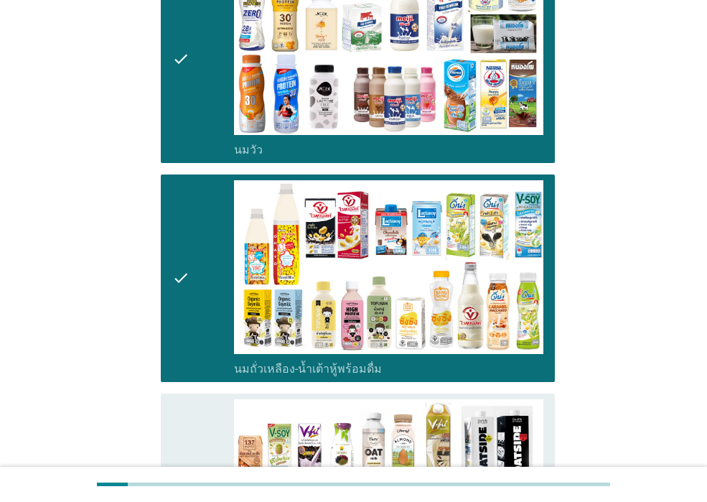
scroll to position [503, 0]
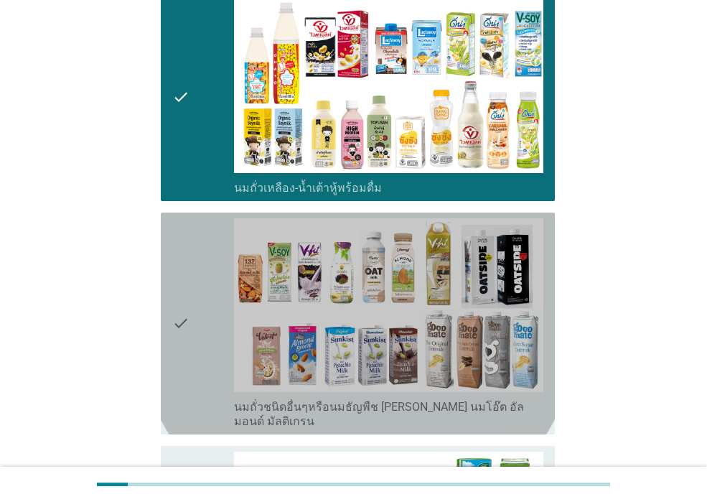
click at [202, 342] on div "check" at bounding box center [203, 323] width 62 height 210
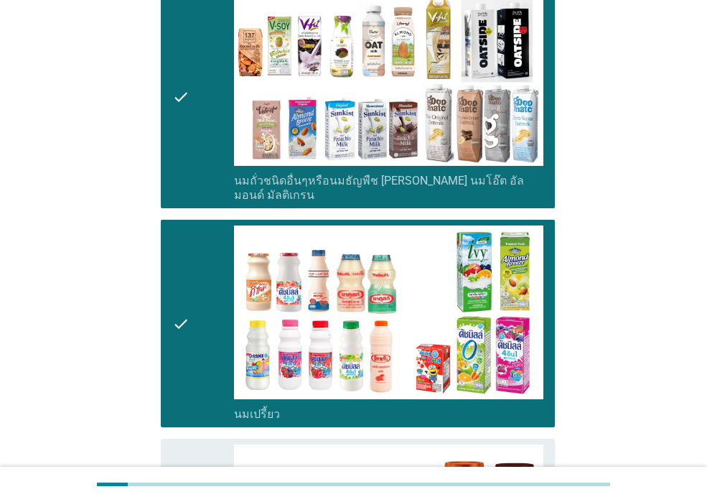
scroll to position [934, 0]
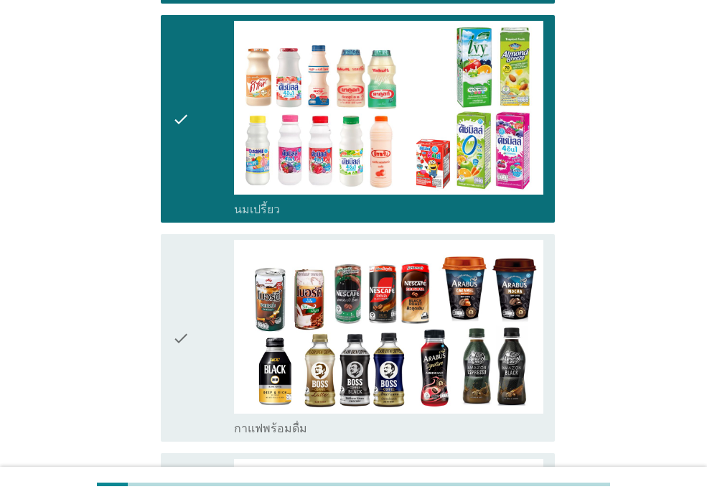
drag, startPoint x: 201, startPoint y: 366, endPoint x: 208, endPoint y: 393, distance: 27.4
click at [203, 368] on div "check" at bounding box center [203, 338] width 62 height 196
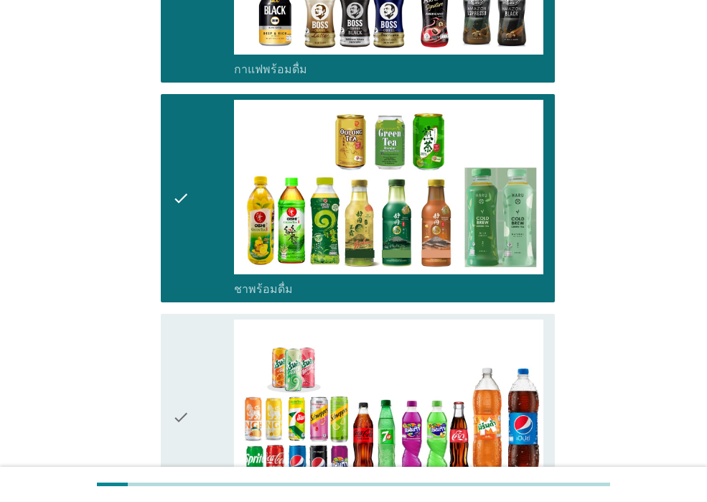
click at [207, 424] on div "check" at bounding box center [203, 418] width 62 height 196
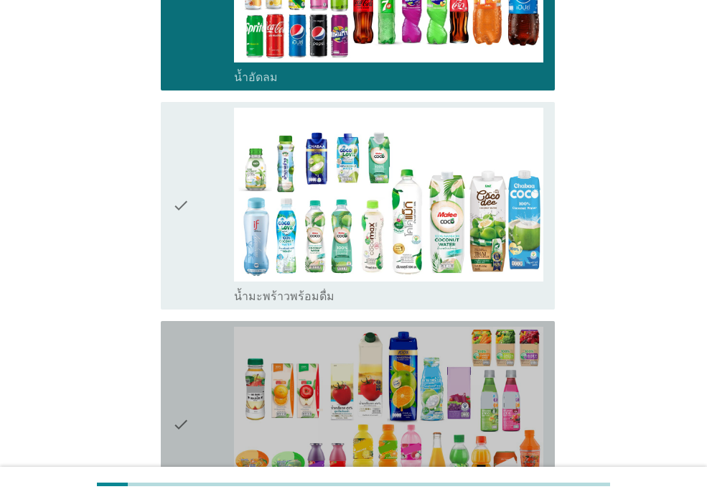
click at [207, 424] on div "check" at bounding box center [203, 425] width 62 height 196
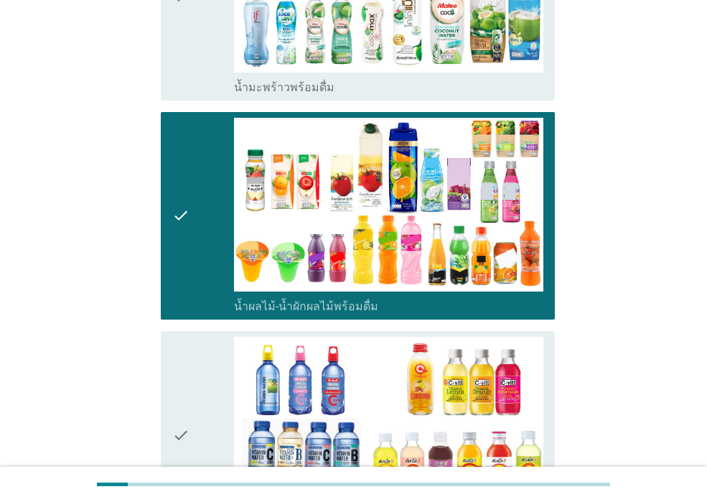
scroll to position [2083, 0]
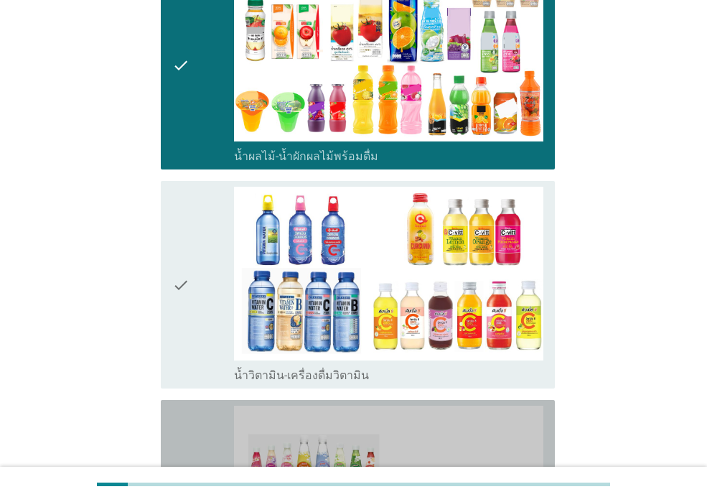
click at [206, 424] on div "check" at bounding box center [203, 511] width 62 height 210
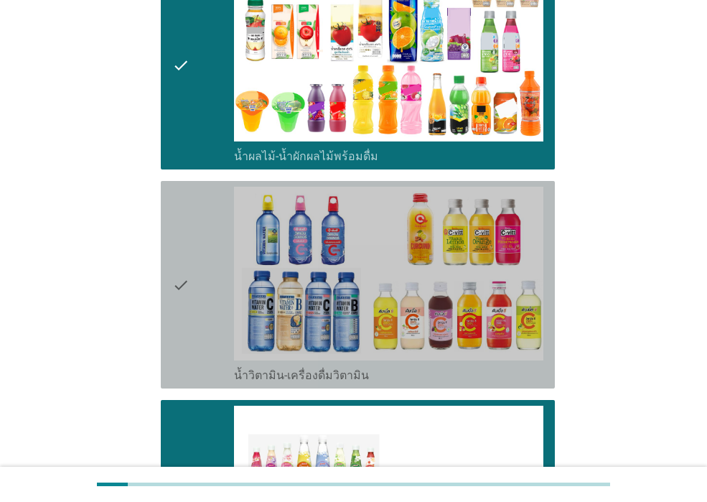
click at [201, 313] on div "check" at bounding box center [203, 285] width 62 height 196
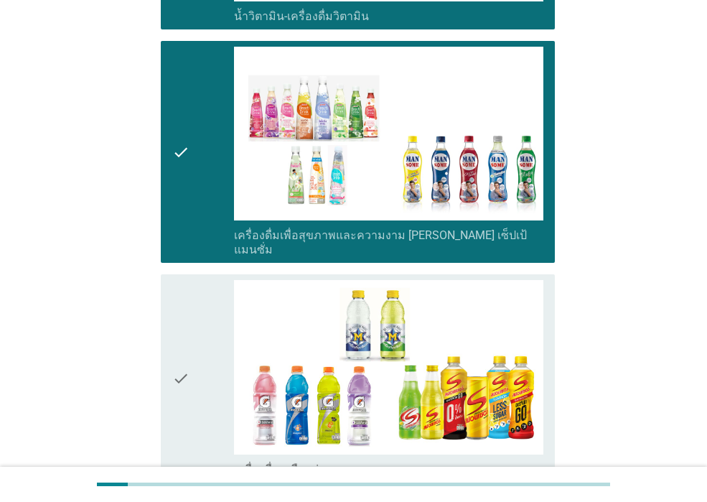
click at [201, 313] on div "check" at bounding box center [203, 378] width 62 height 196
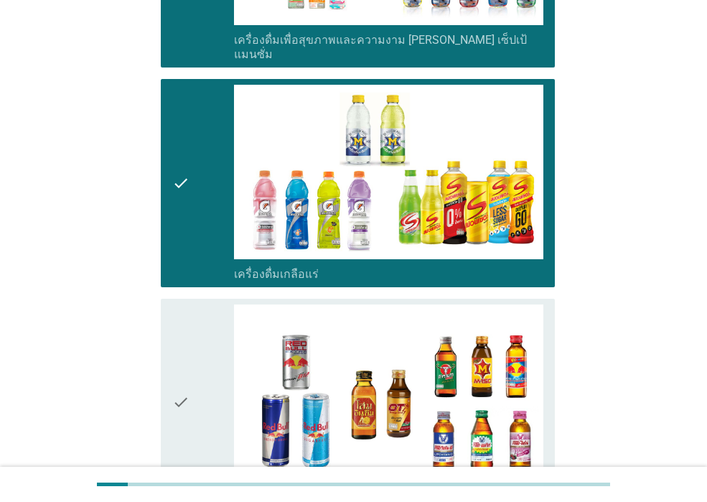
scroll to position [2801, 0]
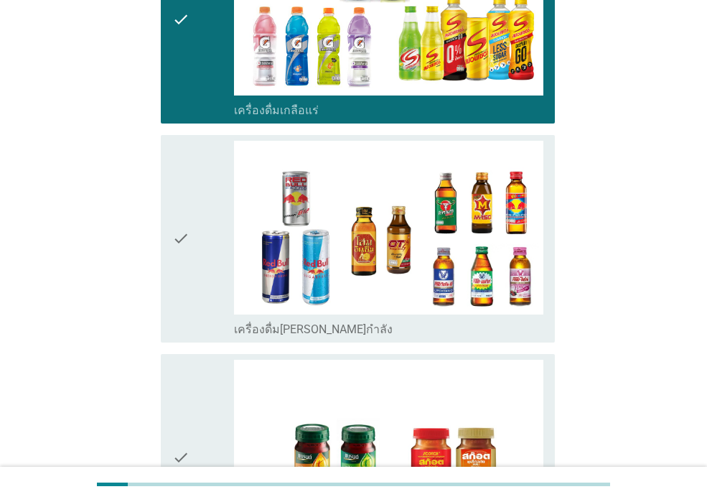
click at [202, 360] on div "check" at bounding box center [203, 458] width 62 height 196
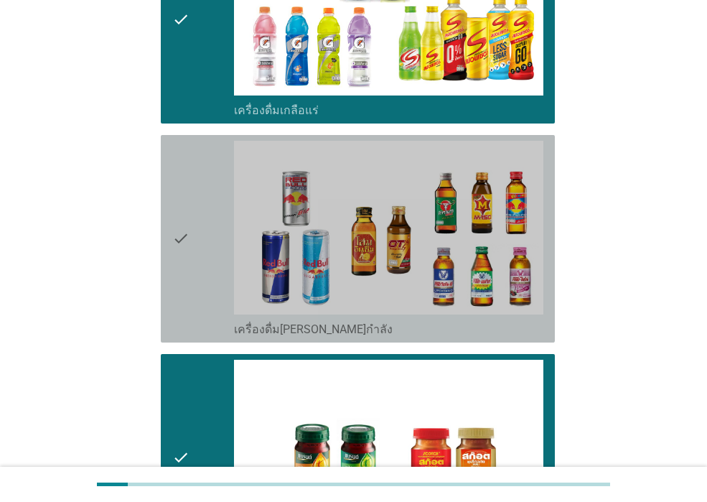
click at [202, 261] on div "check" at bounding box center [203, 239] width 62 height 196
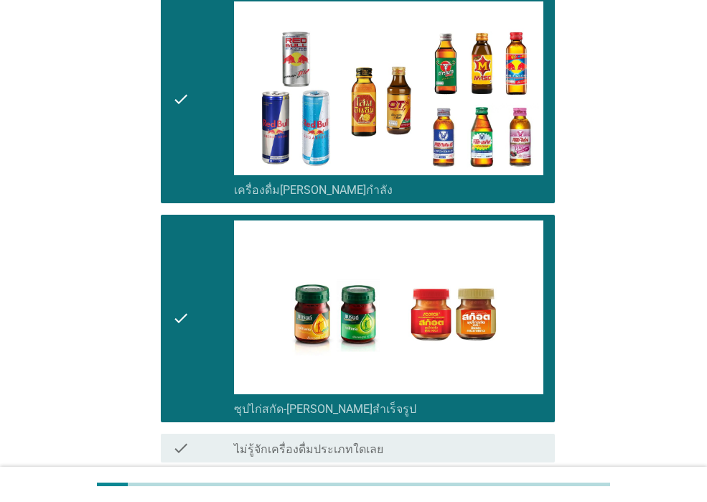
scroll to position [3014, 0]
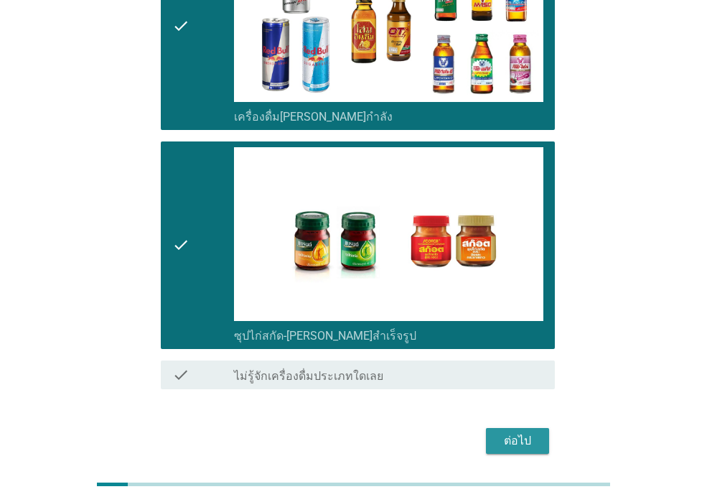
click at [520, 428] on button "ต่อไป" at bounding box center [517, 441] width 63 height 26
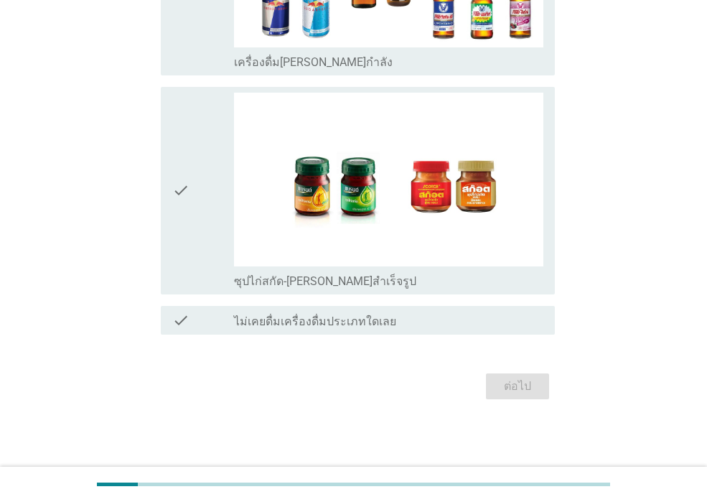
scroll to position [0, 0]
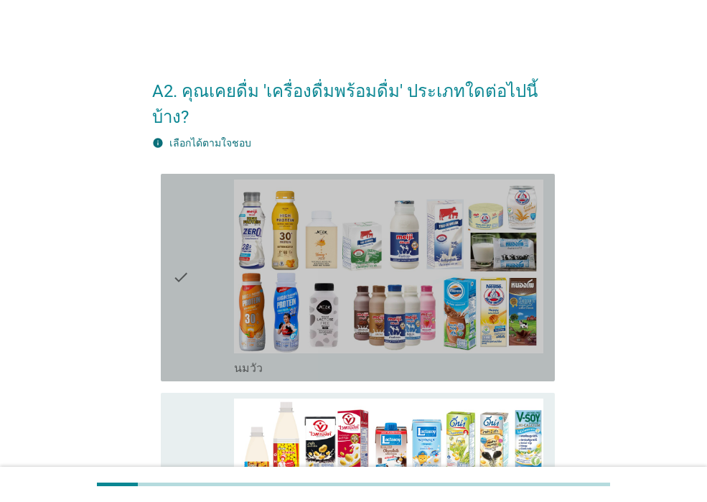
click at [195, 287] on div "check" at bounding box center [203, 278] width 62 height 196
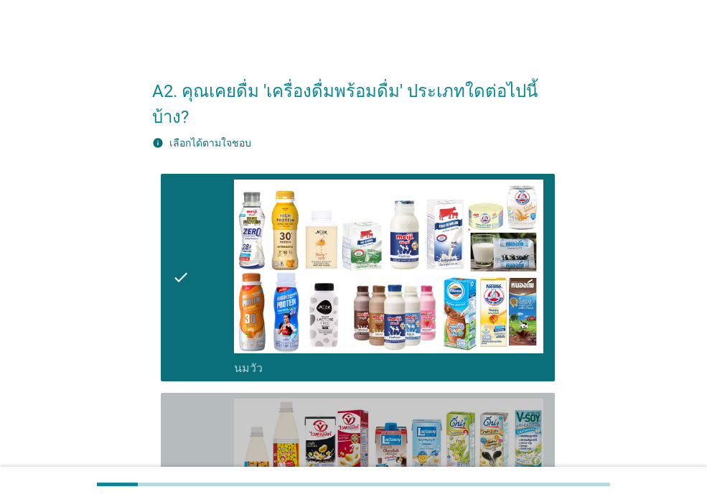
click at [212, 399] on div "check" at bounding box center [203, 497] width 62 height 196
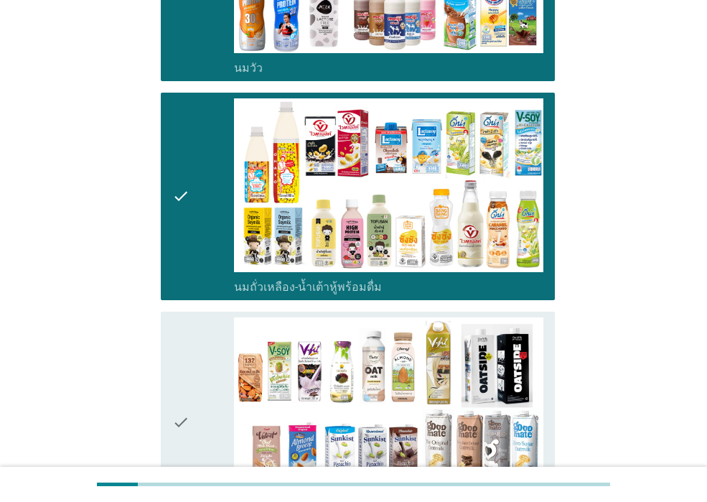
scroll to position [431, 0]
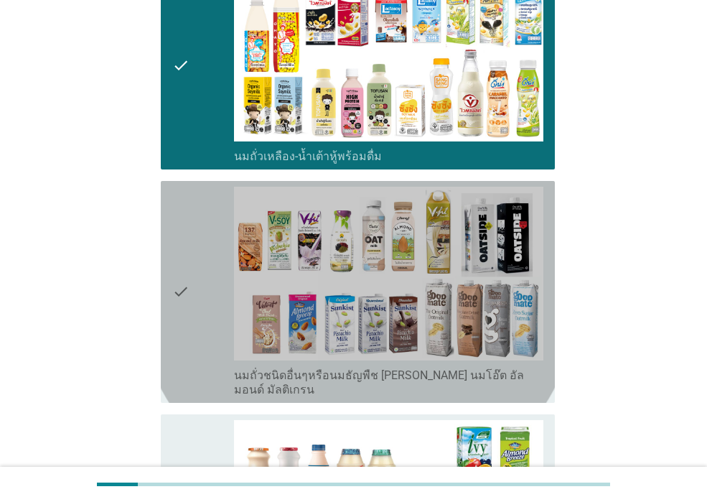
click at [189, 345] on icon "check" at bounding box center [180, 292] width 17 height 210
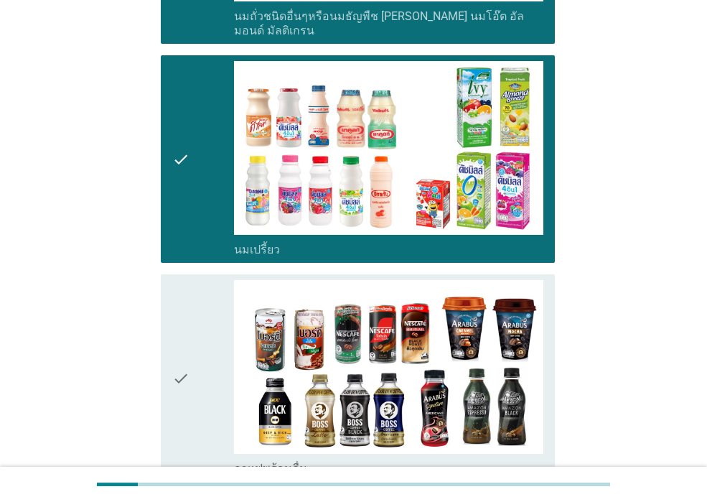
click at [198, 371] on div "check" at bounding box center [203, 378] width 62 height 196
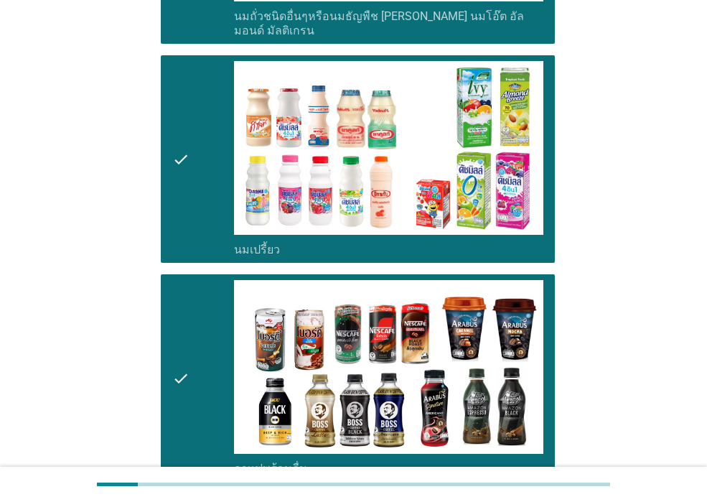
scroll to position [1149, 0]
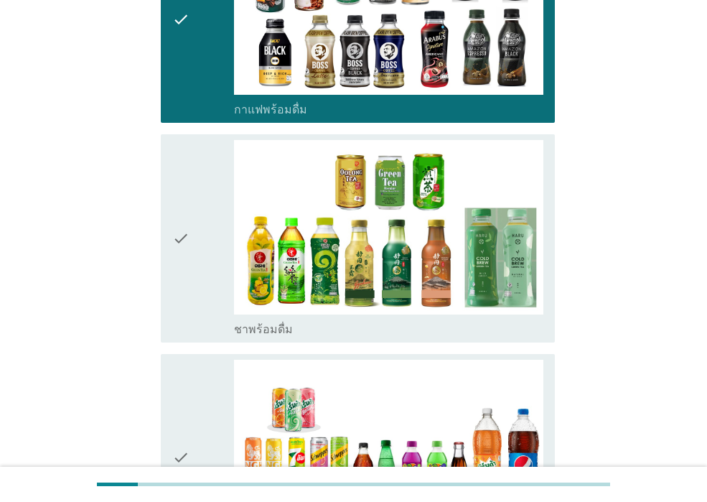
click at [198, 371] on div "check" at bounding box center [203, 458] width 62 height 196
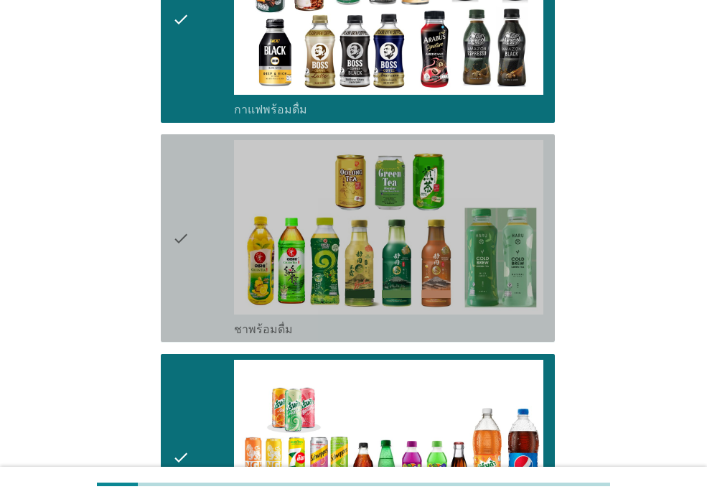
click at [203, 283] on div "check" at bounding box center [203, 238] width 62 height 196
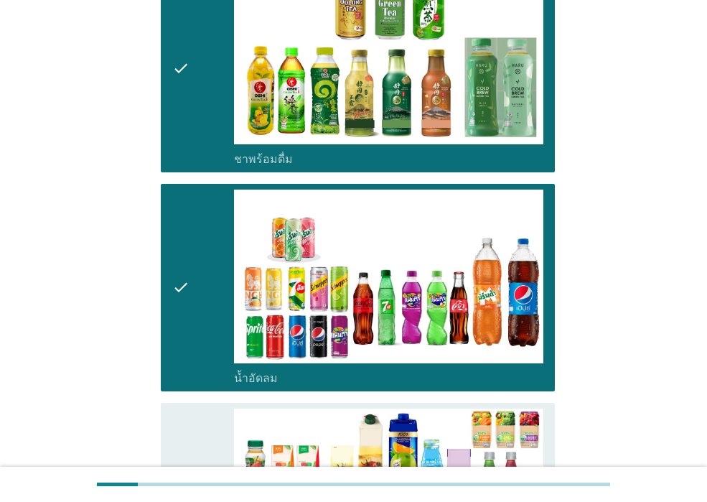
scroll to position [1508, 0]
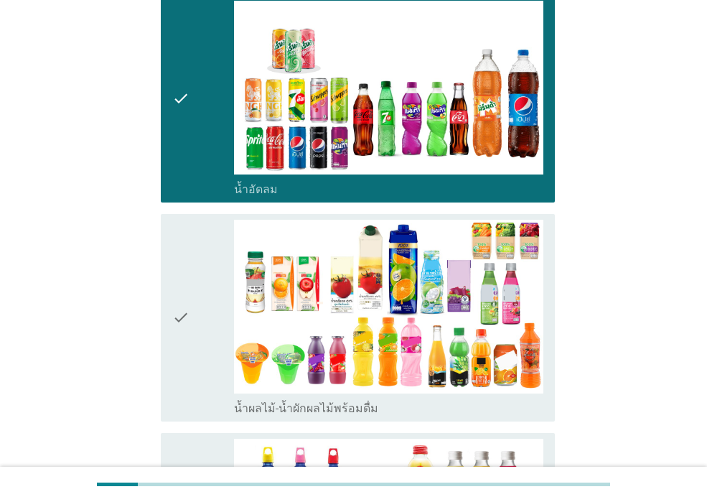
click at [205, 291] on div "check" at bounding box center [203, 318] width 62 height 196
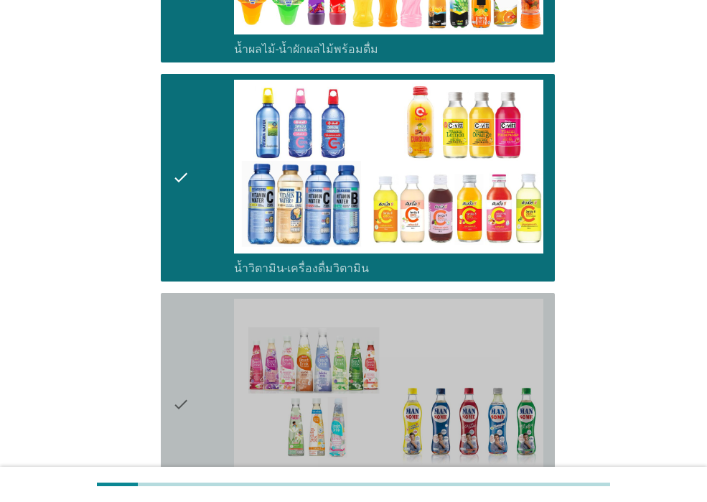
click at [203, 409] on div "check" at bounding box center [203, 404] width 62 height 210
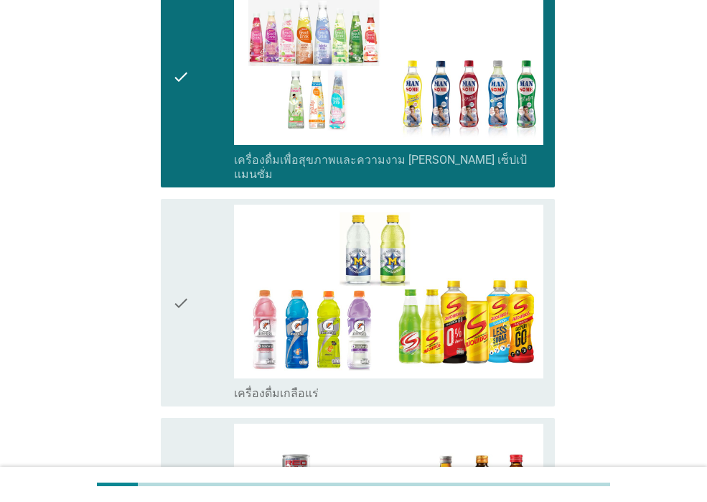
scroll to position [2298, 0]
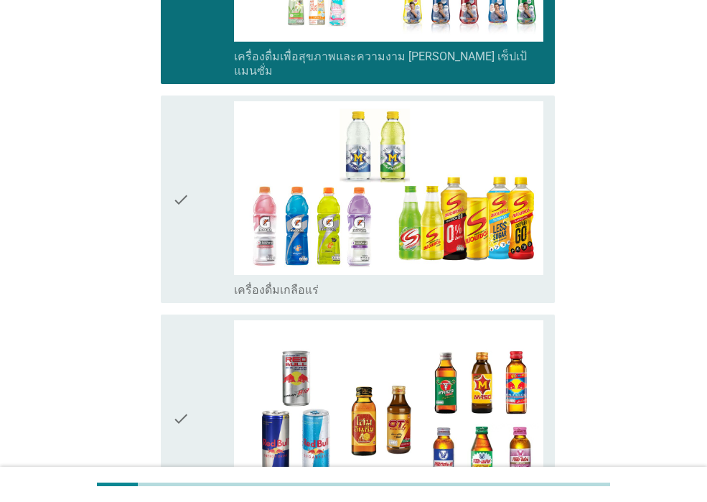
drag, startPoint x: 203, startPoint y: 404, endPoint x: 205, endPoint y: 381, distance: 23.1
click at [203, 403] on div "check" at bounding box center [203, 418] width 62 height 196
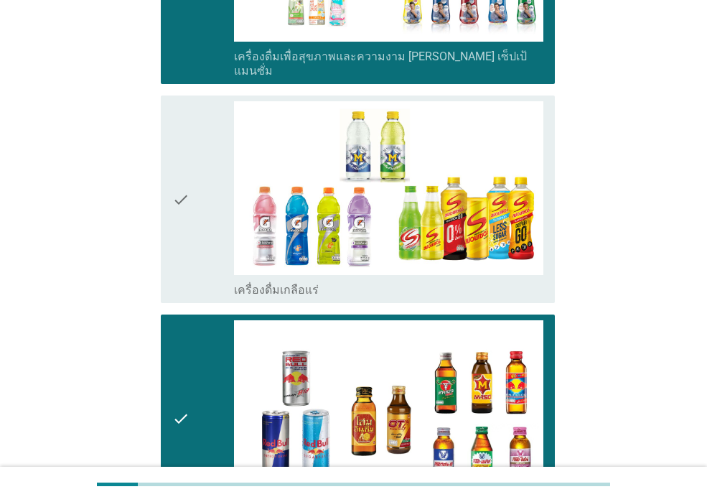
click at [207, 241] on div "check" at bounding box center [203, 199] width 62 height 196
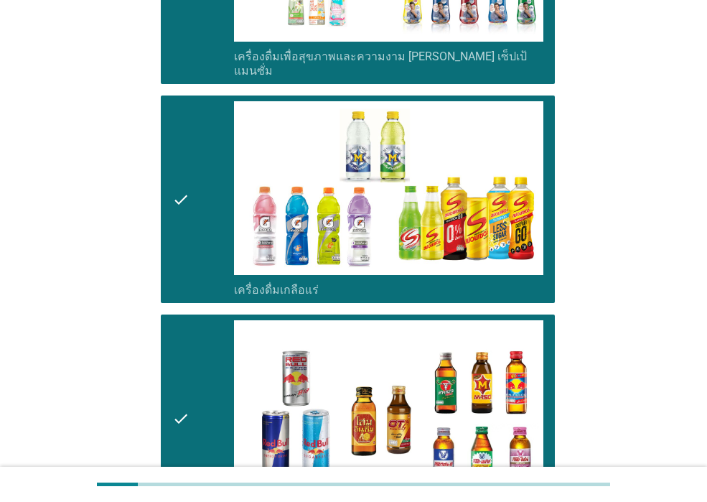
scroll to position [2586, 0]
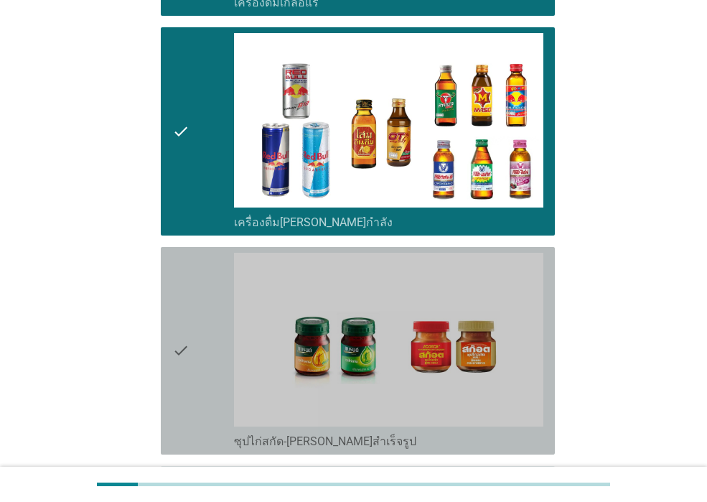
click at [200, 290] on div "check" at bounding box center [203, 351] width 62 height 196
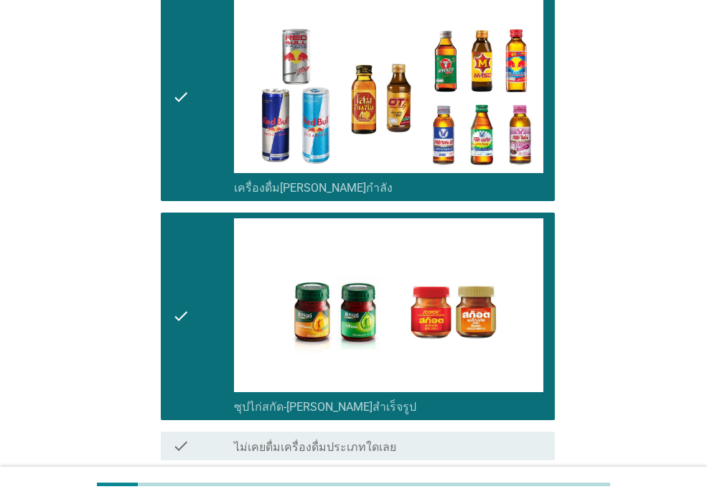
scroll to position [2691, 0]
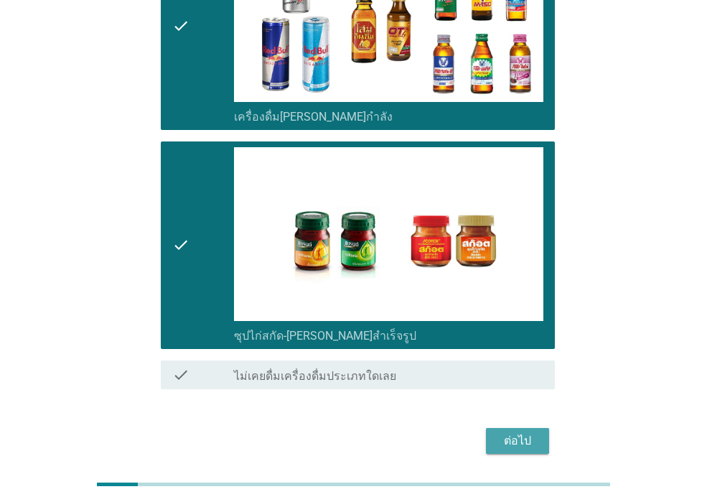
click at [509, 432] on div "ต่อไป" at bounding box center [518, 440] width 40 height 17
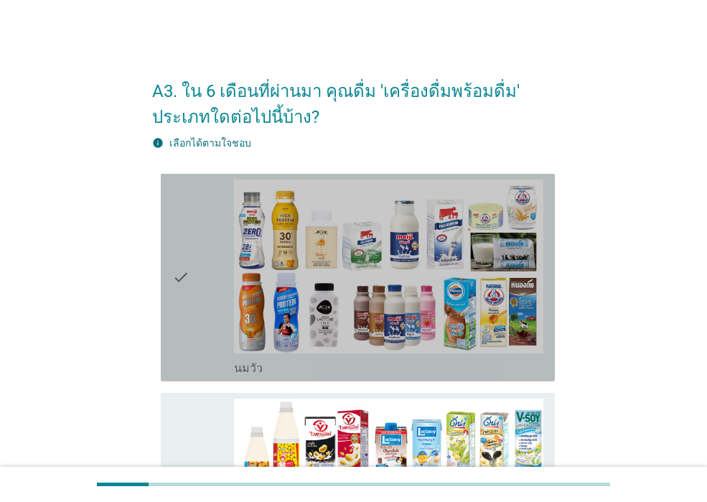
click at [198, 327] on div "check" at bounding box center [203, 278] width 62 height 196
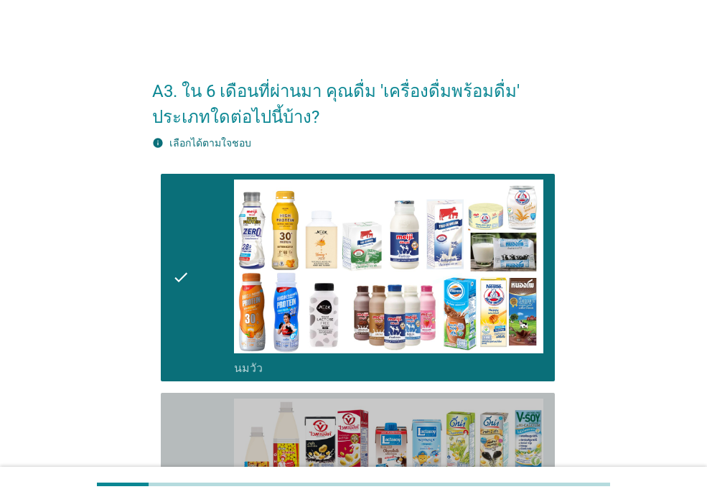
click at [179, 440] on icon "check" at bounding box center [180, 497] width 17 height 196
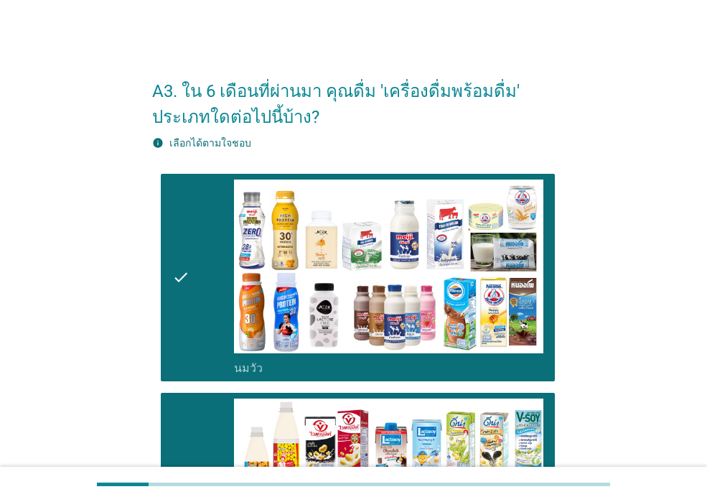
scroll to position [359, 0]
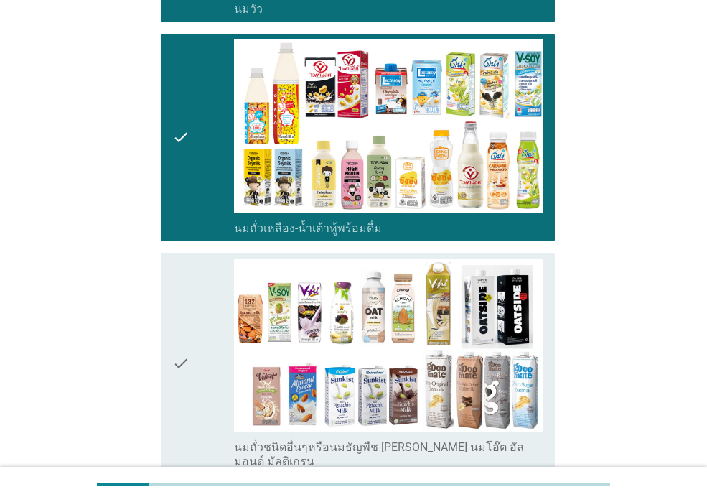
click at [212, 371] on div "check" at bounding box center [203, 364] width 62 height 210
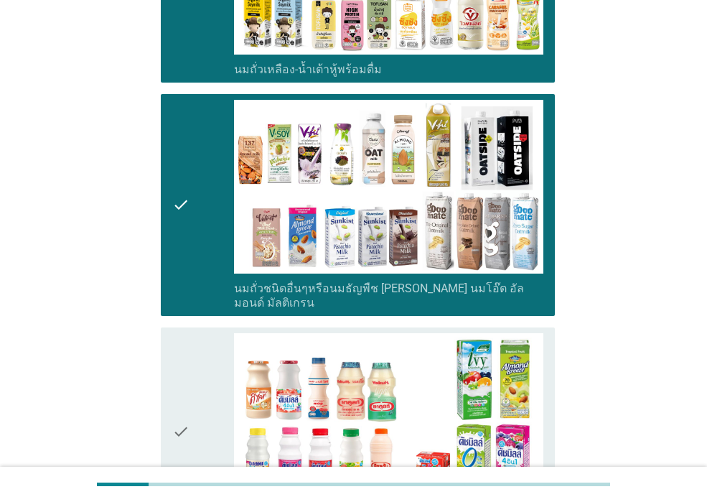
scroll to position [646, 0]
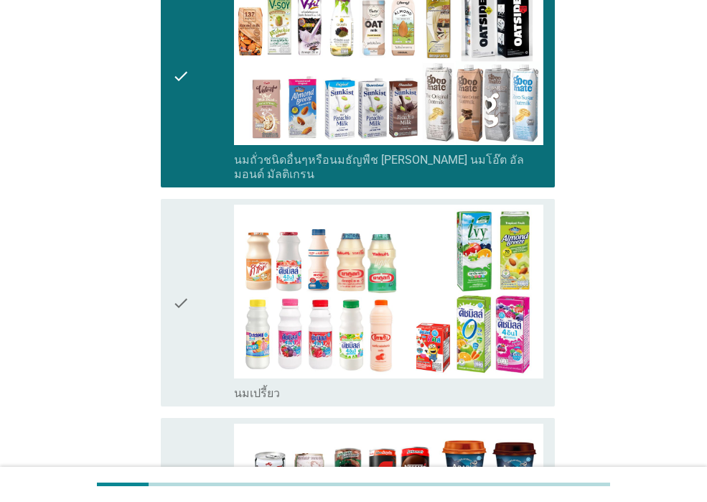
click at [204, 371] on div "check" at bounding box center [203, 303] width 62 height 196
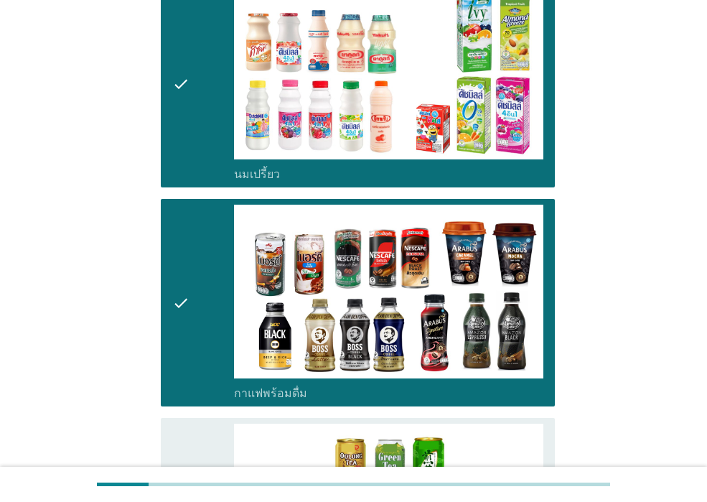
scroll to position [1077, 0]
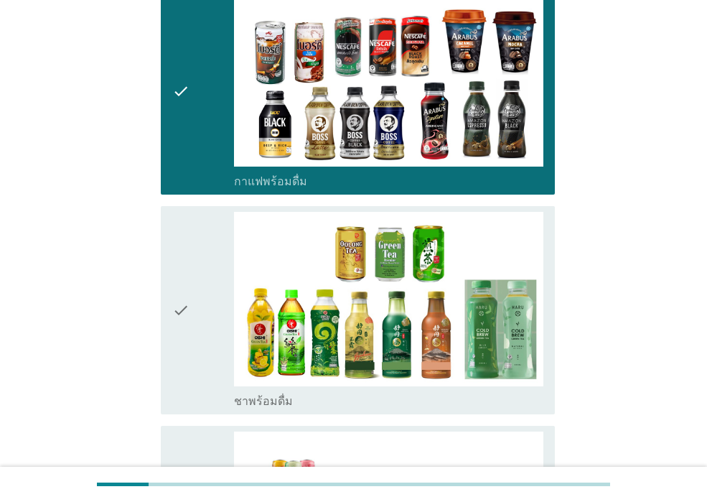
click at [202, 371] on div "check" at bounding box center [203, 310] width 62 height 196
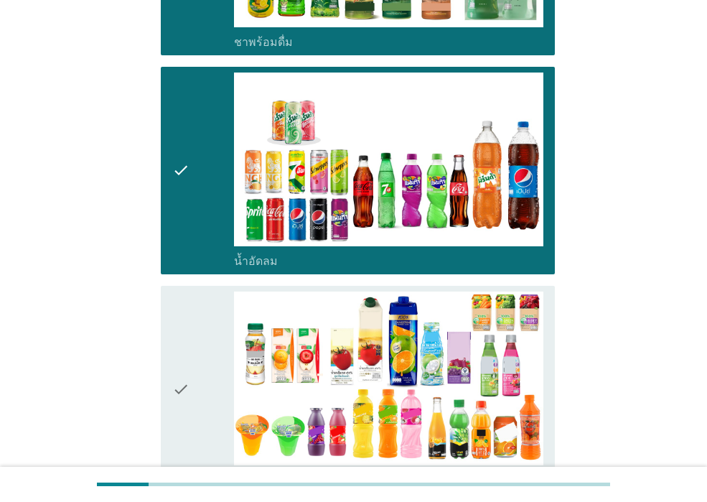
click at [205, 414] on div "check" at bounding box center [203, 390] width 62 height 196
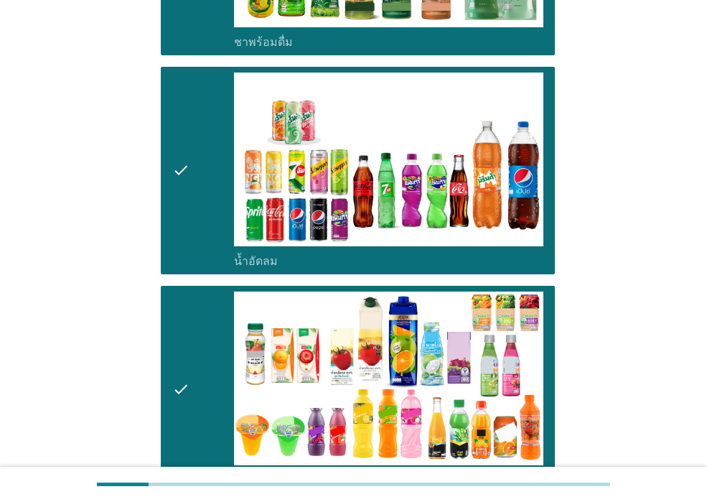
scroll to position [1796, 0]
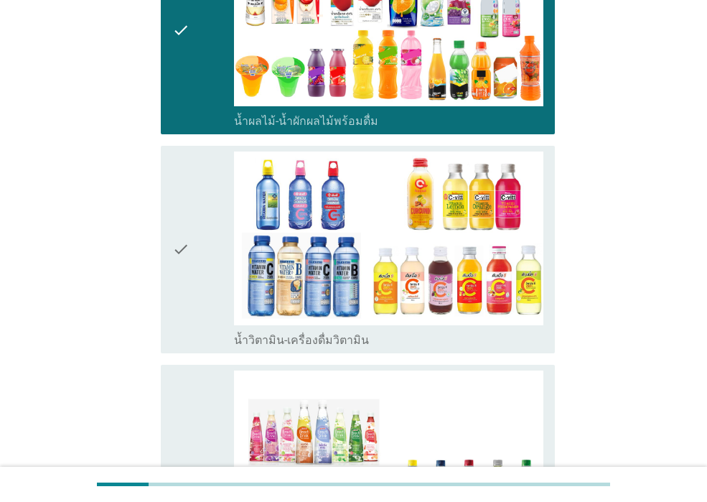
click at [205, 414] on div "check" at bounding box center [203, 476] width 62 height 210
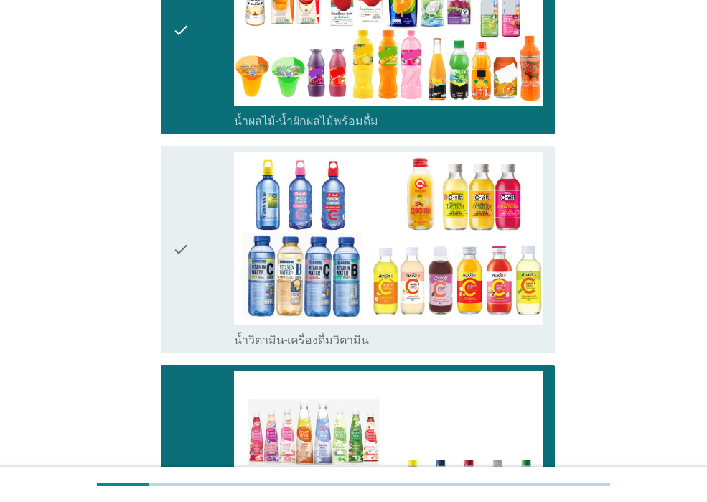
click at [206, 312] on div "check" at bounding box center [203, 250] width 62 height 196
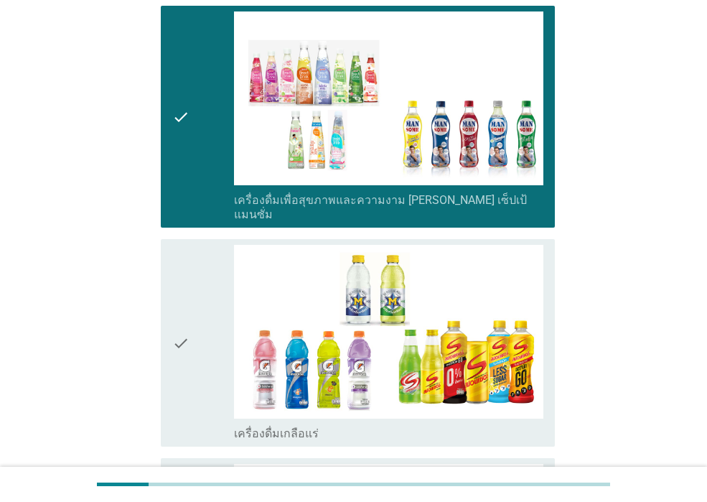
click at [206, 312] on div "check" at bounding box center [203, 343] width 62 height 196
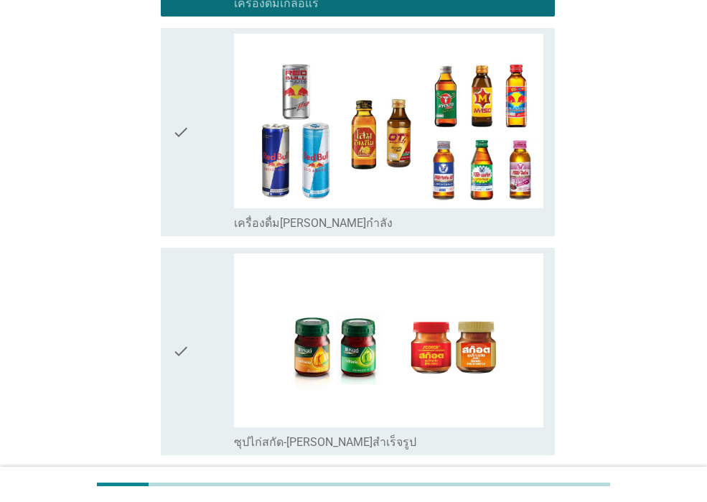
scroll to position [2586, 0]
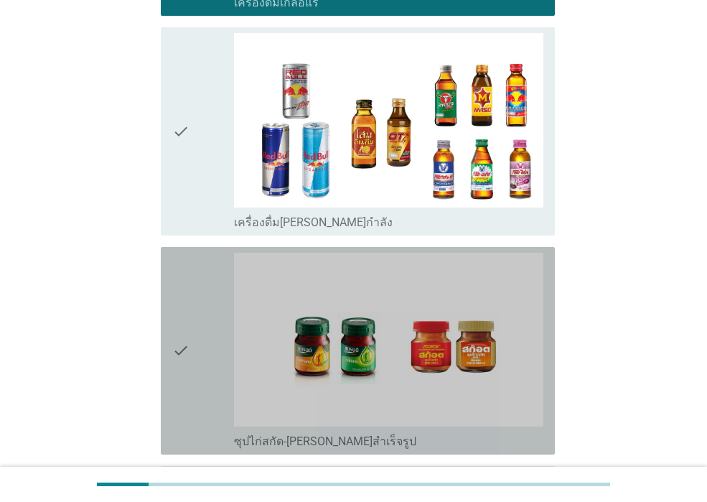
click at [195, 390] on div "check" at bounding box center [203, 351] width 62 height 196
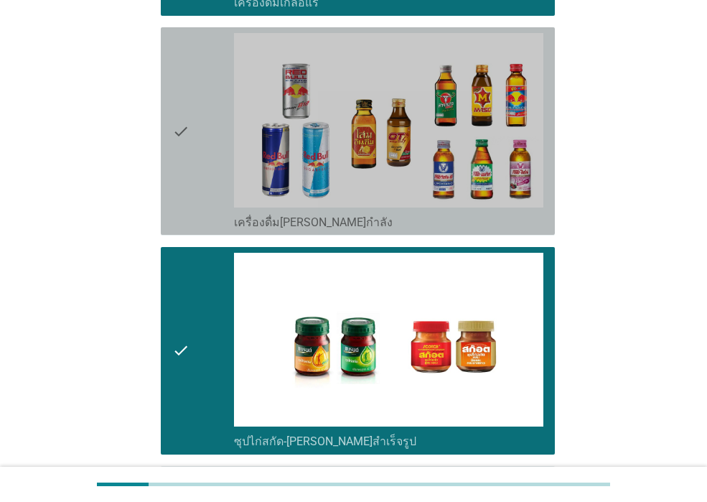
click at [170, 180] on div "check check_box_outline_blank เครื่องดื่ม[PERSON_NAME]กำลัง" at bounding box center [358, 131] width 394 height 208
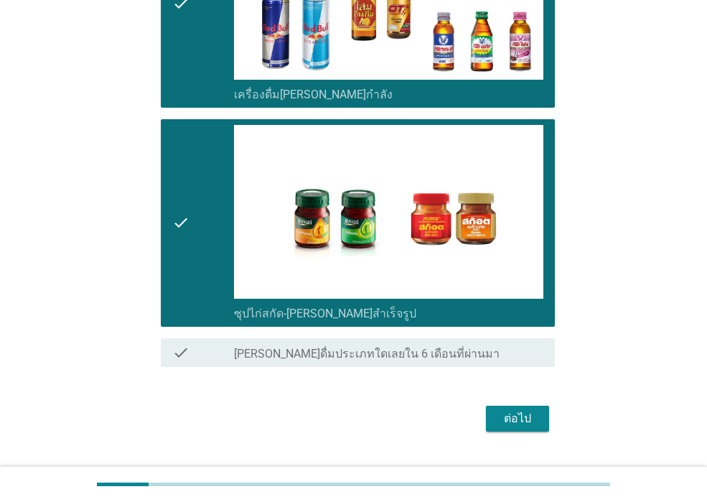
scroll to position [2717, 0]
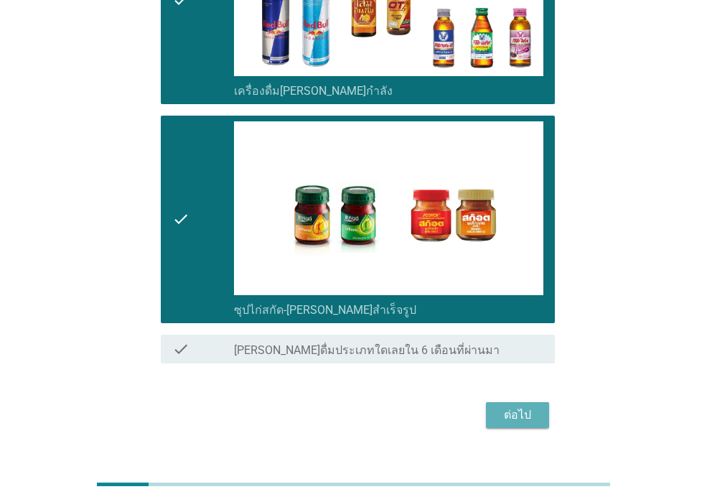
click at [513, 407] on div "ต่อไป" at bounding box center [518, 415] width 40 height 17
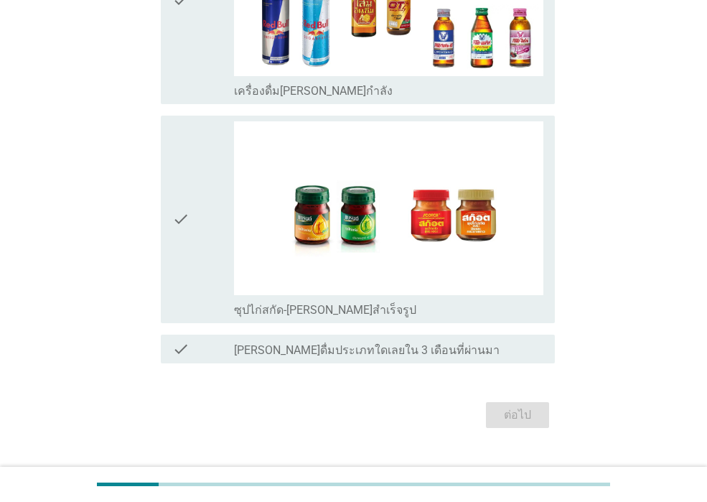
scroll to position [0, 0]
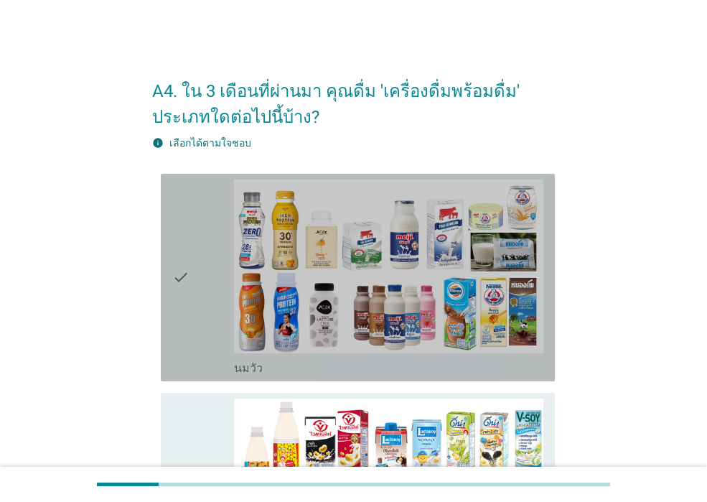
drag, startPoint x: 214, startPoint y: 297, endPoint x: 217, endPoint y: 363, distance: 66.9
click at [213, 297] on div "check" at bounding box center [203, 278] width 62 height 196
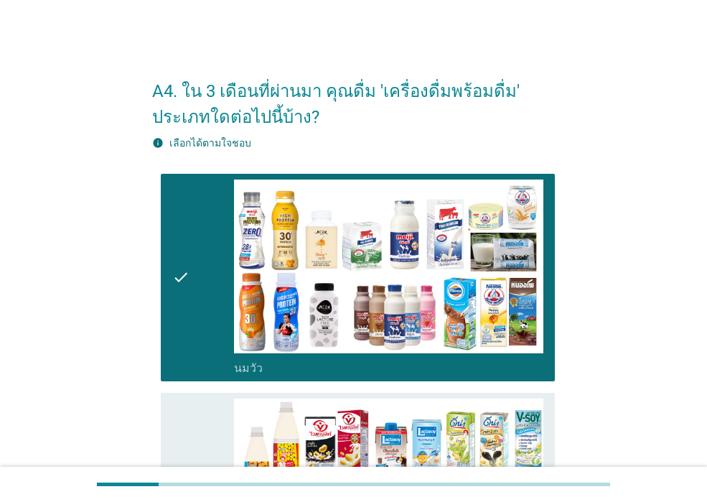
click at [213, 412] on div "check" at bounding box center [203, 497] width 62 height 196
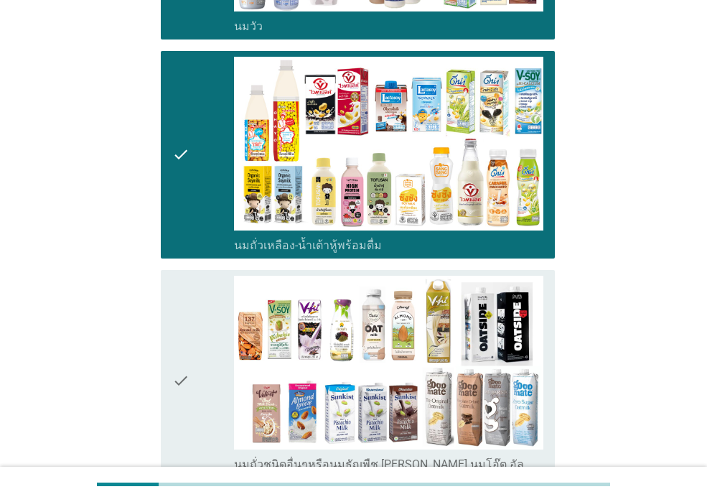
scroll to position [431, 0]
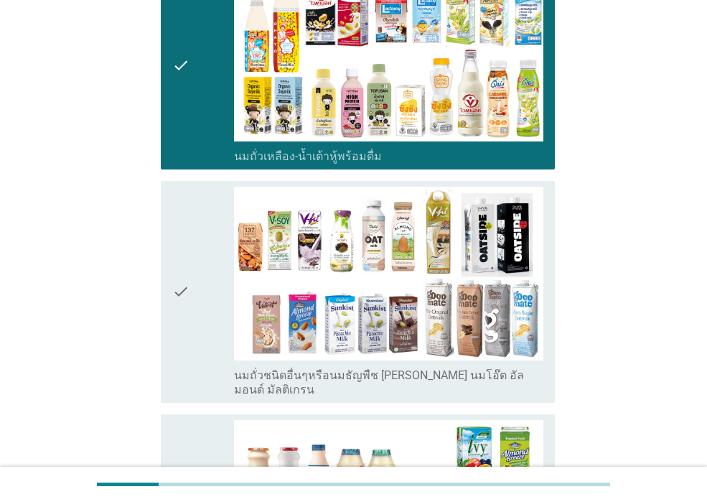
click at [204, 388] on div "check check_box_outline_blank นมถั่วชนิดอื่นๆหรือนมธัญพืช [PERSON_NAME] นมโอ๊ต …" at bounding box center [358, 292] width 394 height 222
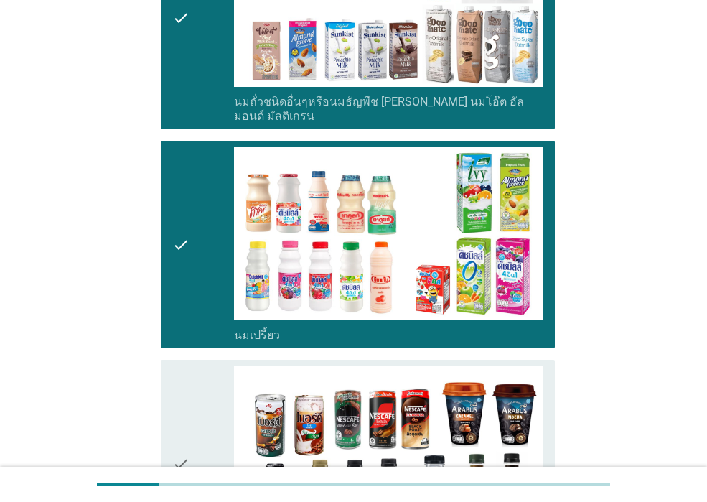
scroll to position [862, 0]
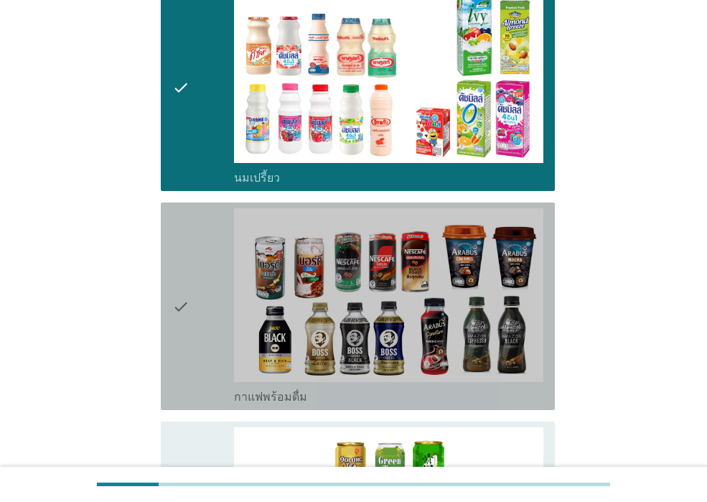
click at [198, 361] on div "check" at bounding box center [203, 306] width 62 height 196
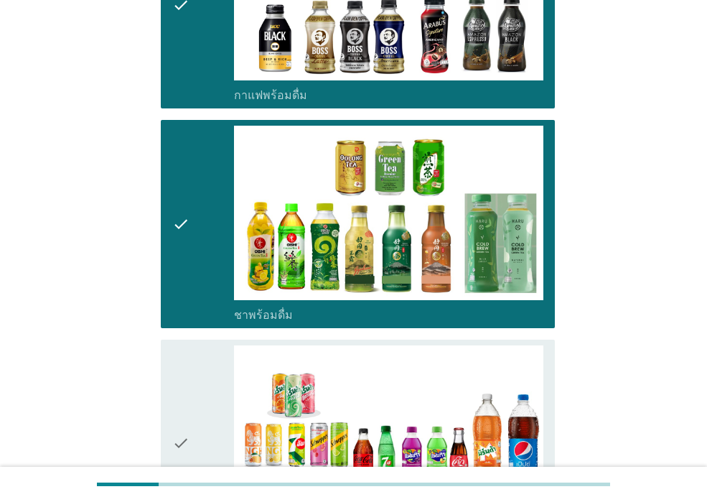
scroll to position [1293, 0]
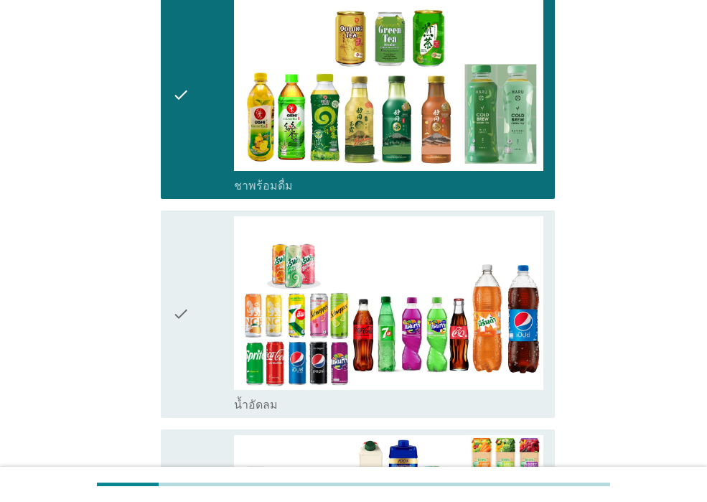
click at [189, 356] on icon "check" at bounding box center [180, 314] width 17 height 196
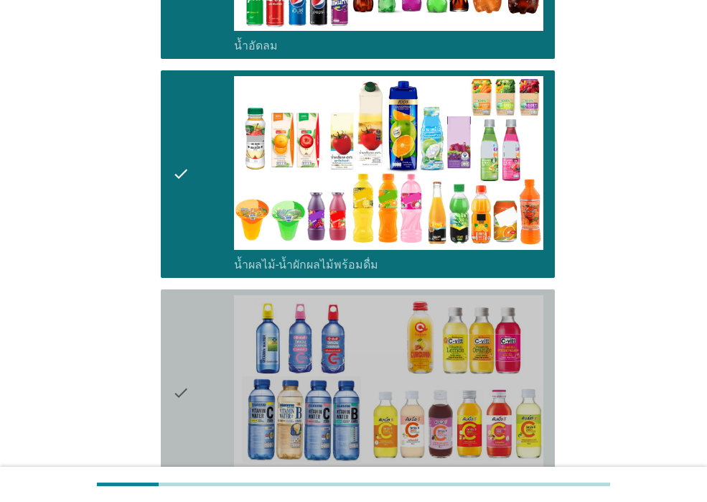
click at [199, 386] on div "check" at bounding box center [203, 393] width 62 height 196
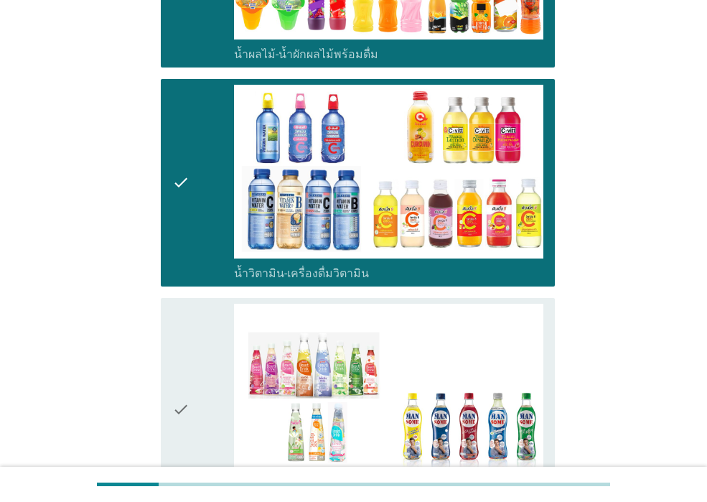
scroll to position [2011, 0]
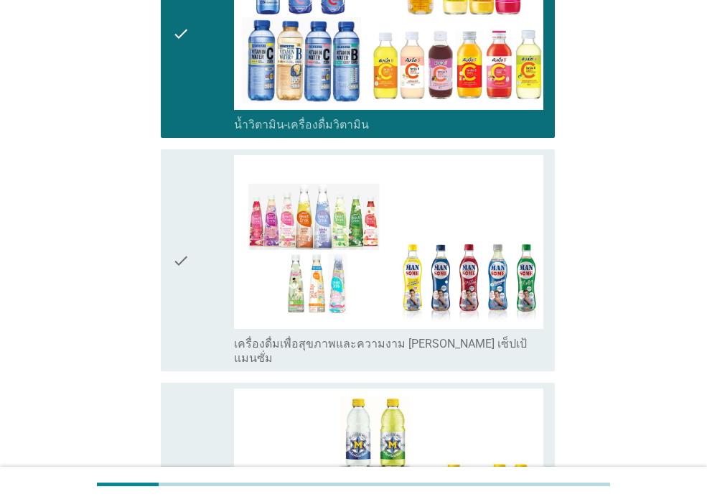
click at [200, 320] on div "check" at bounding box center [203, 260] width 62 height 210
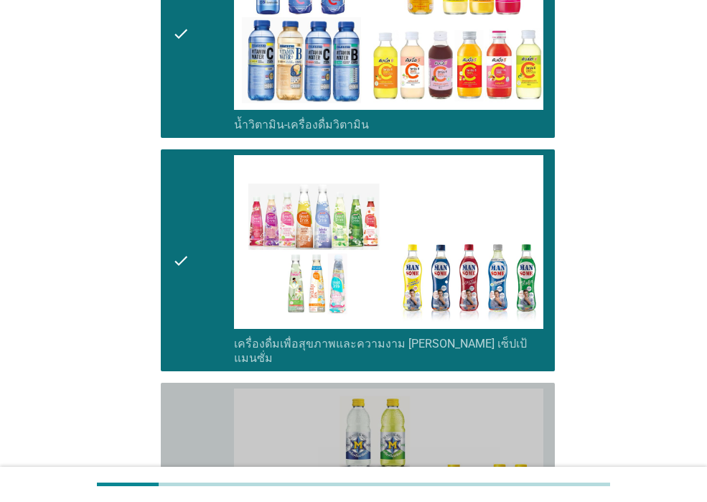
click at [200, 389] on div "check" at bounding box center [203, 487] width 62 height 196
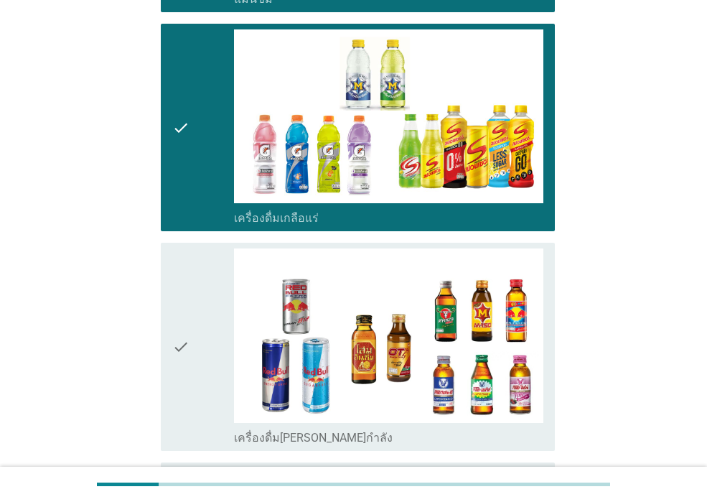
click at [200, 384] on div "check" at bounding box center [203, 347] width 62 height 196
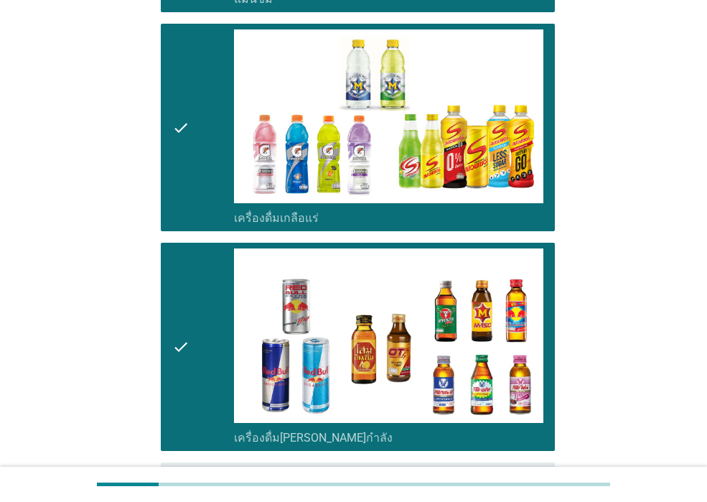
scroll to position [2717, 0]
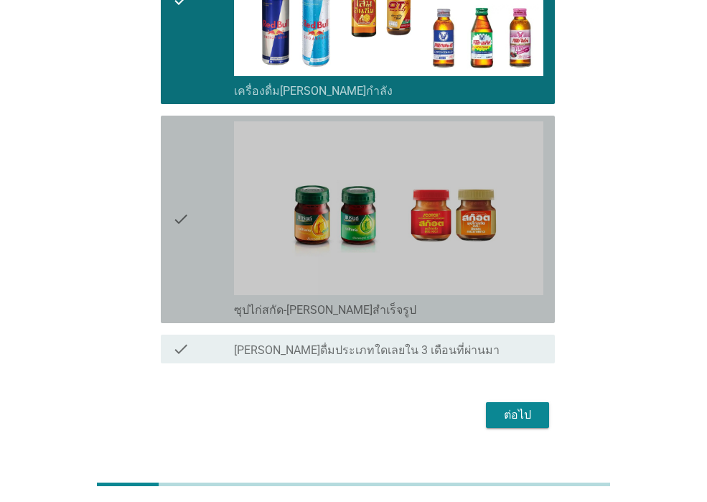
click at [208, 280] on div "check" at bounding box center [203, 219] width 62 height 196
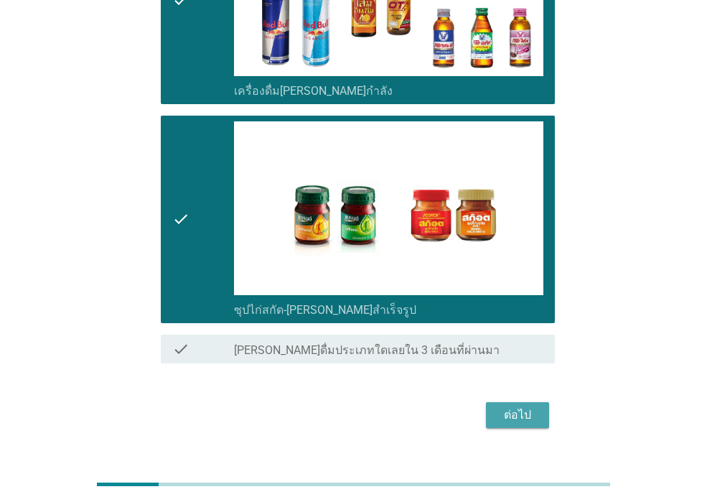
click at [537, 407] on div "ต่อไป" at bounding box center [518, 415] width 40 height 17
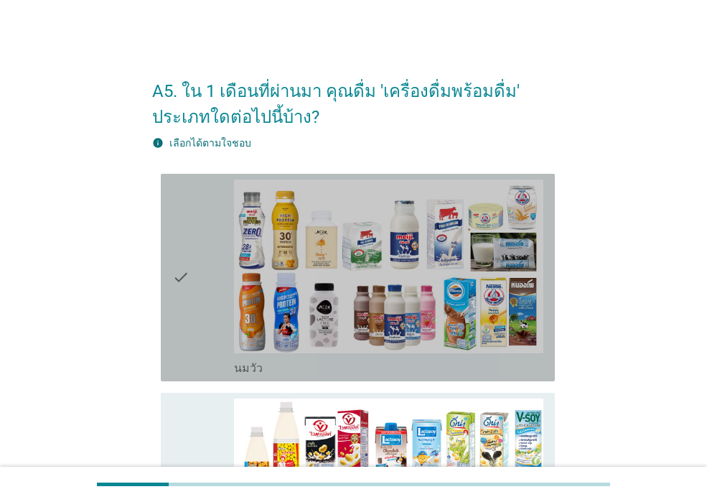
drag, startPoint x: 189, startPoint y: 320, endPoint x: 205, endPoint y: 407, distance: 88.3
click at [190, 320] on icon "check" at bounding box center [180, 278] width 17 height 196
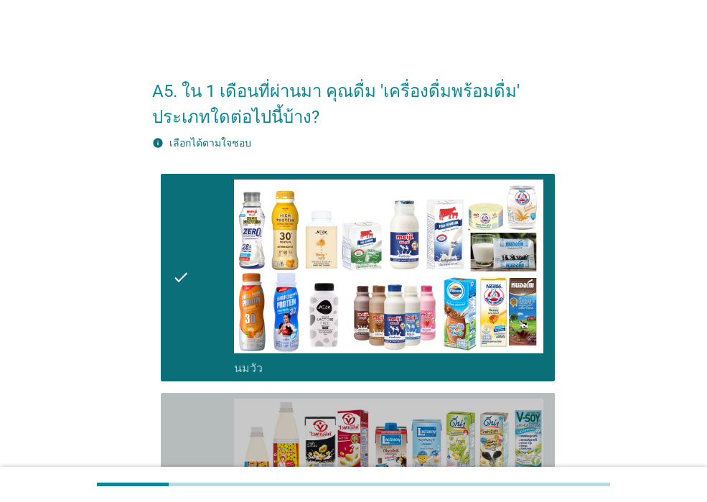
click at [212, 432] on div "check" at bounding box center [203, 497] width 62 height 196
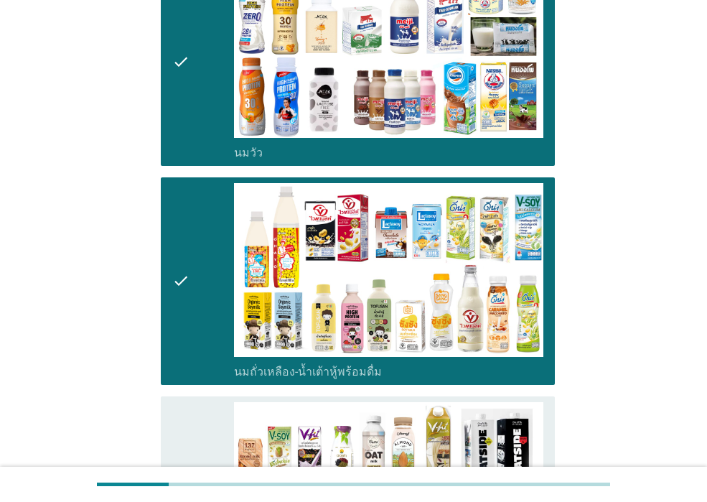
click at [209, 431] on div "check" at bounding box center [203, 507] width 62 height 210
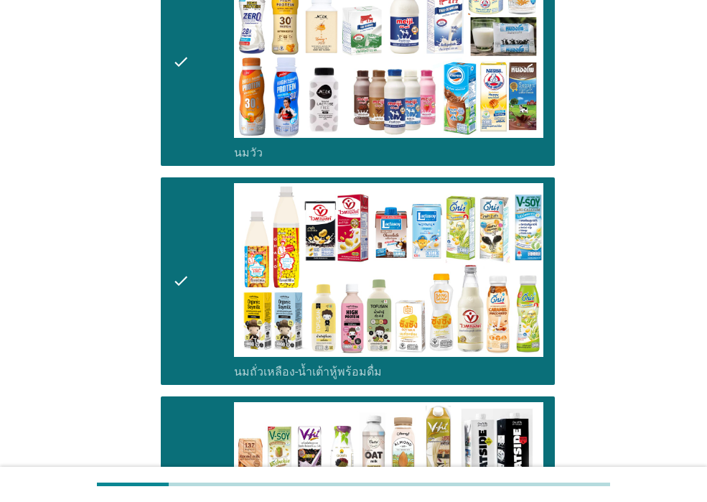
scroll to position [575, 0]
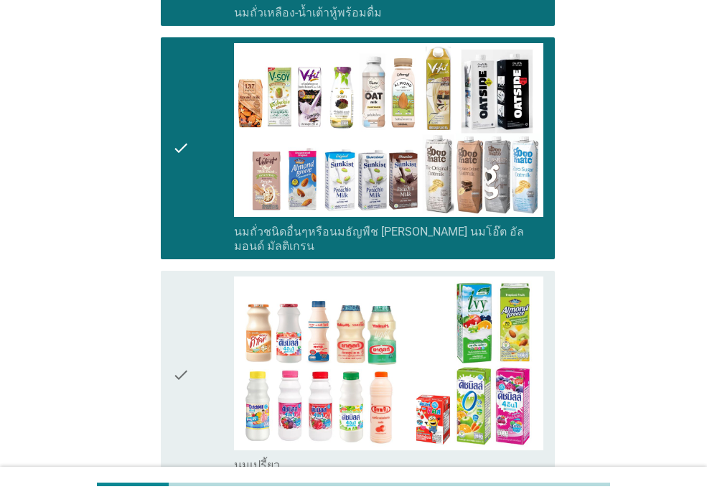
click at [202, 407] on div "check" at bounding box center [203, 375] width 62 height 196
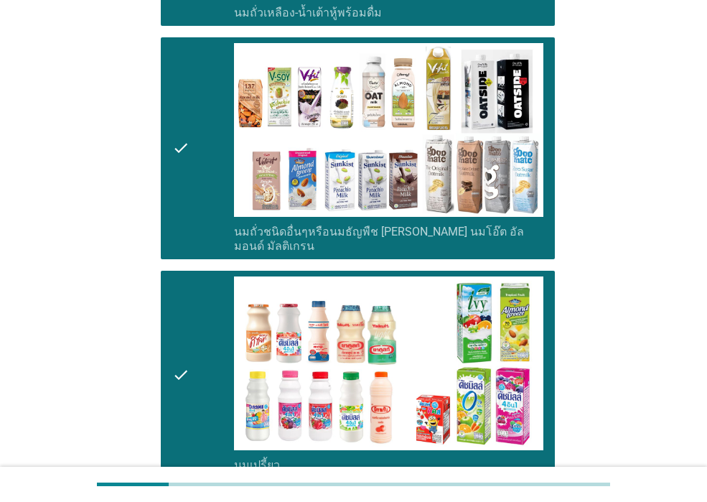
scroll to position [862, 0]
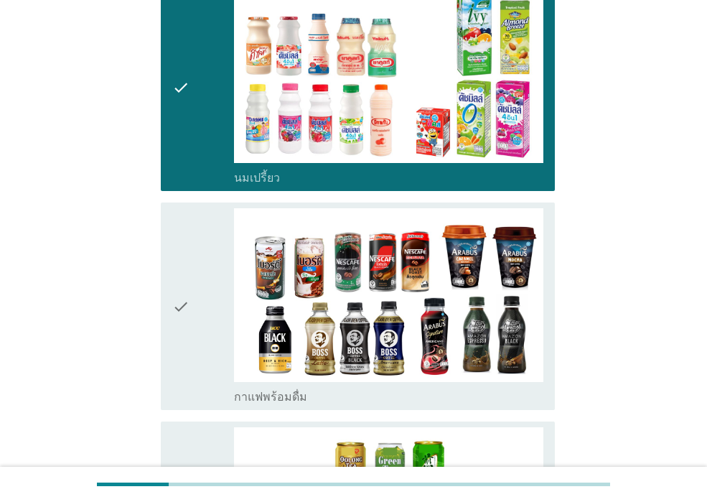
click at [206, 391] on div "check check_box_outline_blank กาแฟพร้อมดื่ม" at bounding box center [358, 307] width 394 height 208
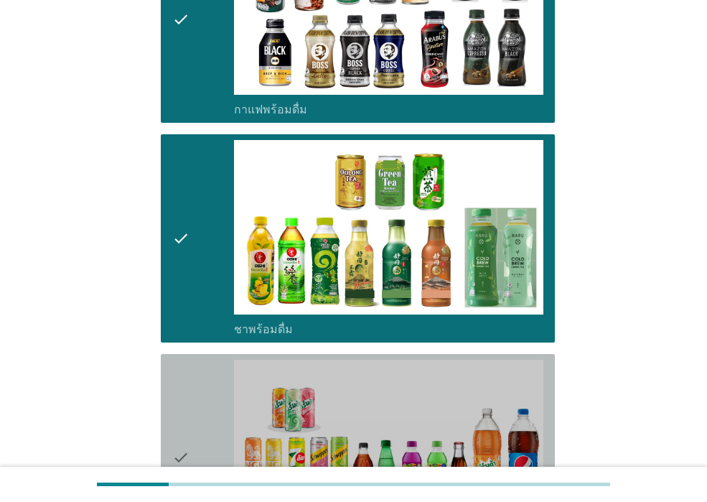
click at [203, 421] on div "check" at bounding box center [203, 458] width 62 height 196
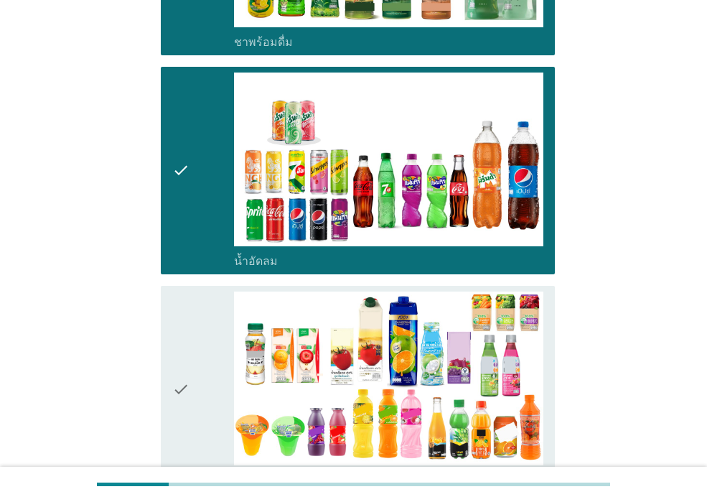
click at [204, 417] on div "check" at bounding box center [203, 390] width 62 height 196
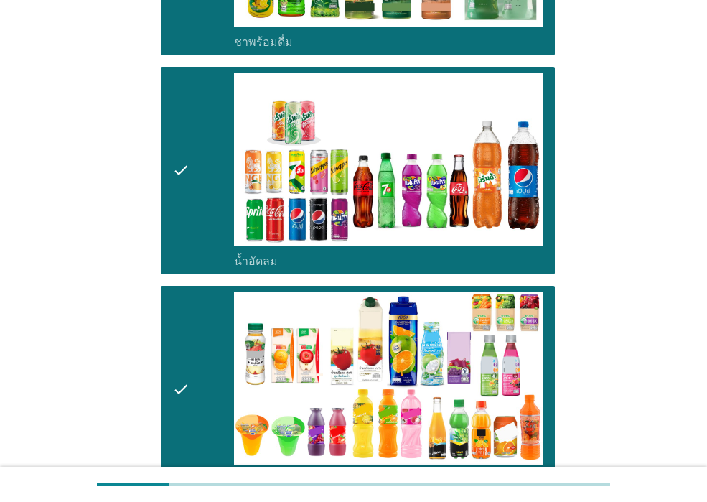
scroll to position [1796, 0]
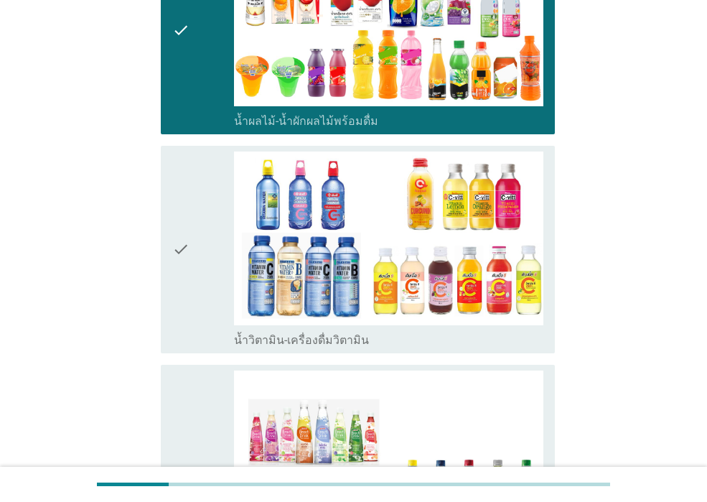
click at [204, 417] on div "check" at bounding box center [203, 476] width 62 height 210
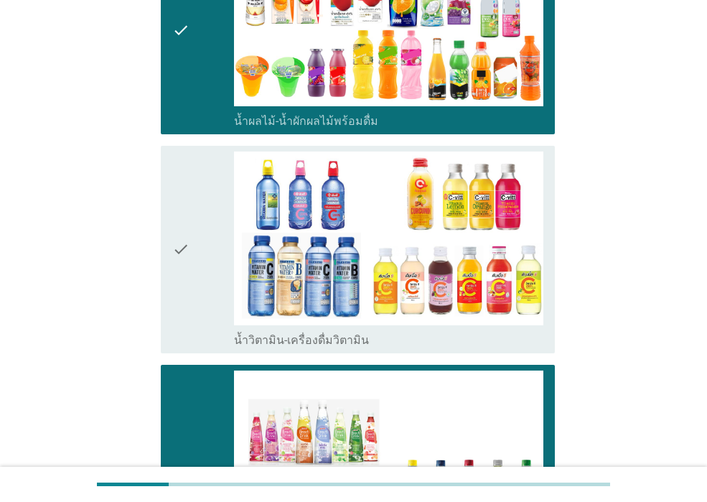
click at [214, 333] on div "check" at bounding box center [203, 250] width 62 height 196
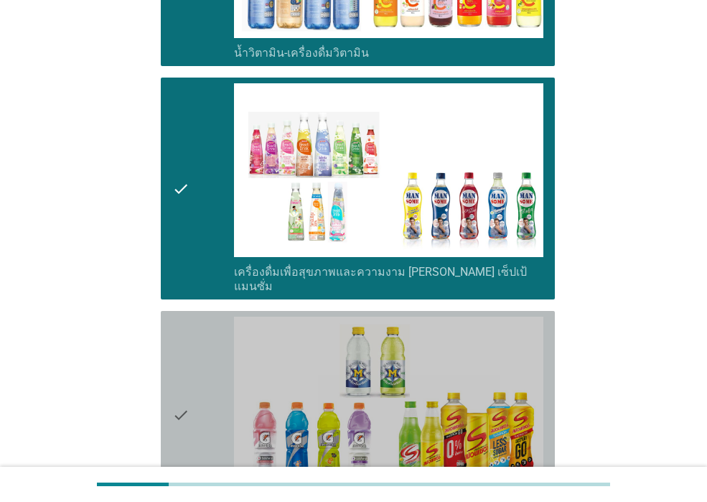
click at [214, 333] on div "check" at bounding box center [203, 415] width 62 height 196
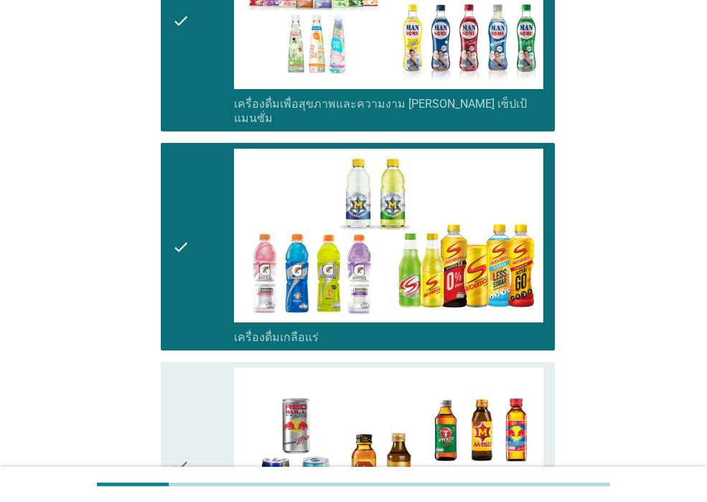
scroll to position [2442, 0]
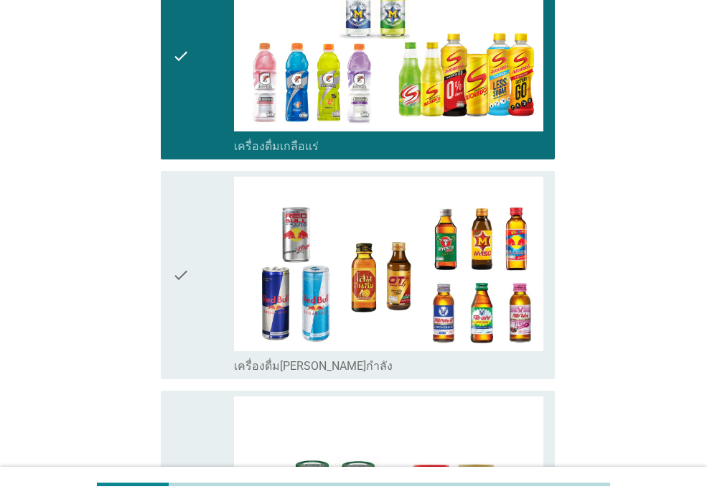
click at [214, 333] on div "check" at bounding box center [203, 275] width 62 height 196
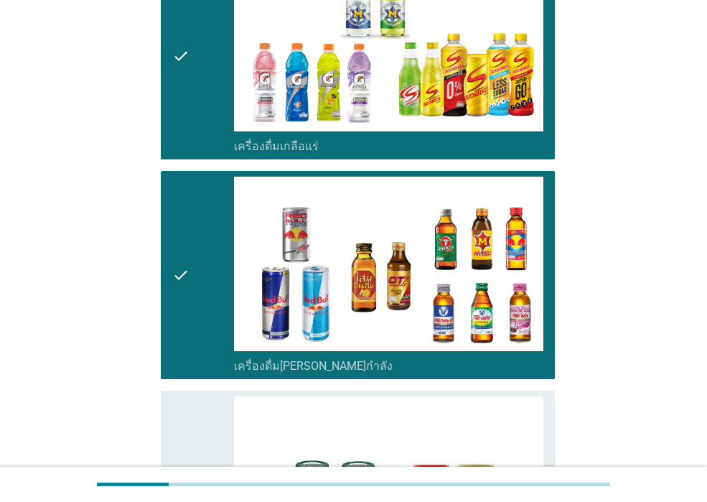
click at [203, 404] on div "check" at bounding box center [203, 494] width 62 height 196
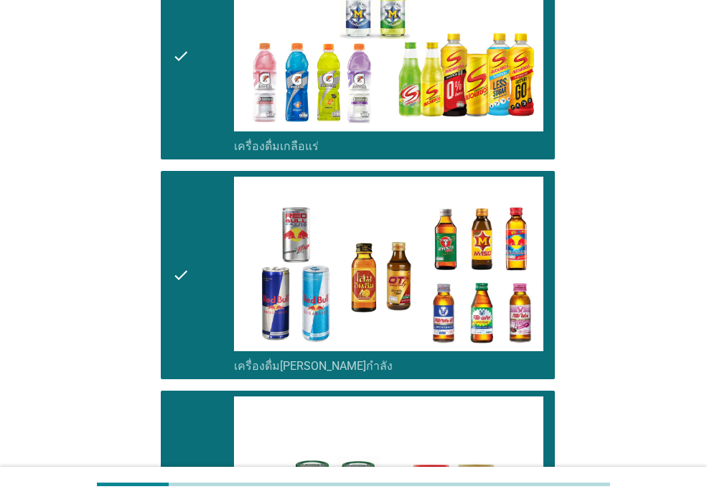
scroll to position [2717, 0]
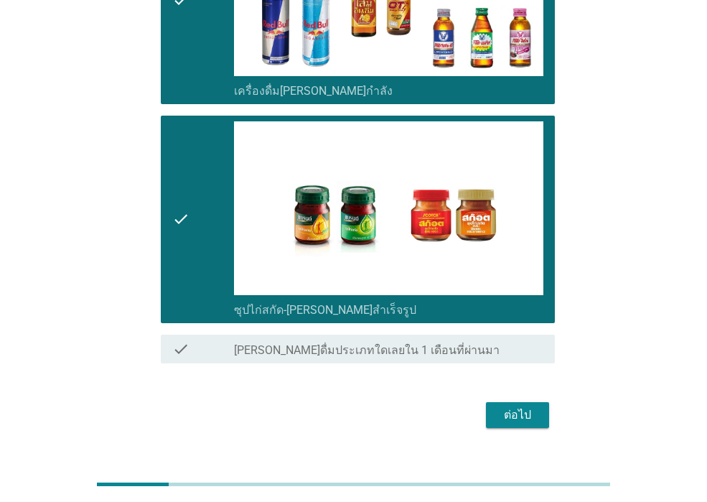
click at [509, 407] on div "ต่อไป" at bounding box center [518, 415] width 40 height 17
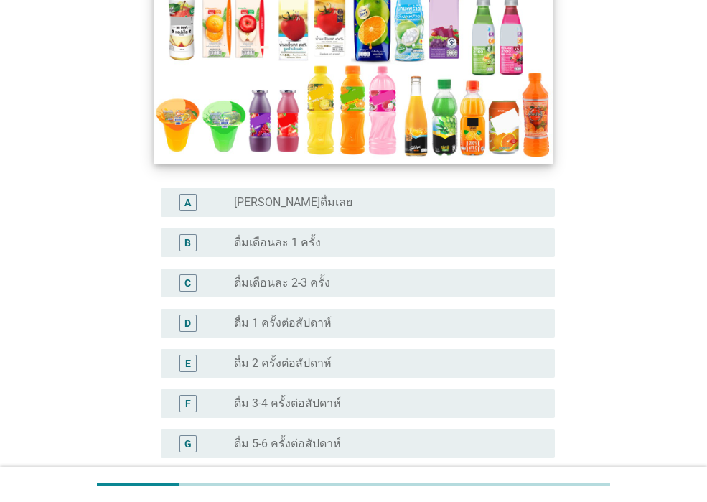
scroll to position [287, 0]
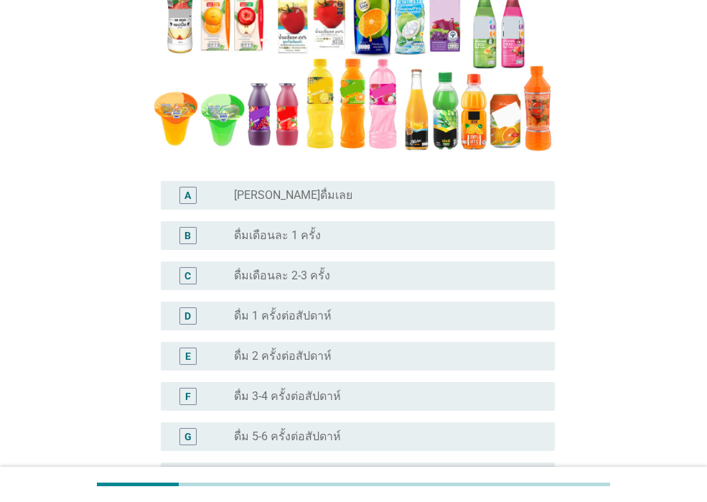
click at [329, 399] on label "ดื่ม 3-4 ครั้งต่อสัปดาห์" at bounding box center [287, 396] width 107 height 14
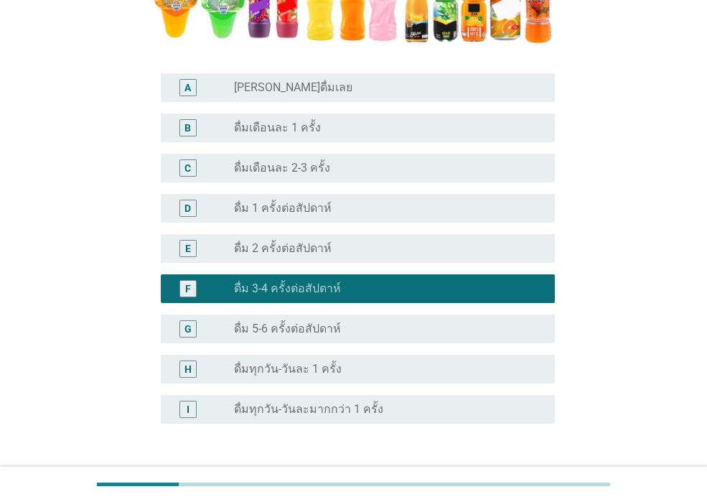
scroll to position [501, 0]
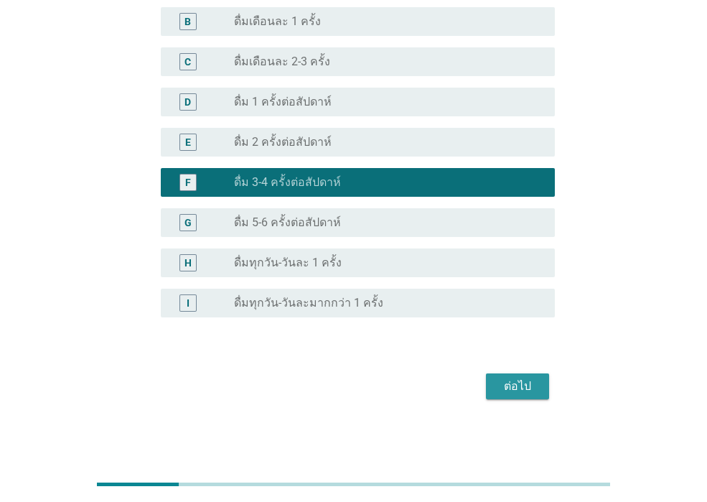
click at [525, 378] on div "ต่อไป" at bounding box center [518, 386] width 40 height 17
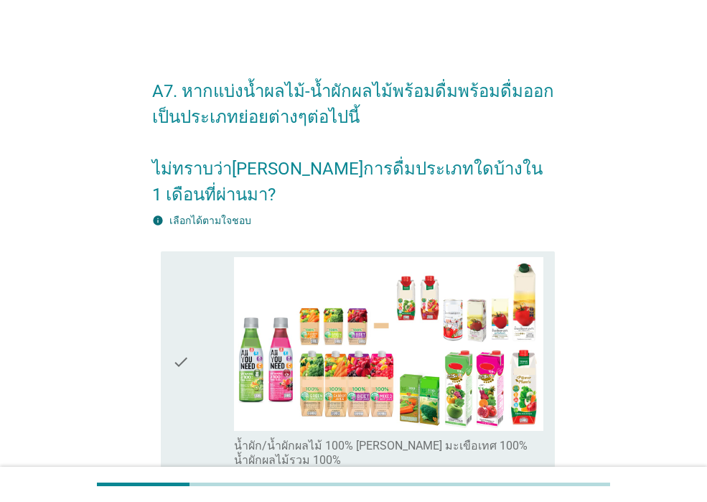
click at [209, 371] on div "check" at bounding box center [203, 362] width 62 height 210
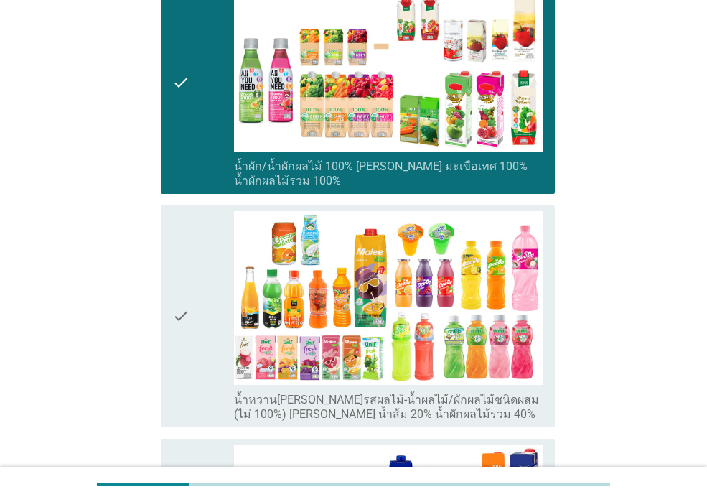
scroll to position [287, 0]
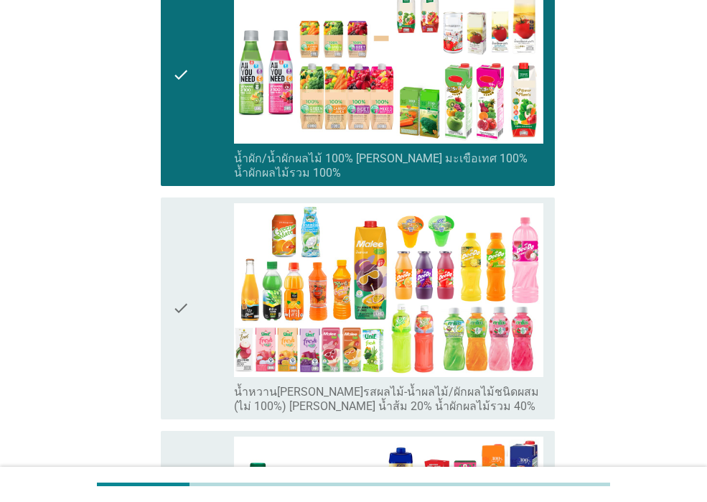
click at [198, 356] on div "check" at bounding box center [203, 308] width 62 height 210
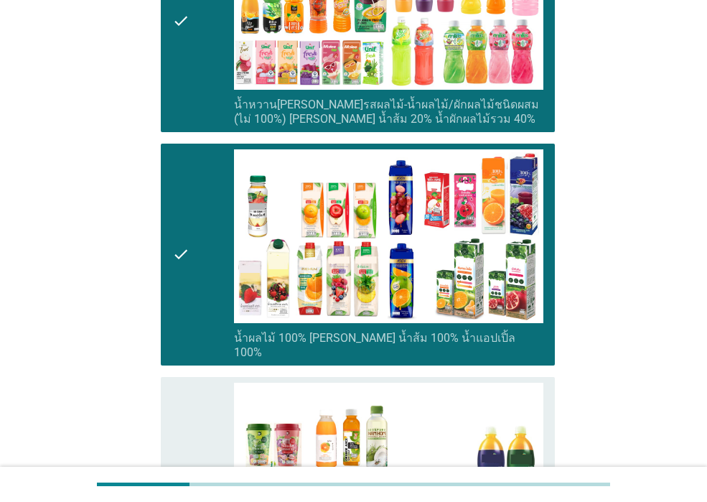
click at [198, 434] on div "check" at bounding box center [203, 488] width 62 height 210
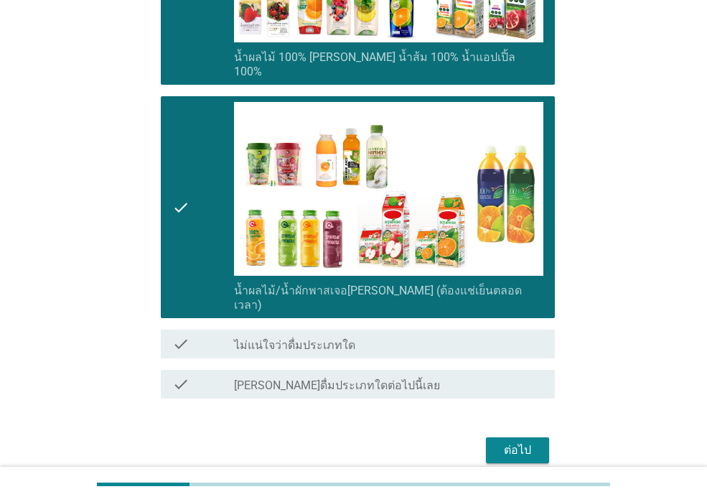
scroll to position [862, 0]
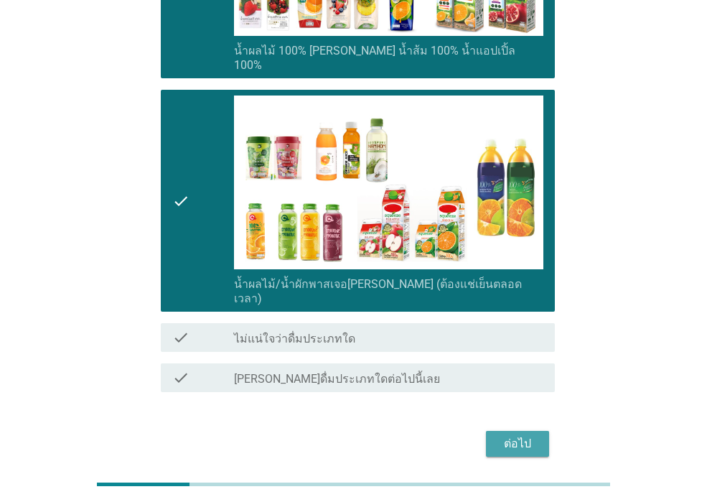
click at [539, 431] on button "ต่อไป" at bounding box center [517, 444] width 63 height 26
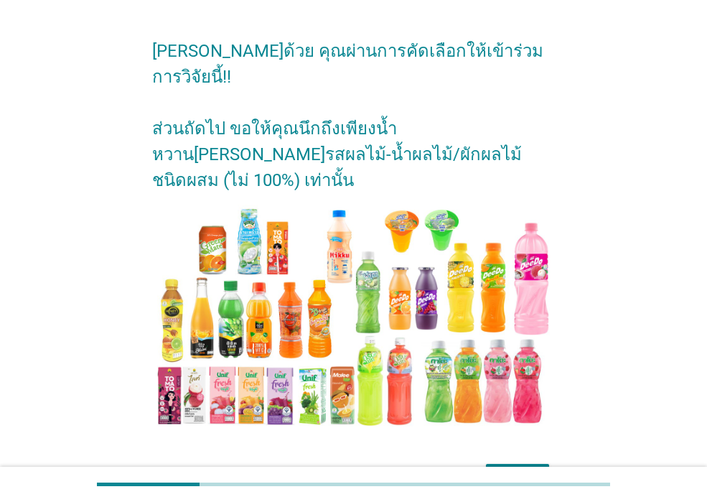
scroll to position [79, 0]
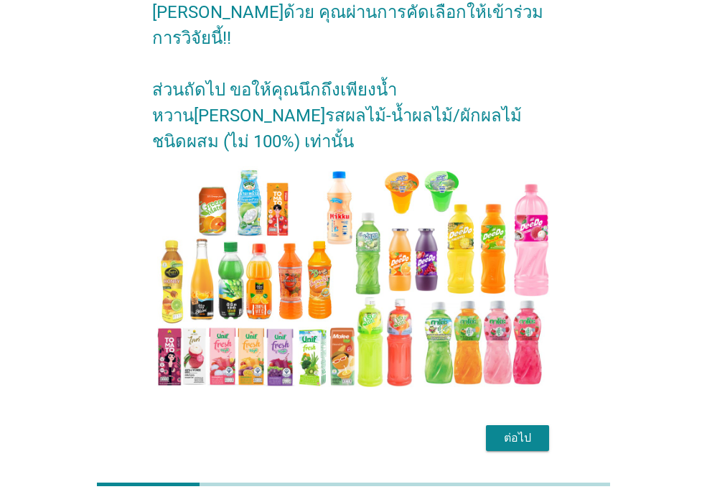
click at [501, 430] on div "ต่อไป" at bounding box center [518, 438] width 40 height 17
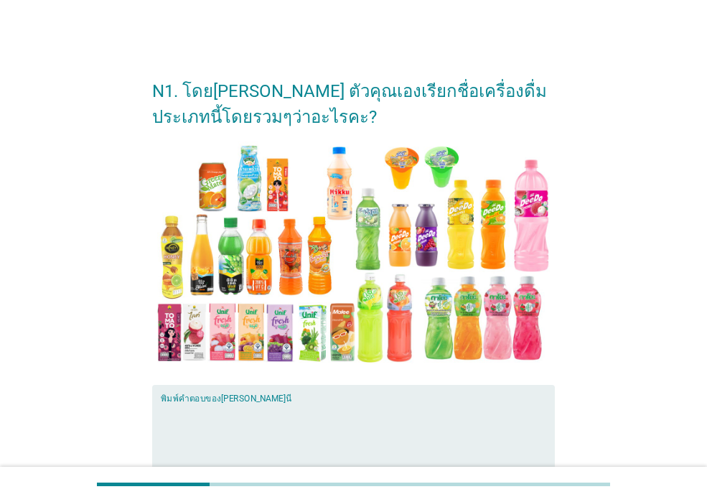
click at [419, 439] on textarea "พิมพ์คำตอบของคุณ ที่นี่" at bounding box center [358, 439] width 394 height 75
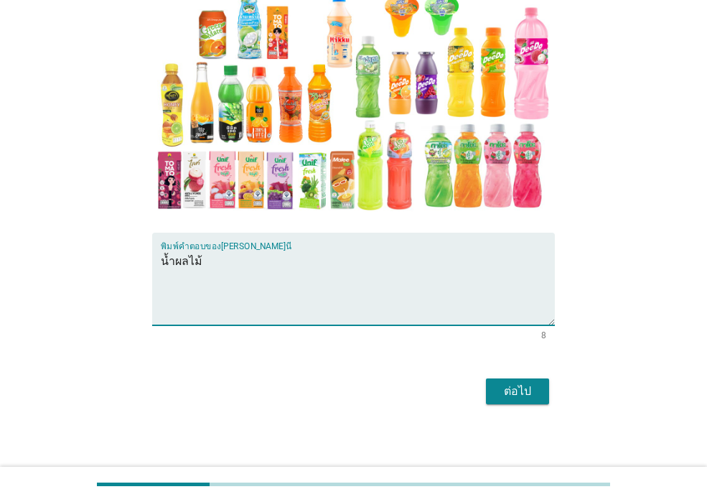
scroll to position [157, 0]
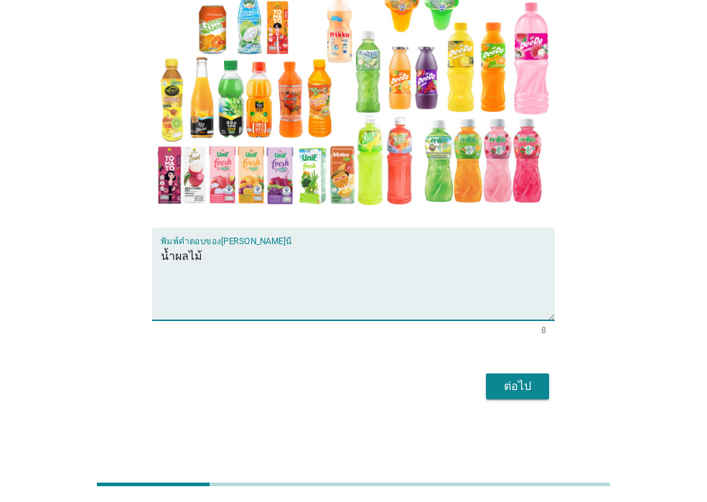
type textarea "น้ำผลไม้"
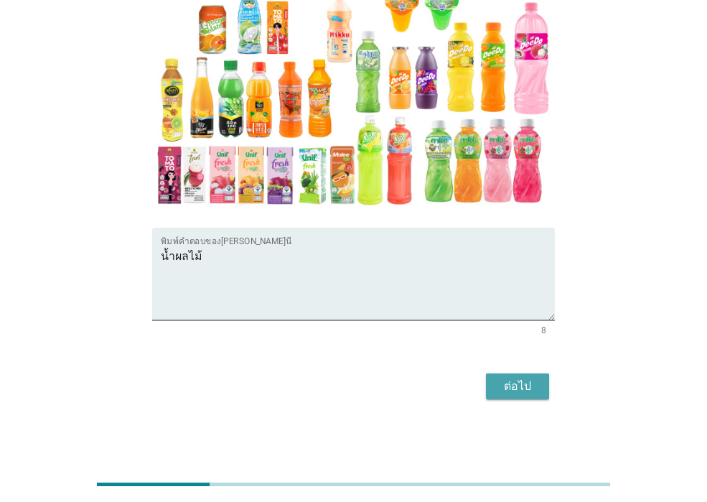
click at [505, 381] on div "ต่อไป" at bounding box center [518, 386] width 40 height 17
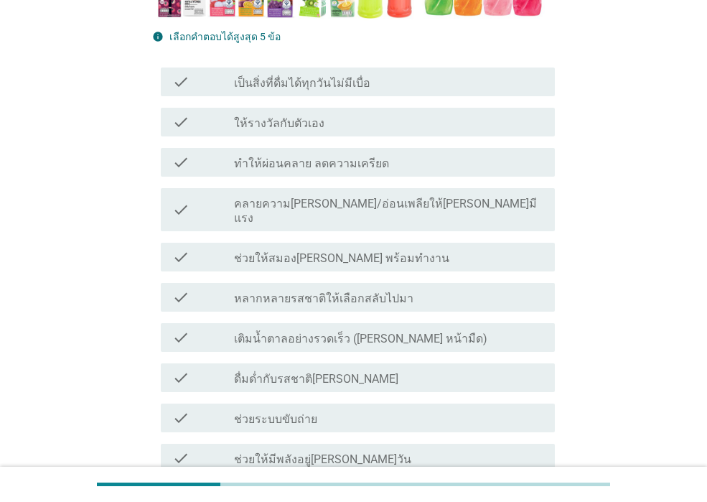
scroll to position [503, 0]
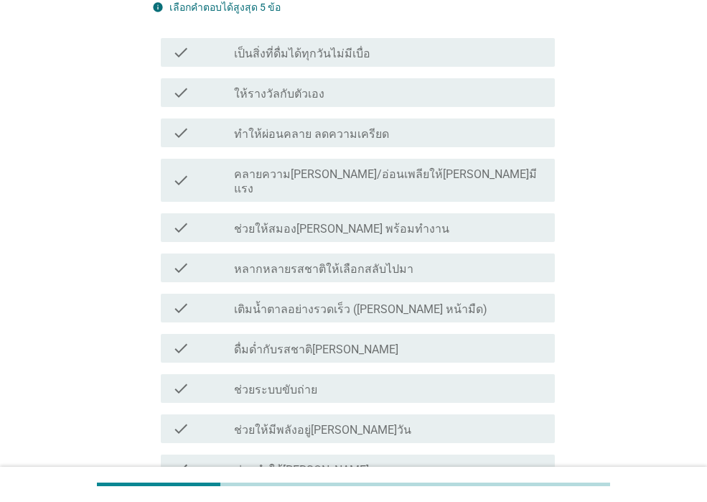
click at [407, 460] on div "check_box_outline_blank ช่วยทำให้[PERSON_NAME]" at bounding box center [389, 468] width 310 height 17
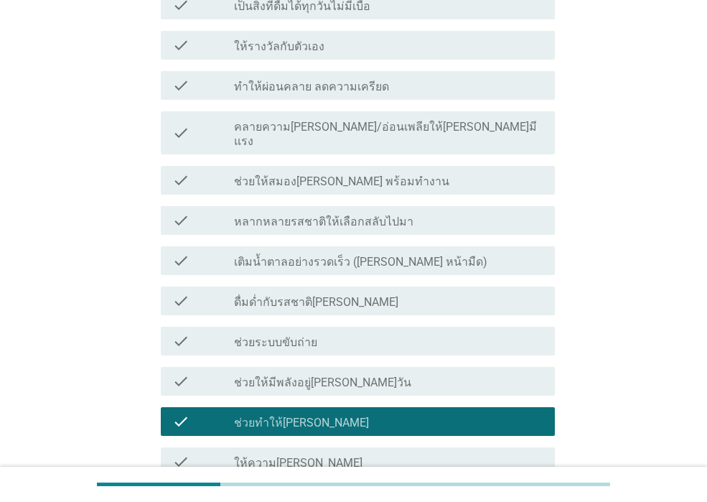
scroll to position [575, 0]
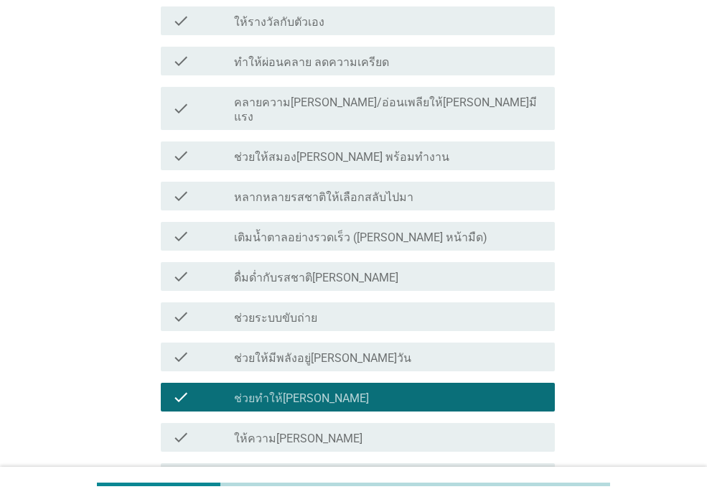
click at [399, 429] on div "check_box_outline_blank ให้ความ[PERSON_NAME]" at bounding box center [389, 437] width 310 height 17
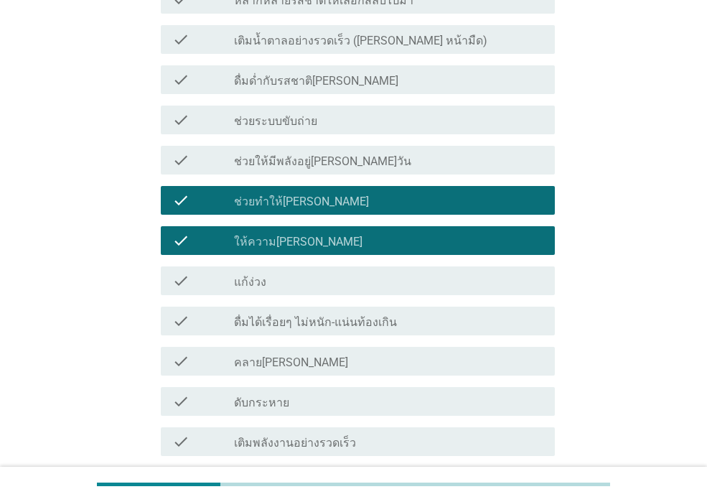
scroll to position [790, 0]
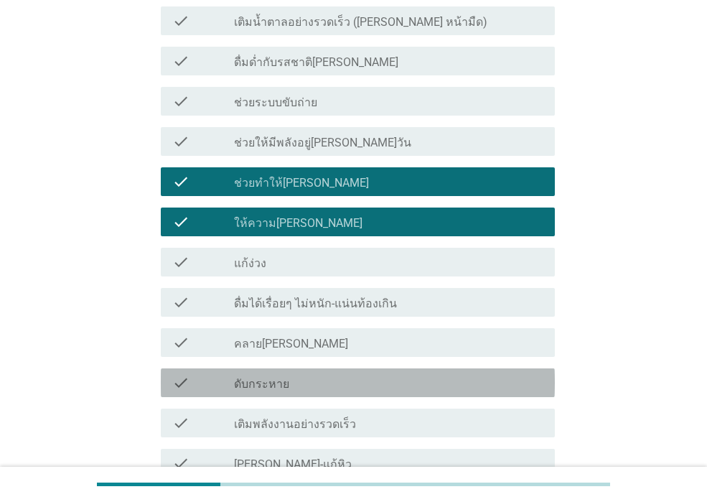
click at [430, 374] on div "check_box_outline_blank ดับกระหาย" at bounding box center [389, 382] width 310 height 17
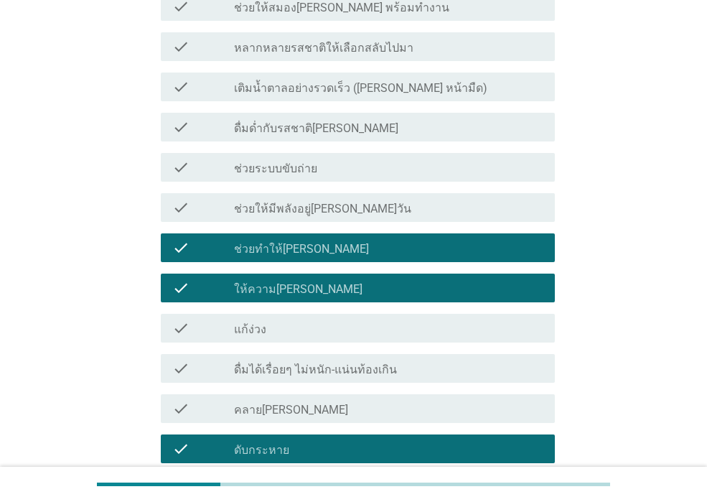
scroll to position [862, 0]
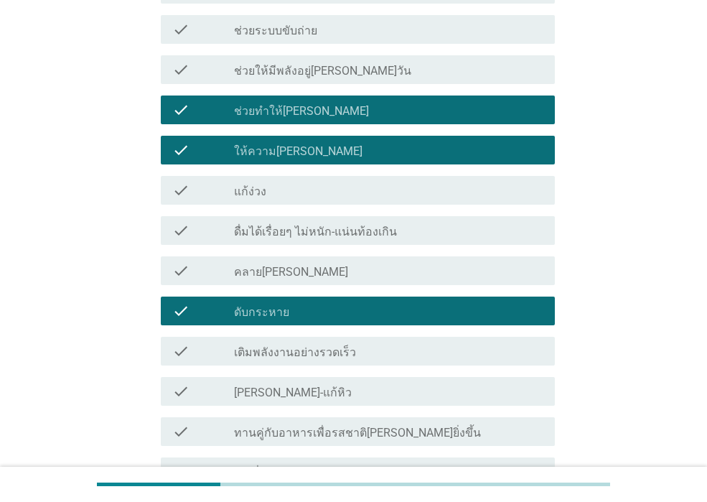
click at [410, 256] on div "check check_box_outline_blank คลาย[PERSON_NAME]" at bounding box center [358, 270] width 394 height 29
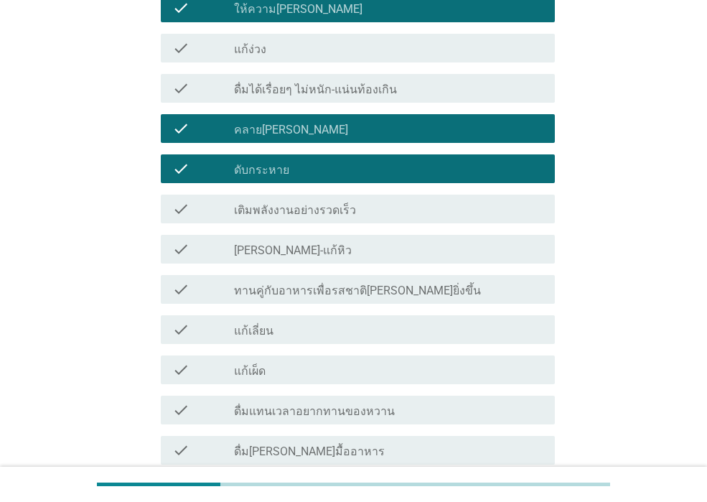
scroll to position [1006, 0]
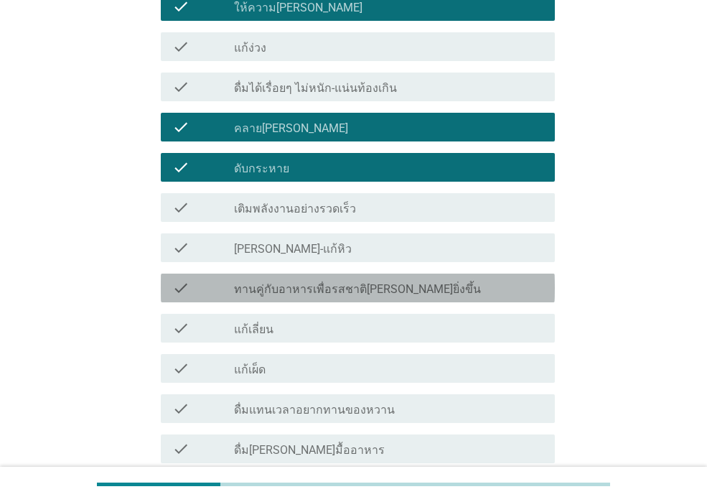
click at [417, 284] on div "check check_box_outline_blank ทานคู่กับอาหารเพื่อรสชาติ[PERSON_NAME]ยิ่งขึ้น" at bounding box center [358, 288] width 394 height 29
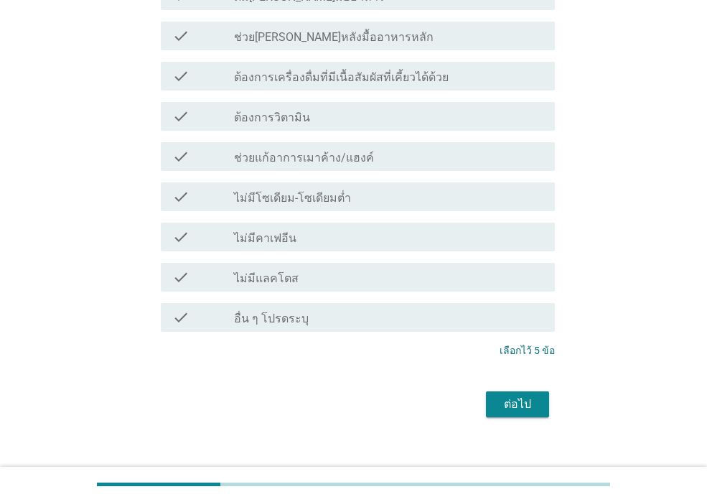
scroll to position [1462, 0]
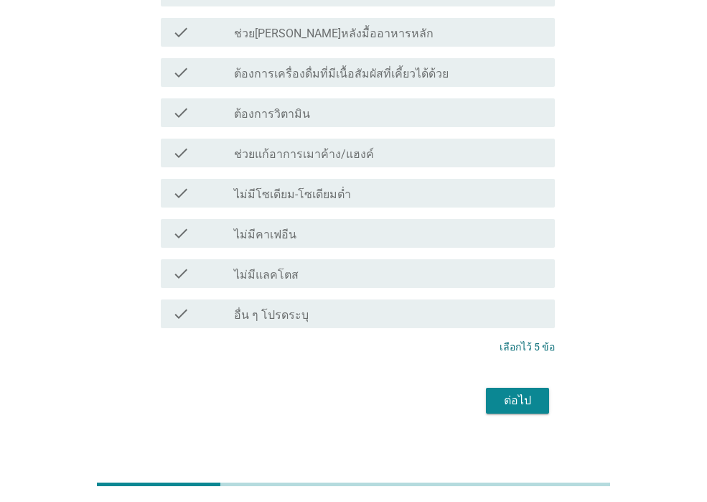
click at [533, 392] on div "ต่อไป" at bounding box center [518, 400] width 40 height 17
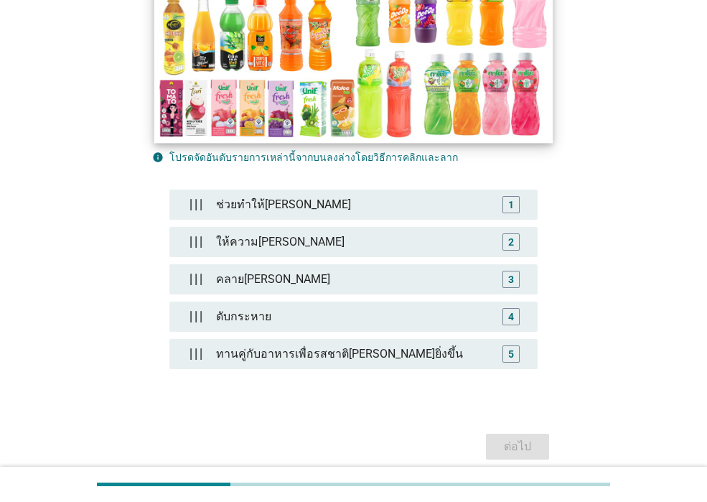
scroll to position [335, 0]
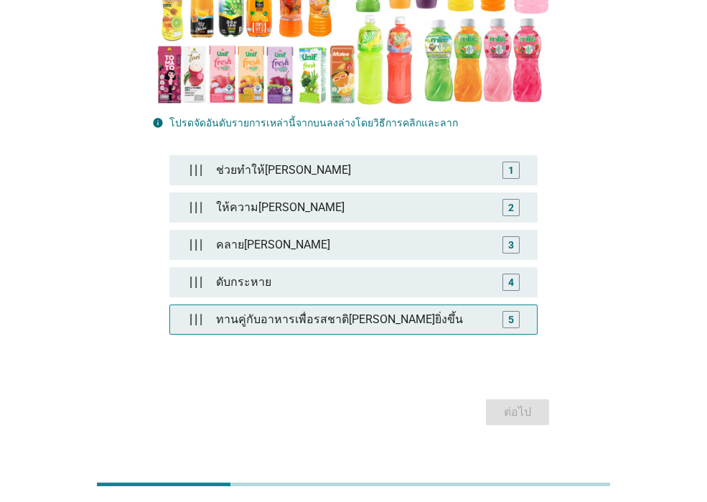
click at [458, 305] on div "ทานคู่กับอาหารเพื่อรสชาติ[PERSON_NAME]ยิ่งขึ้น" at bounding box center [353, 319] width 287 height 29
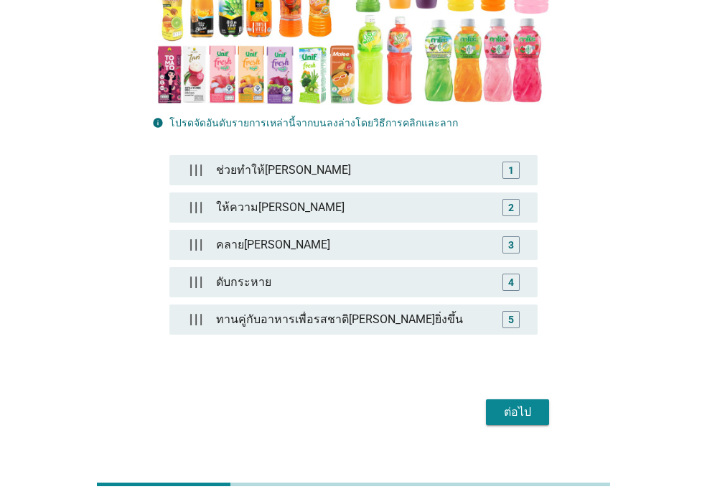
click at [499, 404] on div "ต่อไป" at bounding box center [518, 412] width 40 height 17
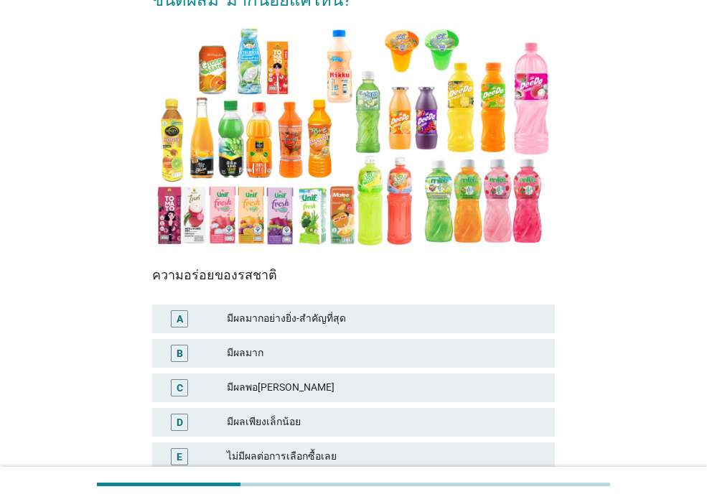
scroll to position [268, 0]
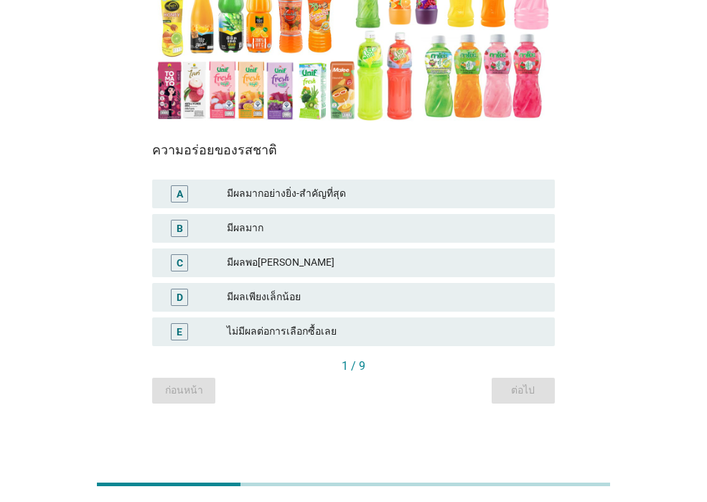
click at [420, 201] on div "มีผลมากอย่างยิ่ง-สำคัญที่สุด" at bounding box center [385, 193] width 317 height 17
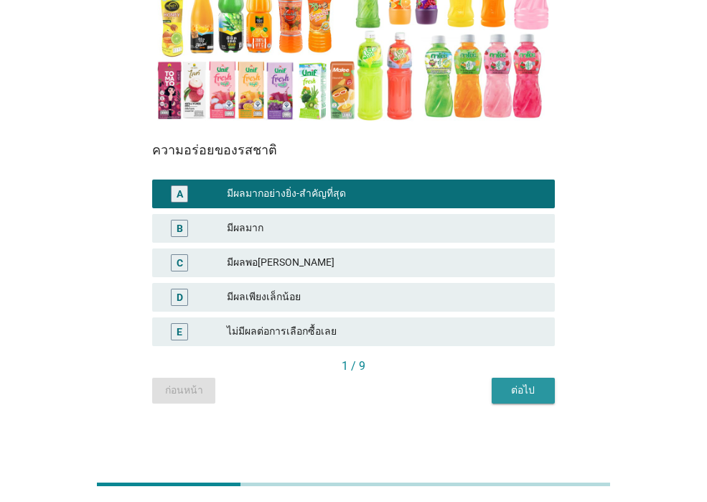
click at [524, 396] on div "ต่อไป" at bounding box center [524, 390] width 40 height 15
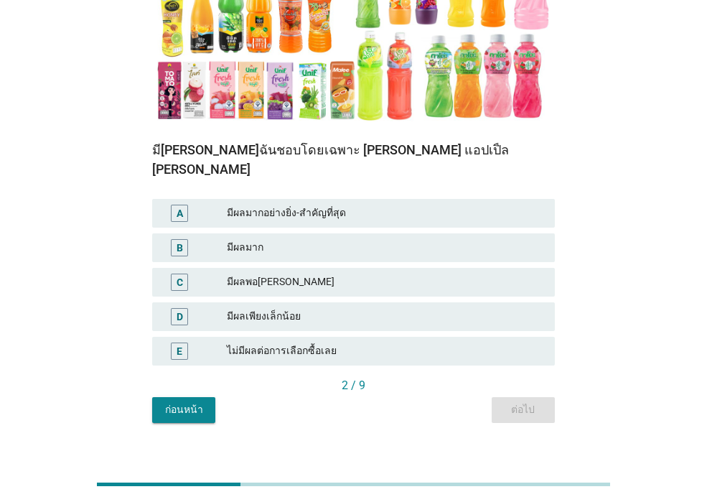
click at [424, 205] on div "มีผลมากอย่างยิ่ง-สำคัญที่สุด" at bounding box center [385, 213] width 317 height 17
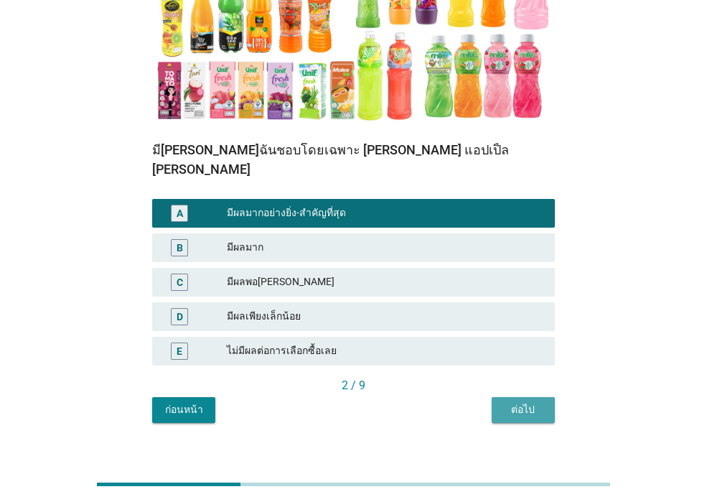
click at [543, 402] on div "ต่อไป" at bounding box center [524, 409] width 40 height 15
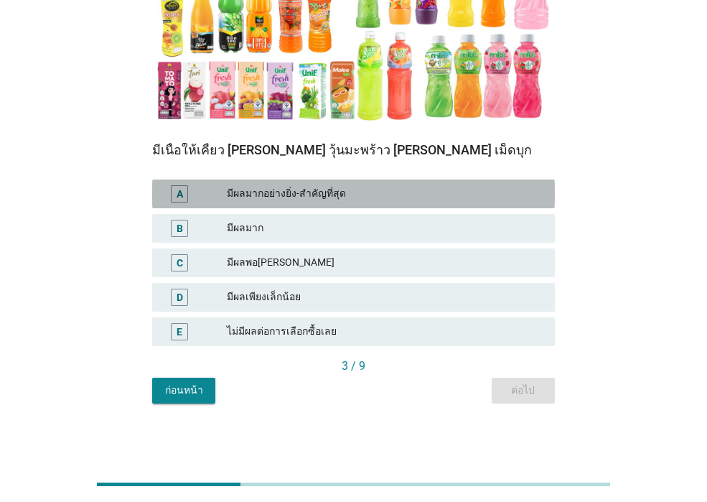
click at [389, 188] on div "มีผลมากอย่างยิ่ง-สำคัญที่สุด" at bounding box center [385, 193] width 317 height 17
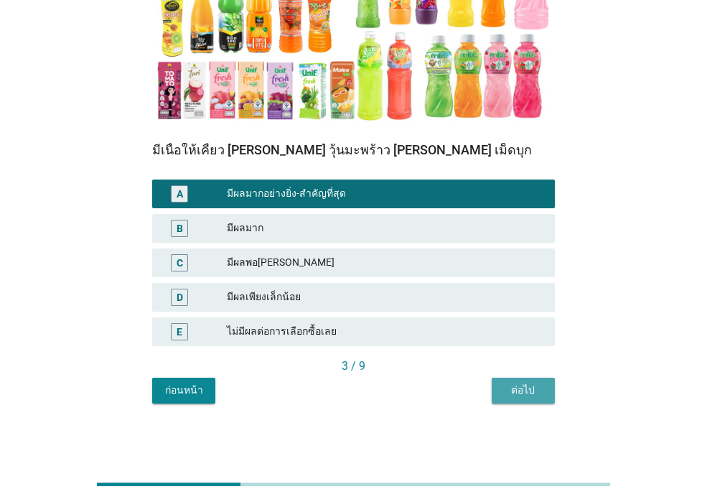
click at [507, 389] on div "ต่อไป" at bounding box center [524, 390] width 40 height 15
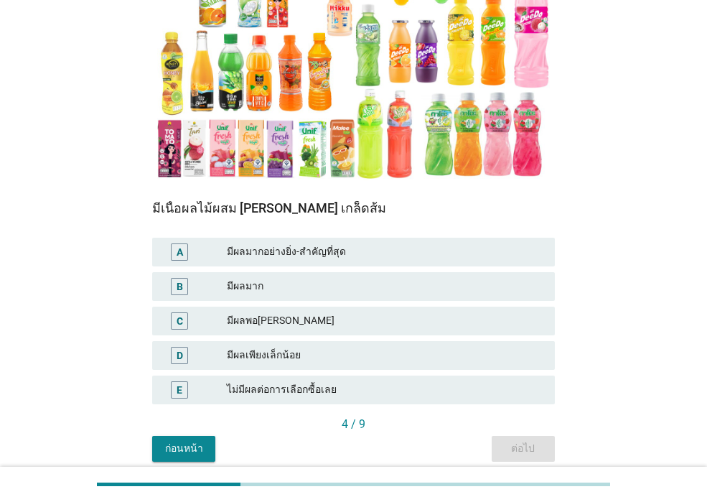
scroll to position [215, 0]
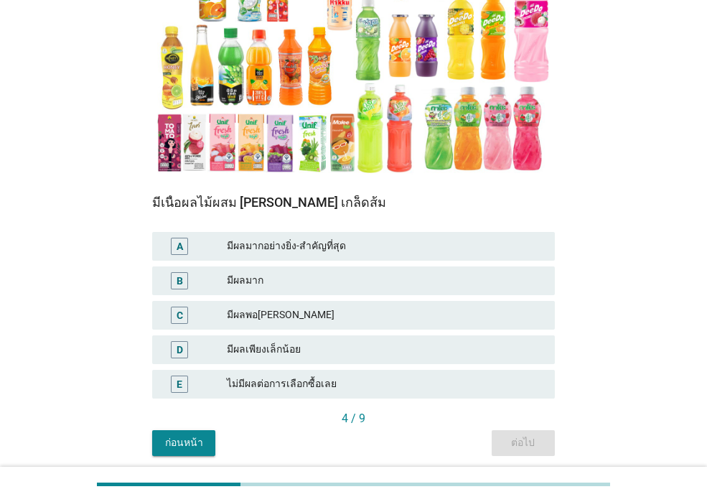
click at [419, 251] on div "มีผลมากอย่างยิ่ง-สำคัญที่สุด" at bounding box center [385, 246] width 317 height 17
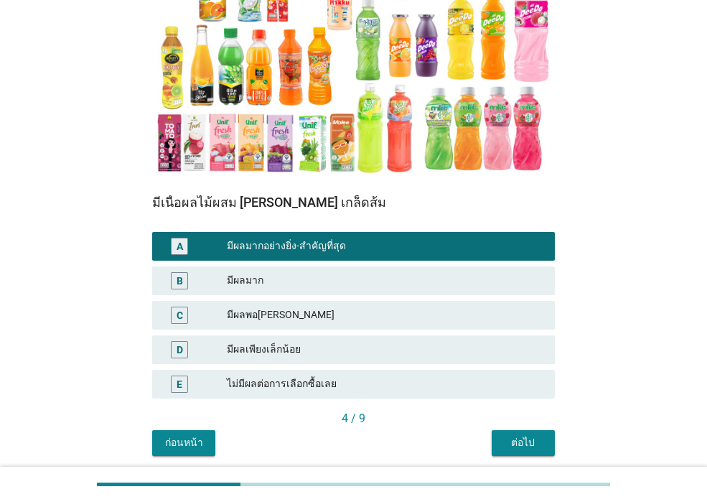
click at [509, 439] on div "ต่อไป" at bounding box center [524, 442] width 40 height 15
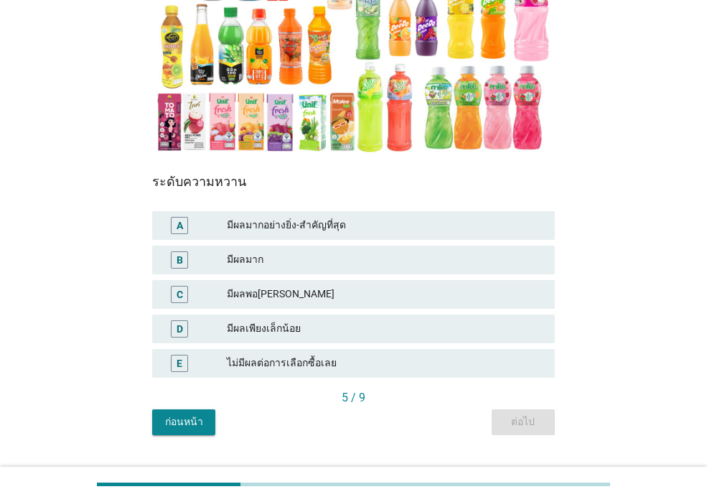
scroll to position [268, 0]
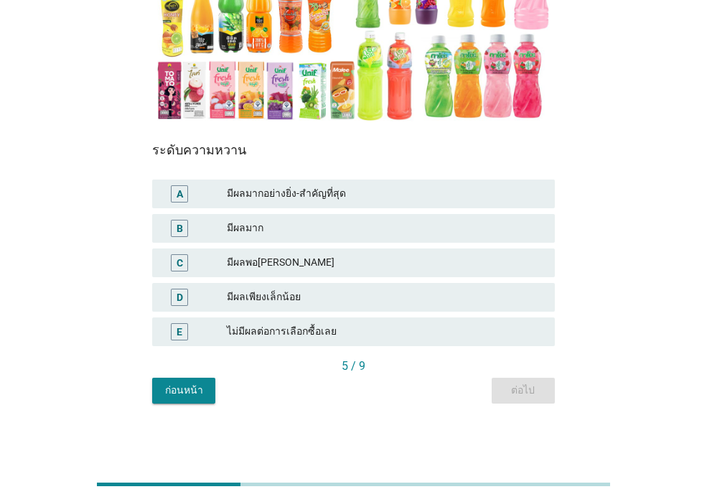
click at [427, 192] on div "มีผลมากอย่างยิ่ง-สำคัญที่สุด" at bounding box center [385, 193] width 317 height 17
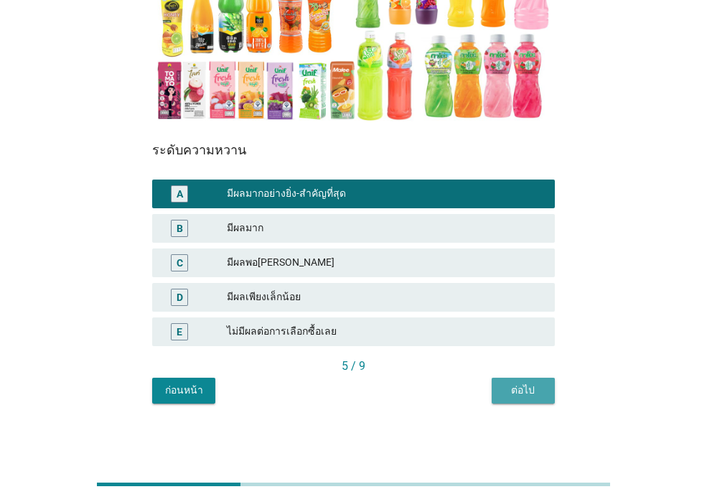
click at [513, 388] on div "ต่อไป" at bounding box center [524, 390] width 40 height 15
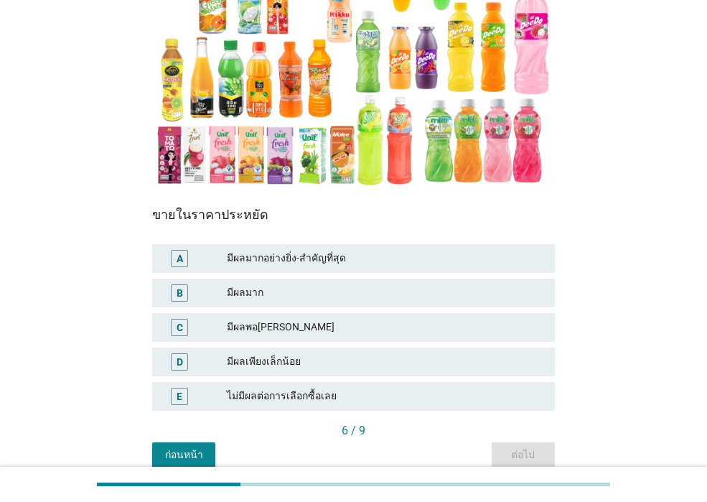
scroll to position [215, 0]
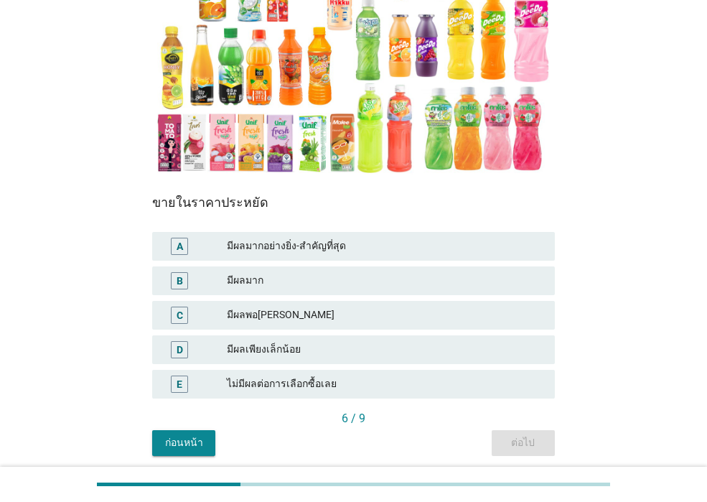
click at [462, 236] on div "A มีผลมากอย่างยิ่ง-สำคัญที่สุด" at bounding box center [353, 246] width 403 height 29
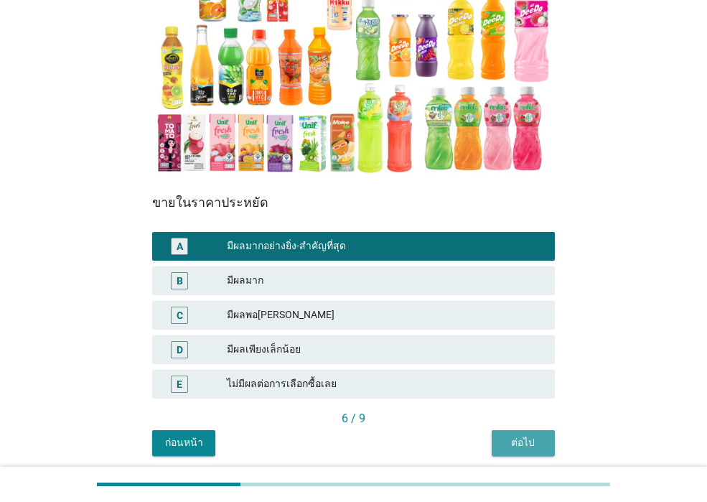
click at [501, 442] on button "ต่อไป" at bounding box center [523, 443] width 63 height 26
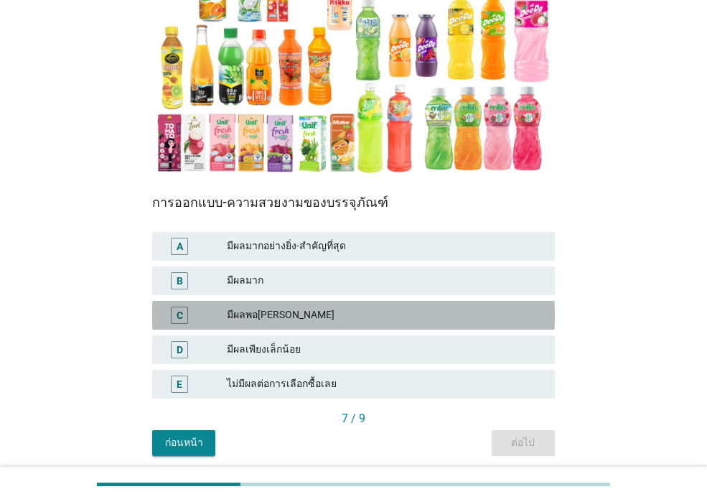
click at [462, 310] on div "มีผลพอ[PERSON_NAME]" at bounding box center [385, 315] width 317 height 17
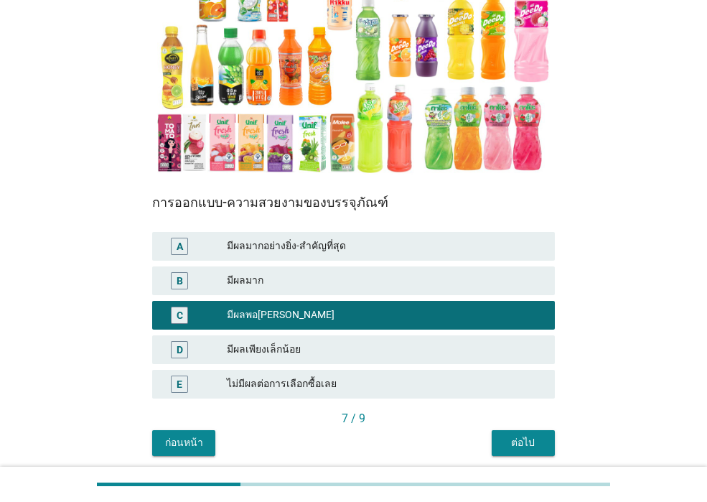
click at [512, 437] on div "ต่อไป" at bounding box center [524, 442] width 40 height 15
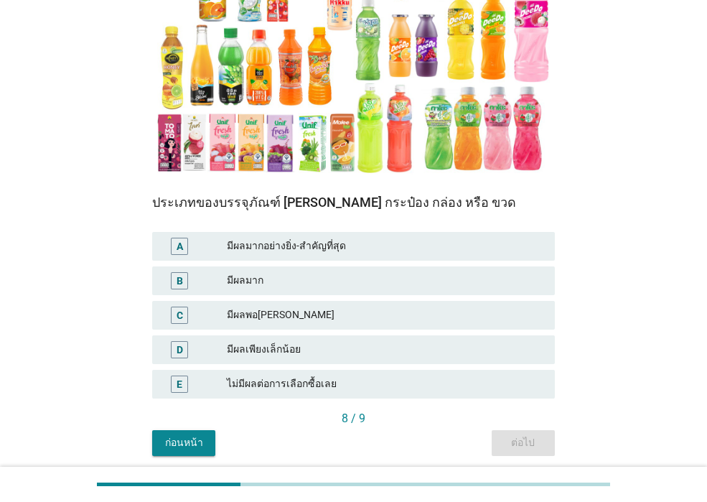
click at [480, 296] on div "B มีผลมาก" at bounding box center [353, 281] width 409 height 34
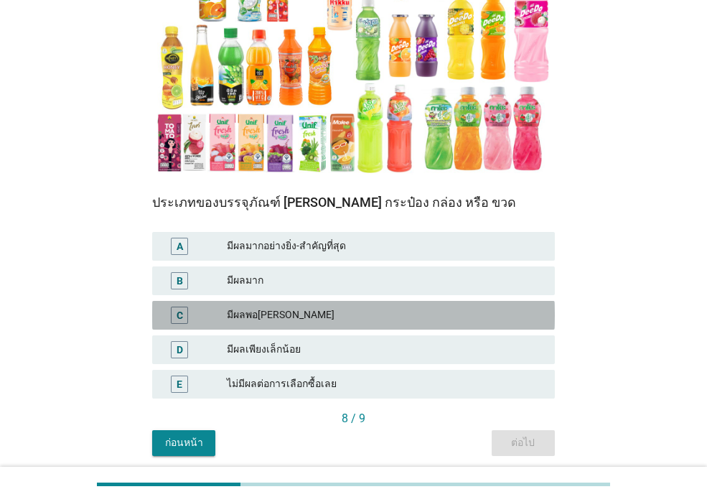
drag, startPoint x: 481, startPoint y: 304, endPoint x: 496, endPoint y: 352, distance: 50.4
click at [481, 304] on div "C มีผลพอ[PERSON_NAME]" at bounding box center [353, 315] width 403 height 29
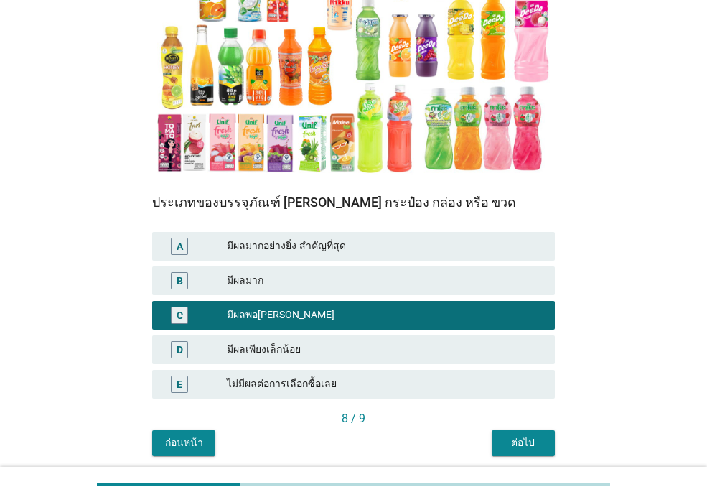
click at [511, 439] on div "ต่อไป" at bounding box center [524, 442] width 40 height 15
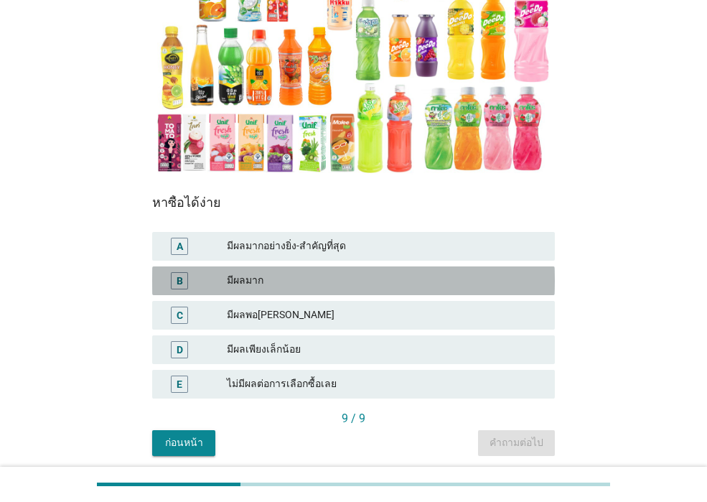
click at [473, 279] on div "มีผลมาก" at bounding box center [385, 280] width 317 height 17
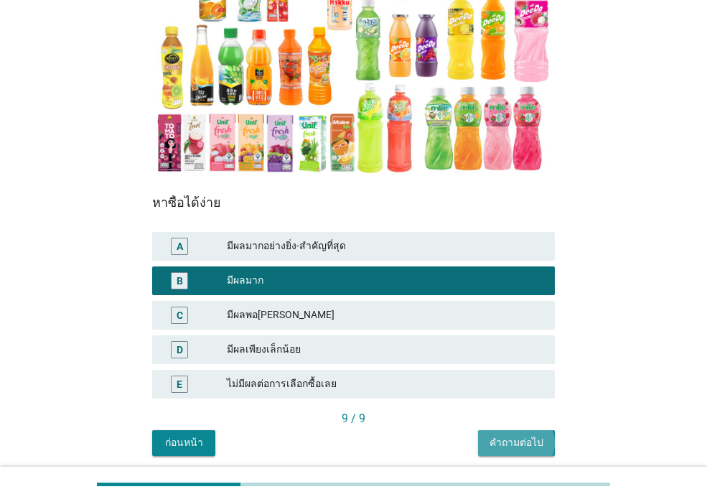
click at [520, 441] on div "คำถามต่อไป" at bounding box center [517, 442] width 54 height 15
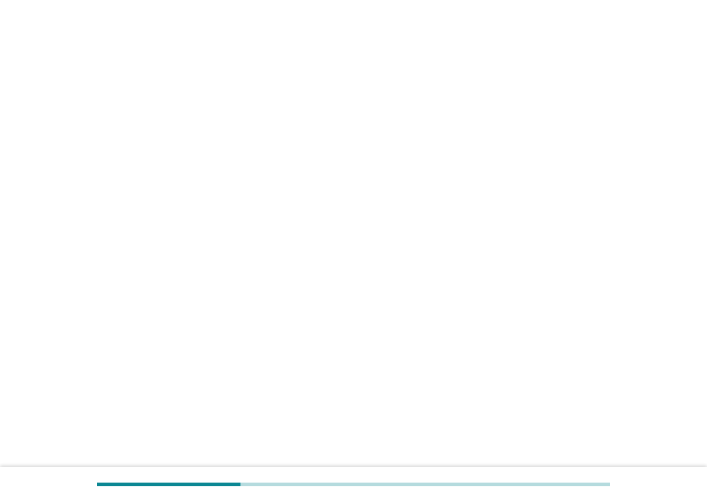
scroll to position [0, 0]
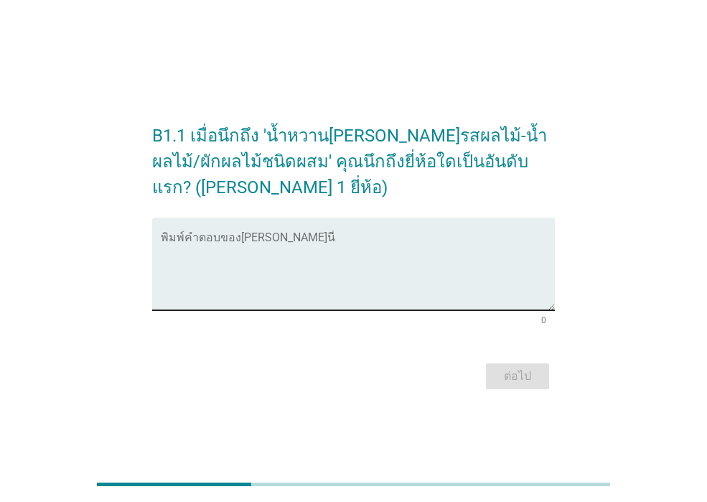
click at [412, 282] on textarea "พิมพ์คำตอบของคุณ ที่นี่" at bounding box center [358, 272] width 394 height 75
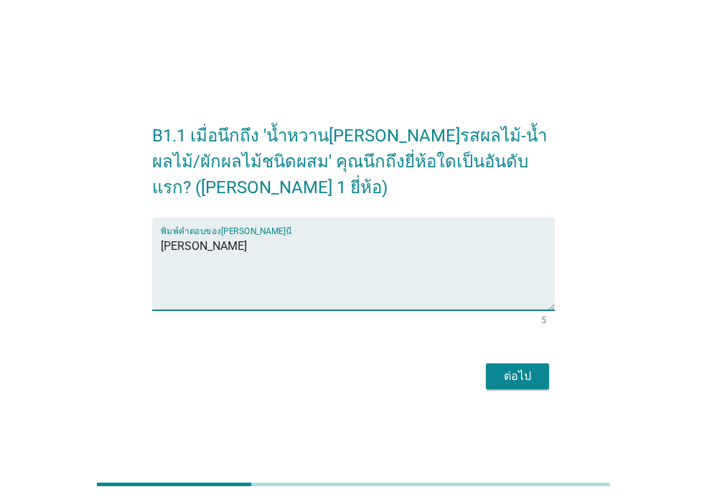
type textarea "[PERSON_NAME]"
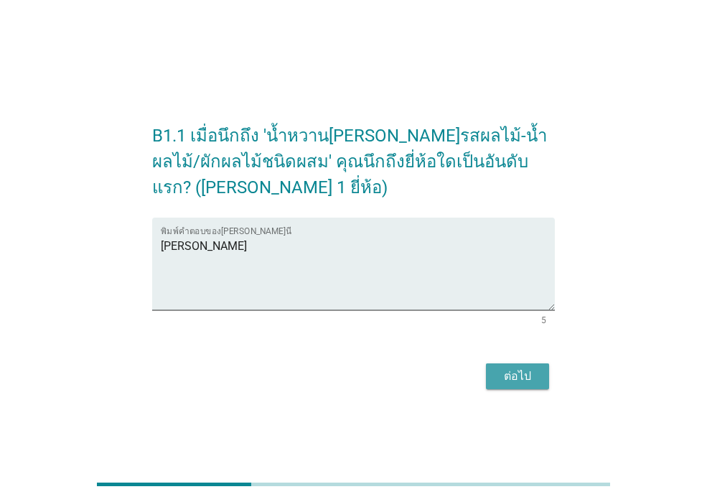
click at [521, 379] on div "ต่อไป" at bounding box center [518, 376] width 40 height 17
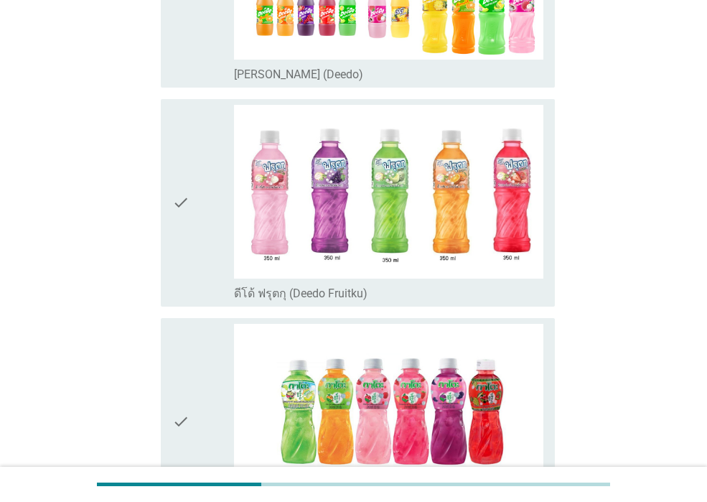
scroll to position [359, 0]
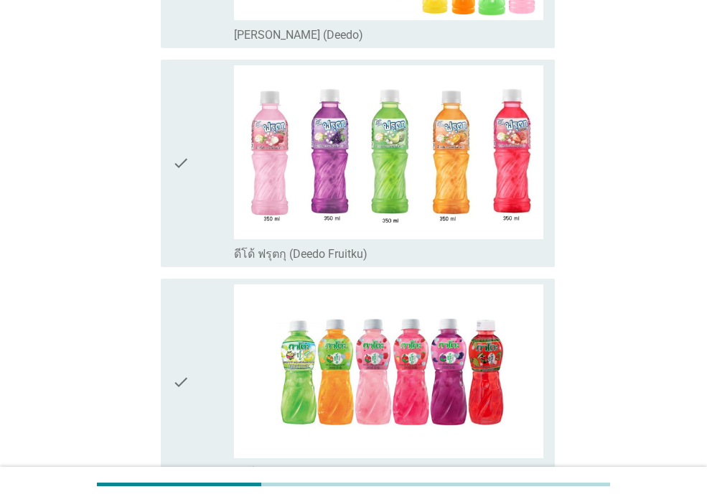
click at [190, 238] on icon "check" at bounding box center [180, 163] width 17 height 196
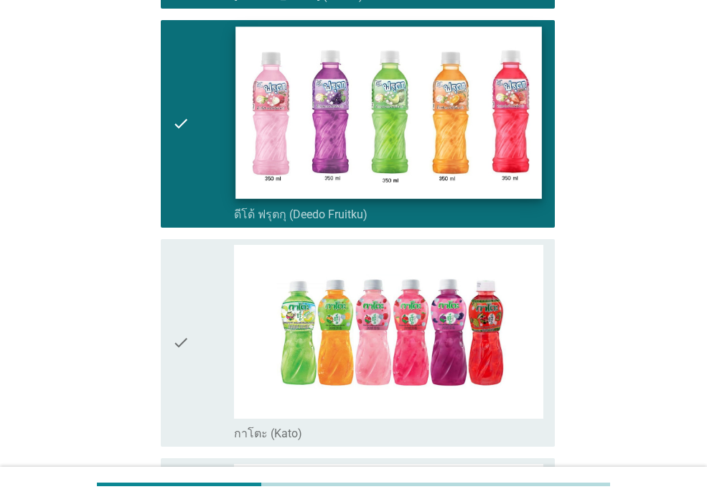
scroll to position [575, 0]
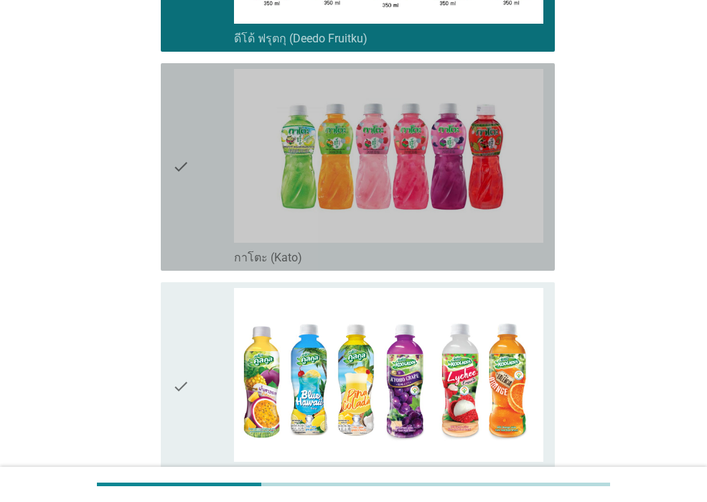
click at [200, 193] on div "check" at bounding box center [203, 167] width 62 height 196
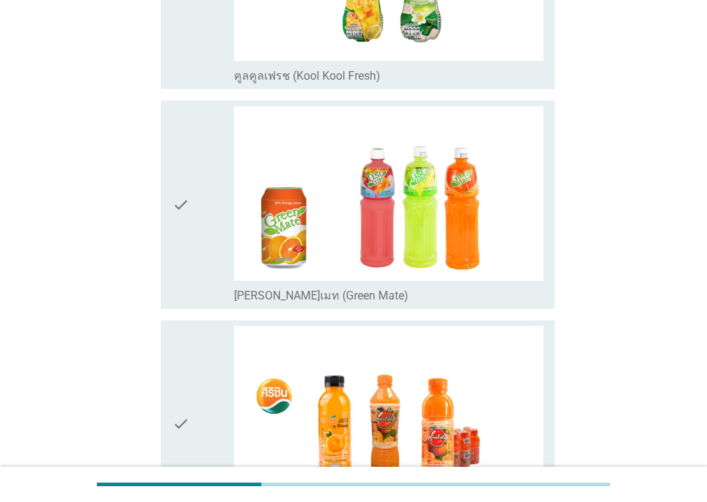
scroll to position [1221, 0]
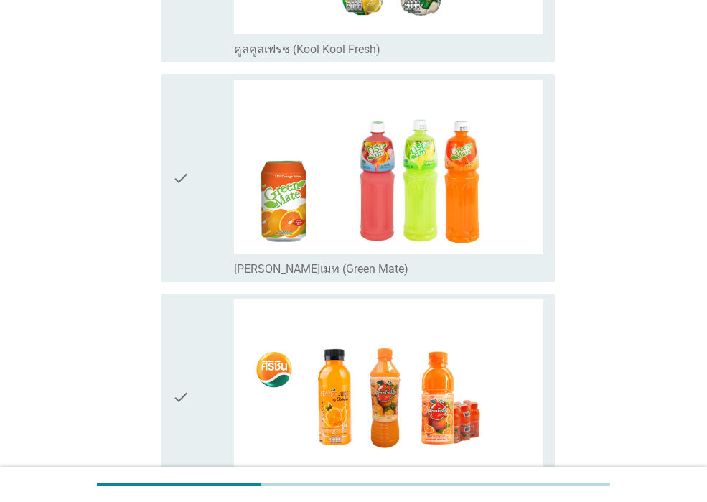
click at [190, 215] on div "check" at bounding box center [203, 178] width 62 height 196
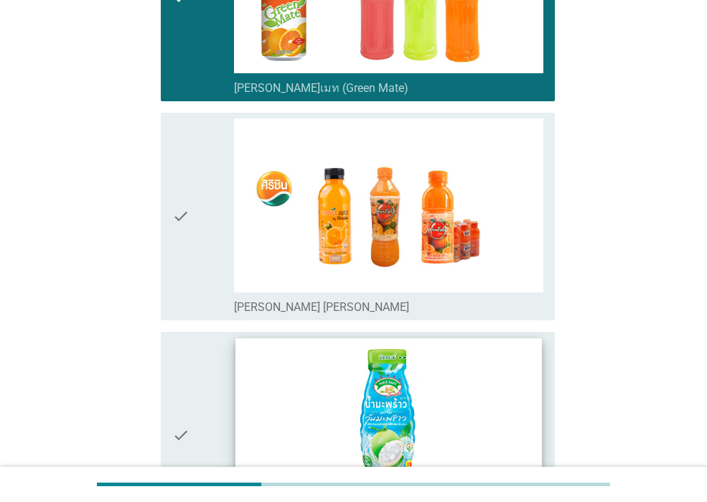
scroll to position [1508, 0]
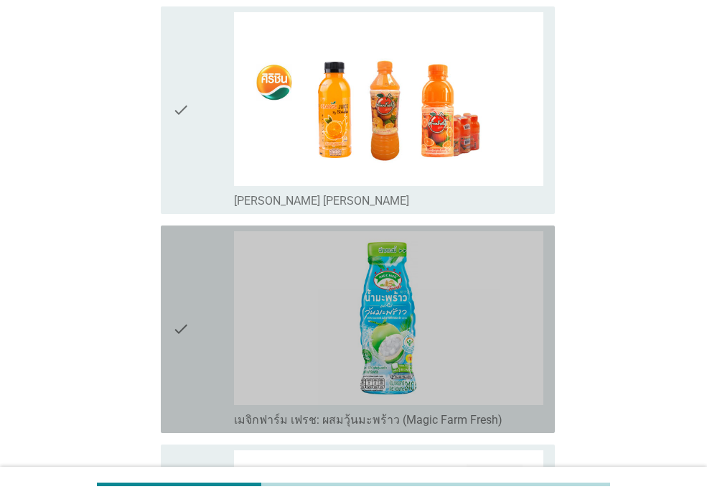
click at [220, 372] on div "check" at bounding box center [203, 329] width 62 height 196
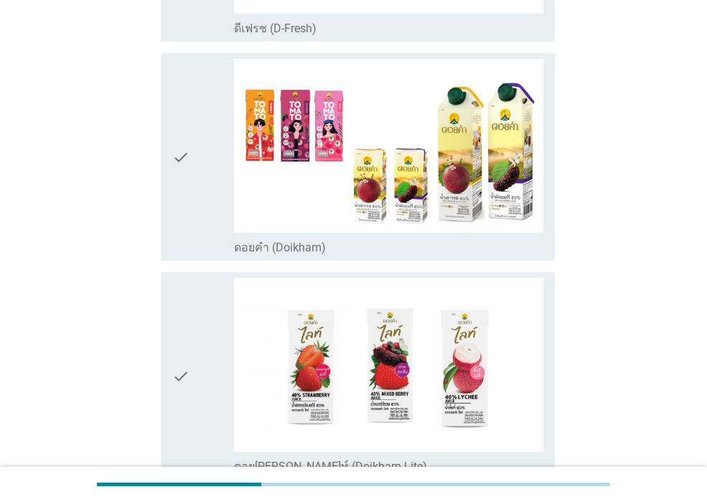
scroll to position [2155, 0]
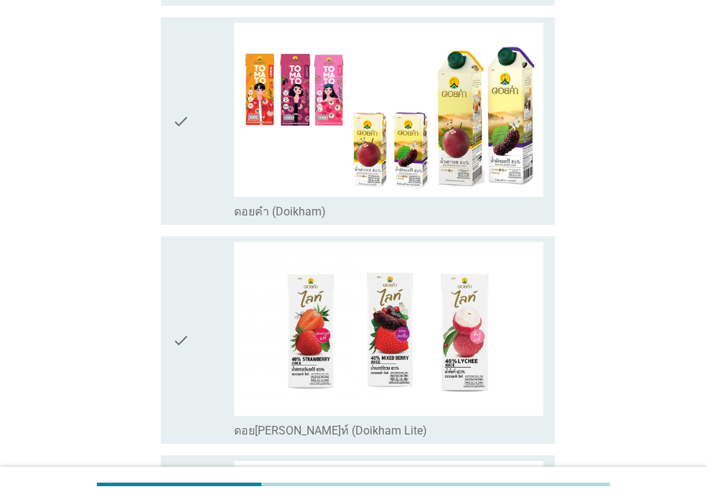
click at [191, 195] on div "check" at bounding box center [203, 121] width 62 height 196
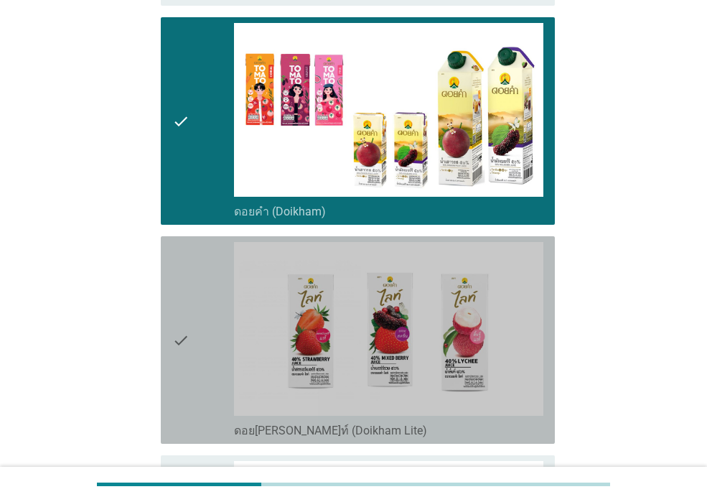
click at [192, 300] on div "check" at bounding box center [203, 340] width 62 height 196
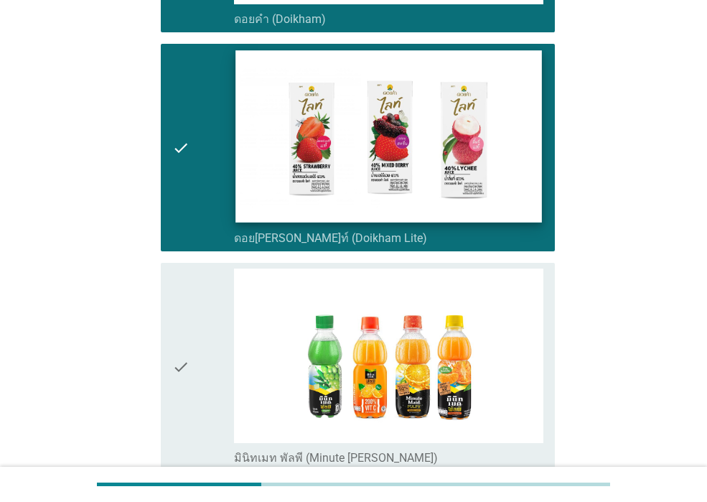
scroll to position [2514, 0]
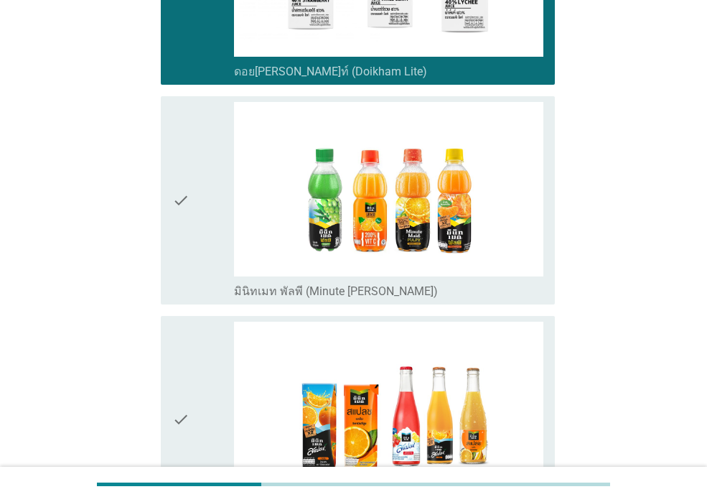
click at [235, 225] on div "check_box_outline_blank มินิทเมท พัลพี (Minute [PERSON_NAME])" at bounding box center [389, 200] width 310 height 196
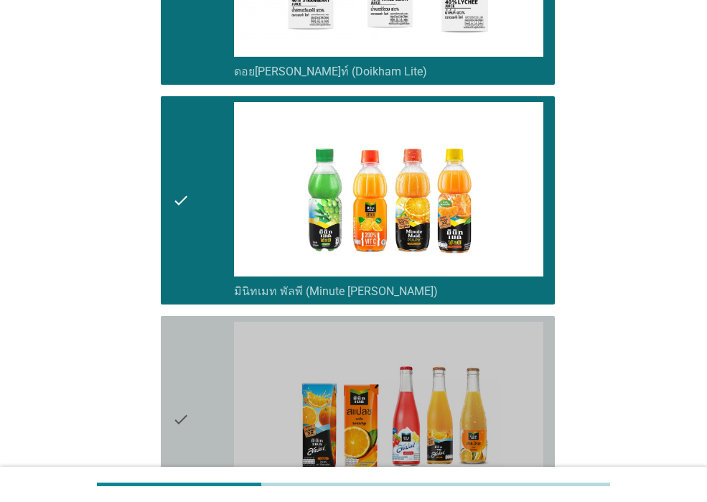
click at [227, 356] on div "check" at bounding box center [203, 420] width 62 height 196
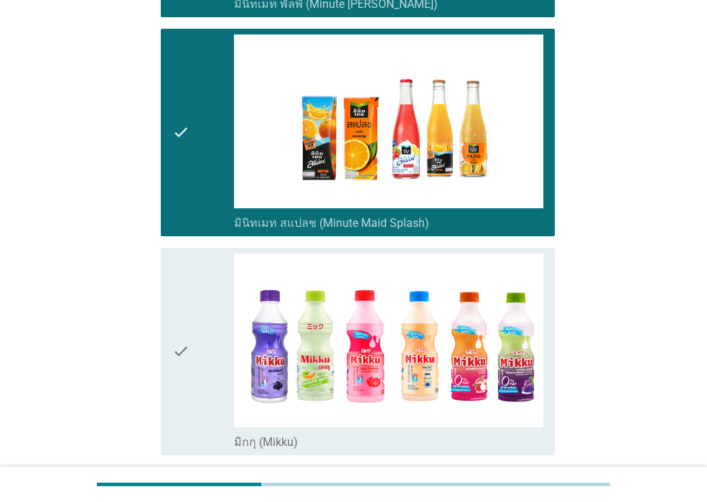
scroll to position [3160, 0]
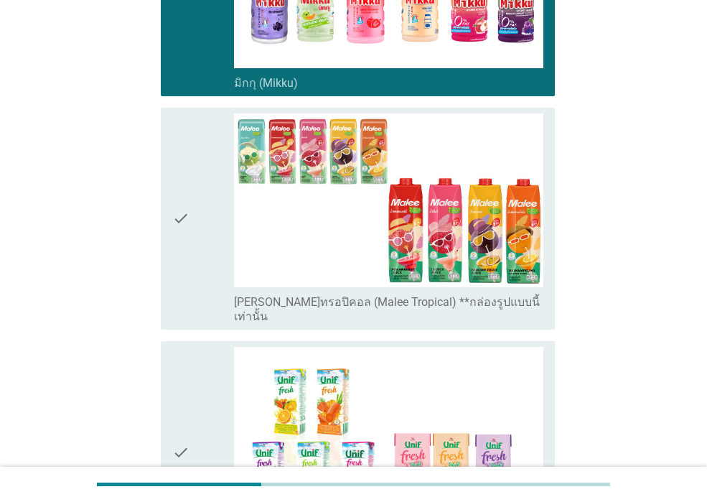
drag, startPoint x: 212, startPoint y: 182, endPoint x: 212, endPoint y: 198, distance: 15.1
click at [212, 185] on div "check" at bounding box center [203, 218] width 62 height 210
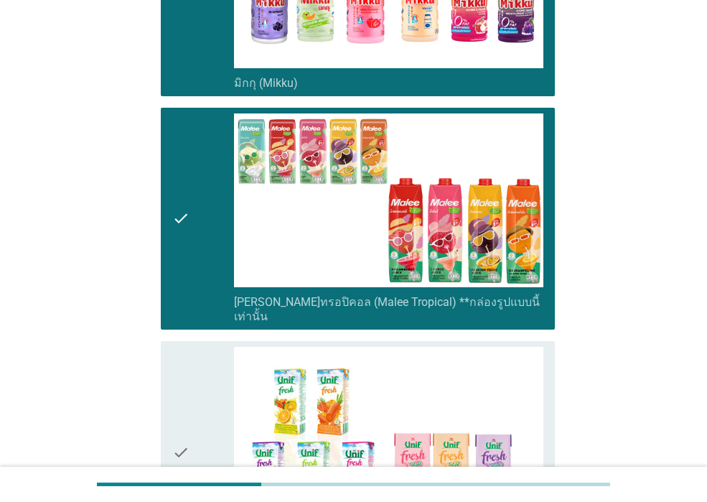
click at [193, 347] on div "check" at bounding box center [203, 452] width 62 height 210
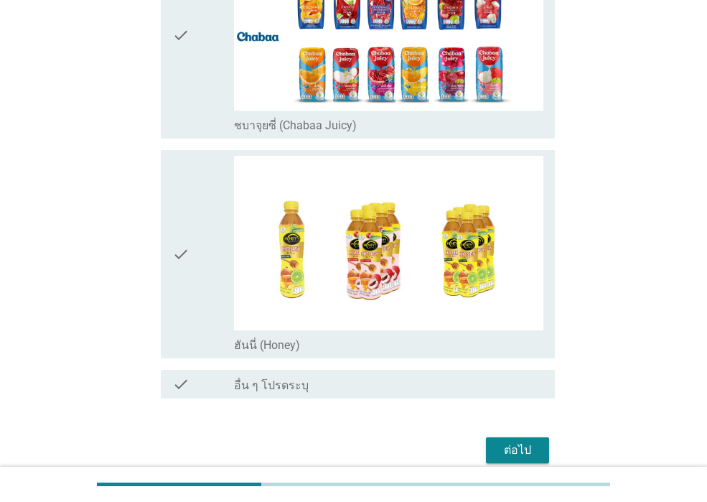
scroll to position [3839, 0]
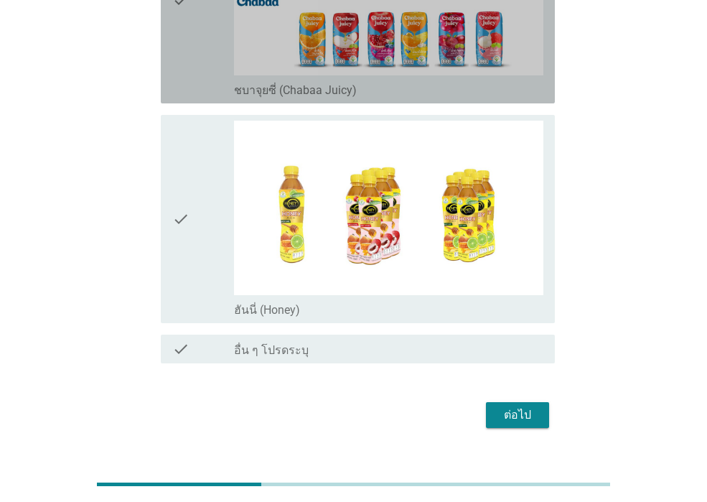
click at [205, 45] on div "check" at bounding box center [203, 0] width 62 height 196
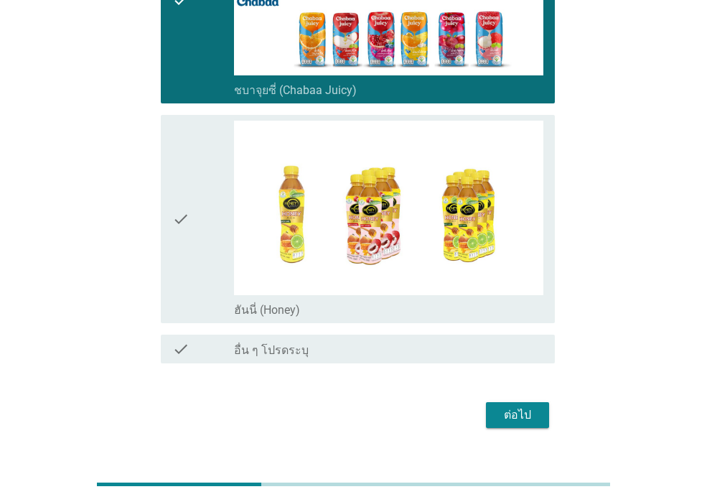
click at [509, 407] on div "ต่อไป" at bounding box center [518, 415] width 40 height 17
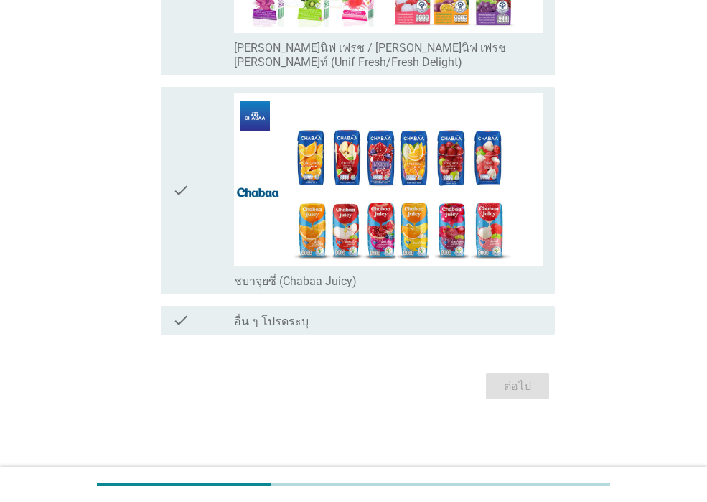
scroll to position [0, 0]
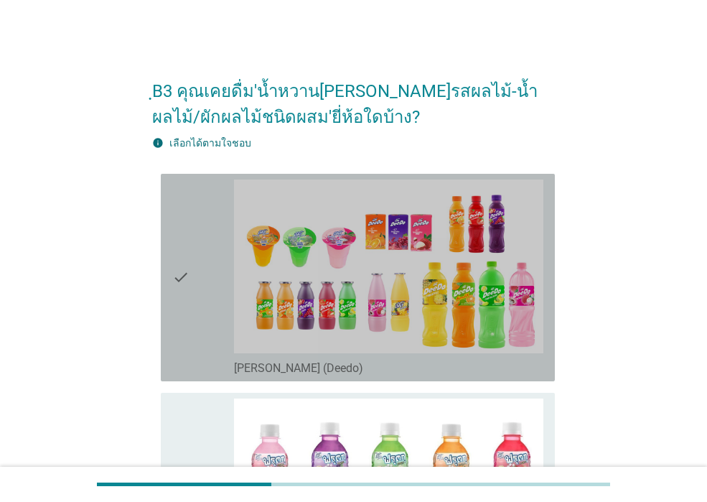
click at [185, 300] on icon "check" at bounding box center [180, 278] width 17 height 196
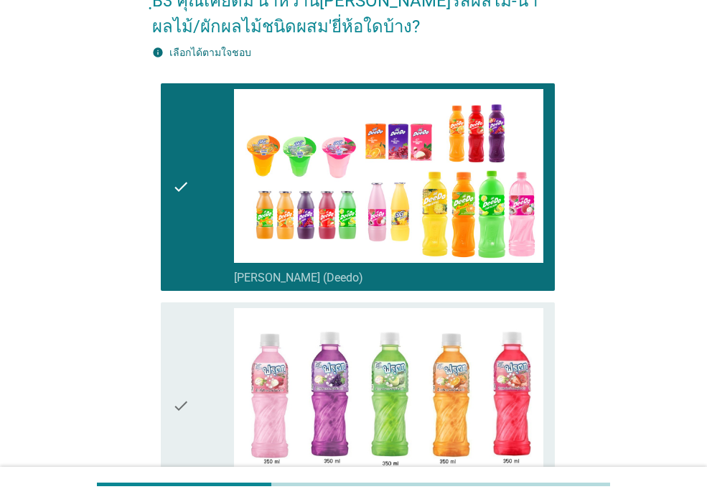
scroll to position [287, 0]
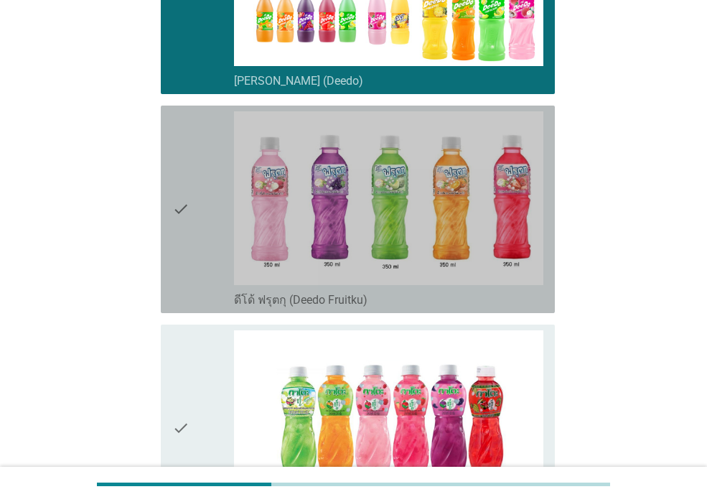
click at [185, 300] on icon "check" at bounding box center [180, 209] width 17 height 196
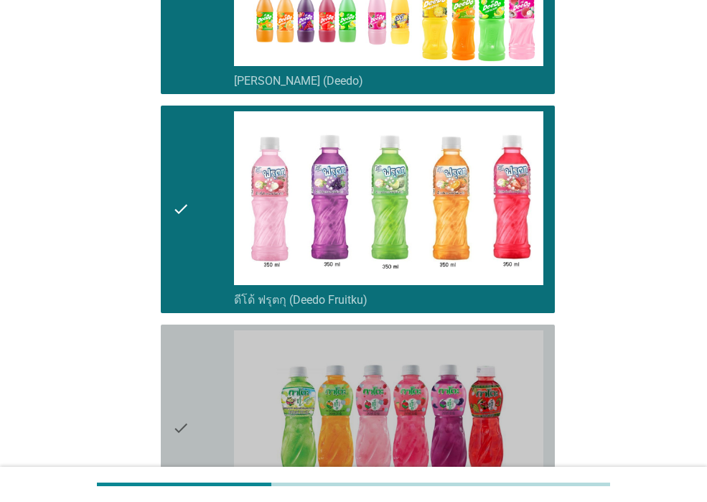
click at [192, 338] on div "check" at bounding box center [203, 428] width 62 height 196
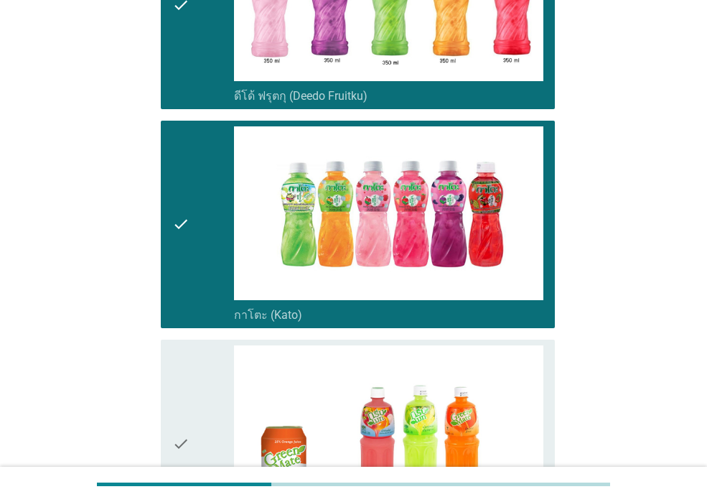
scroll to position [646, 0]
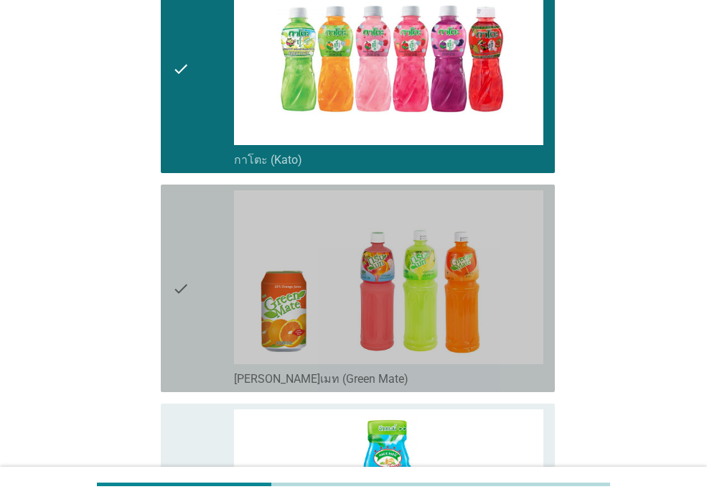
click at [187, 333] on icon "check" at bounding box center [180, 288] width 17 height 196
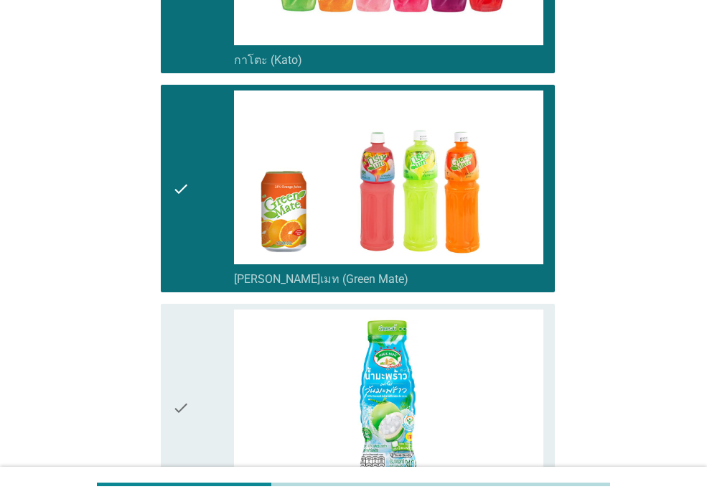
scroll to position [934, 0]
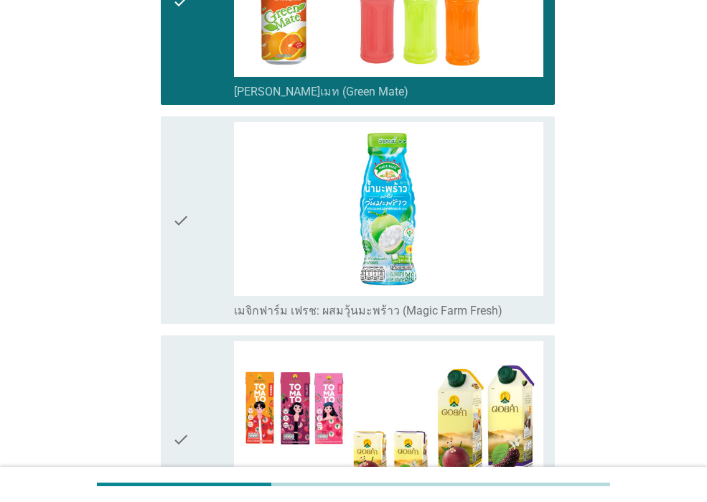
click at [188, 292] on icon "check" at bounding box center [180, 220] width 17 height 196
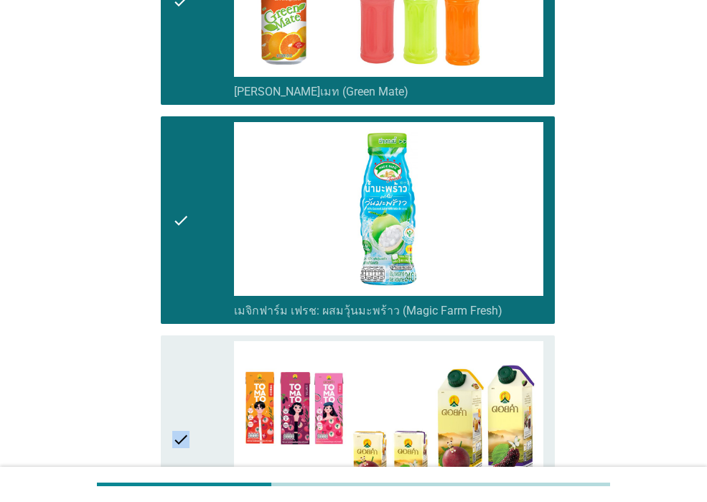
drag, startPoint x: 193, startPoint y: 360, endPoint x: 109, endPoint y: 368, distance: 84.5
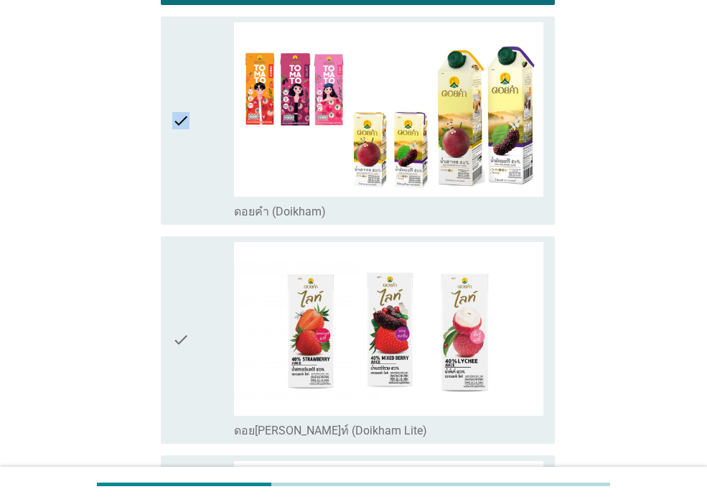
scroll to position [1293, 0]
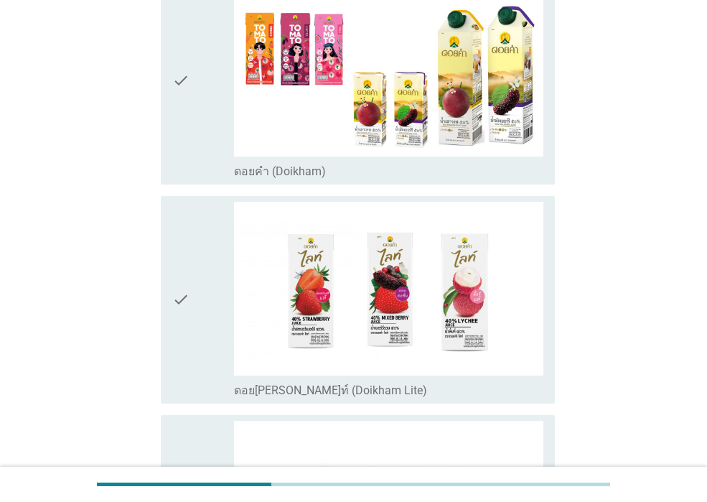
click at [196, 335] on div "check" at bounding box center [203, 300] width 62 height 196
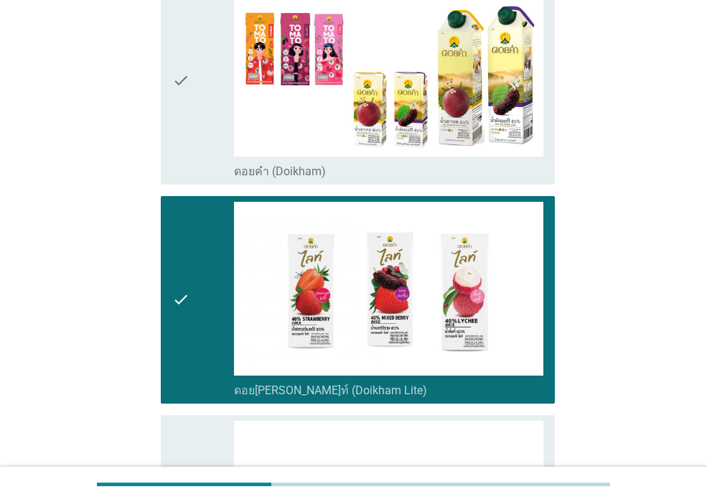
click at [198, 126] on div "check" at bounding box center [203, 80] width 62 height 196
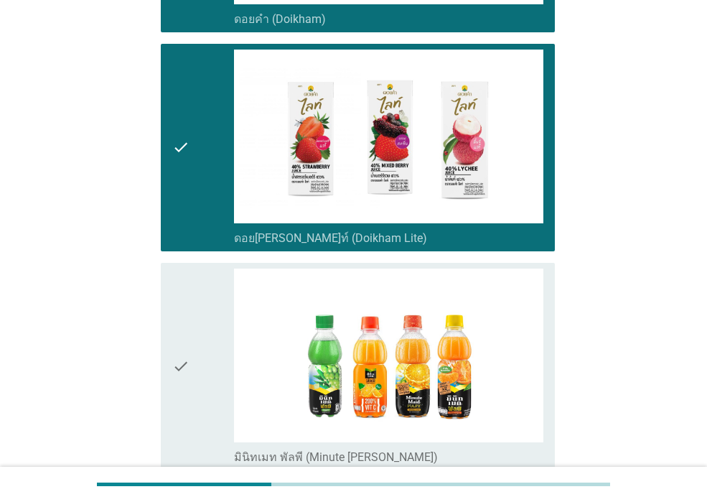
scroll to position [1580, 0]
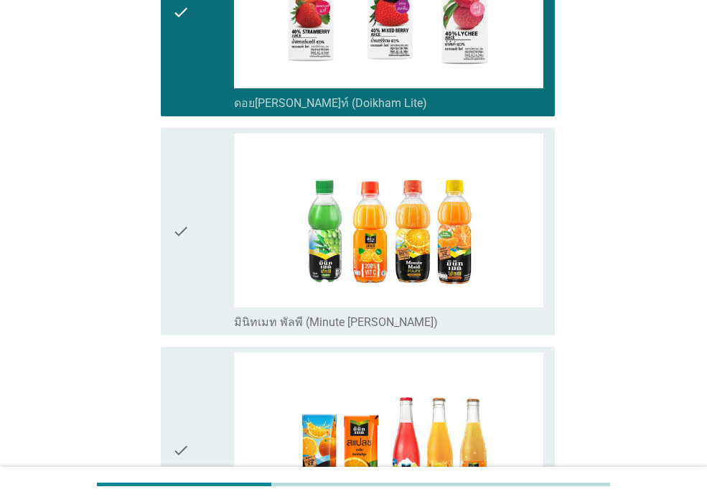
drag, startPoint x: 199, startPoint y: 294, endPoint x: 203, endPoint y: 309, distance: 14.8
click at [199, 294] on div "check" at bounding box center [203, 232] width 62 height 196
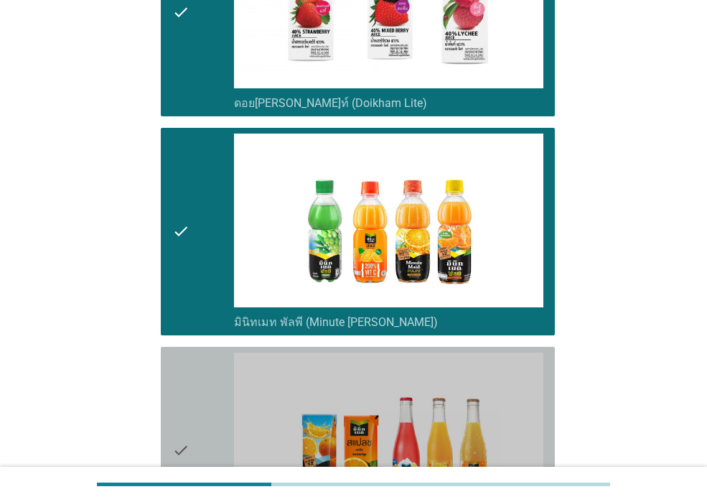
click at [208, 408] on div "check" at bounding box center [203, 451] width 62 height 196
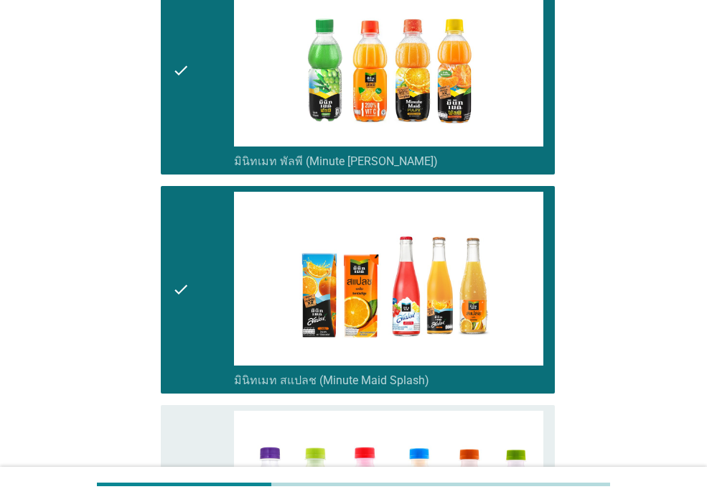
scroll to position [2011, 0]
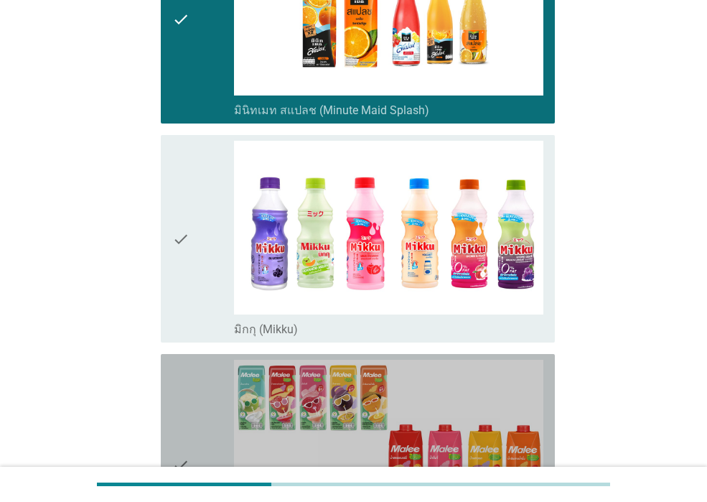
click at [205, 395] on div "check" at bounding box center [203, 465] width 62 height 210
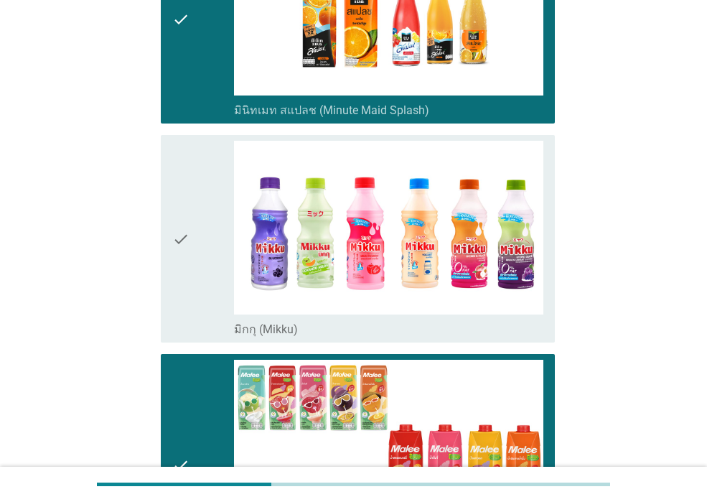
click at [203, 305] on div "check" at bounding box center [203, 239] width 62 height 196
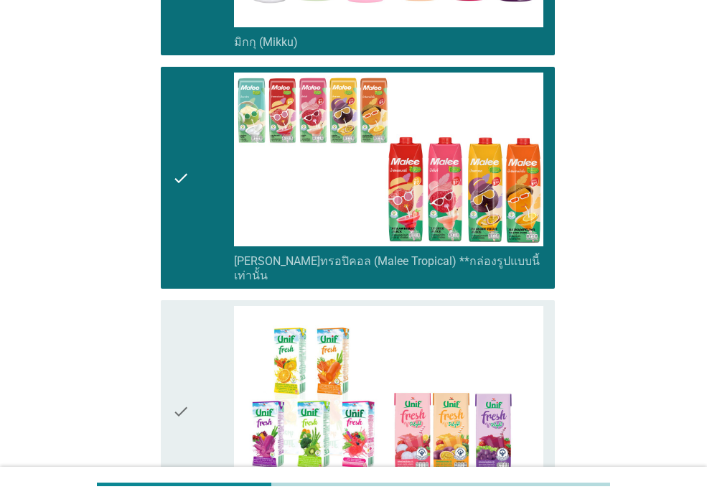
click at [203, 306] on div "check" at bounding box center [203, 411] width 62 height 210
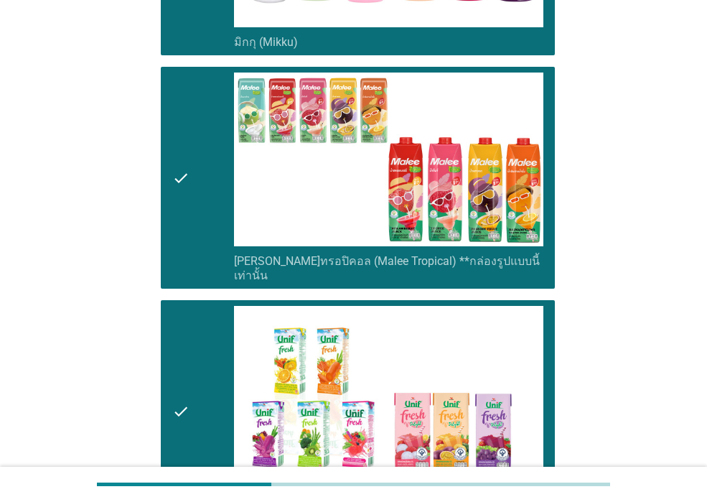
scroll to position [2717, 0]
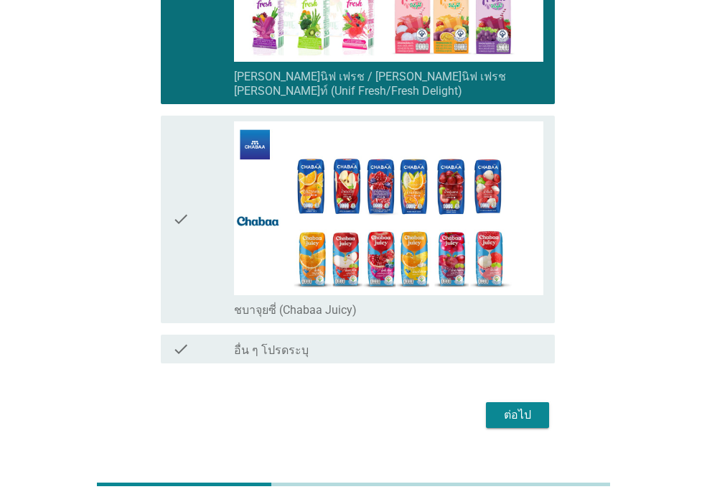
click at [200, 256] on div "check" at bounding box center [203, 219] width 62 height 196
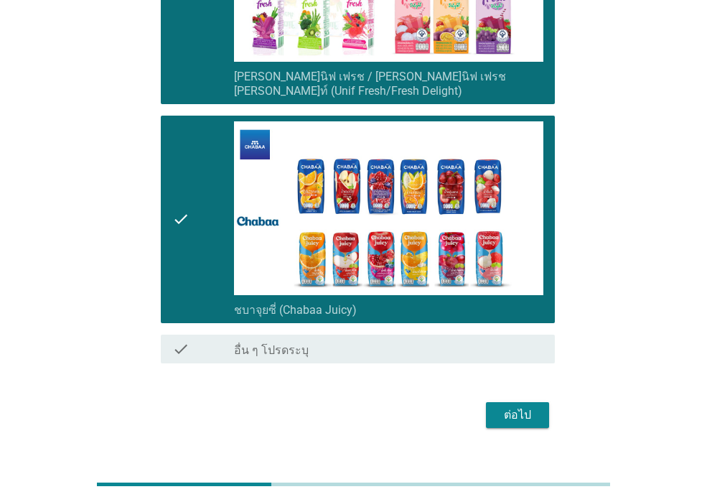
click at [506, 407] on div "ต่อไป" at bounding box center [518, 415] width 40 height 17
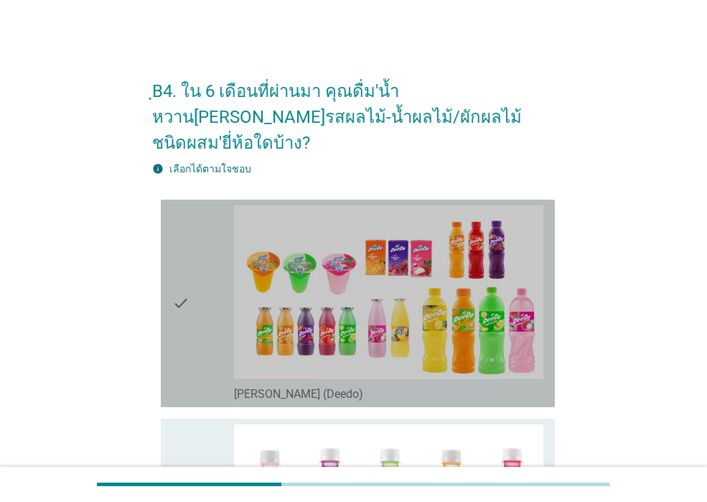
click at [164, 323] on div "check check_box_outline_blank [PERSON_NAME] (Deedo)" at bounding box center [358, 304] width 394 height 208
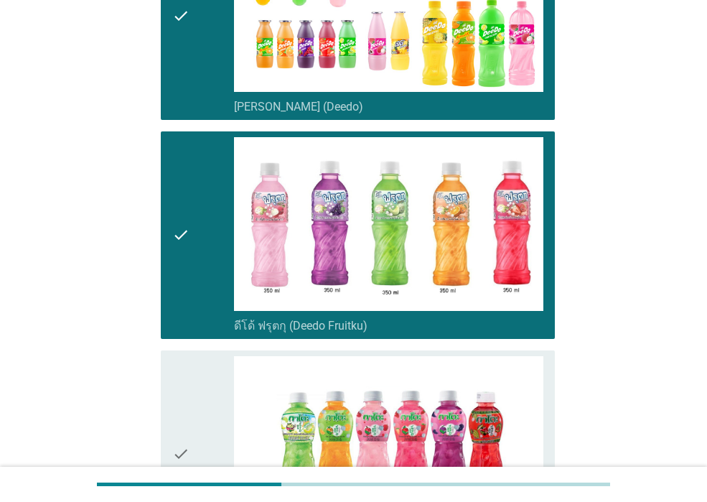
click at [178, 397] on icon "check" at bounding box center [180, 454] width 17 height 196
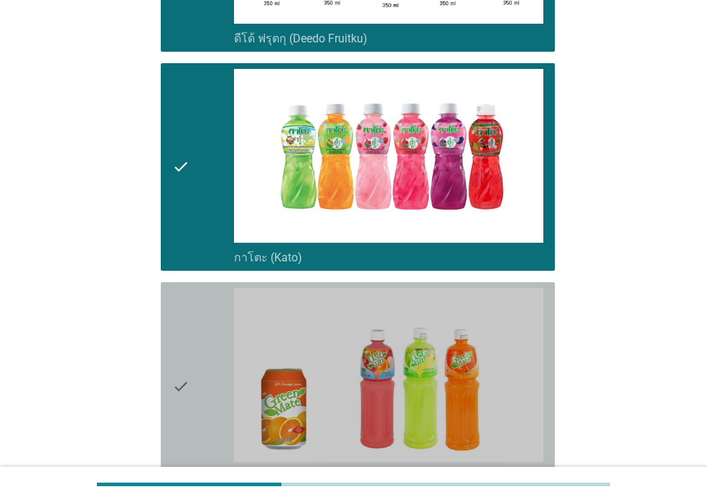
click at [178, 397] on icon "check" at bounding box center [180, 386] width 17 height 196
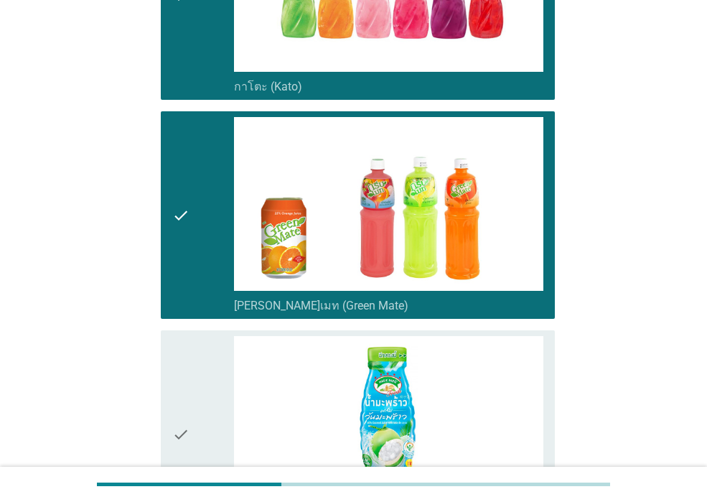
scroll to position [934, 0]
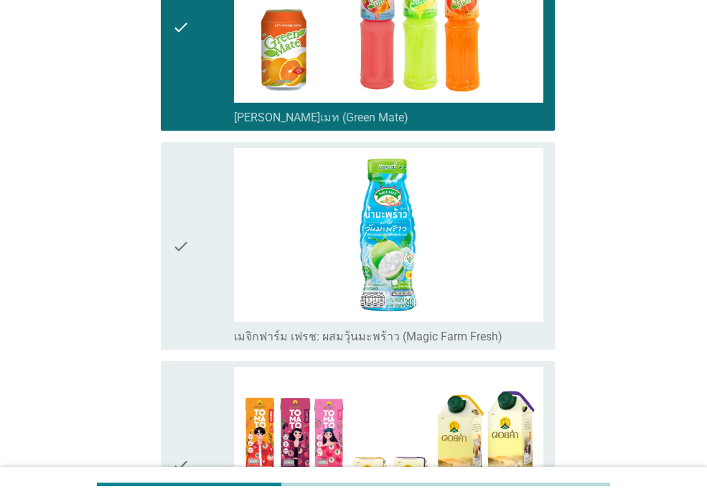
click at [178, 391] on icon "check" at bounding box center [180, 465] width 17 height 196
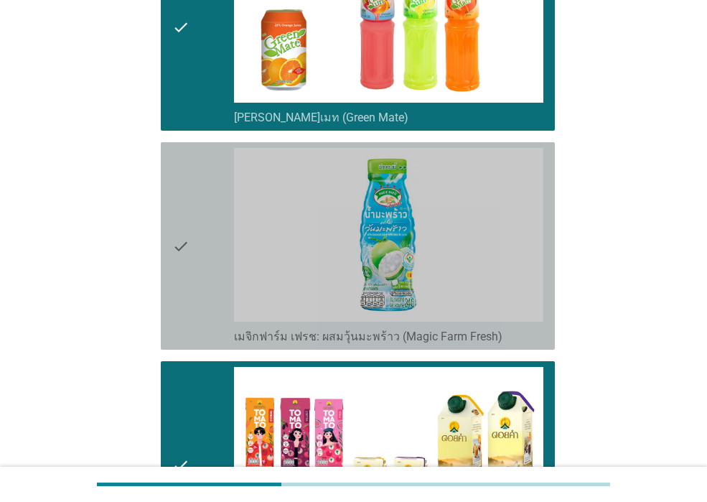
click at [172, 279] on div "check check_box_outline_blank เมจิกฟาร์ม เฟรช: ผสมวุ้นมะพร้าว (Magic Farm Fresh)" at bounding box center [358, 246] width 394 height 208
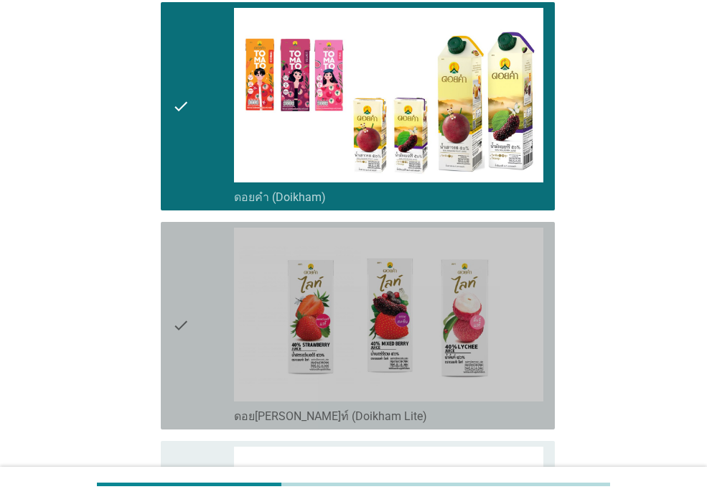
click at [172, 279] on div "check check_box_outline_blank ดอย[PERSON_NAME]ท์ (Doikham Lite)" at bounding box center [358, 326] width 394 height 208
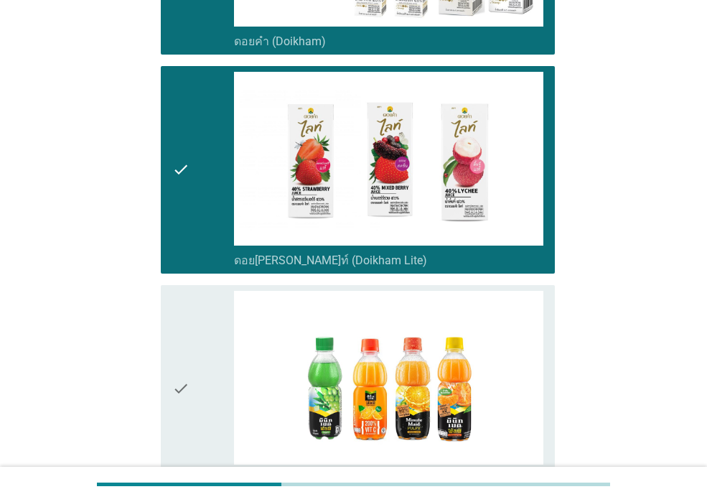
scroll to position [1580, 0]
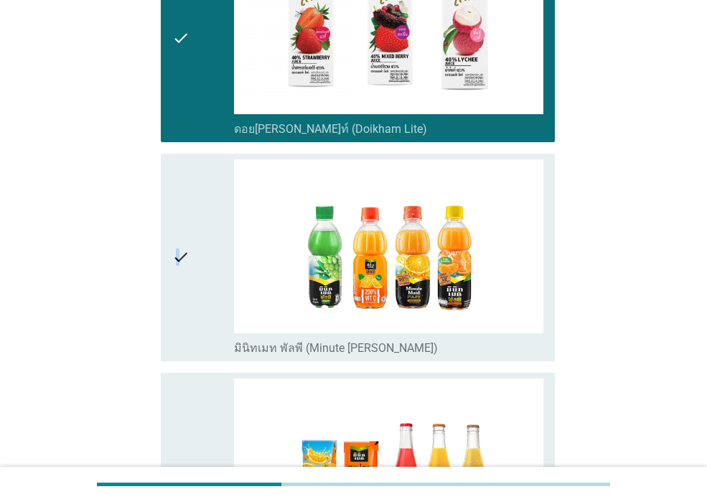
click at [178, 288] on icon "check" at bounding box center [180, 257] width 17 height 196
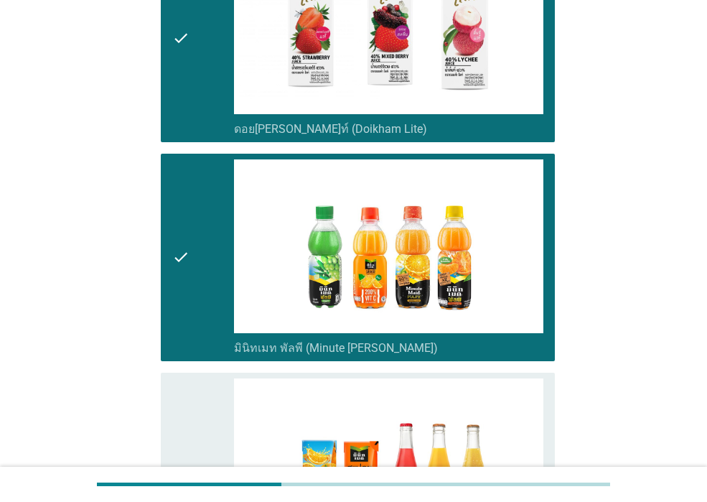
click at [204, 384] on div "check" at bounding box center [203, 477] width 62 height 196
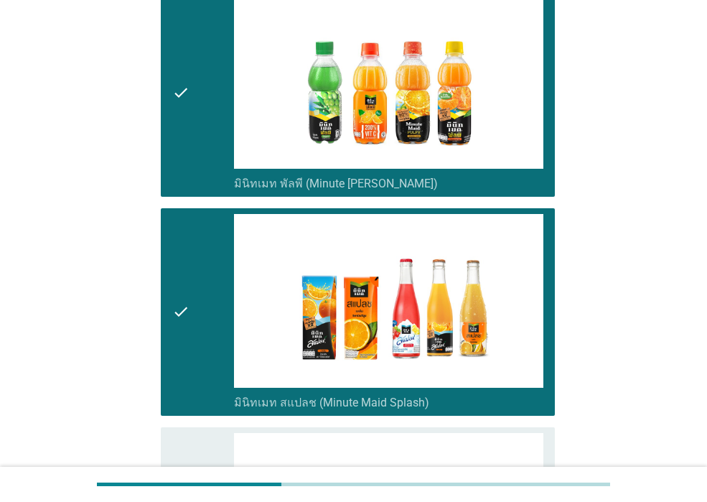
scroll to position [1939, 0]
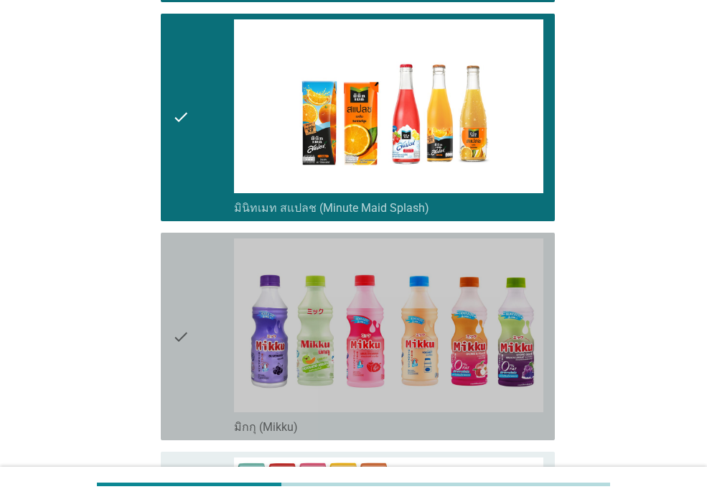
click at [205, 378] on div "check" at bounding box center [203, 336] width 62 height 196
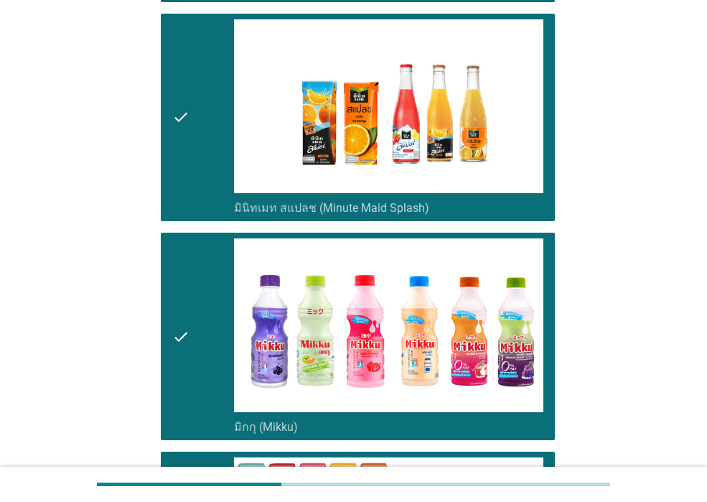
scroll to position [2298, 0]
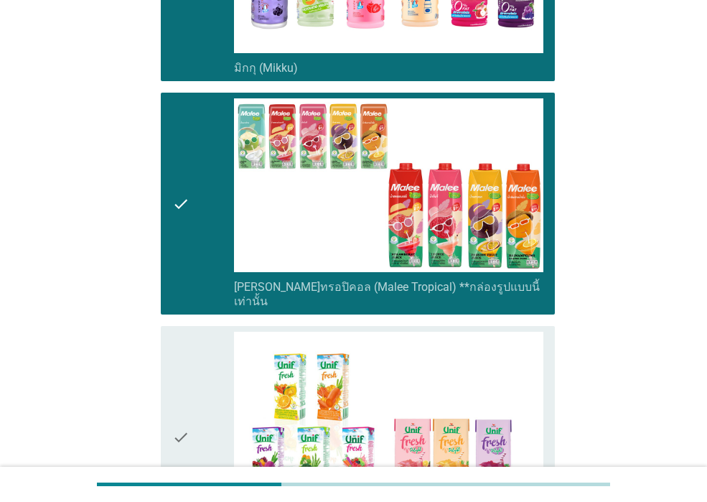
click at [204, 430] on div "check" at bounding box center [203, 437] width 62 height 210
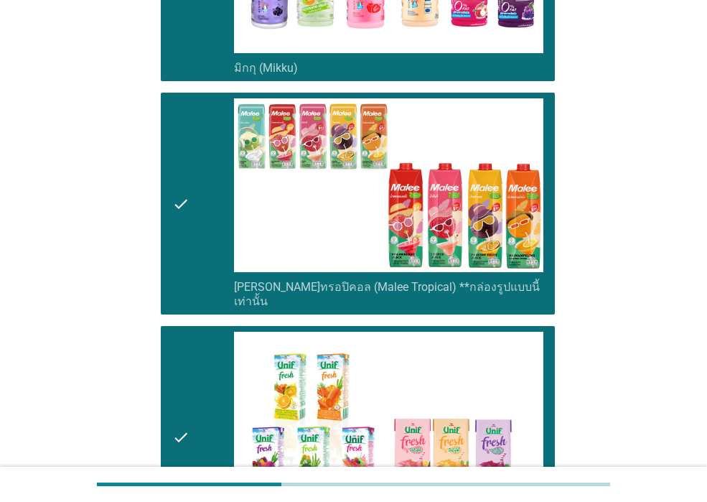
scroll to position [2586, 0]
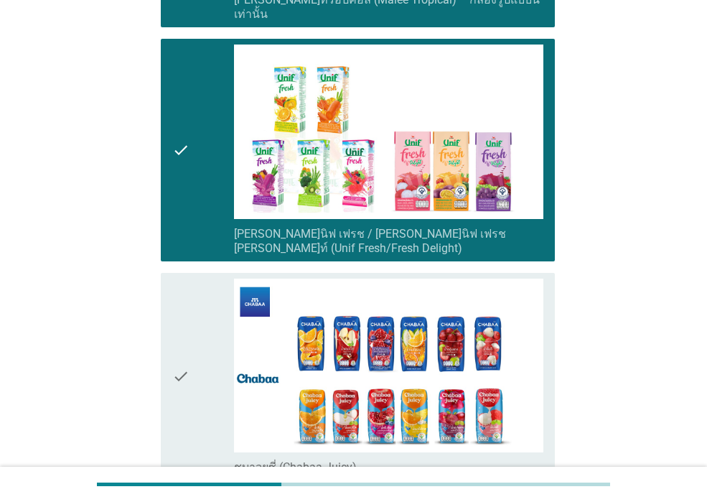
click at [198, 399] on div "check" at bounding box center [203, 377] width 62 height 196
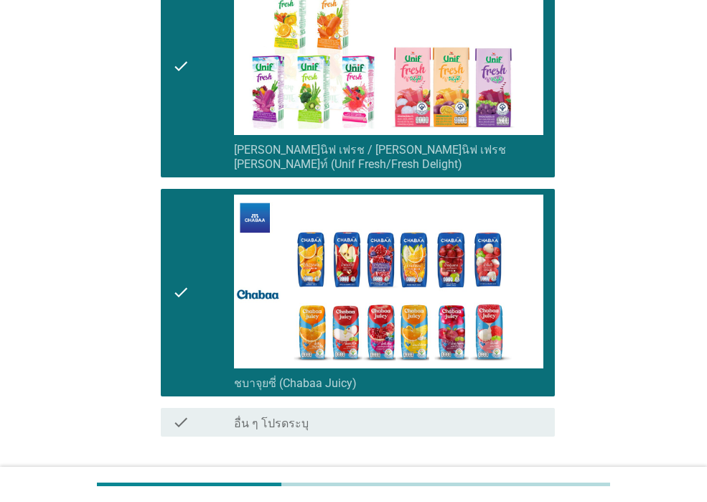
scroll to position [2717, 0]
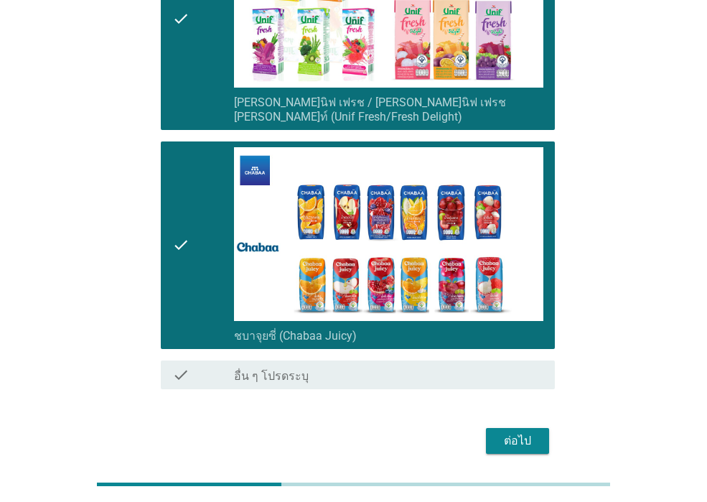
click at [529, 432] on div "ต่อไป" at bounding box center [518, 440] width 40 height 17
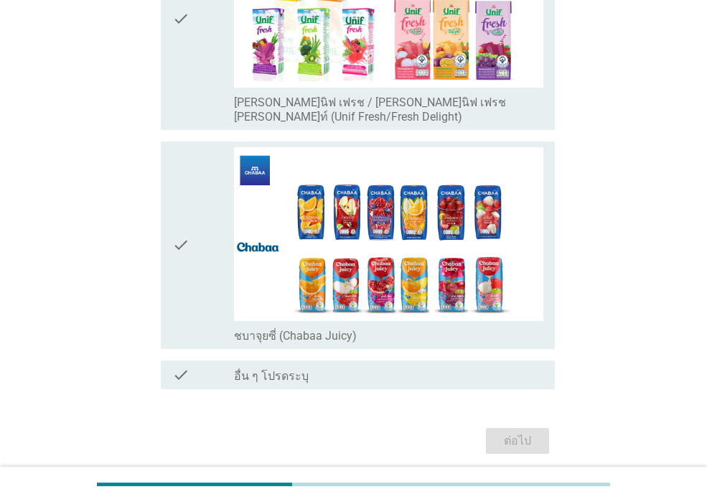
scroll to position [0, 0]
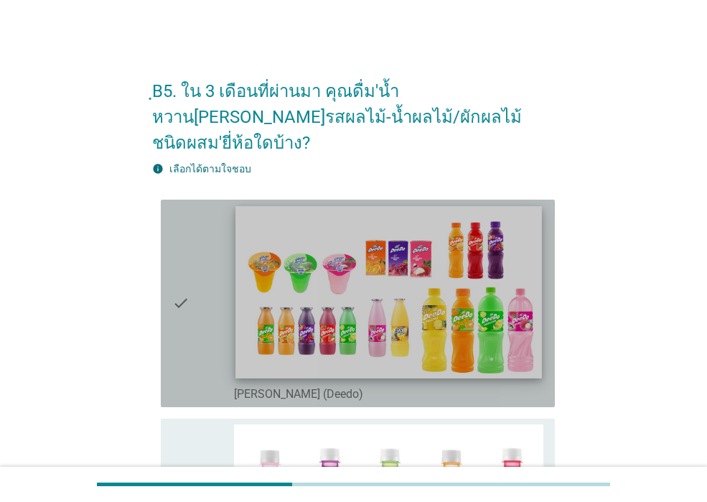
click at [238, 290] on img at bounding box center [389, 292] width 306 height 172
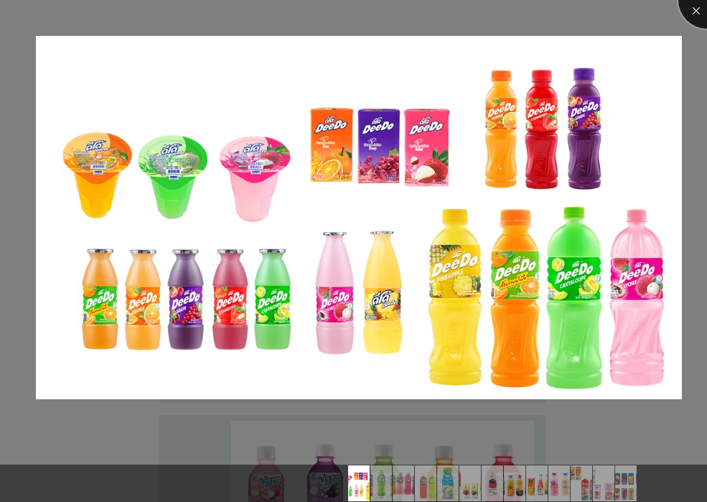
click at [687, 11] on div at bounding box center [707, -1] width 57 height 57
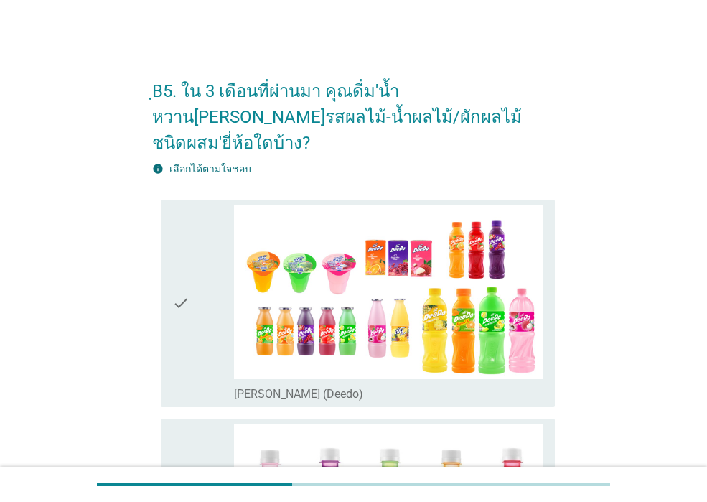
click at [215, 256] on div "check" at bounding box center [203, 303] width 62 height 196
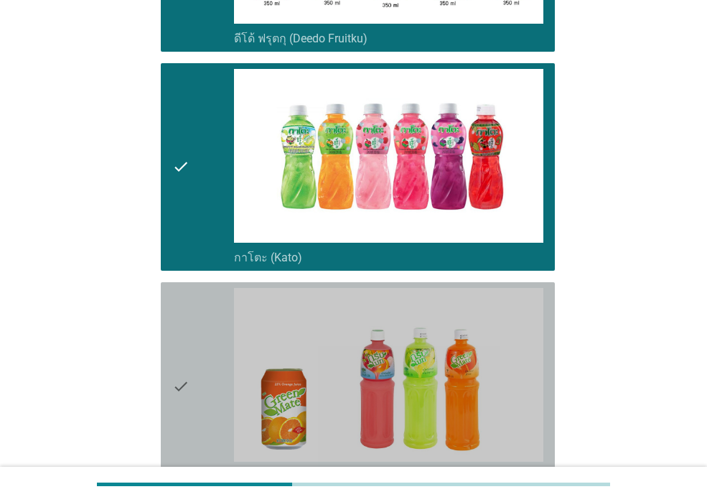
click at [193, 392] on div "check" at bounding box center [203, 386] width 62 height 196
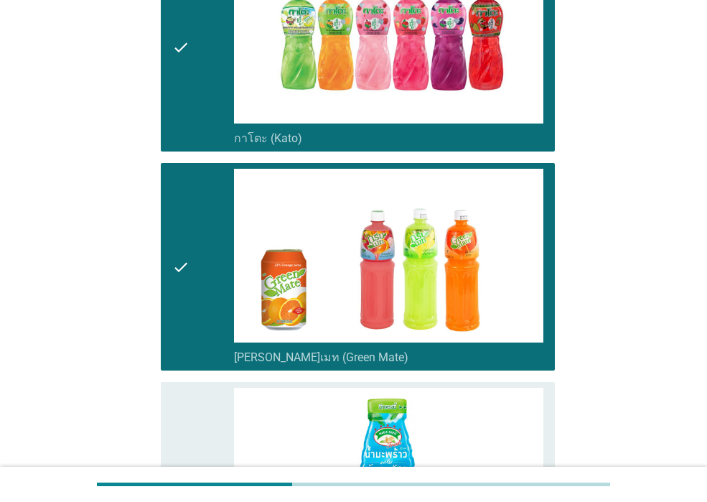
scroll to position [862, 0]
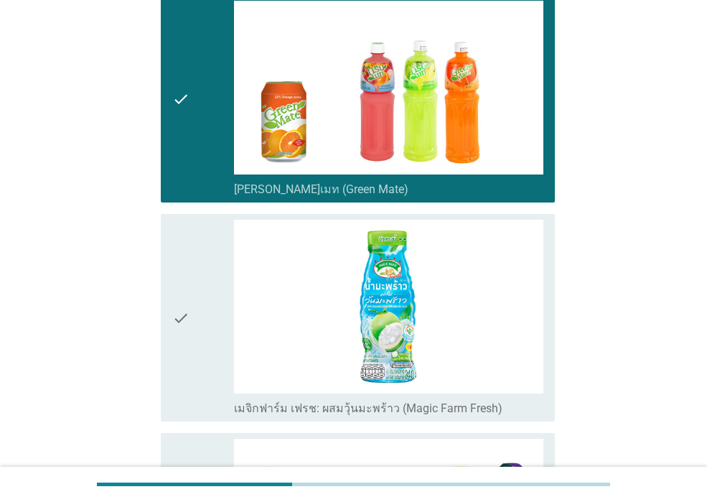
click at [193, 392] on div "check check_box_outline_blank เมจิกฟาร์ม เฟรช: ผสมวุ้นมะพร้าว (Magic Farm Fresh)" at bounding box center [358, 318] width 394 height 208
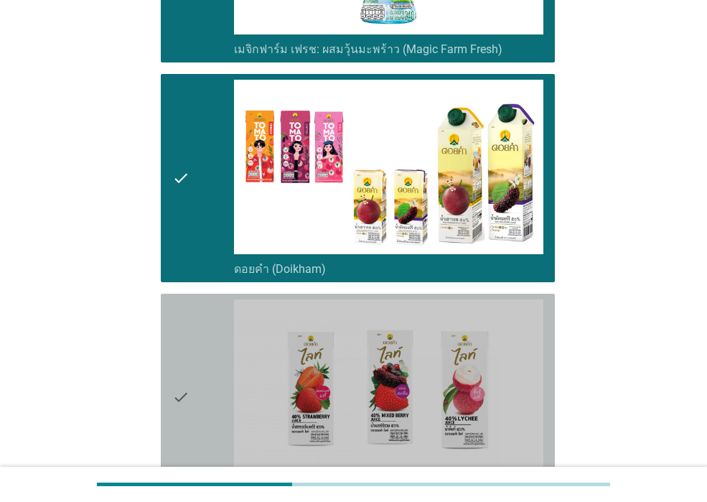
click at [189, 417] on icon "check" at bounding box center [180, 398] width 17 height 196
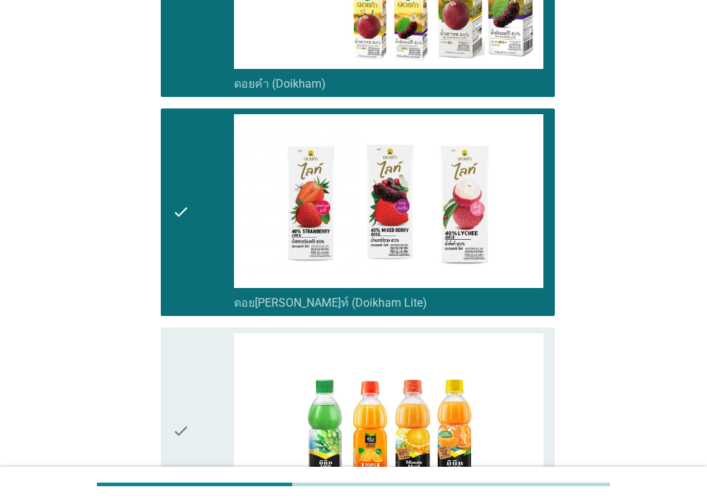
scroll to position [1508, 0]
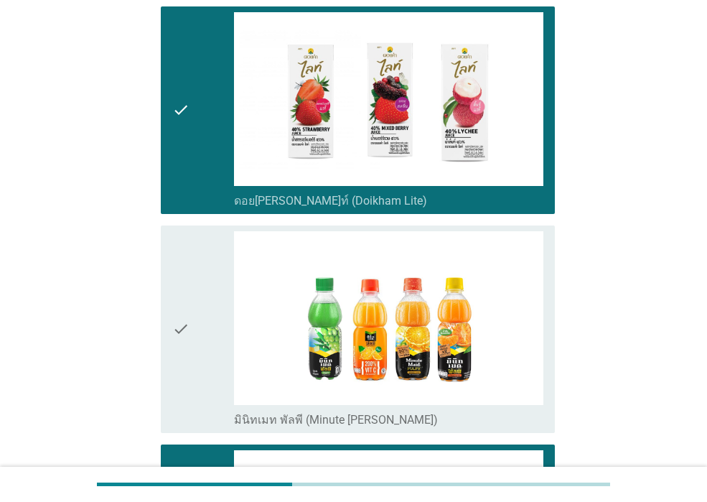
click at [191, 395] on div "check" at bounding box center [203, 329] width 62 height 196
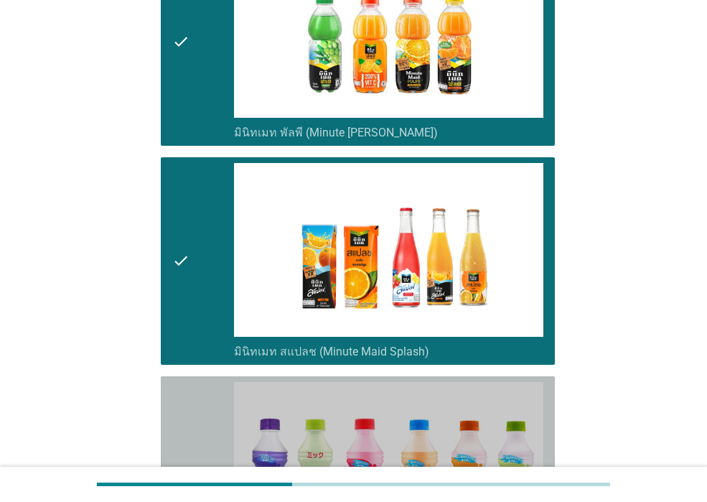
click at [191, 395] on div "check" at bounding box center [203, 480] width 62 height 196
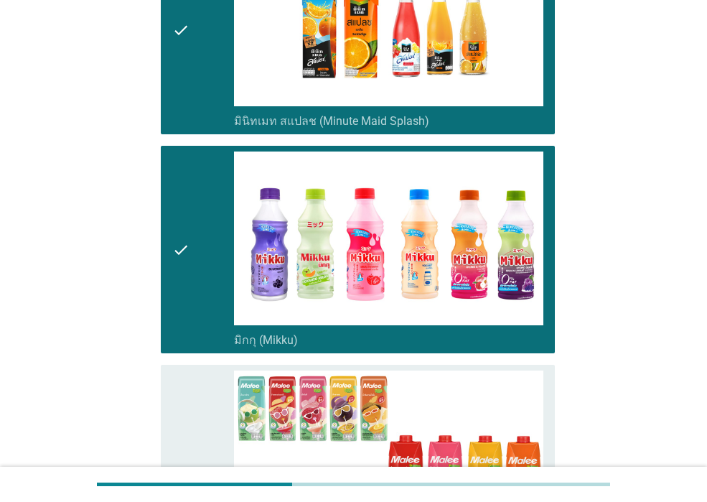
scroll to position [2155, 0]
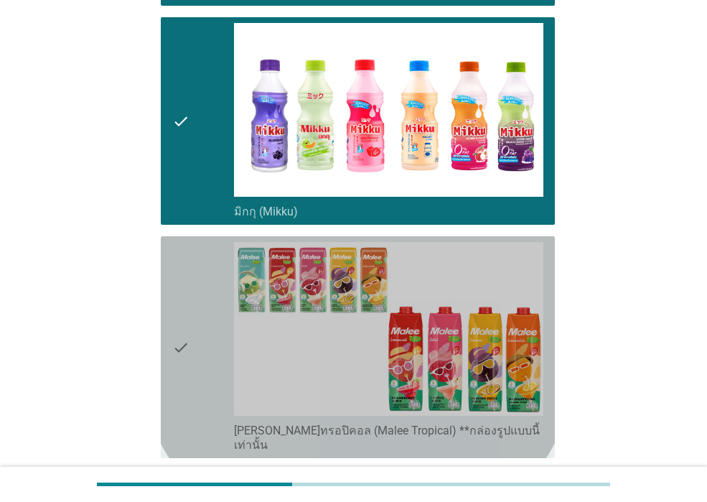
click at [191, 395] on div "check" at bounding box center [203, 347] width 62 height 210
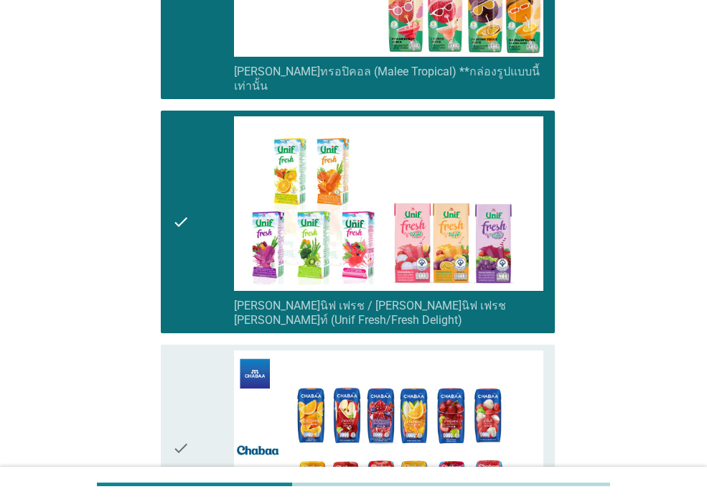
click at [192, 431] on div "check" at bounding box center [203, 449] width 62 height 196
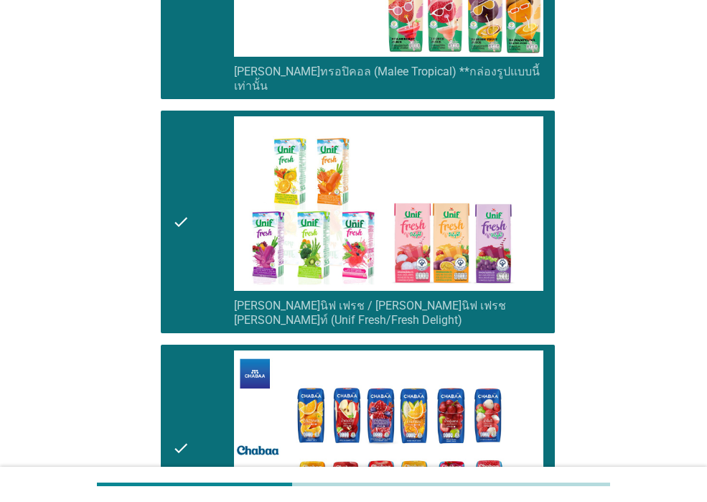
scroll to position [2717, 0]
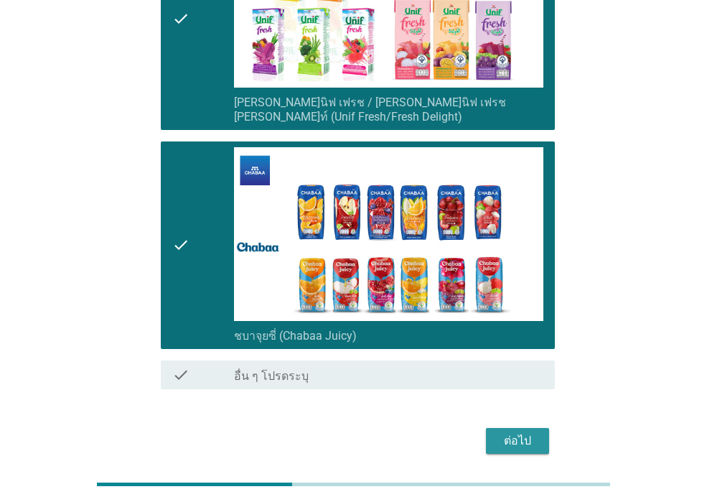
click at [496, 428] on button "ต่อไป" at bounding box center [517, 441] width 63 height 26
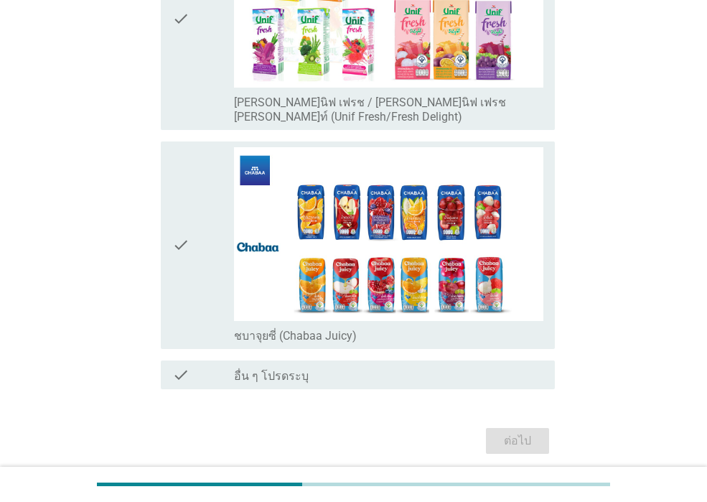
scroll to position [0, 0]
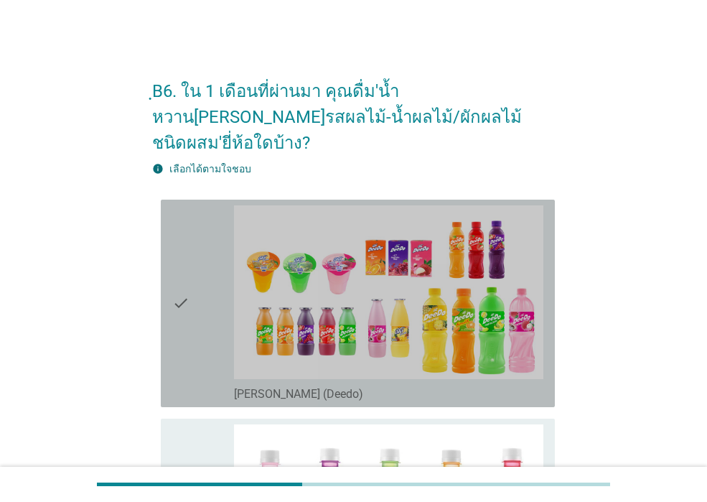
click at [164, 353] on div "check check_box_outline_blank [PERSON_NAME] (Deedo)" at bounding box center [358, 304] width 394 height 208
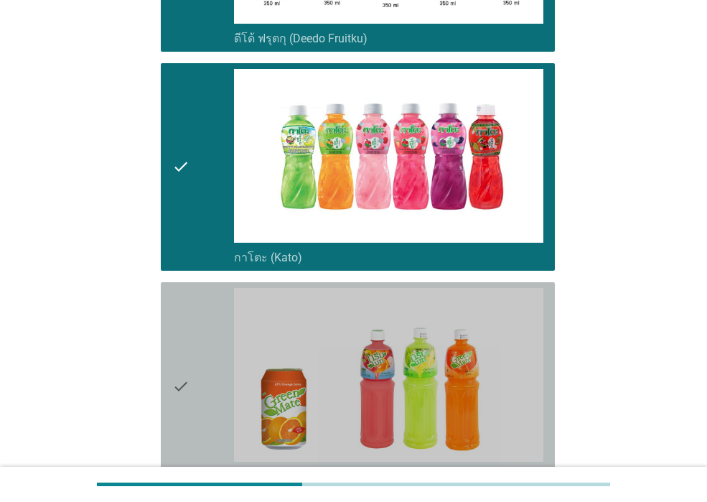
click at [181, 411] on icon "check" at bounding box center [180, 386] width 17 height 196
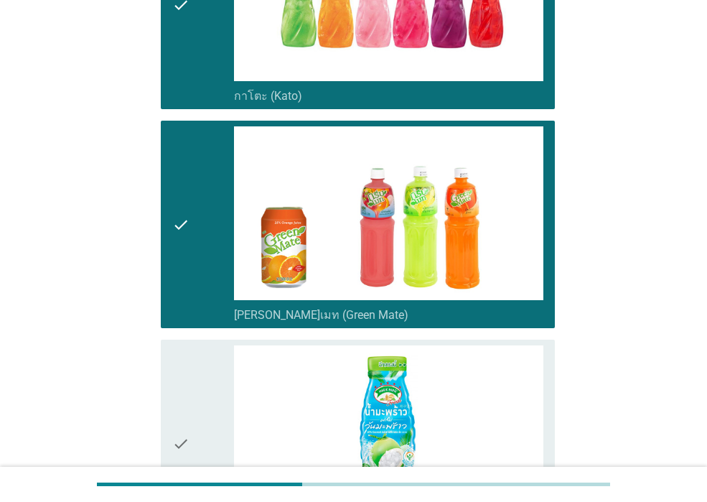
scroll to position [934, 0]
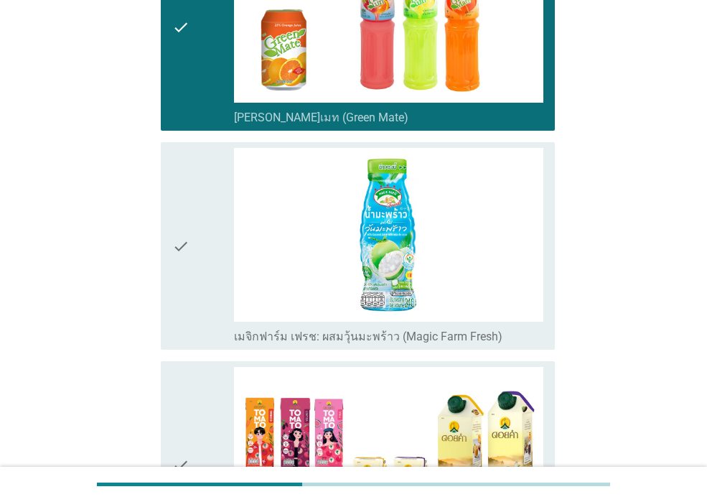
click at [177, 402] on icon "check" at bounding box center [180, 465] width 17 height 196
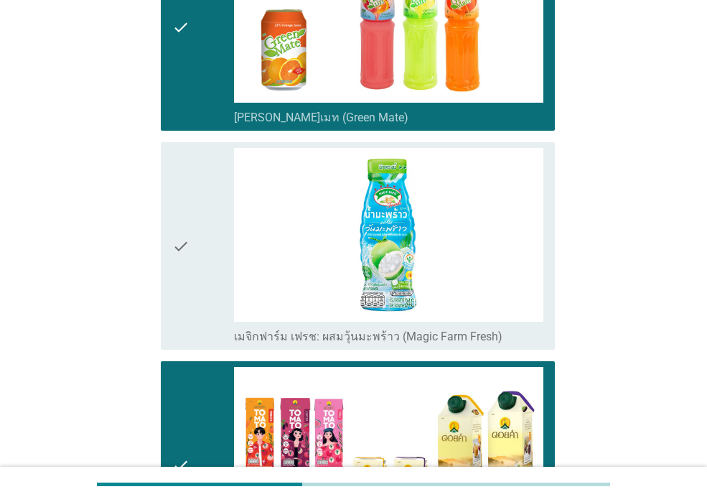
click at [182, 319] on div "check check_box_outline_blank เมจิกฟาร์ม เฟรช: ผสมวุ้นมะพร้าว (Magic Farm Fresh)" at bounding box center [358, 246] width 394 height 208
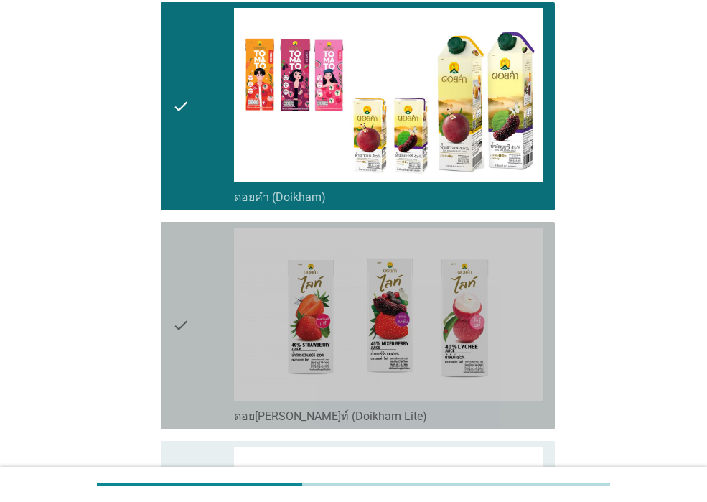
click at [185, 330] on icon "check" at bounding box center [180, 326] width 17 height 196
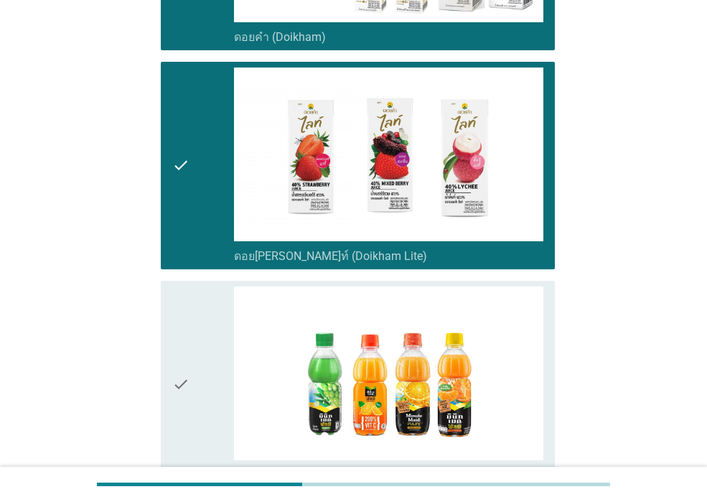
scroll to position [1580, 0]
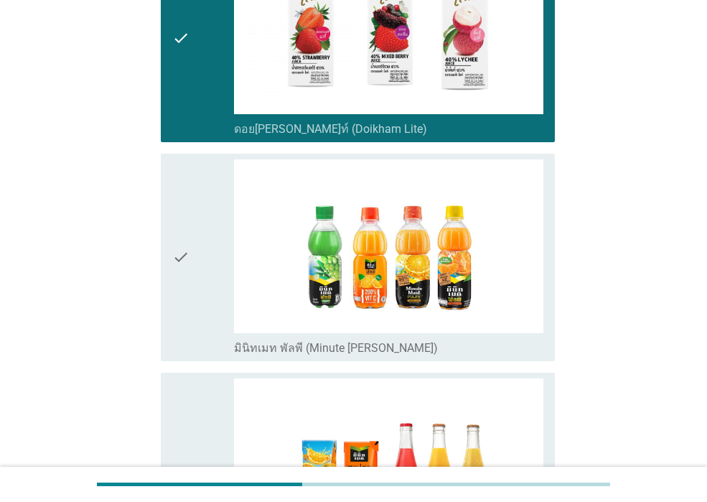
click at [185, 338] on div "check check_box_outline_blank มินิทเมท พัลพี (Minute [PERSON_NAME])" at bounding box center [353, 257] width 403 height 219
click at [193, 382] on div "check" at bounding box center [203, 477] width 62 height 196
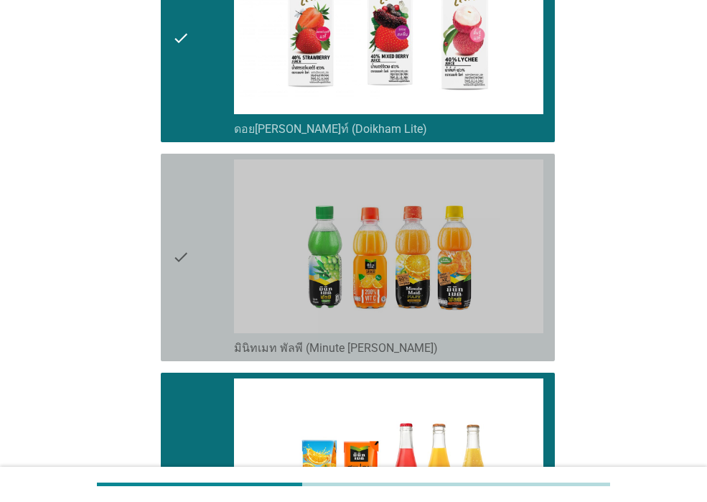
click at [184, 305] on icon "check" at bounding box center [180, 257] width 17 height 196
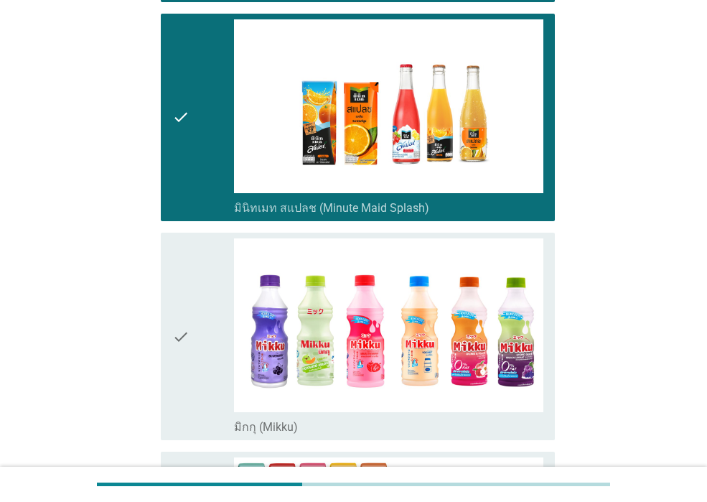
click at [187, 315] on icon "check" at bounding box center [180, 336] width 17 height 196
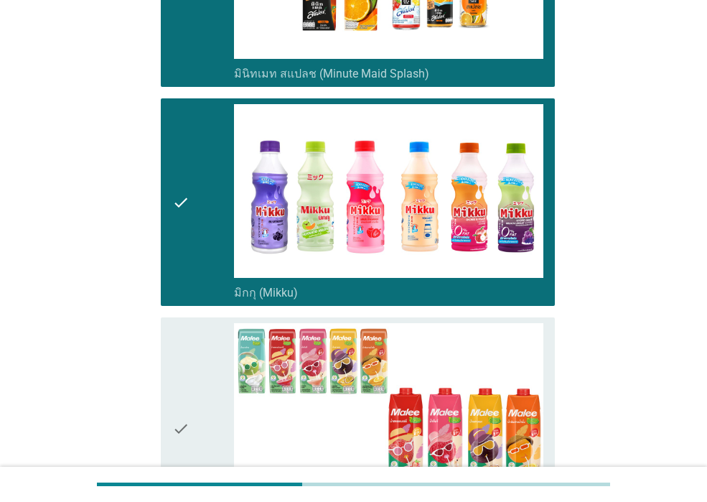
scroll to position [2227, 0]
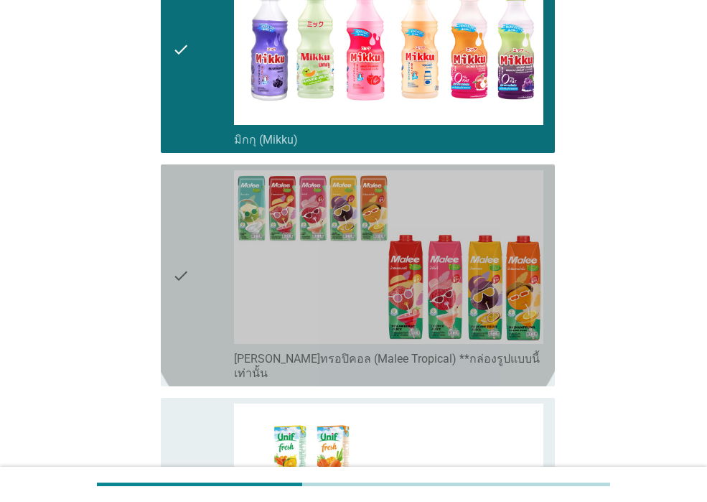
click at [187, 315] on icon "check" at bounding box center [180, 275] width 17 height 210
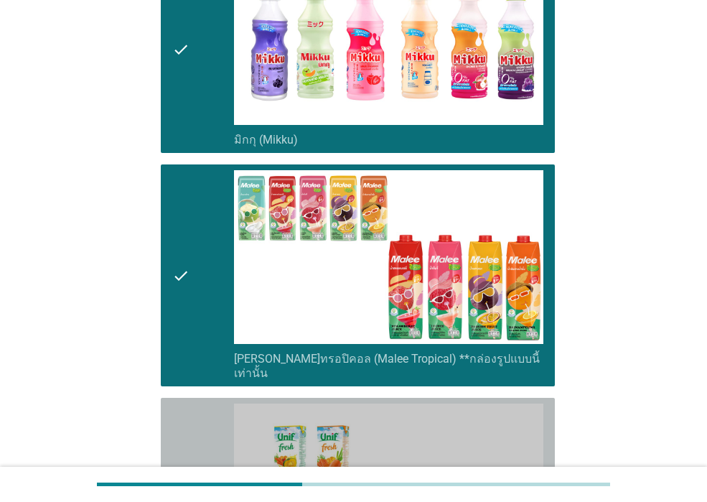
click at [190, 404] on icon "check" at bounding box center [180, 509] width 17 height 210
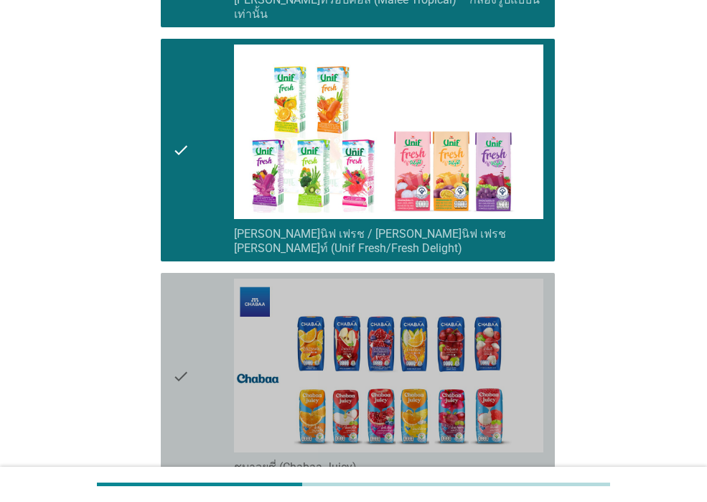
click at [190, 363] on div "check" at bounding box center [203, 377] width 62 height 196
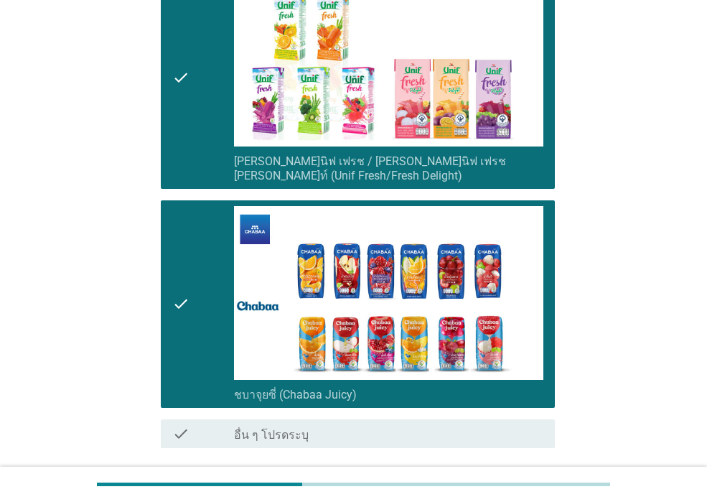
scroll to position [2717, 0]
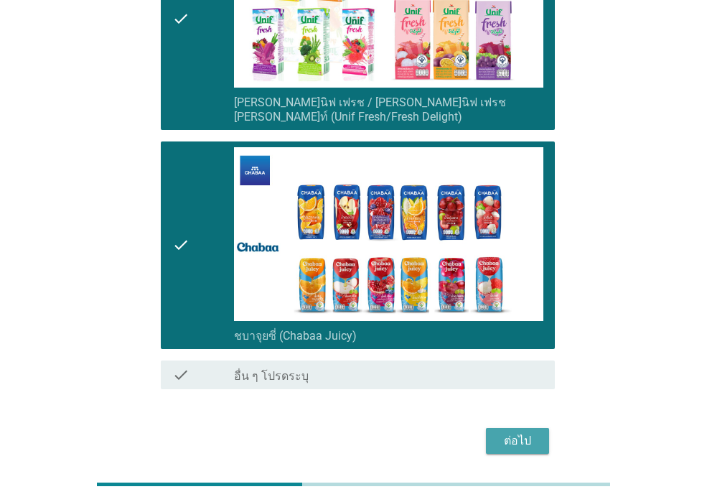
click at [543, 428] on button "ต่อไป" at bounding box center [517, 441] width 63 height 26
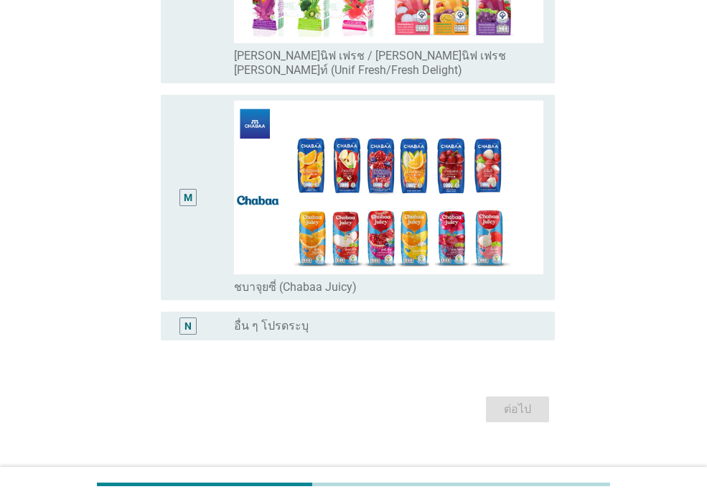
scroll to position [0, 0]
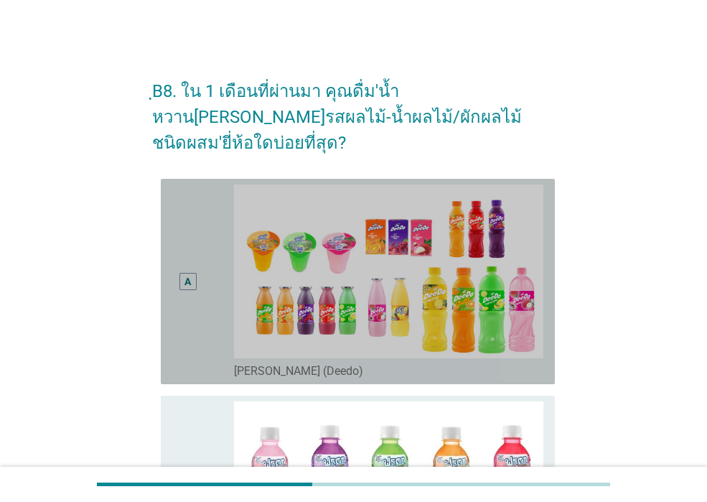
drag, startPoint x: 186, startPoint y: 309, endPoint x: 200, endPoint y: 386, distance: 78.2
click at [186, 310] on div "A" at bounding box center [187, 282] width 31 height 194
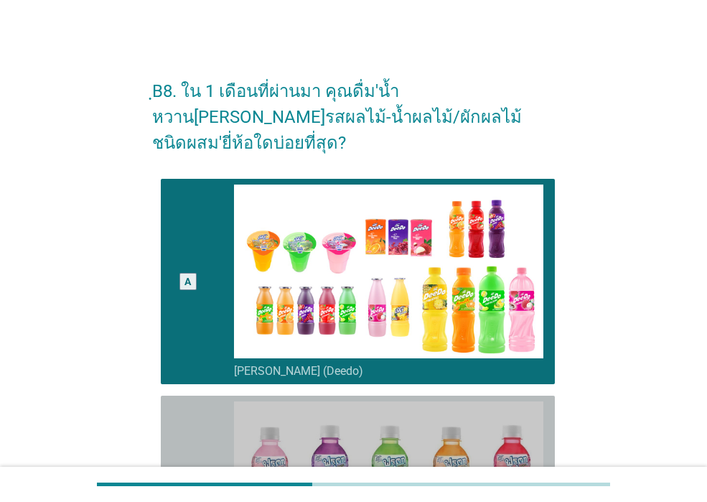
click at [204, 402] on div "B" at bounding box center [203, 499] width 62 height 194
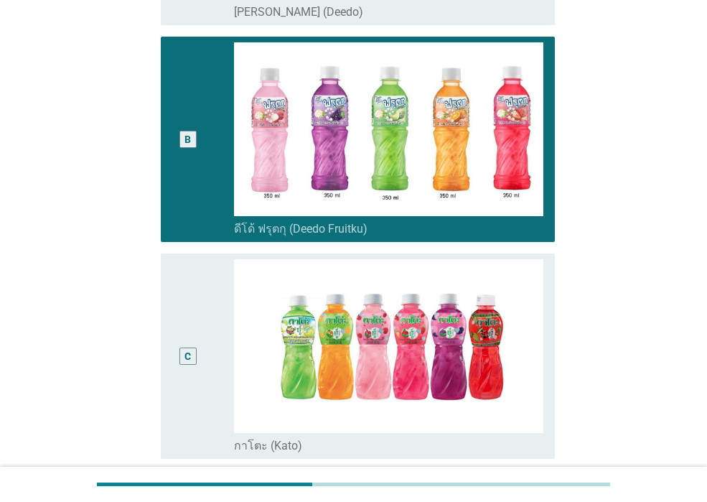
click at [205, 396] on div "C" at bounding box center [203, 356] width 62 height 194
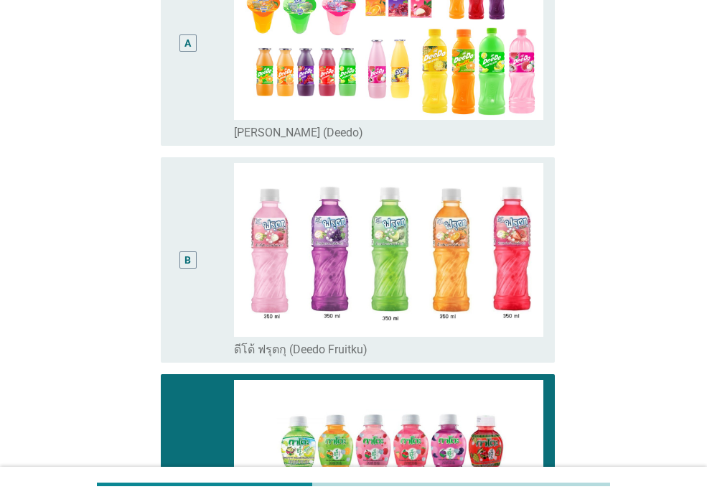
scroll to position [215, 0]
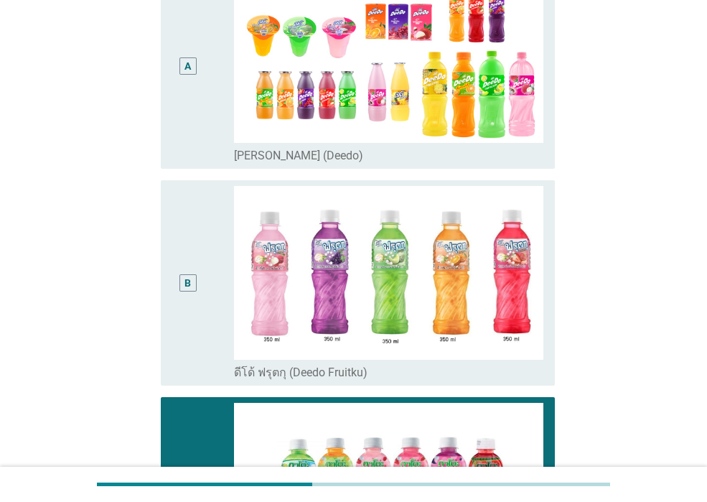
click at [193, 117] on div "A" at bounding box center [187, 66] width 31 height 194
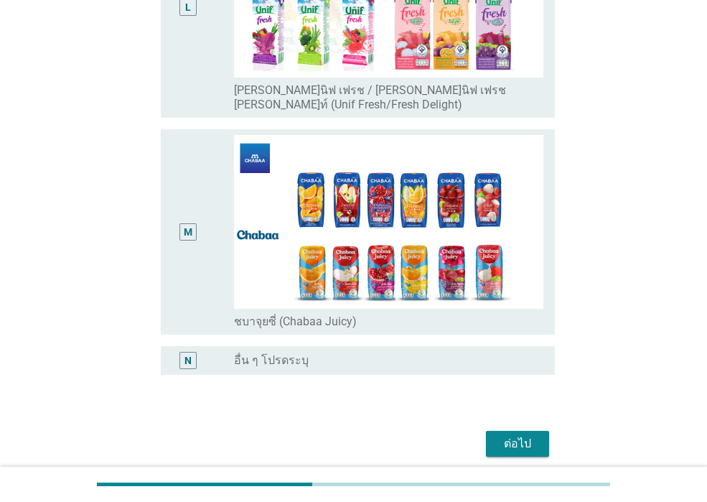
scroll to position [2686, 0]
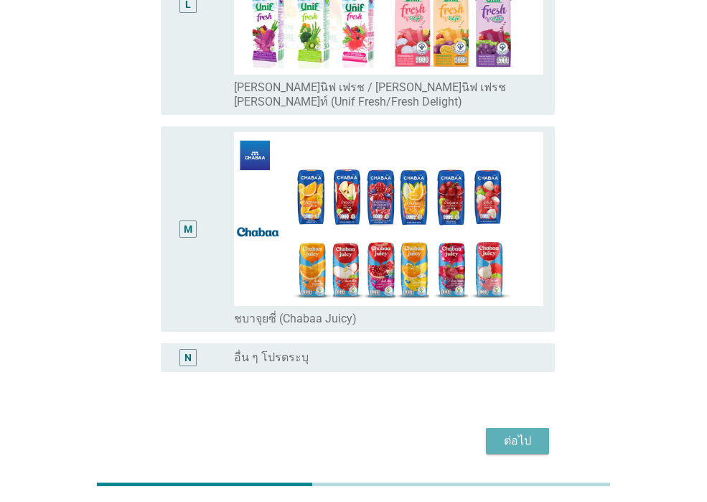
click at [528, 432] on div "ต่อไป" at bounding box center [518, 440] width 40 height 17
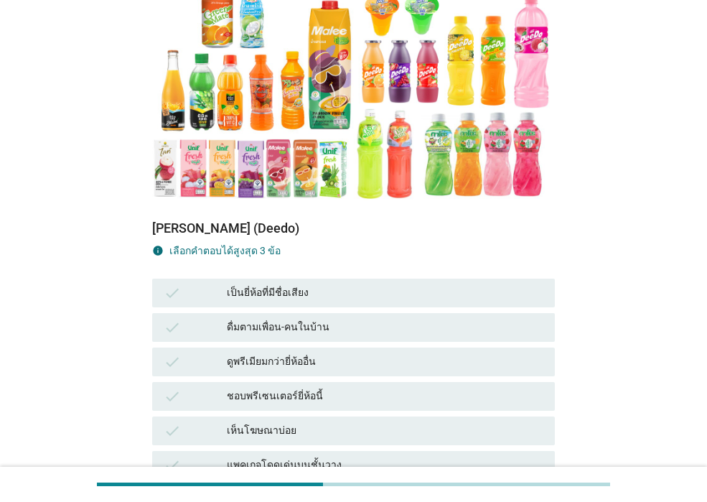
scroll to position [287, 0]
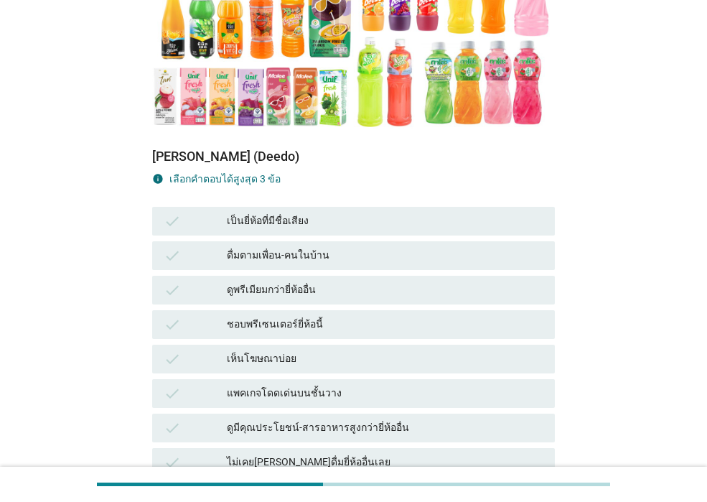
click at [477, 351] on div "เห็นโฆษณาบ่อย" at bounding box center [385, 359] width 317 height 17
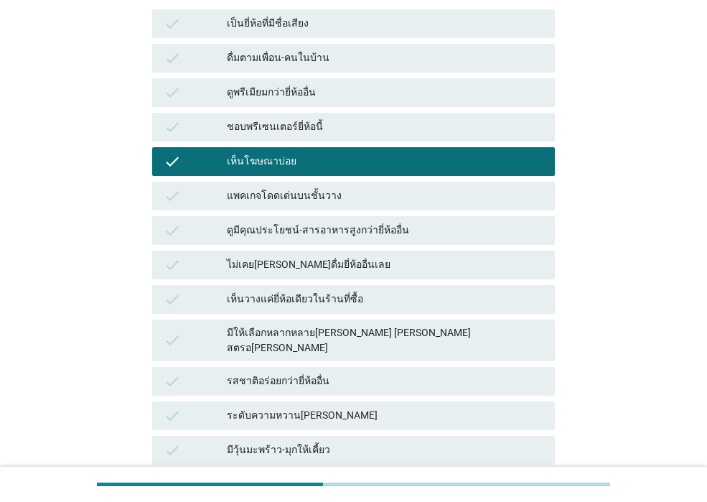
scroll to position [503, 0]
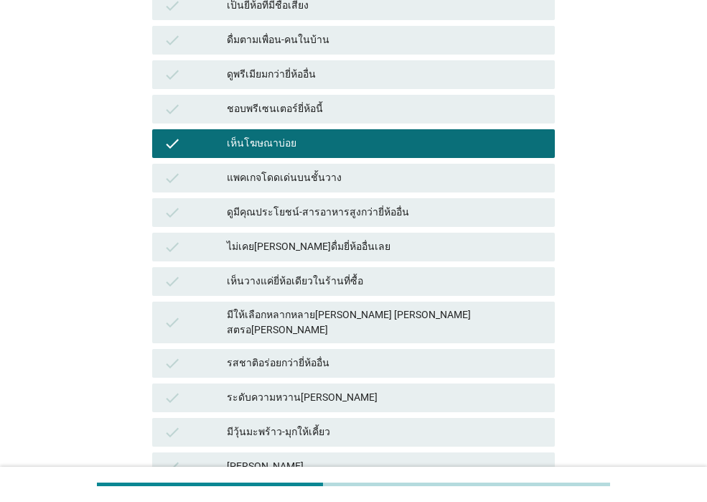
click at [461, 389] on div "ระดับความหวาน[PERSON_NAME]" at bounding box center [385, 397] width 317 height 17
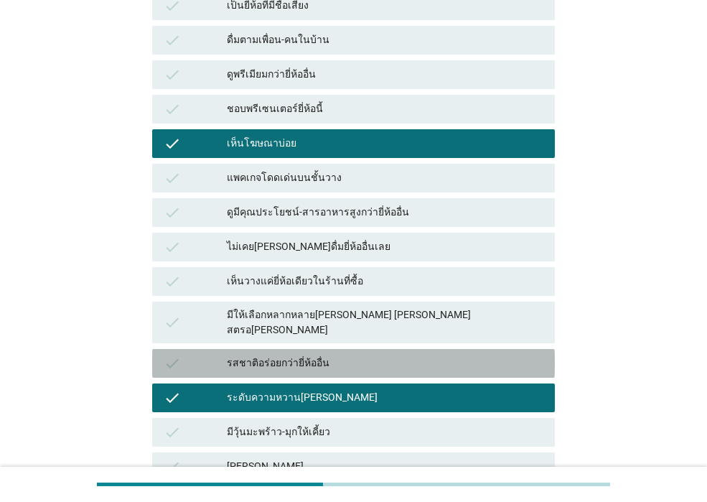
click at [458, 355] on div "รสชาติอร่อยกว่ายี่ห้ออื่น" at bounding box center [385, 363] width 317 height 17
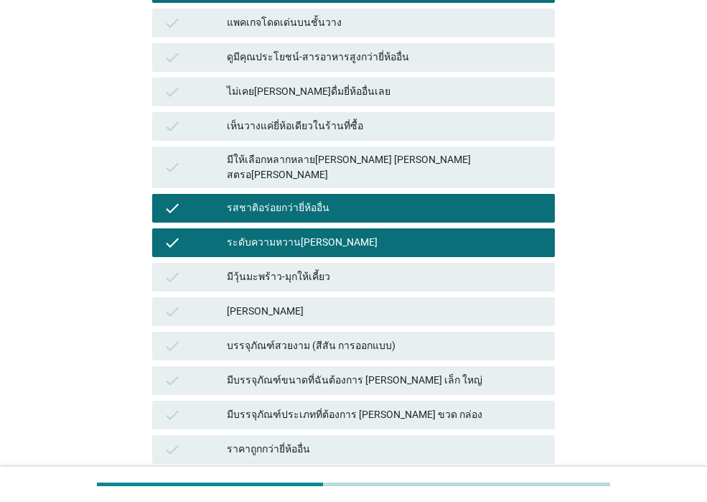
scroll to position [790, 0]
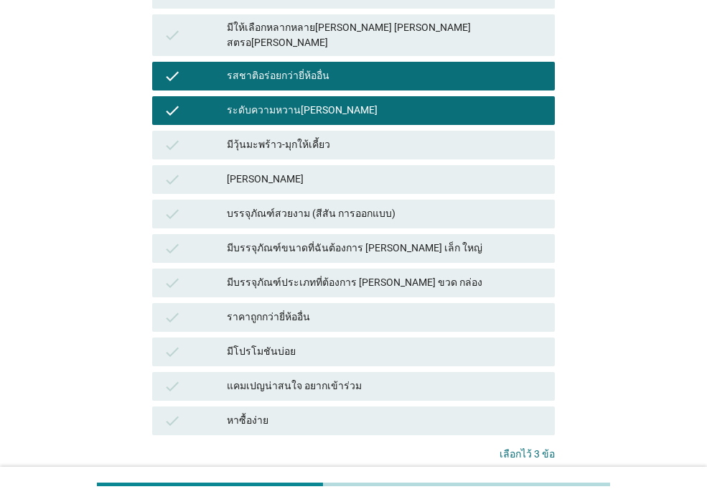
click at [511, 493] on div "คำถามต่อไป" at bounding box center [517, 500] width 54 height 15
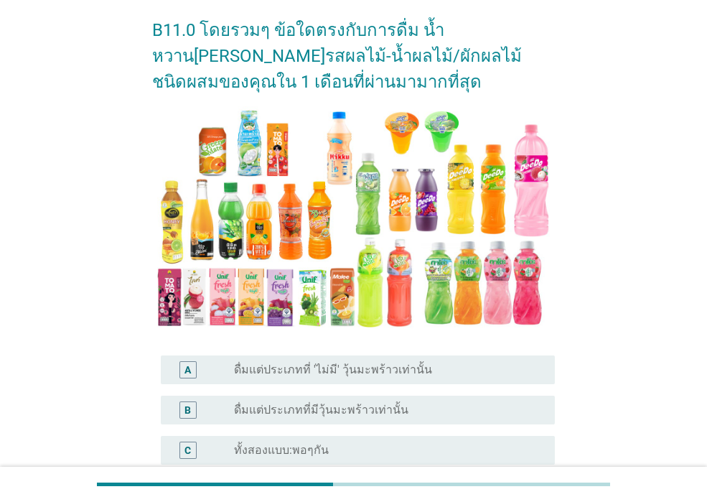
scroll to position [144, 0]
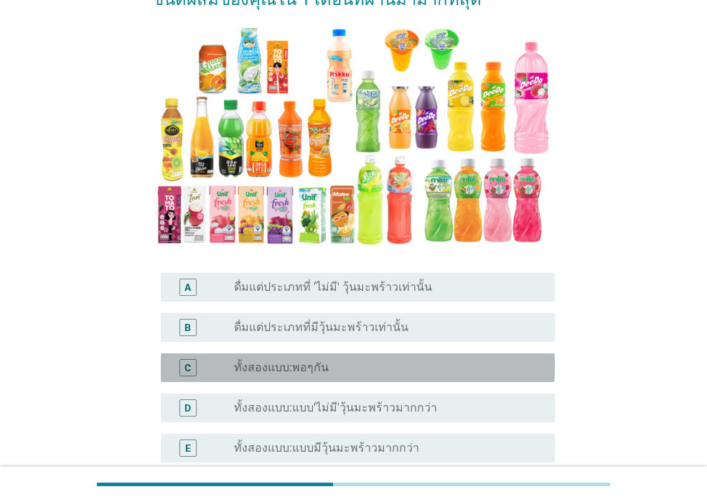
click at [449, 365] on div "radio_button_unchecked ทั้งสองแบบ:พอๆกัน" at bounding box center [383, 368] width 298 height 14
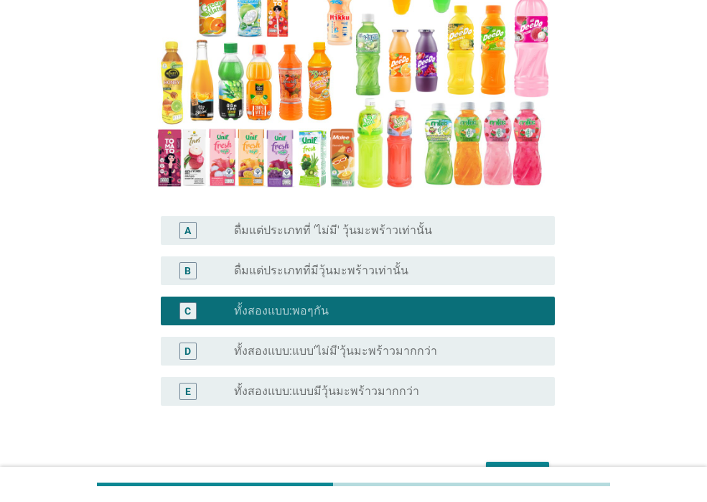
scroll to position [289, 0]
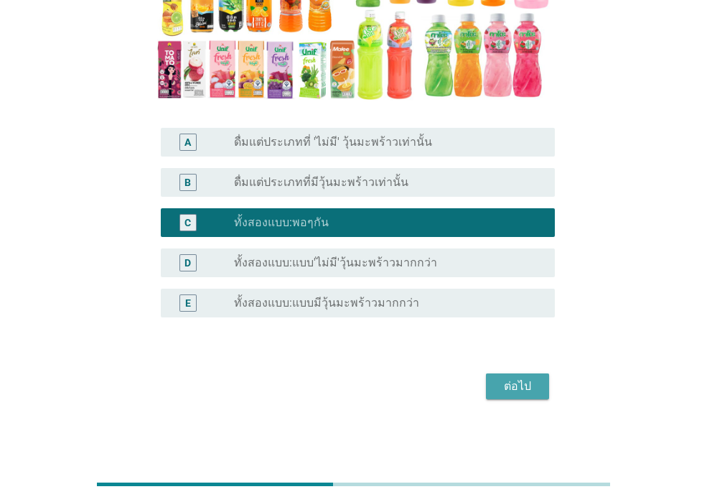
click at [493, 388] on button "ต่อไป" at bounding box center [517, 386] width 63 height 26
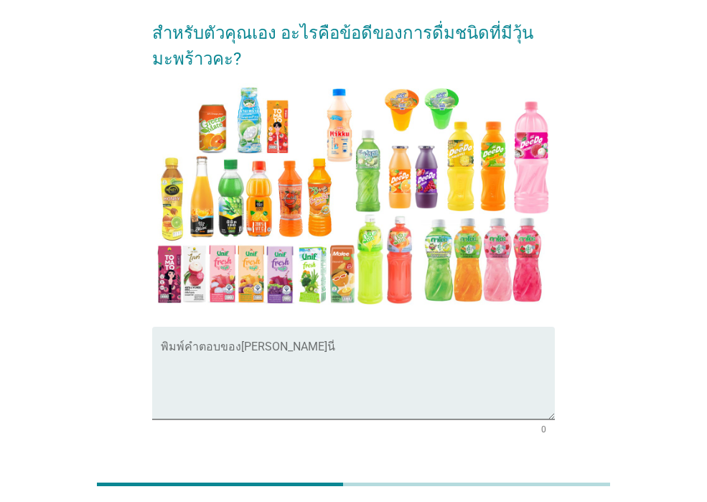
scroll to position [65, 0]
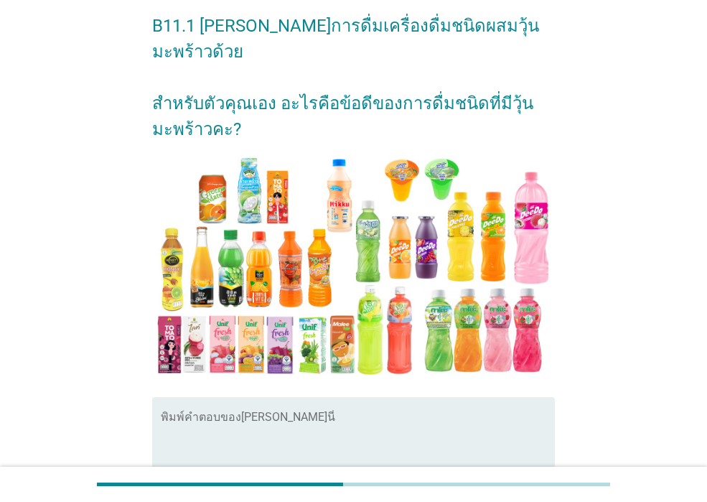
click at [477, 414] on textarea "พิมพ์คำตอบของคุณ ที่นี่" at bounding box center [358, 451] width 394 height 75
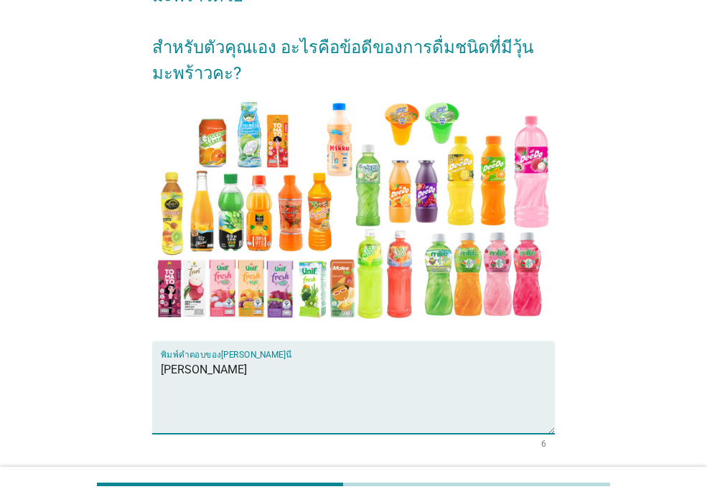
scroll to position [209, 0]
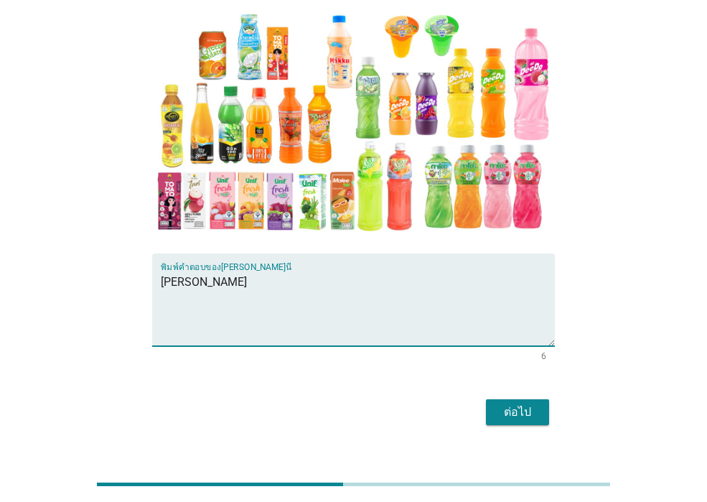
type textarea "[PERSON_NAME]"
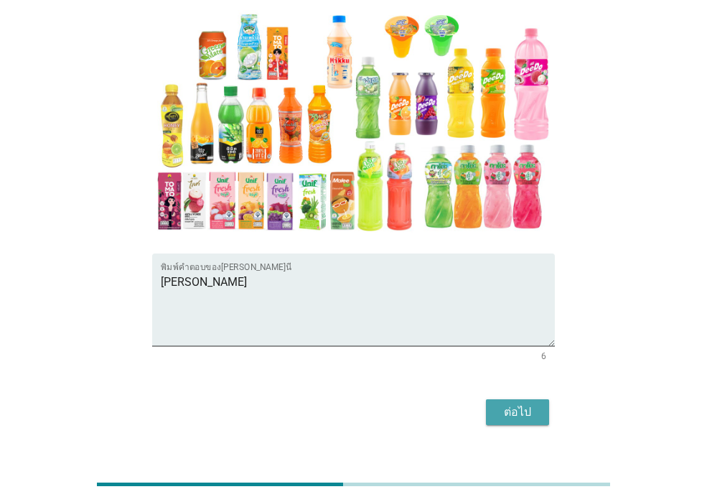
click at [543, 399] on button "ต่อไป" at bounding box center [517, 412] width 63 height 26
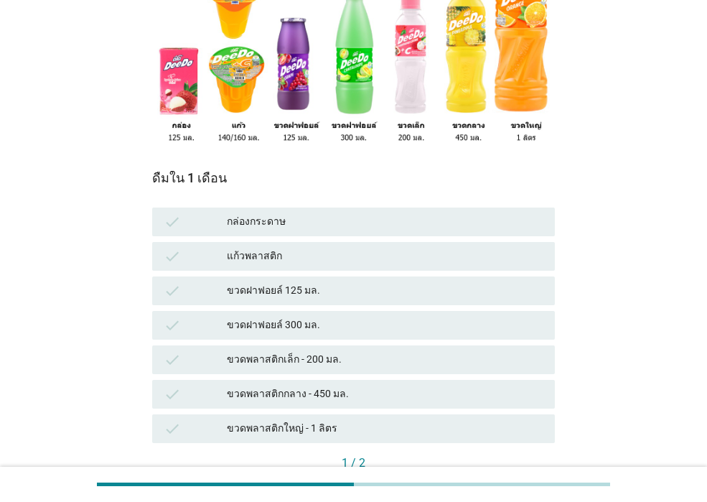
scroll to position [215, 0]
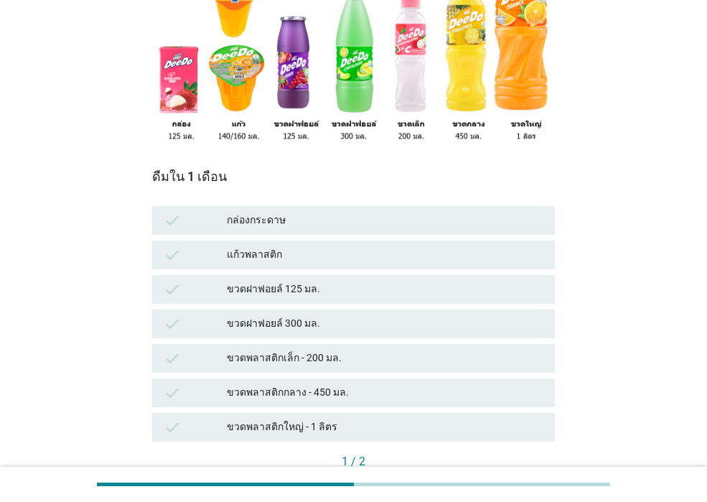
click at [407, 384] on div "ขวดพลาสติกกลาง - 450 มล." at bounding box center [385, 392] width 317 height 17
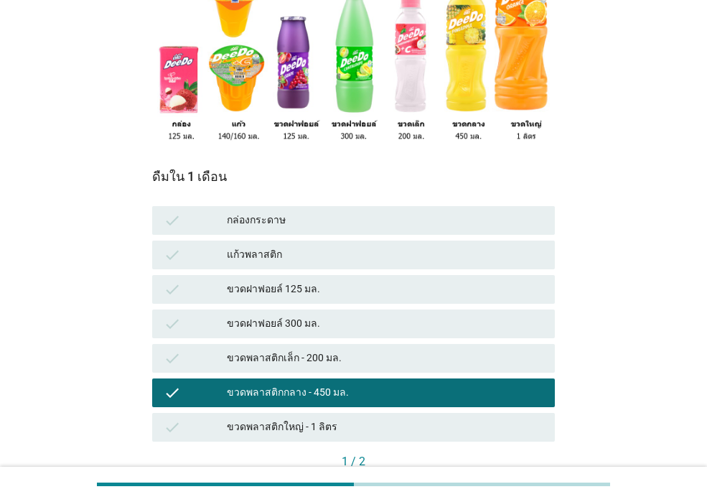
click at [510, 478] on div "ต่อไป" at bounding box center [524, 485] width 40 height 15
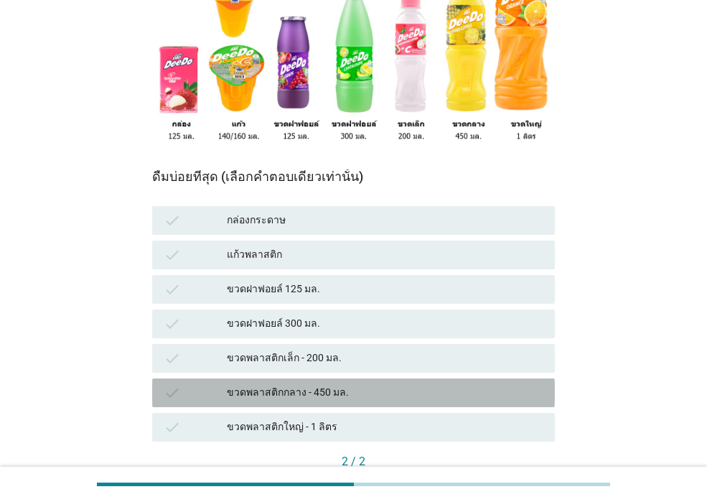
click at [453, 384] on div "ขวดพลาสติกกลาง - 450 มล." at bounding box center [385, 392] width 317 height 17
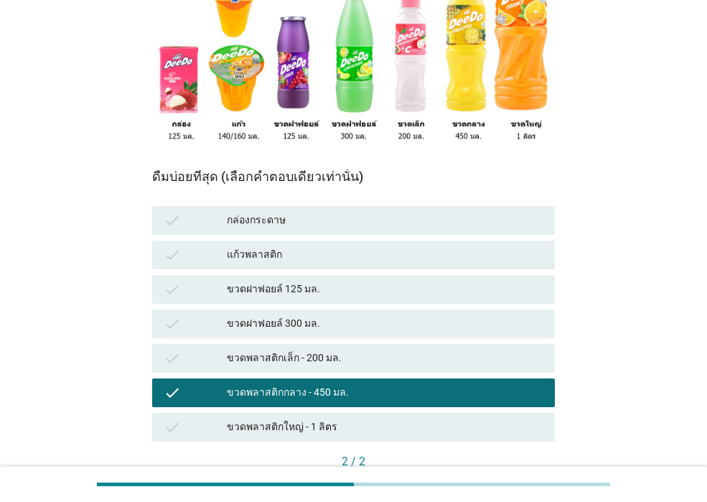
click at [497, 478] on div "คำถามต่อไป" at bounding box center [517, 485] width 54 height 15
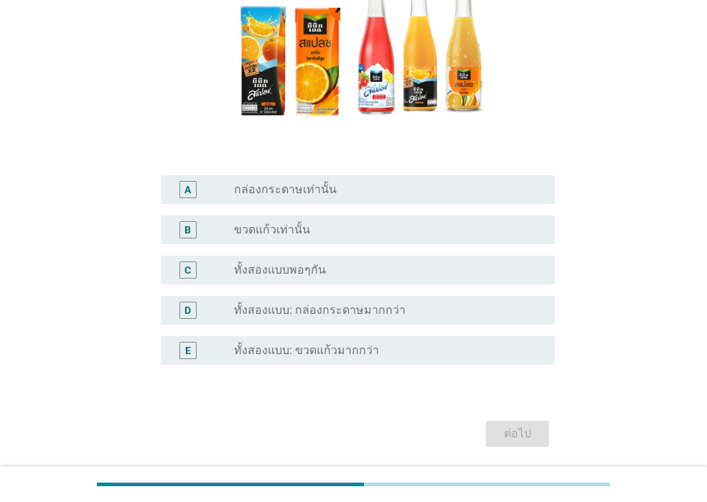
click at [461, 259] on div "C radio_button_unchecked ทั้งสองแบบพอๆกัน" at bounding box center [358, 270] width 394 height 29
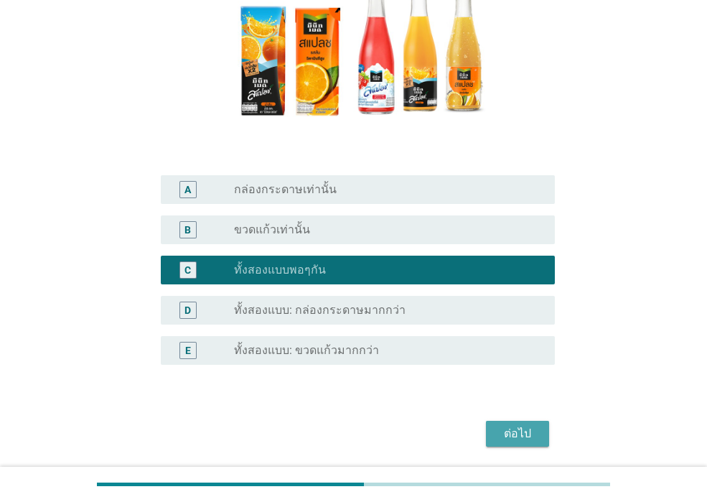
click at [507, 432] on div "ต่อไป" at bounding box center [518, 433] width 40 height 17
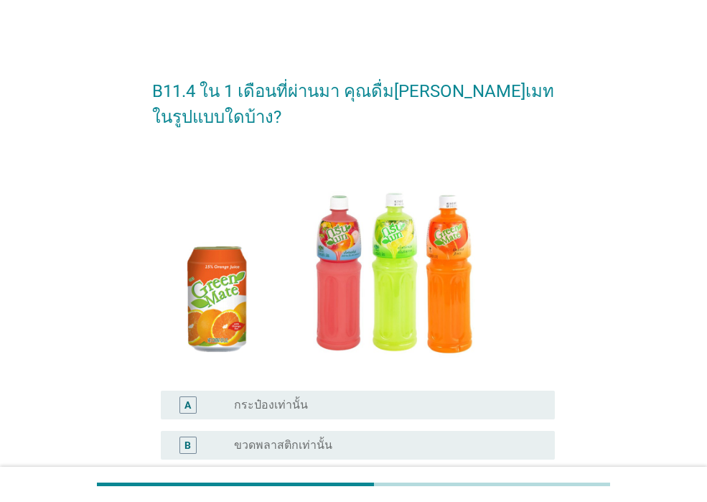
scroll to position [263, 0]
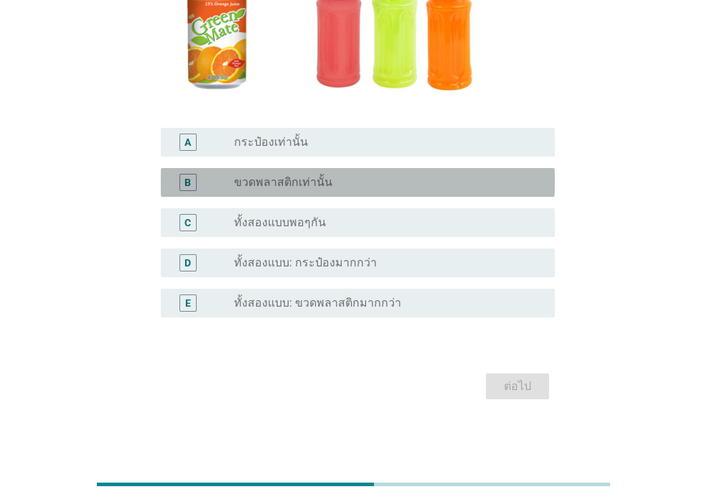
click at [425, 184] on div "radio_button_unchecked ขวดพลาสติกเท่านั้น" at bounding box center [383, 182] width 298 height 14
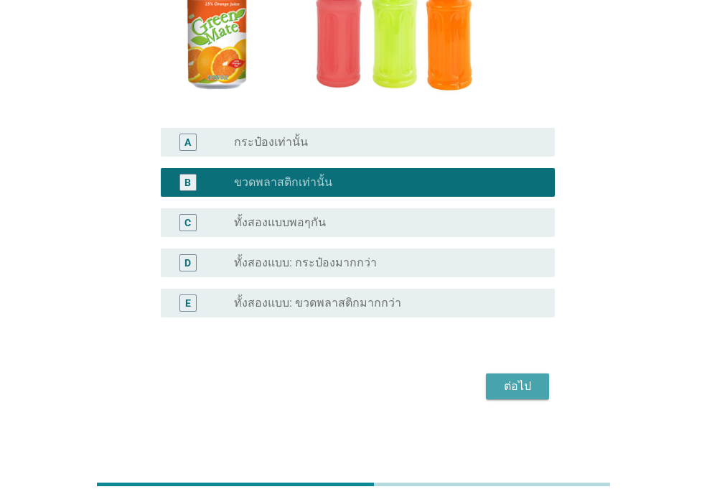
click at [506, 381] on div "ต่อไป" at bounding box center [518, 386] width 40 height 17
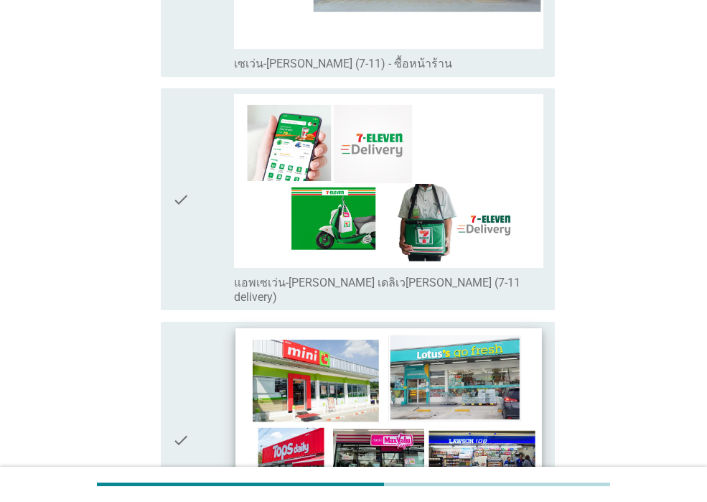
scroll to position [2945, 0]
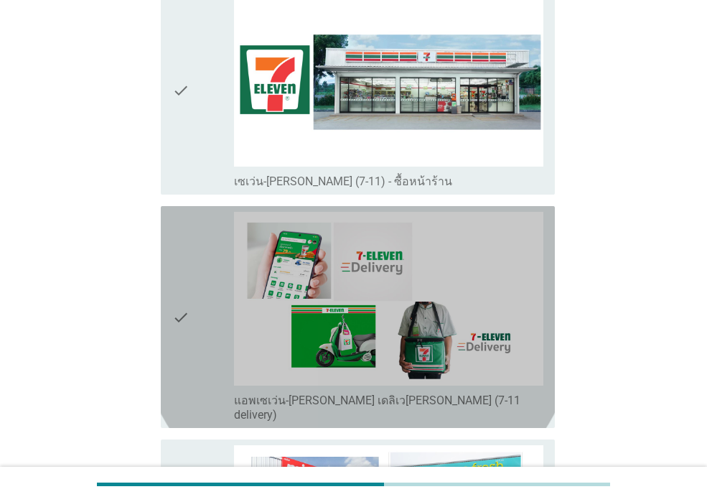
click at [184, 353] on icon "check" at bounding box center [180, 317] width 17 height 210
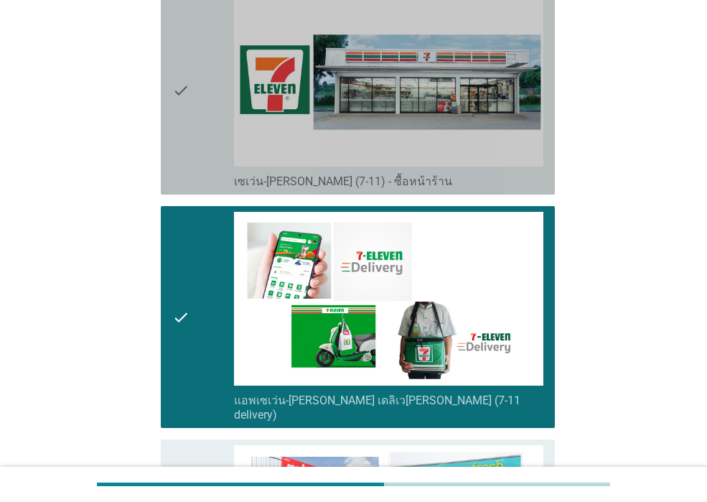
click at [187, 160] on icon "check" at bounding box center [180, 91] width 17 height 196
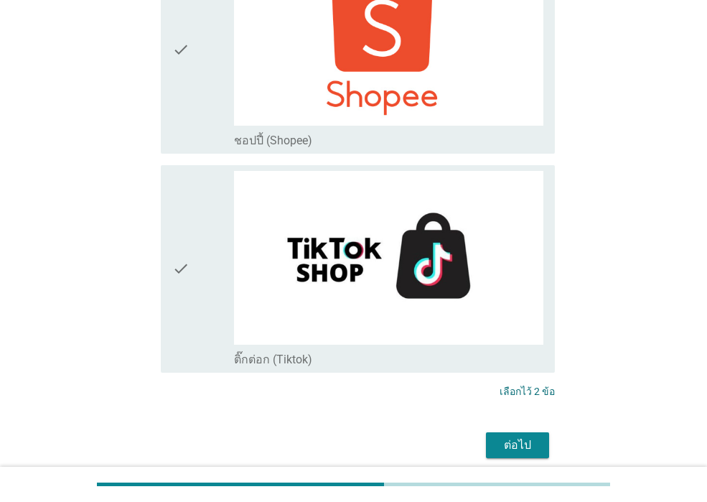
scroll to position [4141, 0]
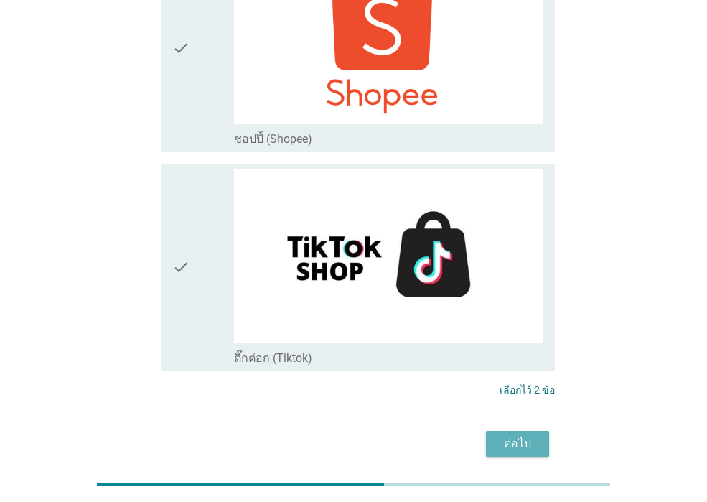
click at [507, 435] on div "ต่อไป" at bounding box center [518, 443] width 40 height 17
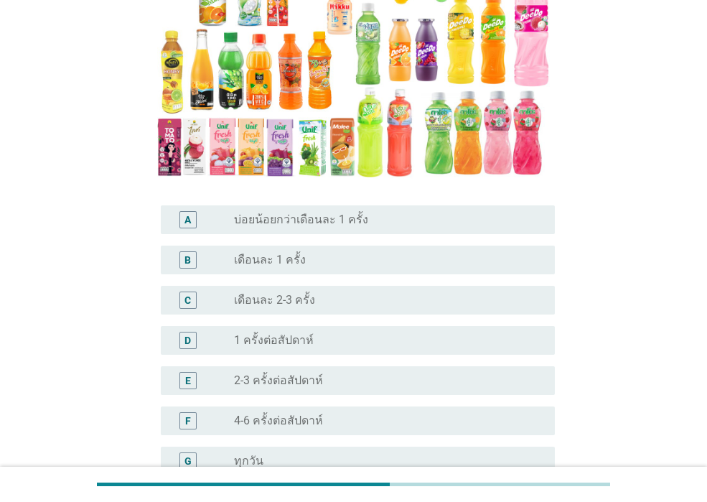
scroll to position [215, 0]
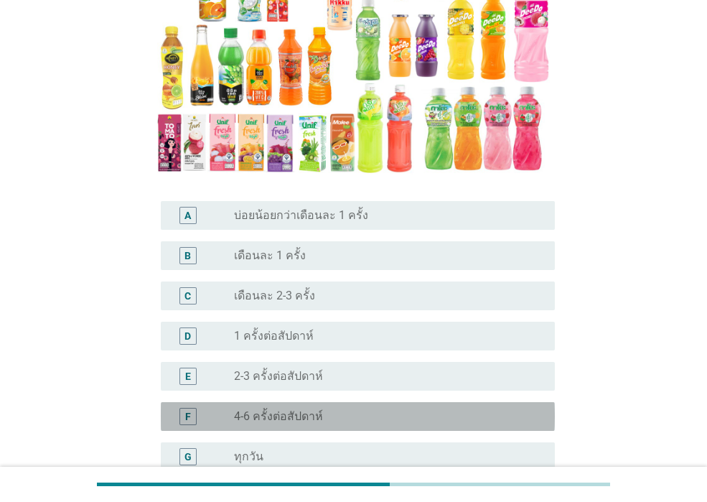
click at [352, 409] on div "radio_button_unchecked 4-6 ครั้งต่อสัปดาห์" at bounding box center [383, 416] width 298 height 14
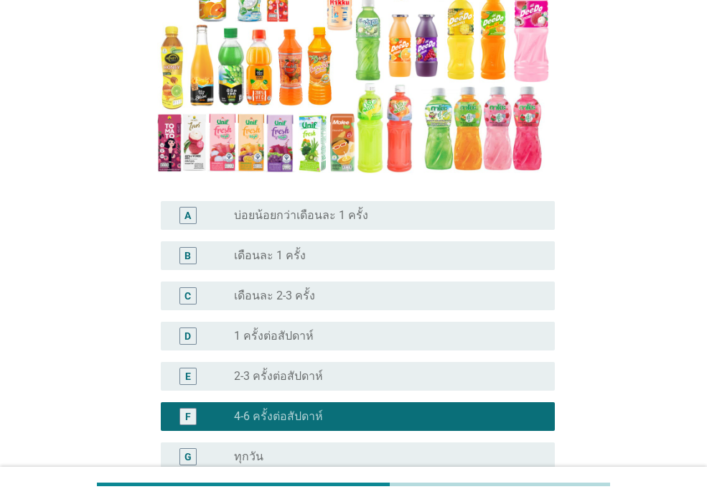
scroll to position [343, 0]
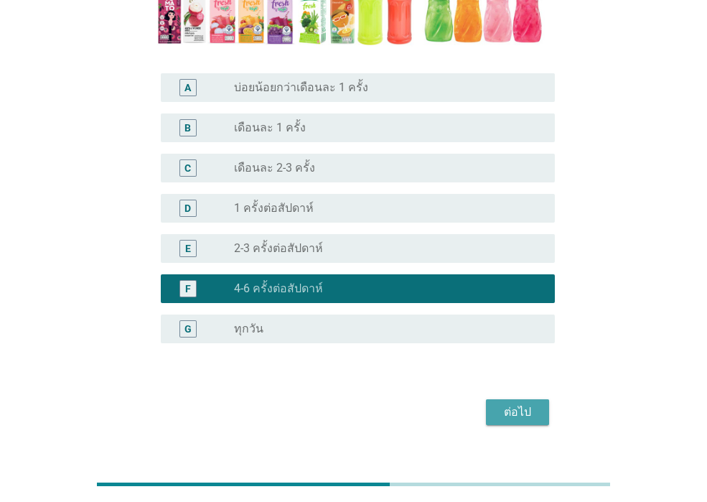
click at [504, 404] on div "ต่อไป" at bounding box center [518, 412] width 40 height 17
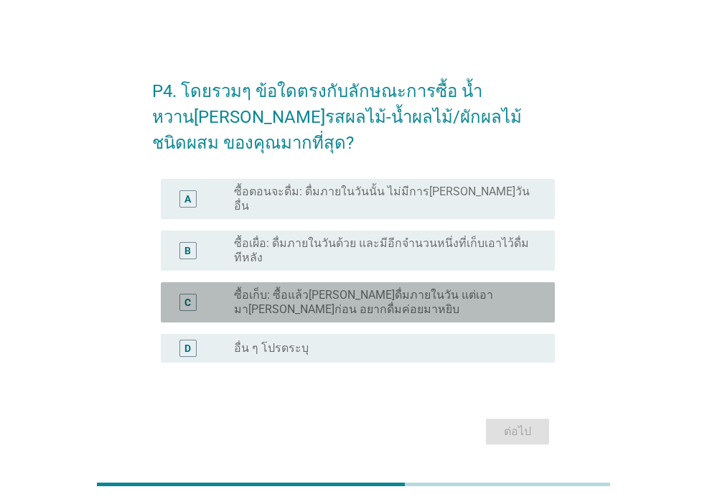
click at [364, 288] on label "ซื้อเก็บ: ซื้อแล้ว[PERSON_NAME]ดื่มภายในวัน แต่เอามา[PERSON_NAME]ก่อน อยากดื่มค…" at bounding box center [383, 302] width 298 height 29
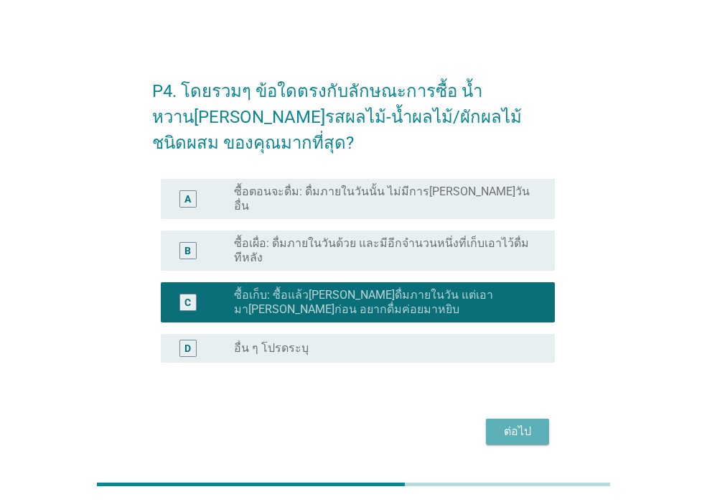
click at [496, 423] on button "ต่อไป" at bounding box center [517, 432] width 63 height 26
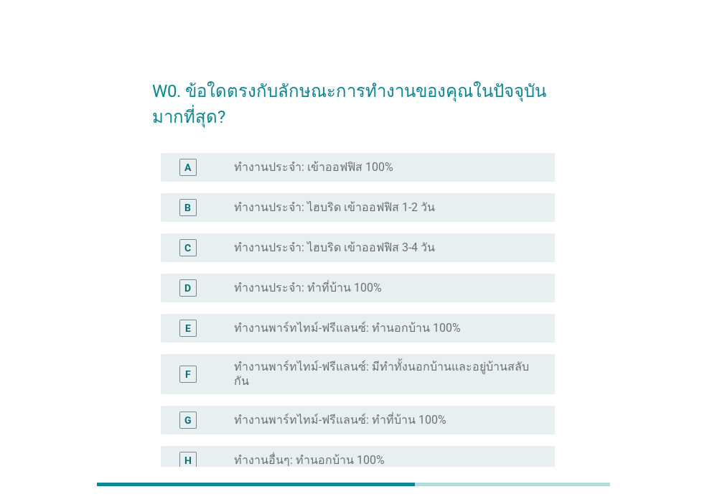
click at [353, 169] on label "ทำงานประจำ: เข้าออฟฟิส 100%" at bounding box center [313, 167] width 159 height 14
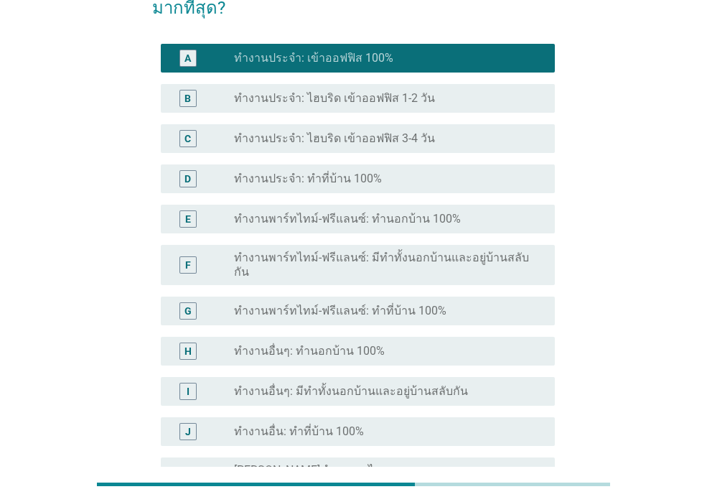
scroll to position [287, 0]
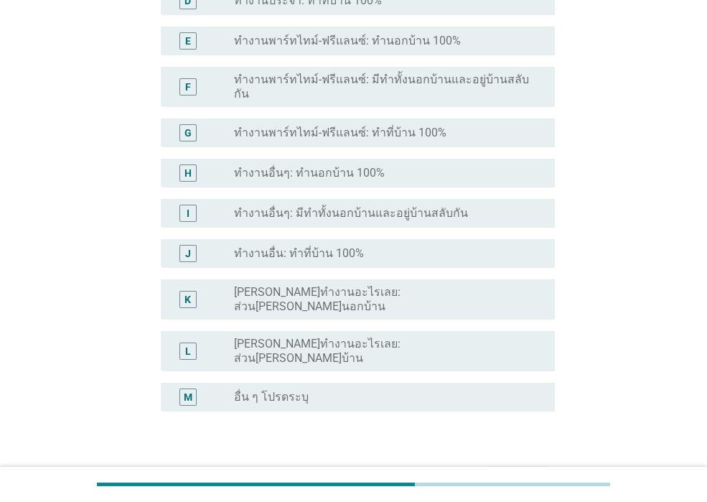
click at [506, 472] on div "ต่อไป" at bounding box center [518, 480] width 40 height 17
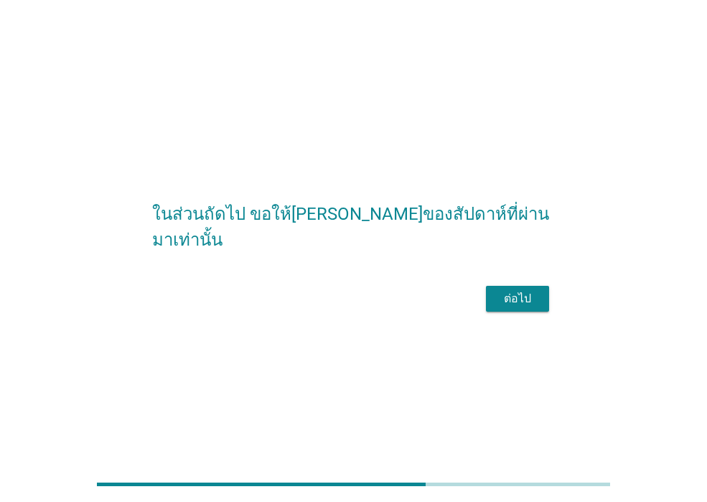
click at [501, 307] on div "ต่อไป" at bounding box center [518, 298] width 40 height 17
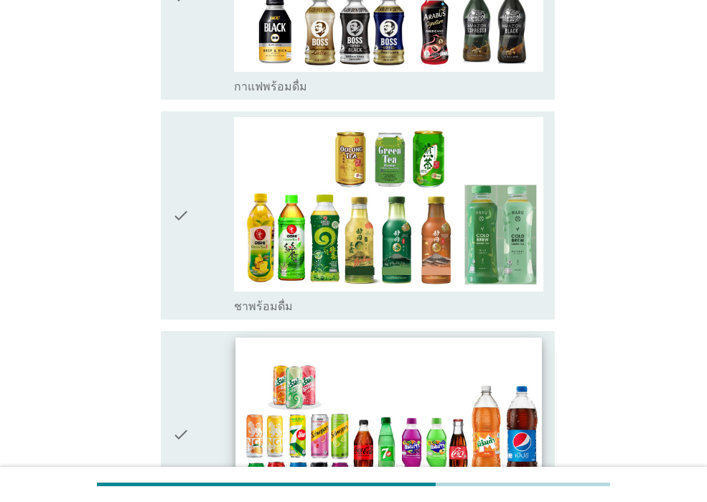
scroll to position [2155, 0]
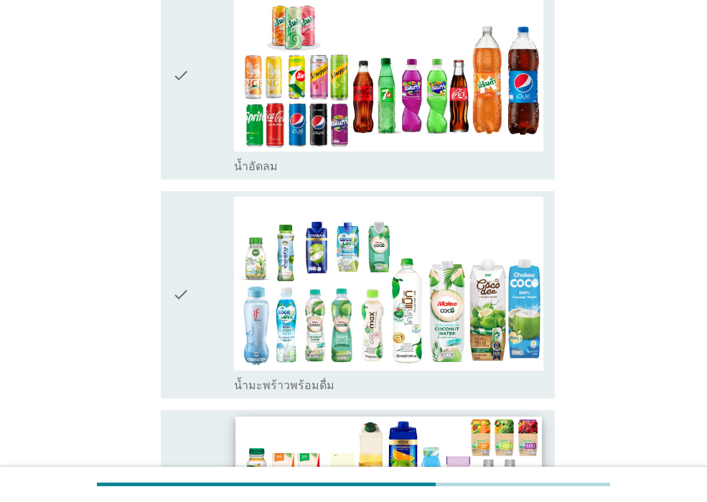
click at [358, 417] on img at bounding box center [389, 503] width 306 height 172
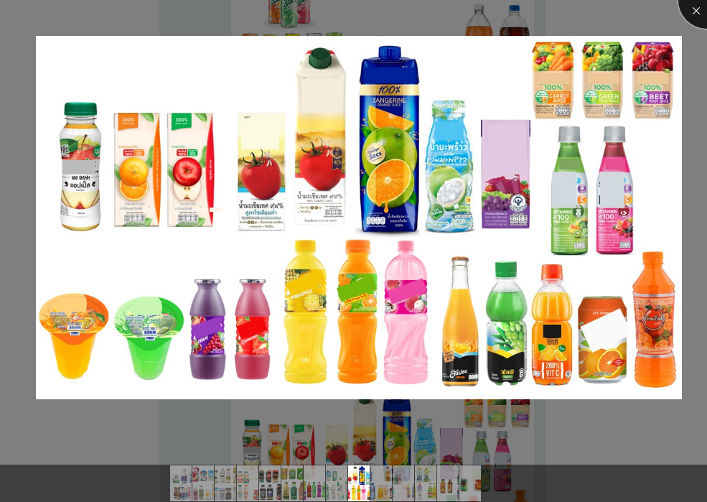
click at [696, 9] on div at bounding box center [707, -1] width 57 height 57
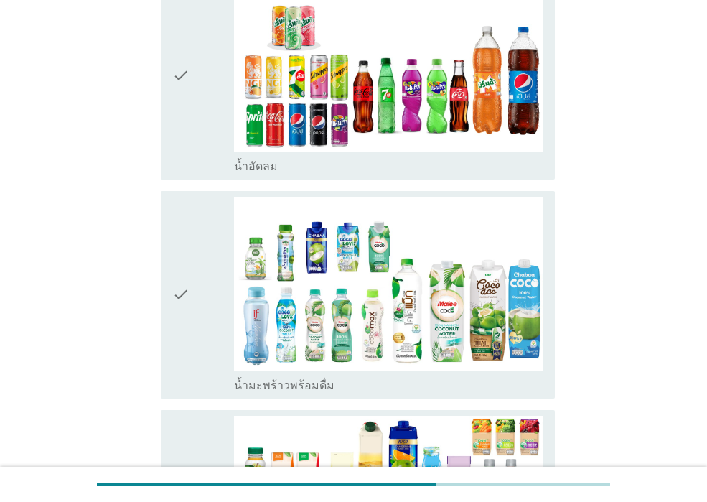
drag, startPoint x: 223, startPoint y: 386, endPoint x: 218, endPoint y: 310, distance: 76.3
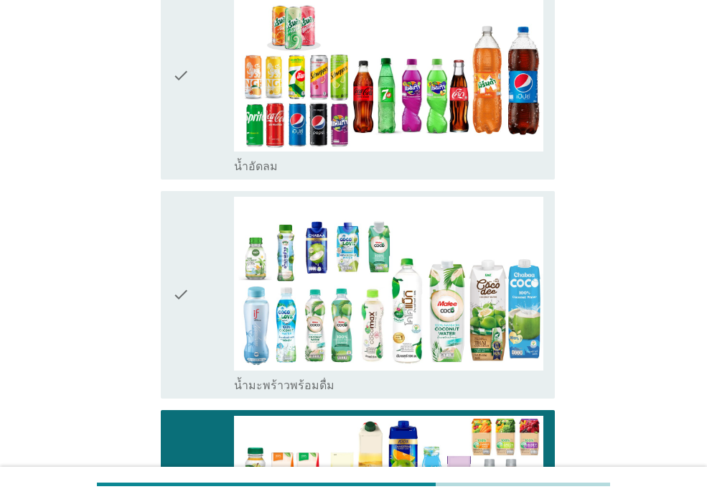
click at [231, 246] on div "check" at bounding box center [203, 295] width 62 height 196
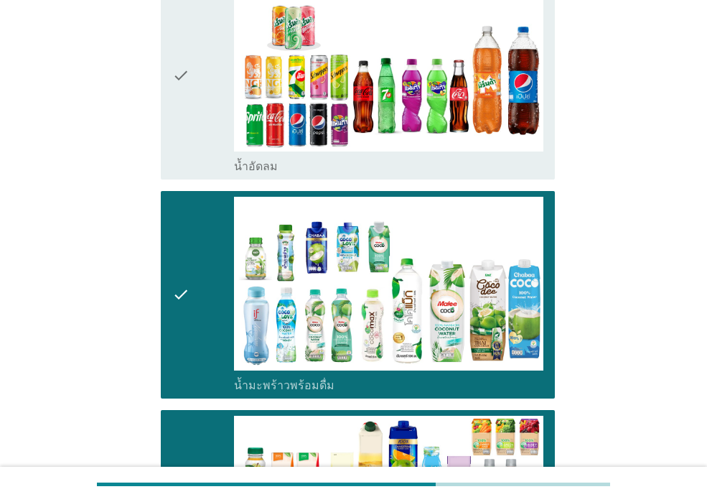
click at [219, 78] on div "check" at bounding box center [203, 76] width 62 height 196
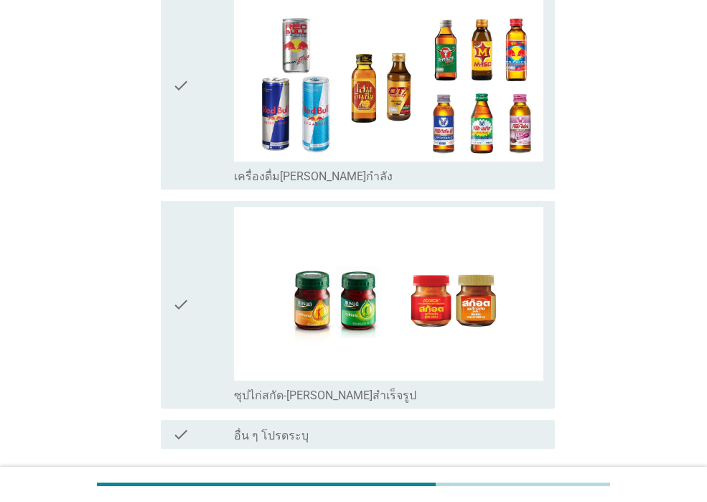
scroll to position [3488, 0]
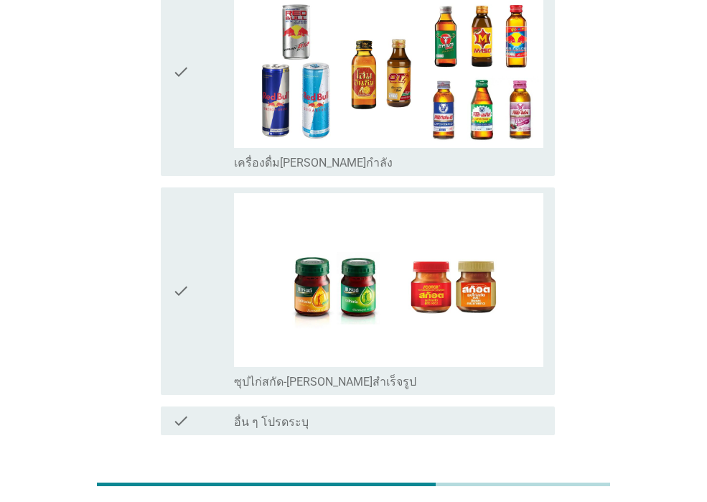
click at [188, 238] on icon "check" at bounding box center [180, 291] width 17 height 196
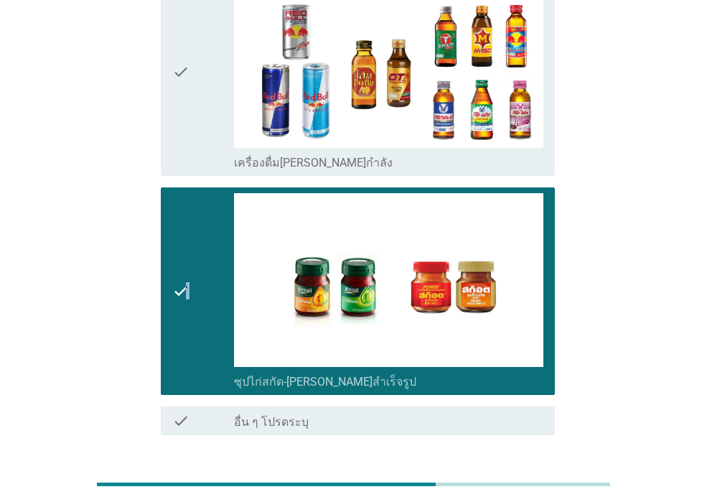
click at [501, 478] on div "ต่อไป" at bounding box center [518, 486] width 40 height 17
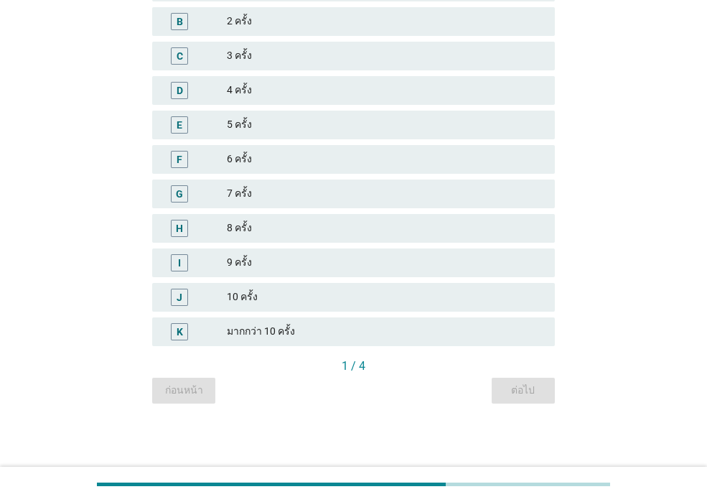
scroll to position [0, 0]
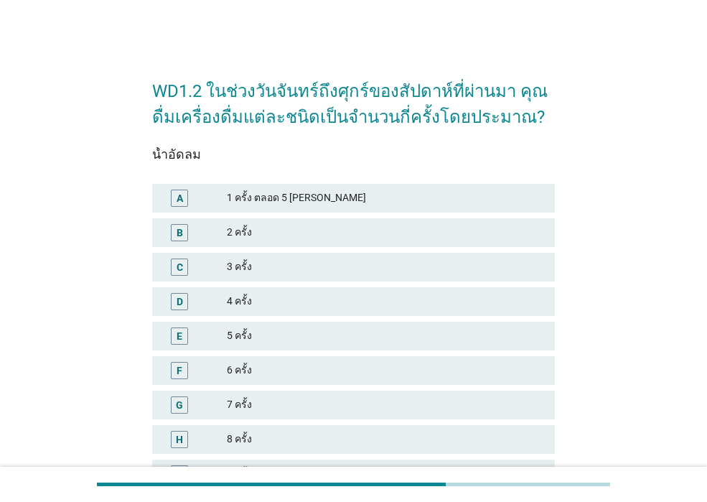
click at [428, 231] on div "2 ครั้ง" at bounding box center [385, 232] width 317 height 17
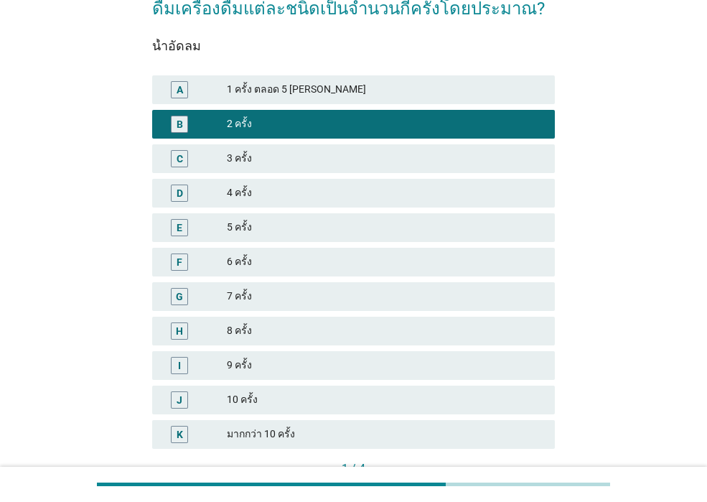
scroll to position [211, 0]
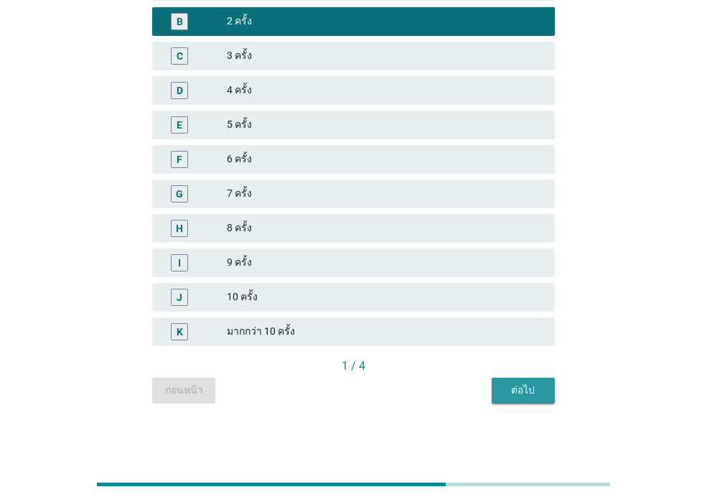
click at [508, 399] on button "ต่อไป" at bounding box center [523, 391] width 63 height 26
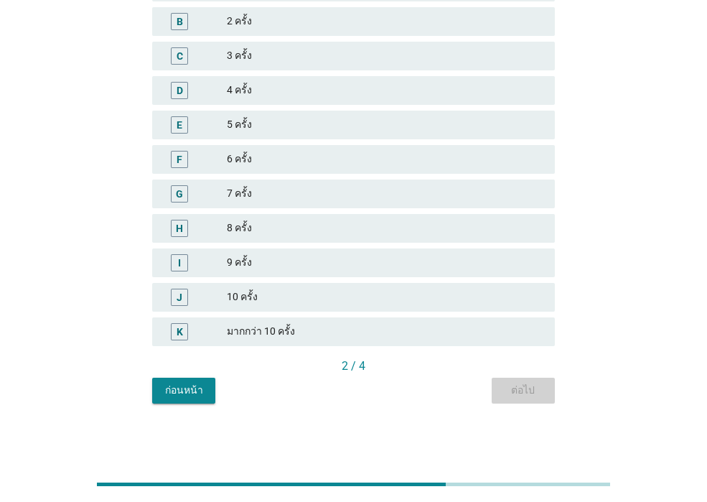
scroll to position [0, 0]
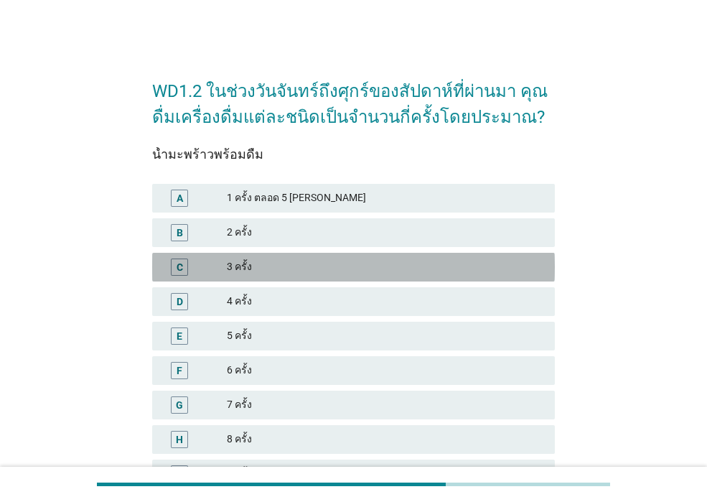
click at [412, 264] on div "3 ครั้ง" at bounding box center [385, 267] width 317 height 17
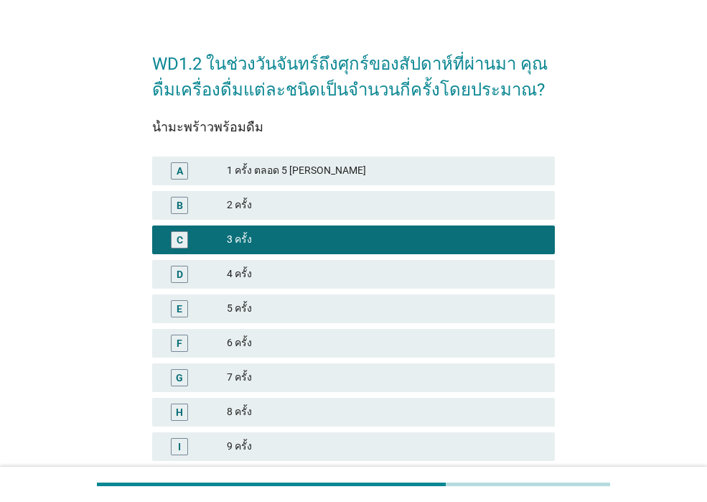
scroll to position [211, 0]
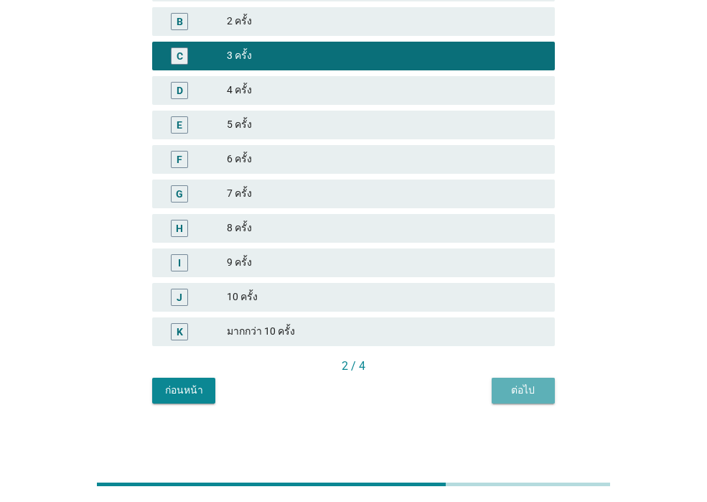
click at [501, 389] on button "ต่อไป" at bounding box center [523, 391] width 63 height 26
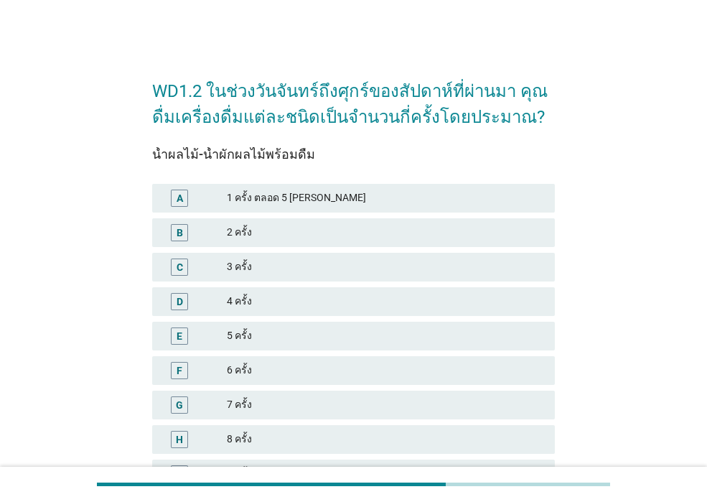
click at [459, 297] on div "4 ครั้ง" at bounding box center [385, 301] width 317 height 17
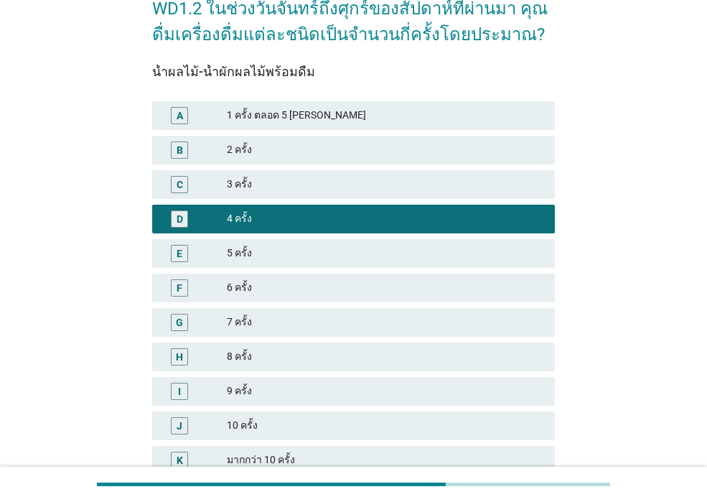
scroll to position [211, 0]
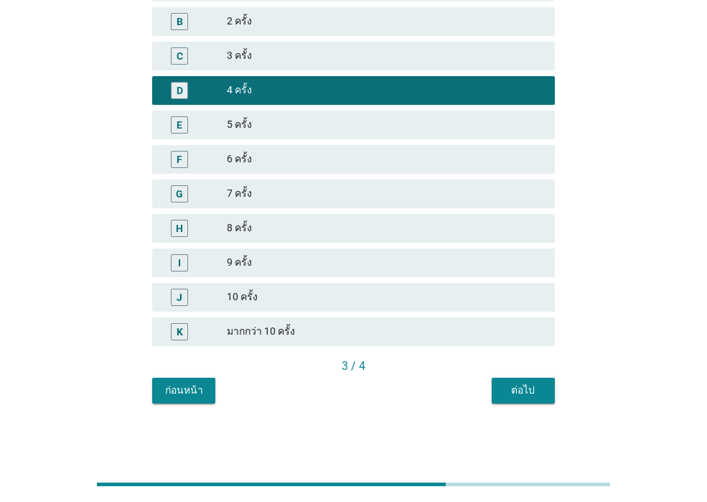
click at [536, 395] on div "ต่อไป" at bounding box center [524, 390] width 40 height 15
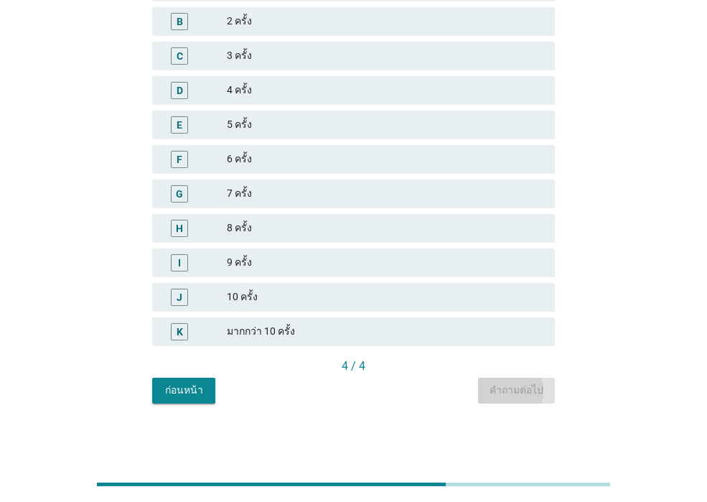
scroll to position [0, 0]
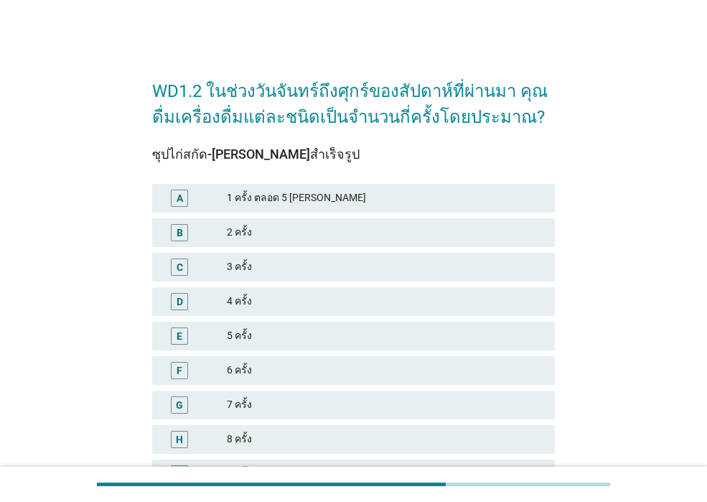
click at [380, 303] on div "4 ครั้ง" at bounding box center [385, 301] width 317 height 17
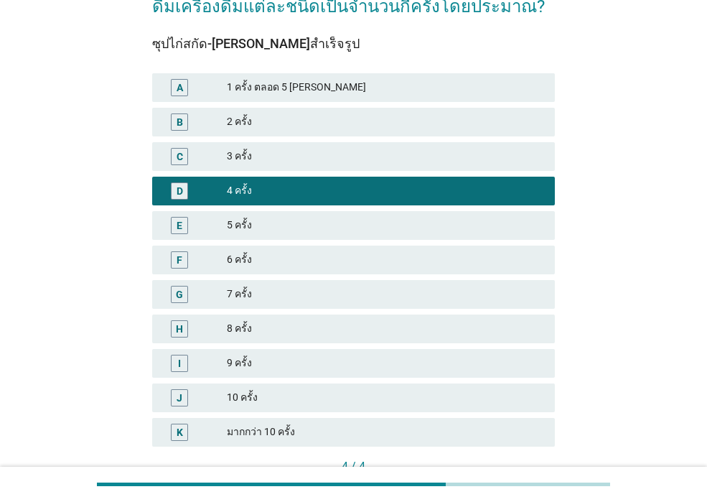
scroll to position [211, 0]
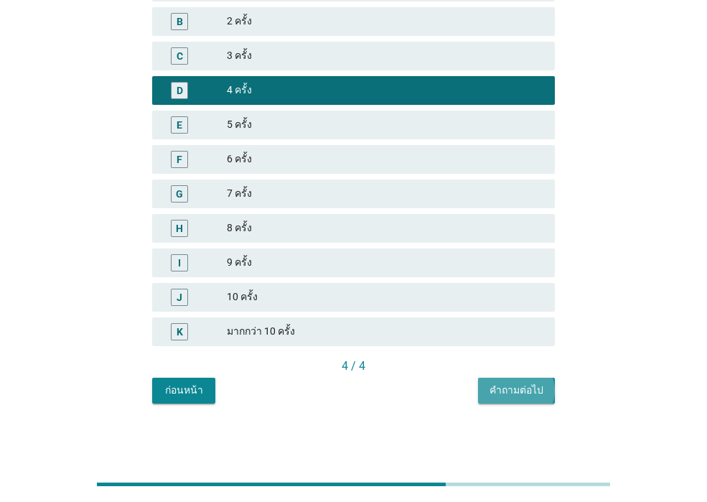
click at [503, 388] on div "คำถามต่อไป" at bounding box center [517, 390] width 54 height 15
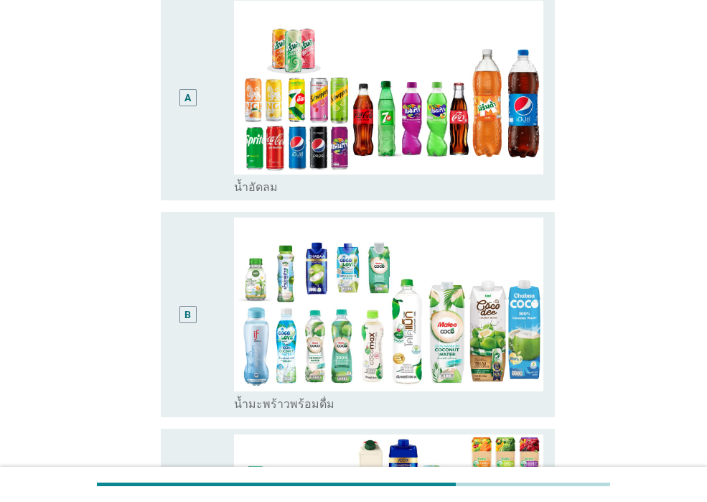
scroll to position [445, 0]
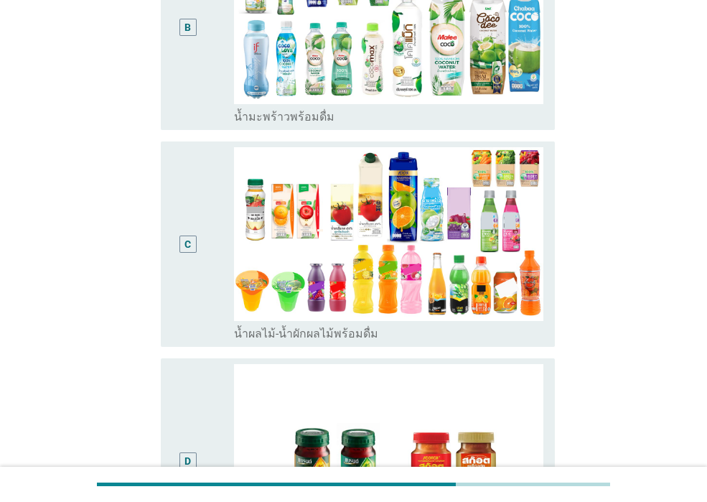
click at [195, 299] on div "C" at bounding box center [187, 244] width 31 height 194
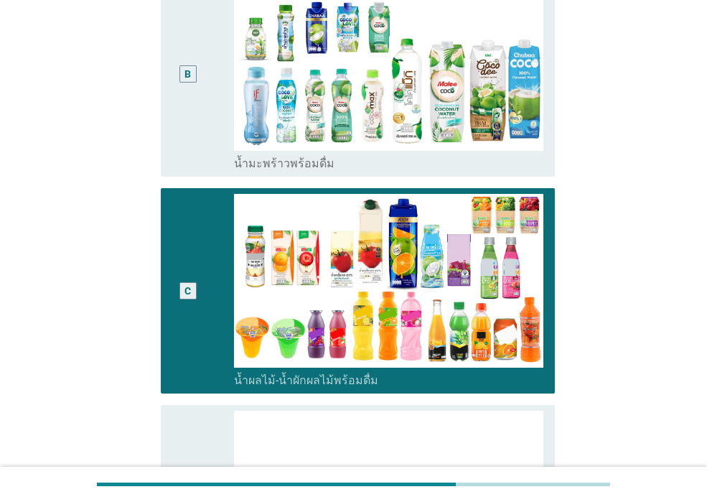
scroll to position [158, 0]
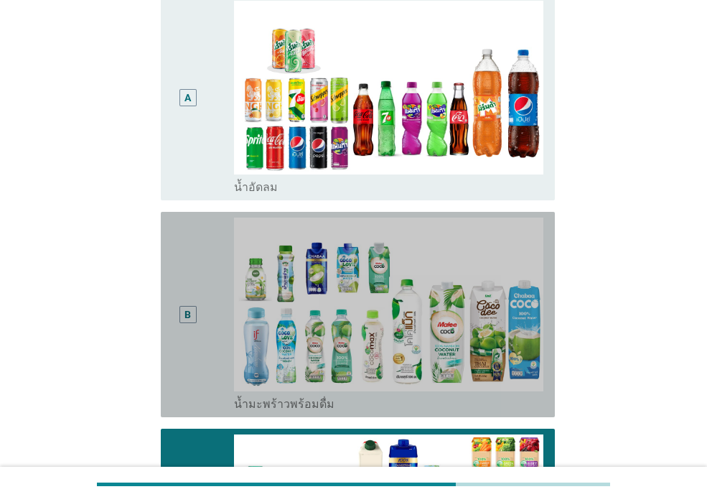
click at [197, 304] on div "B" at bounding box center [187, 315] width 31 height 194
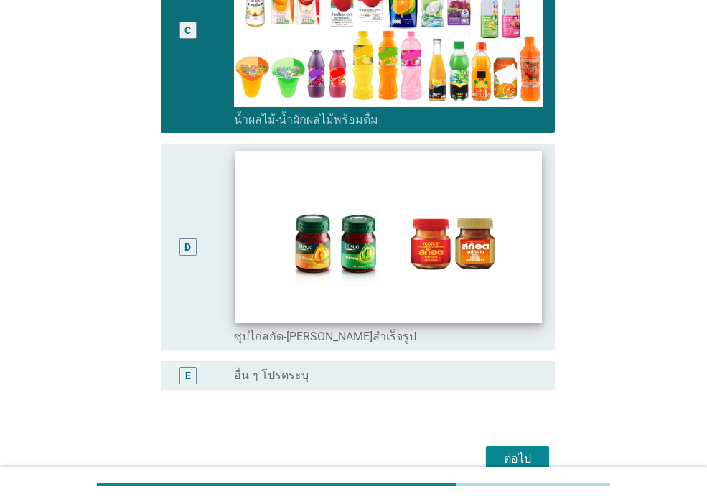
scroll to position [733, 0]
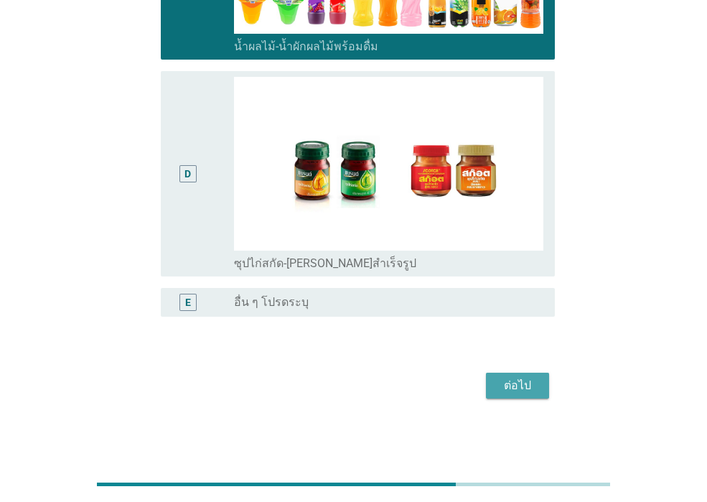
click at [528, 387] on div "ต่อไป" at bounding box center [518, 385] width 40 height 17
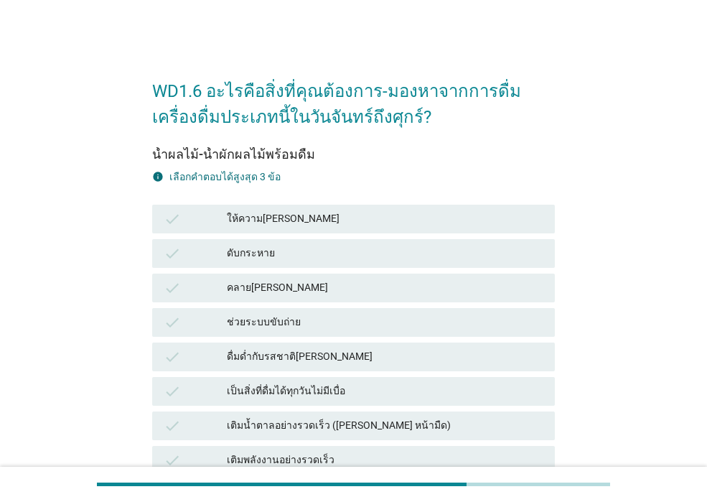
click at [302, 218] on div "ให้ความ[PERSON_NAME]" at bounding box center [385, 218] width 317 height 17
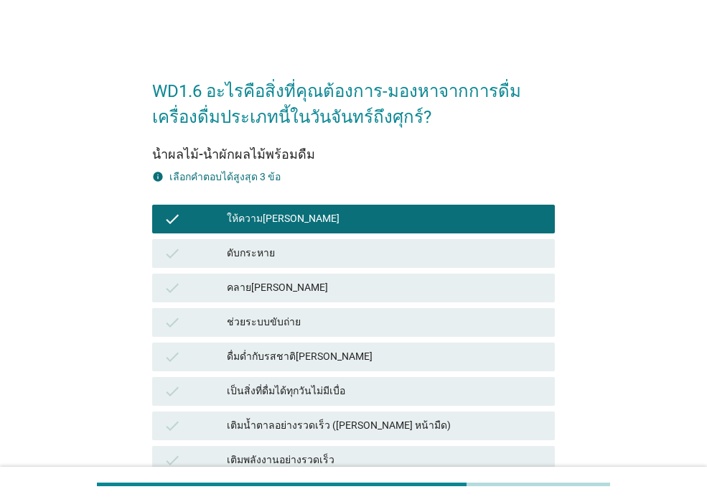
click at [286, 256] on div "ดับกระหาย" at bounding box center [385, 253] width 317 height 17
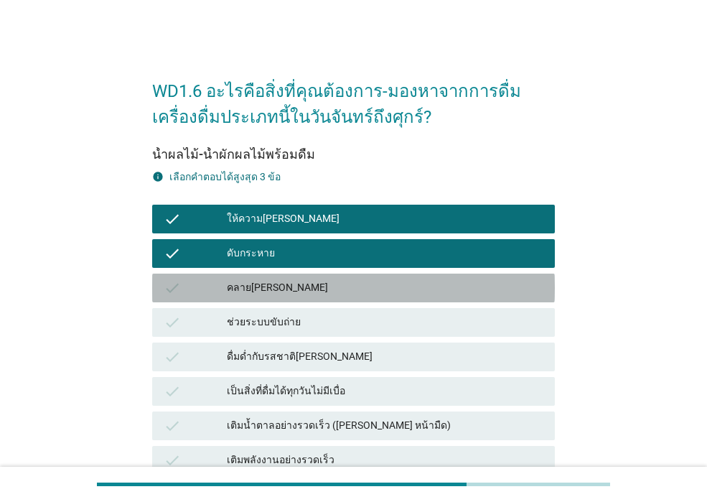
click at [279, 294] on div "คลาย[PERSON_NAME]" at bounding box center [385, 287] width 317 height 17
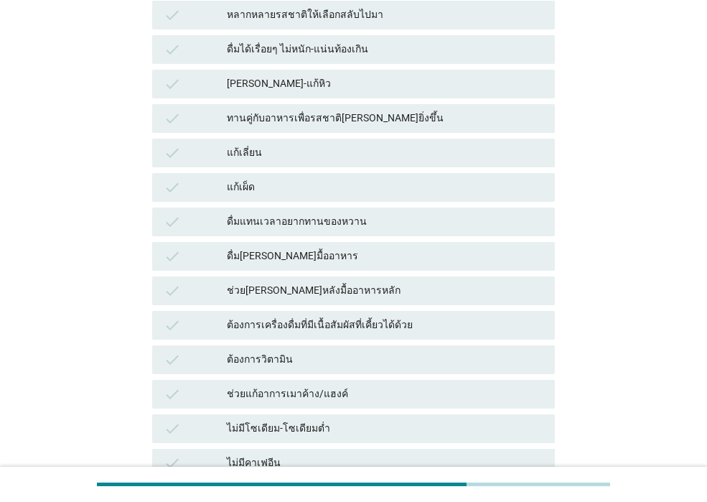
scroll to position [1011, 0]
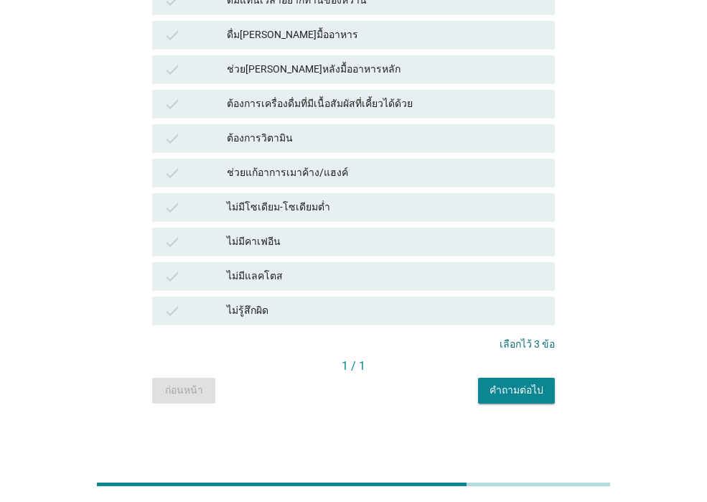
click at [534, 393] on div "คำถามต่อไป" at bounding box center [517, 390] width 54 height 15
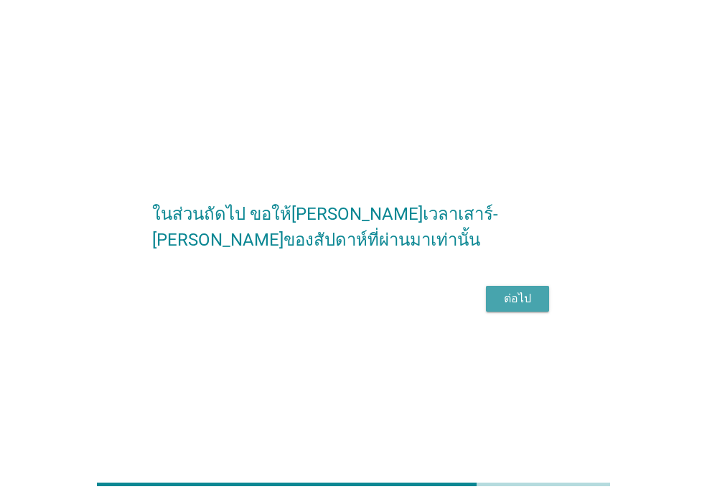
click at [504, 307] on div "ต่อไป" at bounding box center [518, 298] width 40 height 17
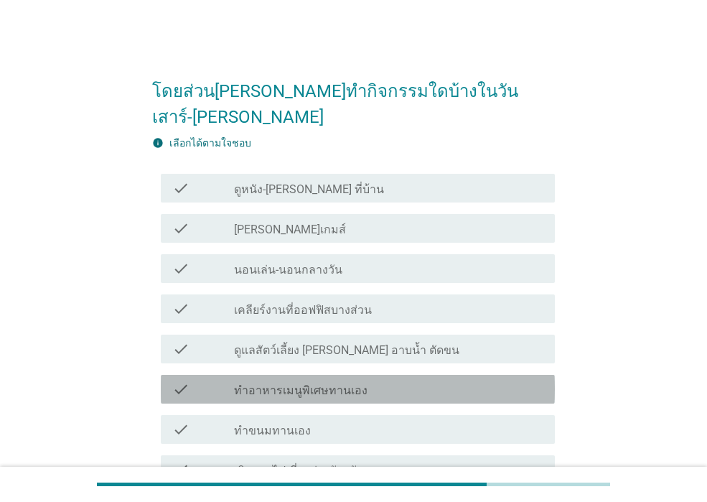
click at [452, 381] on div "check_box_outline_blank ทำอาหารเมนูพิเศษทานเอง" at bounding box center [389, 389] width 310 height 17
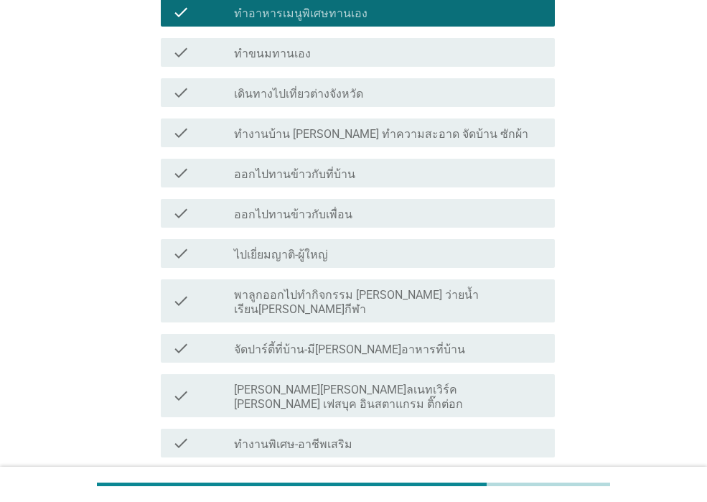
scroll to position [503, 0]
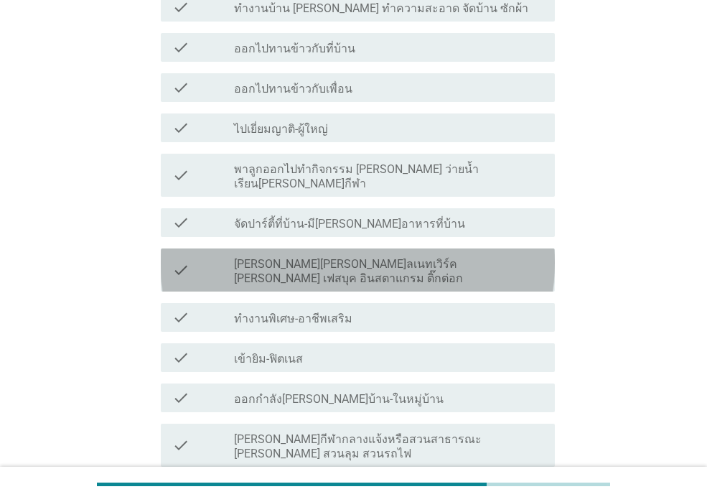
click at [376, 257] on label "[PERSON_NAME][PERSON_NAME]ลเนทเวิร์ค [PERSON_NAME] เฟสบุค อินสตาแกรม ติ๊กต่อก" at bounding box center [389, 271] width 310 height 29
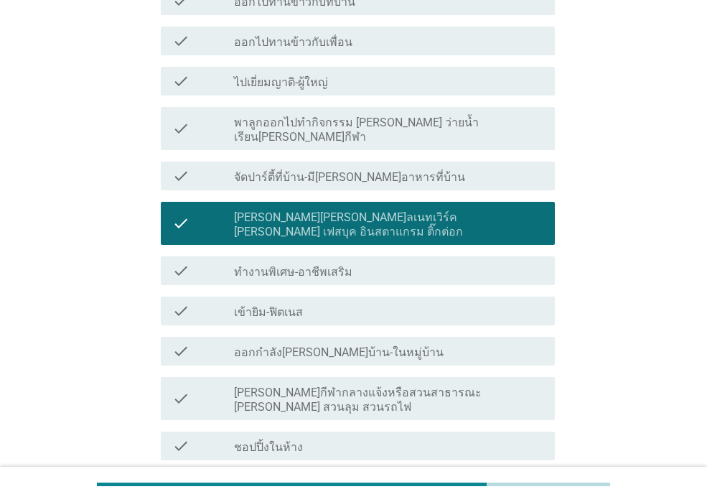
scroll to position [575, 0]
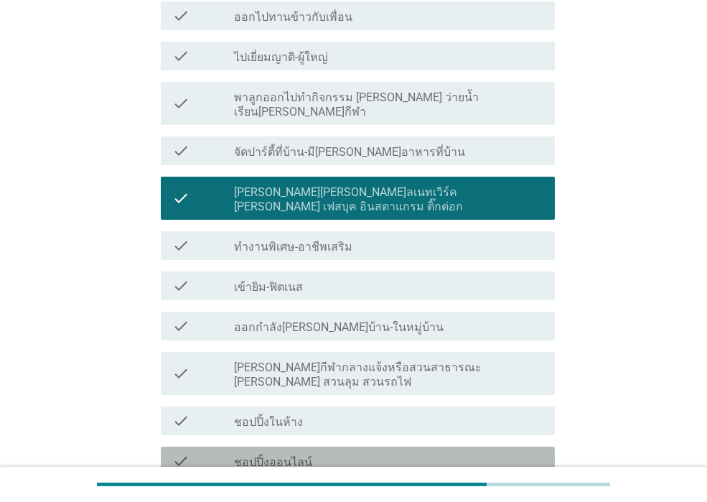
click at [319, 453] on div "check_box_outline_blank ชอปปิ้งออนไลน์" at bounding box center [389, 461] width 310 height 17
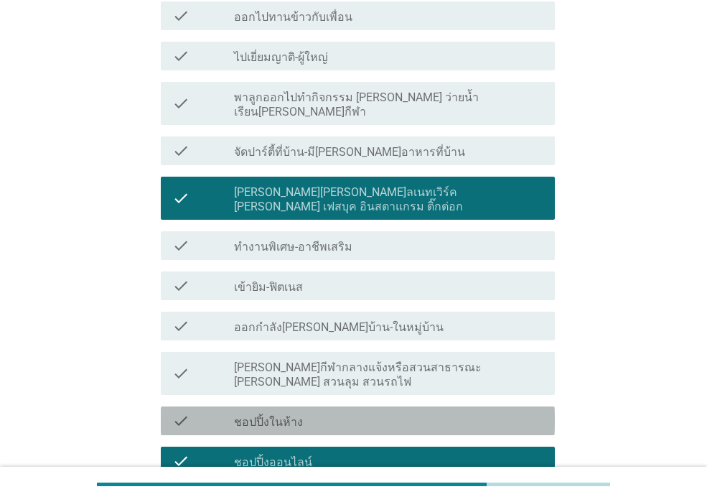
click at [324, 412] on div "check_box_outline_blank ชอปปิ้งในห้าง" at bounding box center [389, 420] width 310 height 17
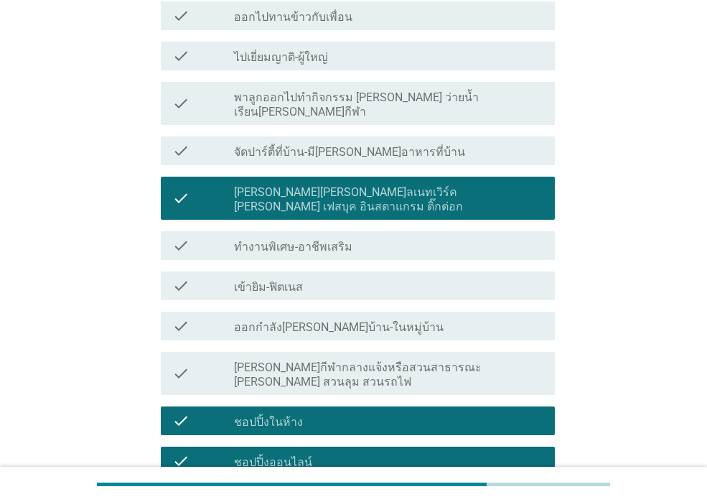
drag, startPoint x: 333, startPoint y: 429, endPoint x: 340, endPoint y: 424, distance: 8.4
click at [333, 496] on label "ซื้อของกิน-ของใช้เข้าบ้าน" at bounding box center [298, 503] width 128 height 14
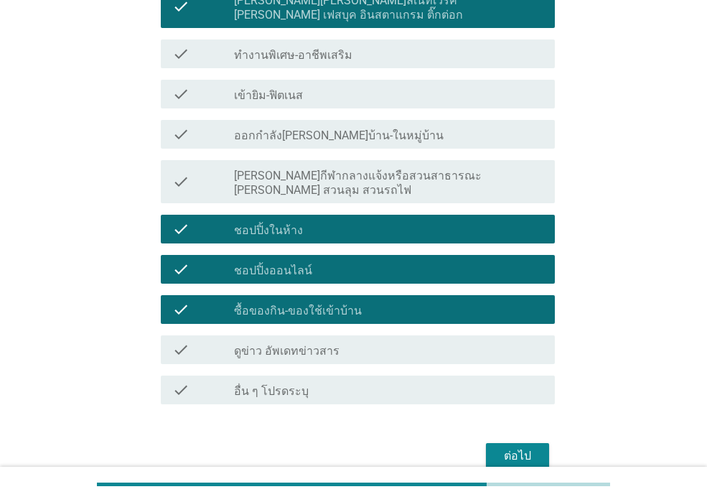
scroll to position [767, 0]
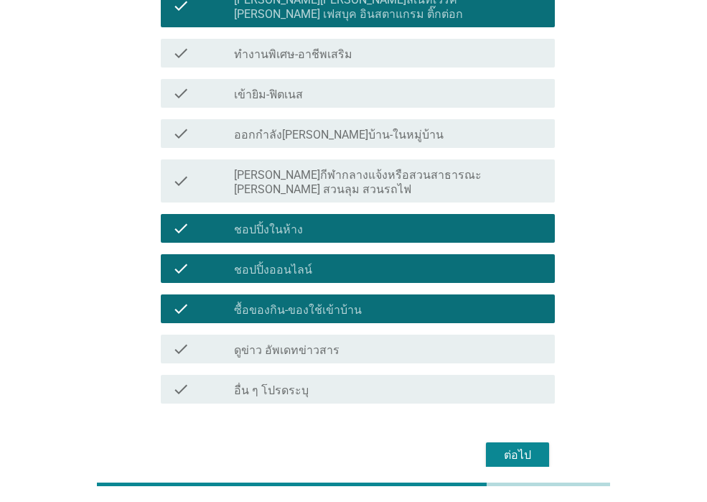
click at [487, 442] on button "ต่อไป" at bounding box center [517, 455] width 63 height 26
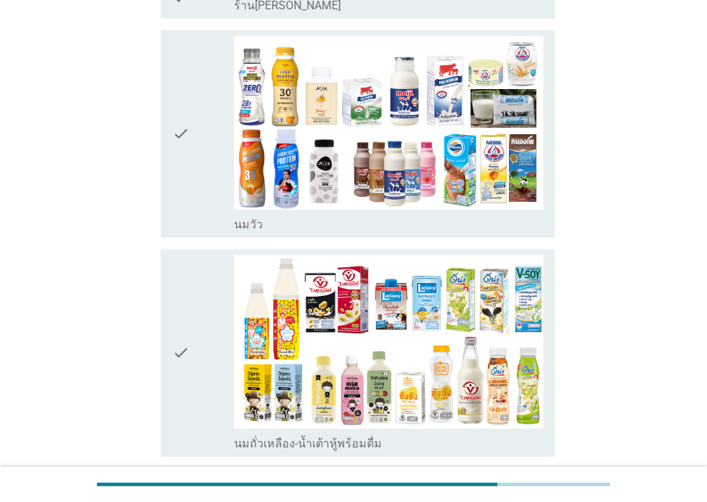
scroll to position [0, 0]
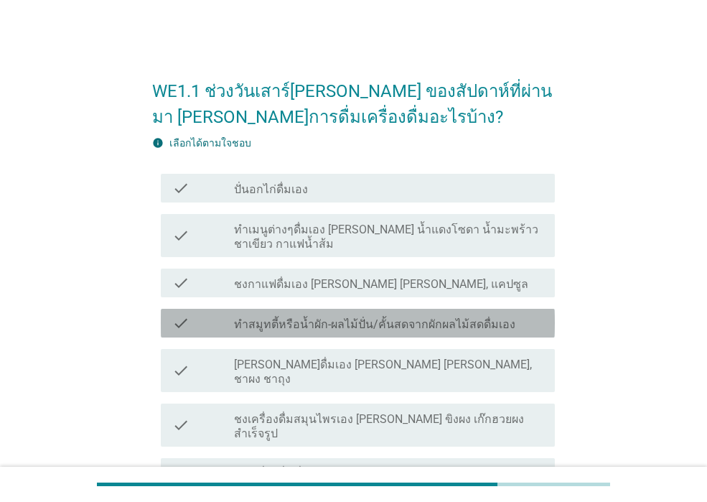
click at [338, 329] on label "ทำสมูทตี้หรือน้ำผัก-ผลไม้ปั่น/คั้นสดจากผักผลไม้สดดื่มเอง" at bounding box center [375, 324] width 282 height 14
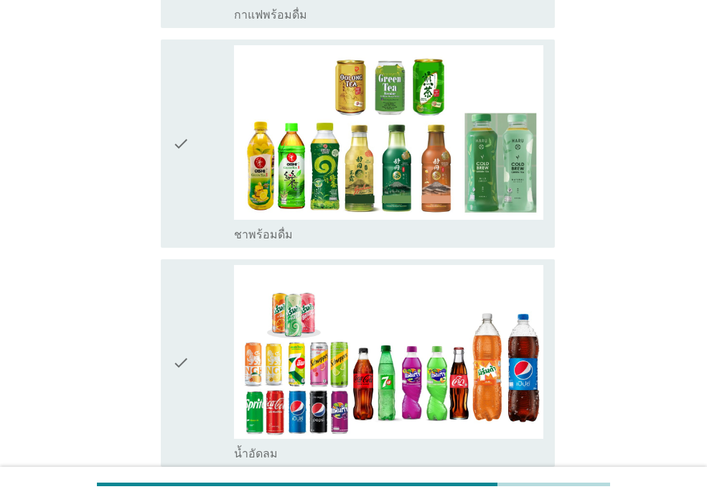
scroll to position [2227, 0]
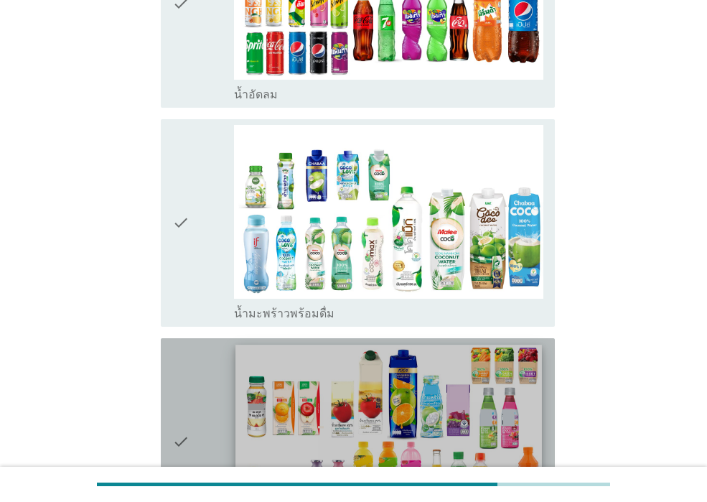
click at [246, 345] on img at bounding box center [389, 431] width 306 height 172
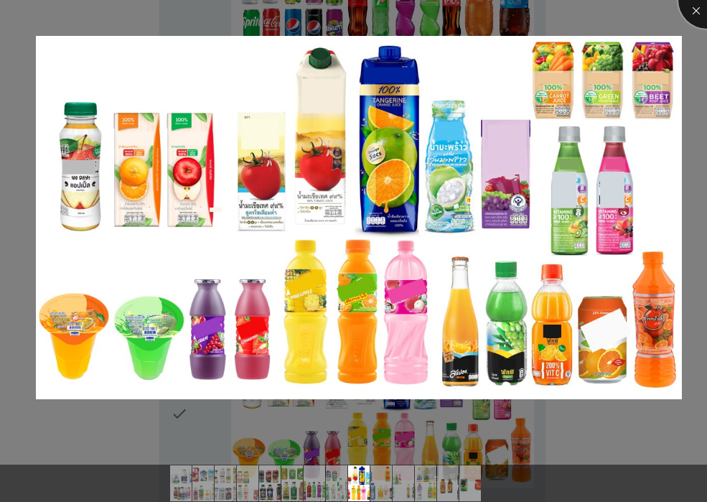
click at [698, 6] on div at bounding box center [707, -1] width 57 height 57
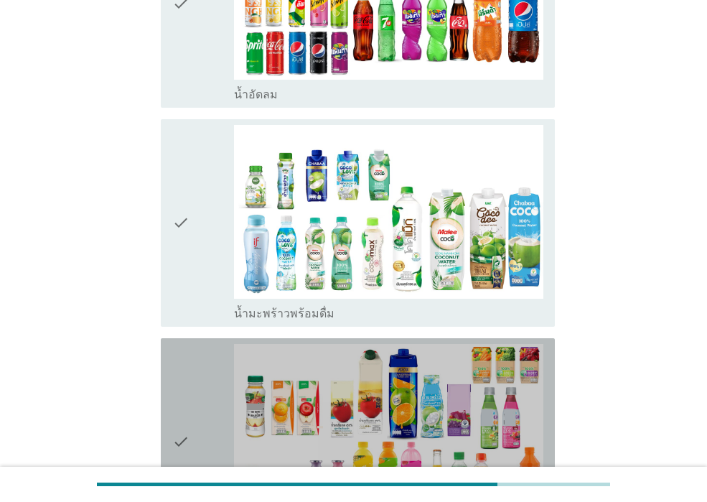
click at [217, 344] on div "check" at bounding box center [203, 442] width 62 height 196
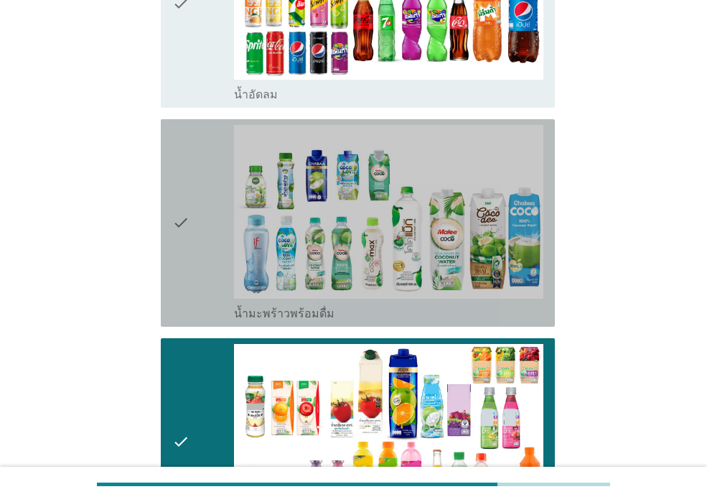
click at [210, 177] on div "check" at bounding box center [203, 223] width 62 height 196
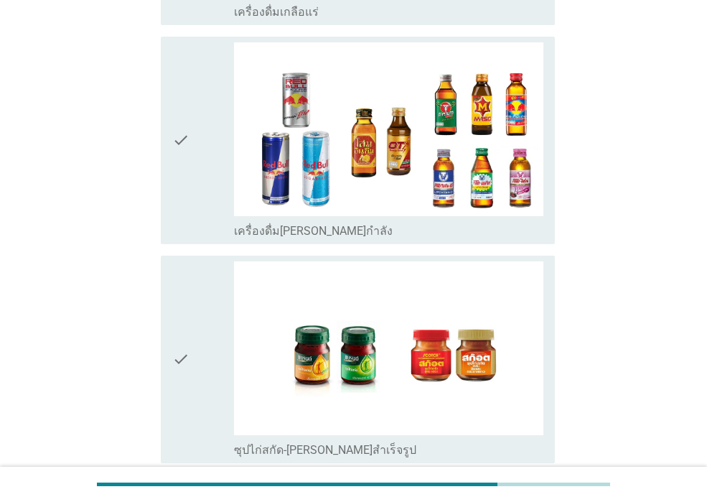
scroll to position [3488, 0]
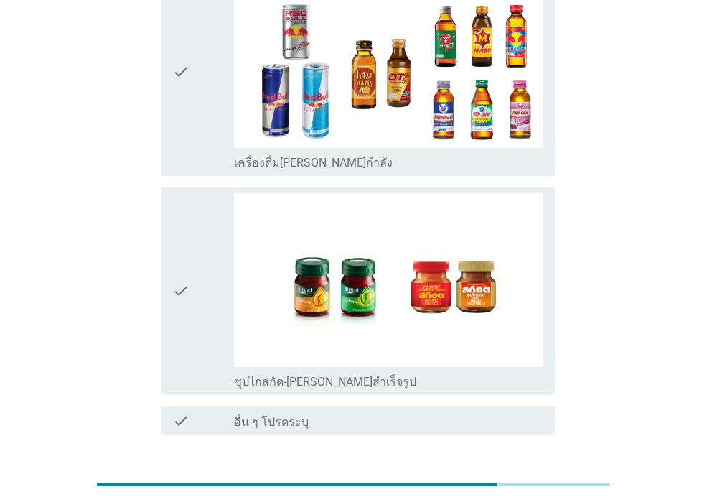
click at [519, 478] on div "ต่อไป" at bounding box center [518, 486] width 40 height 17
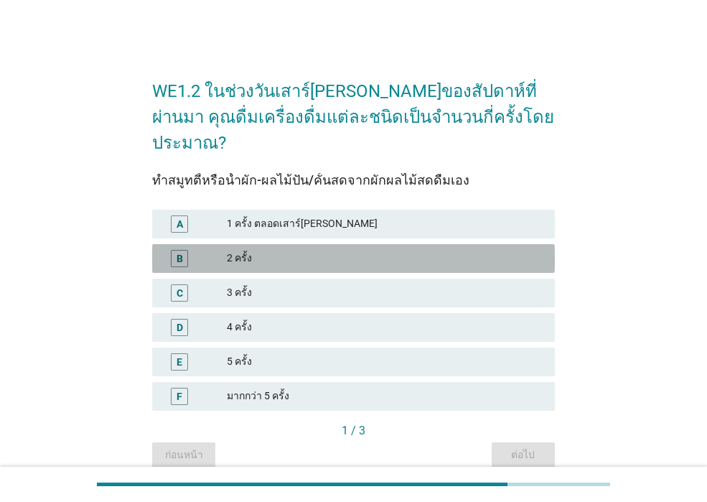
click at [450, 244] on div "B 2 ครั้ง" at bounding box center [353, 258] width 403 height 29
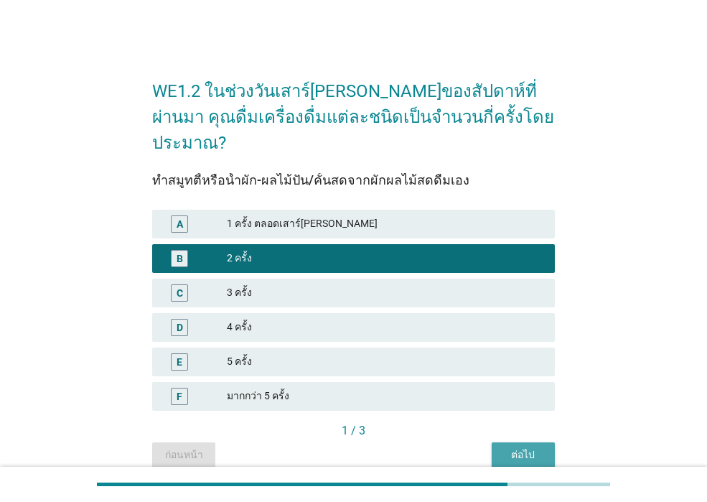
click at [499, 442] on button "ต่อไป" at bounding box center [523, 455] width 63 height 26
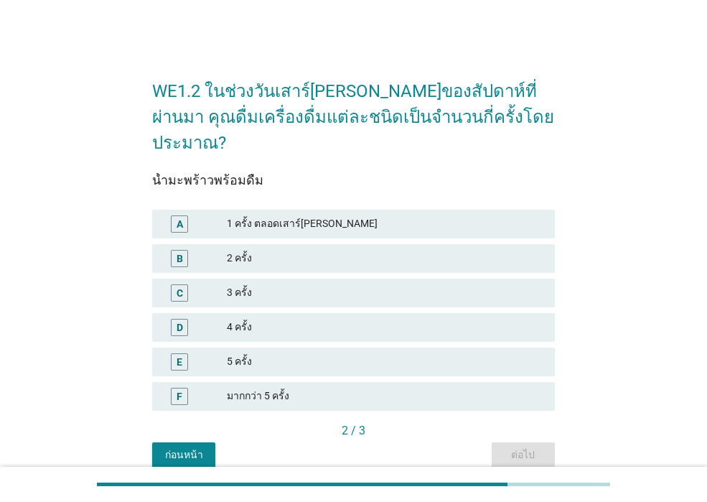
click at [440, 215] on div "1 ครั้ง ตลอดเสาร์[PERSON_NAME]" at bounding box center [385, 223] width 317 height 17
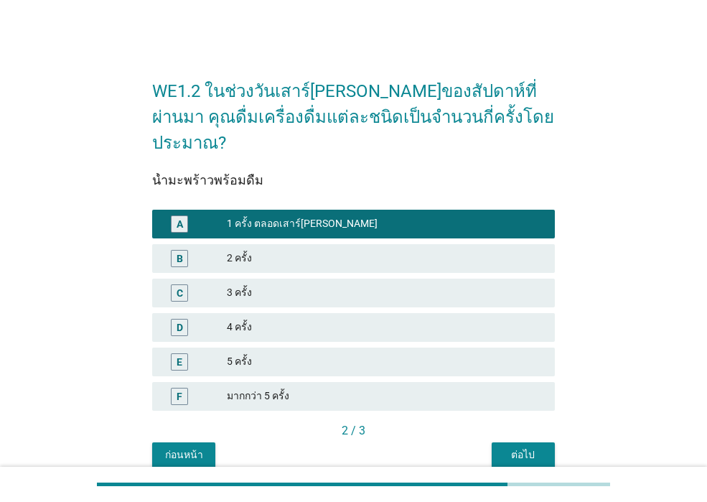
click at [440, 250] on div "2 ครั้ง" at bounding box center [385, 258] width 317 height 17
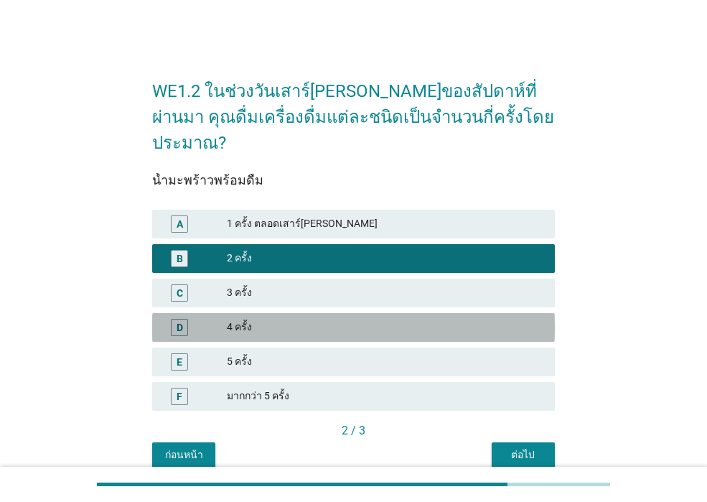
click at [430, 319] on div "4 ครั้ง" at bounding box center [385, 327] width 317 height 17
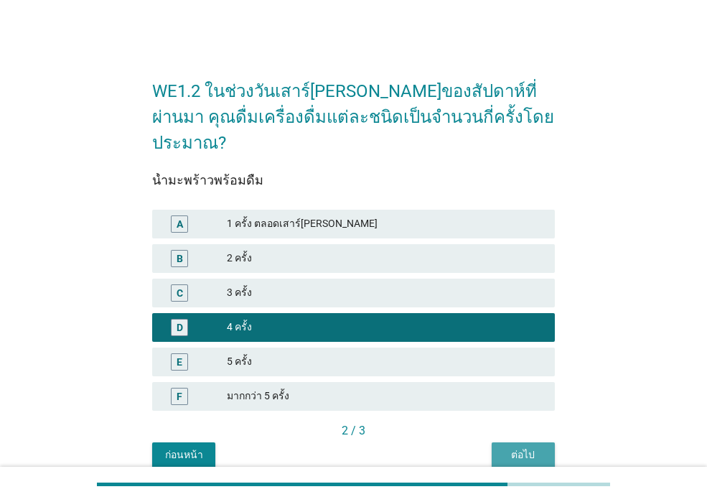
click at [506, 447] on div "ต่อไป" at bounding box center [524, 454] width 40 height 15
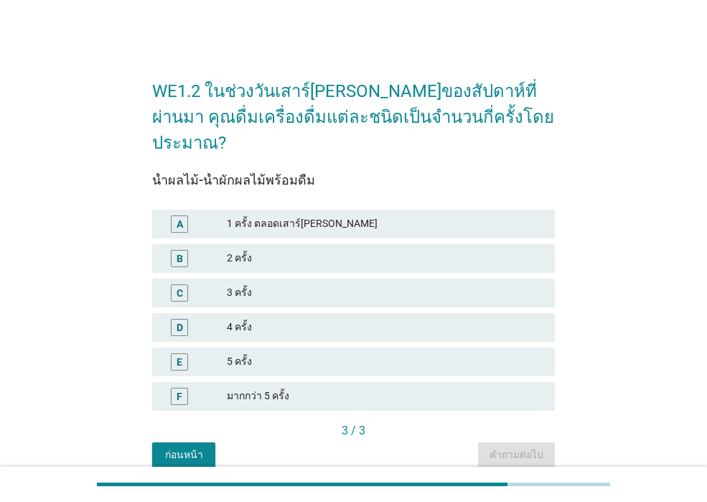
click at [359, 284] on div "3 ครั้ง" at bounding box center [385, 292] width 317 height 17
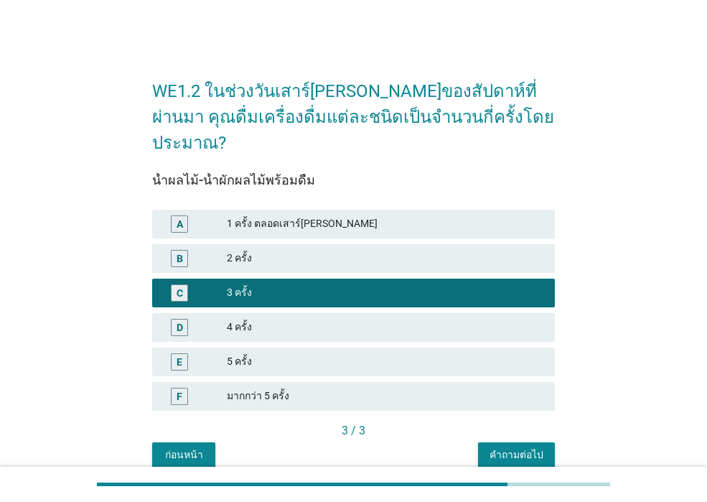
click at [500, 447] on div "คำถามต่อไป" at bounding box center [517, 454] width 54 height 15
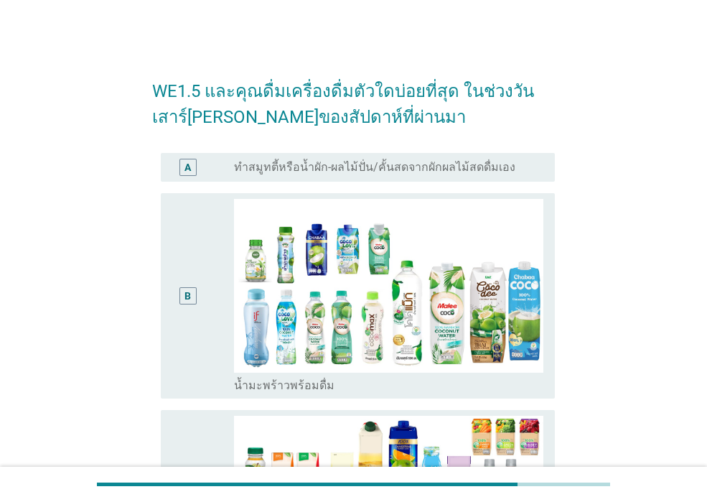
scroll to position [287, 0]
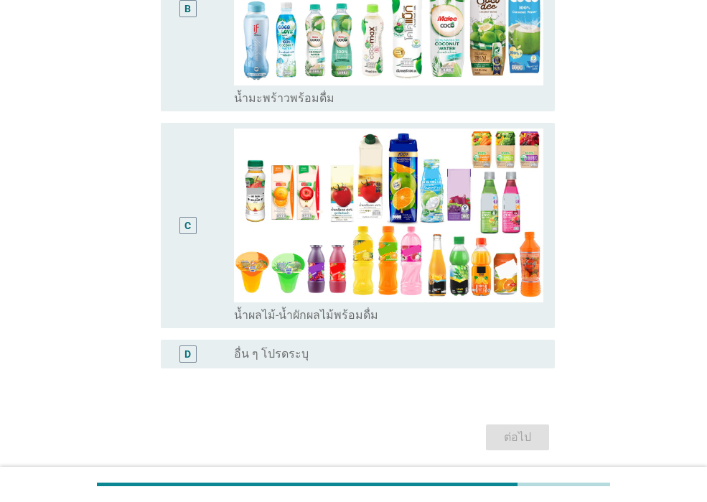
click at [225, 282] on div "C" at bounding box center [203, 226] width 62 height 194
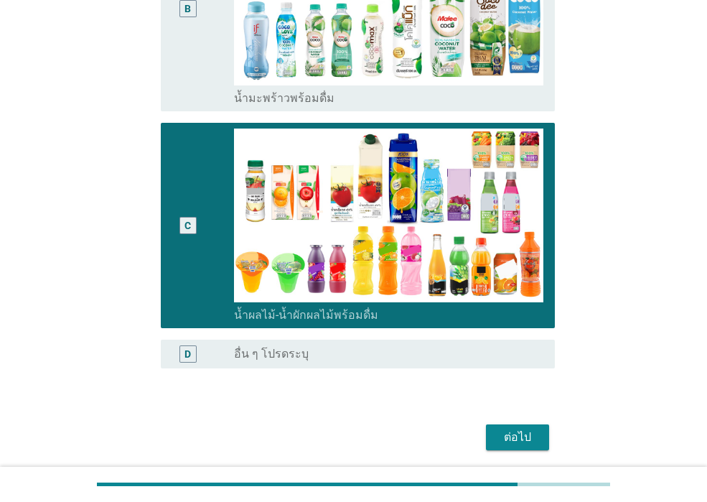
click at [498, 437] on div "ต่อไป" at bounding box center [518, 437] width 40 height 17
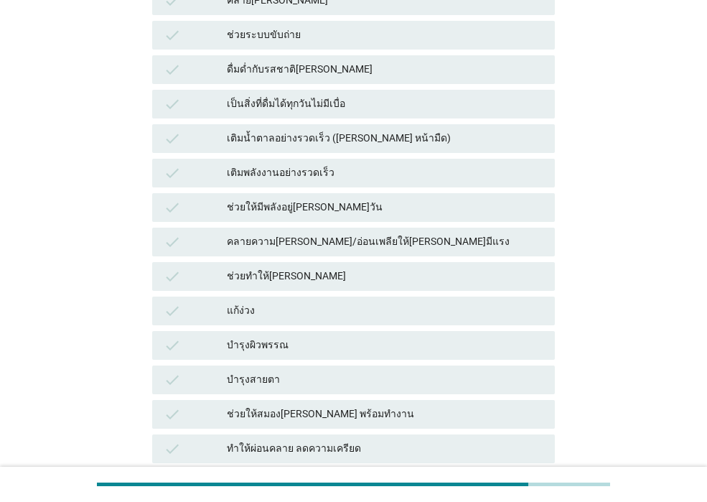
scroll to position [0, 0]
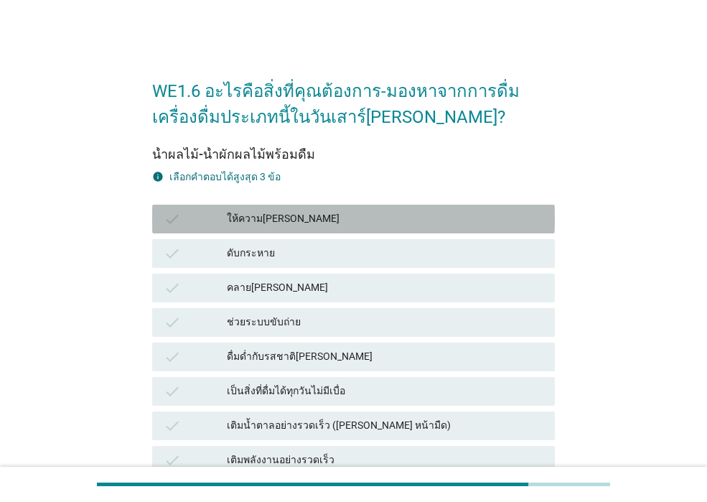
click at [336, 228] on div "check ให้ความ[PERSON_NAME]" at bounding box center [353, 219] width 403 height 29
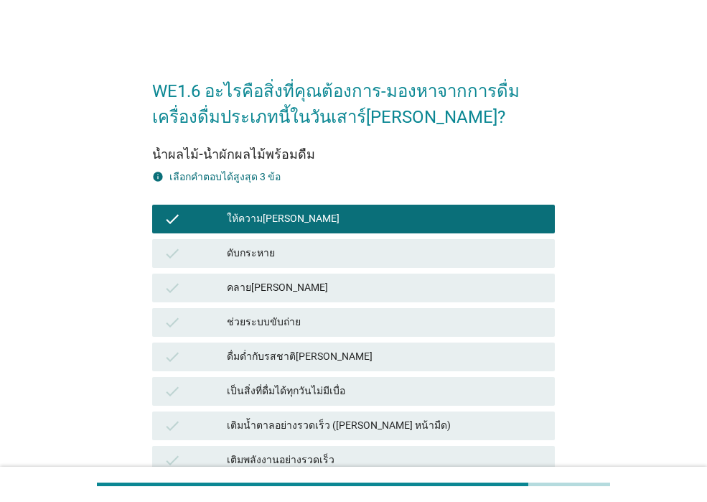
click at [301, 256] on div "ดับกระหาย" at bounding box center [385, 253] width 317 height 17
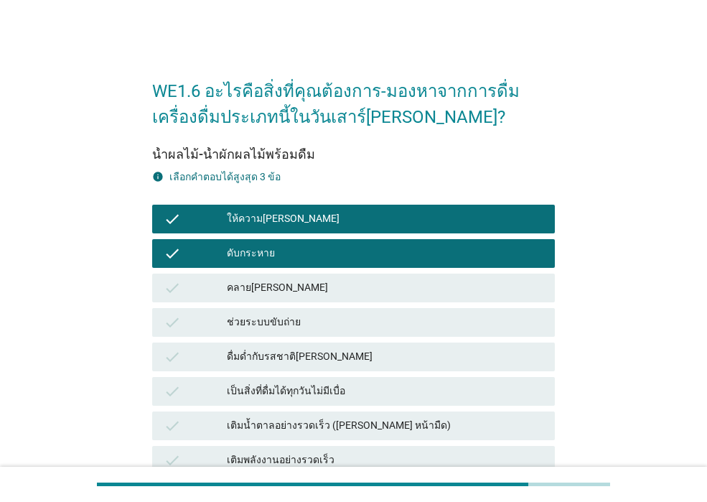
click at [307, 284] on div "คลาย[PERSON_NAME]" at bounding box center [385, 287] width 317 height 17
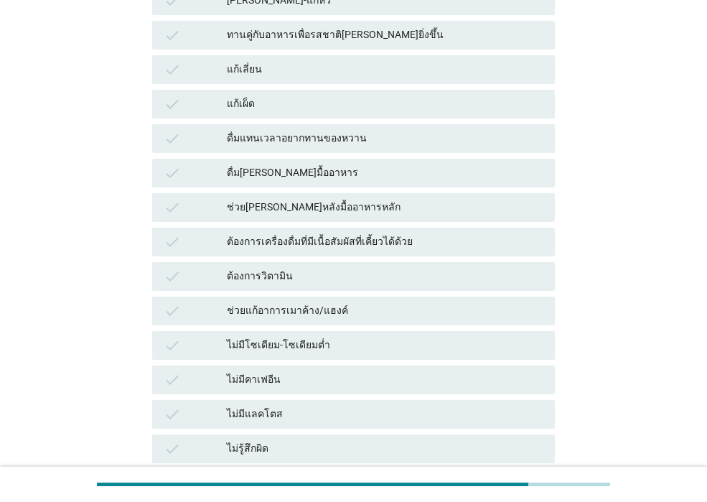
scroll to position [1011, 0]
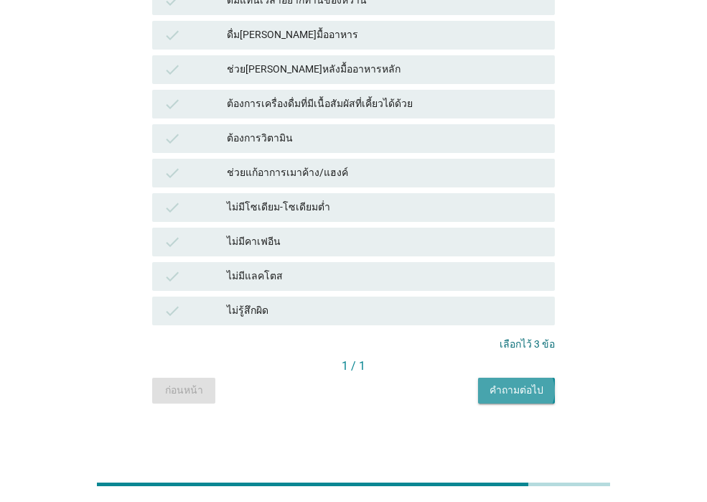
click at [481, 391] on button "คำถามต่อไป" at bounding box center [516, 391] width 77 height 26
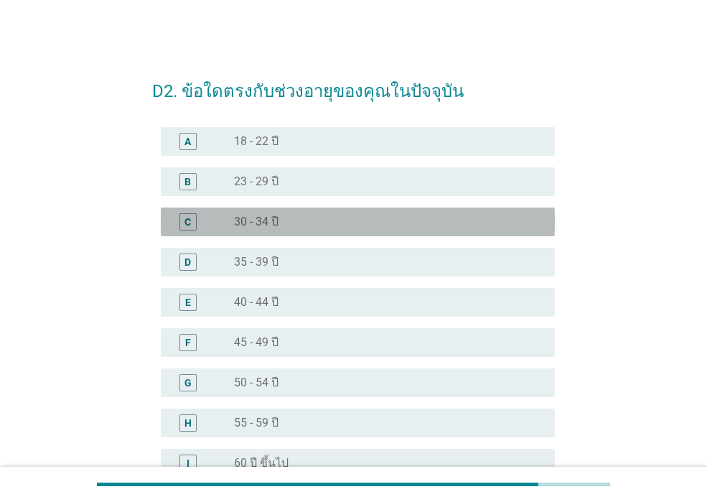
click at [348, 223] on div "radio_button_unchecked 30 - 34 ปี" at bounding box center [383, 222] width 298 height 14
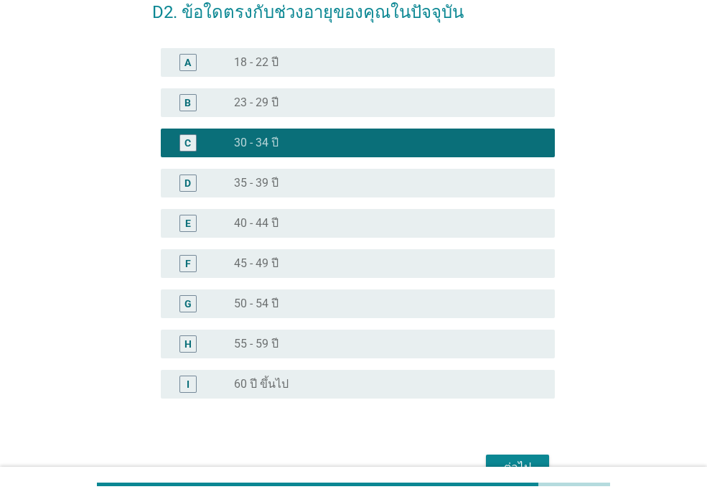
scroll to position [160, 0]
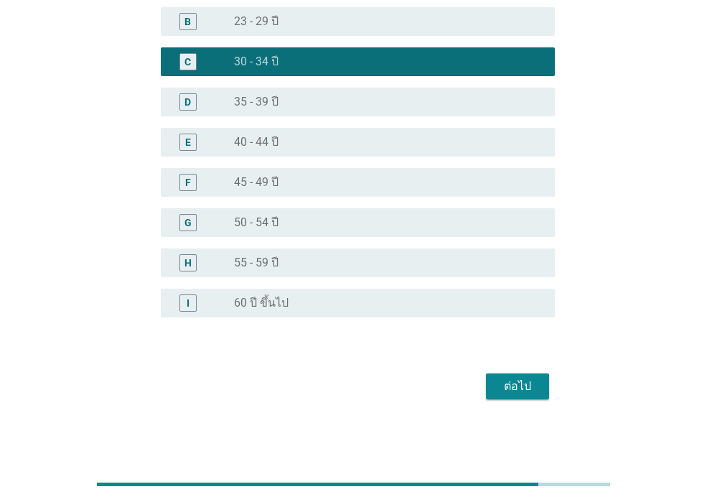
click at [510, 382] on div "ต่อไป" at bounding box center [518, 386] width 40 height 17
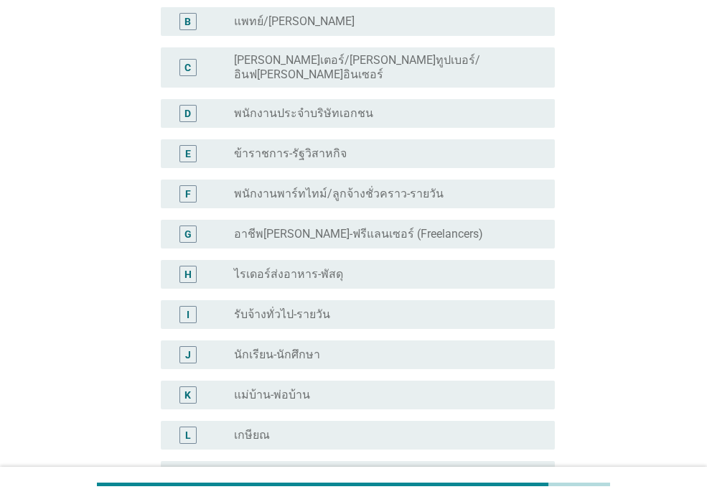
scroll to position [0, 0]
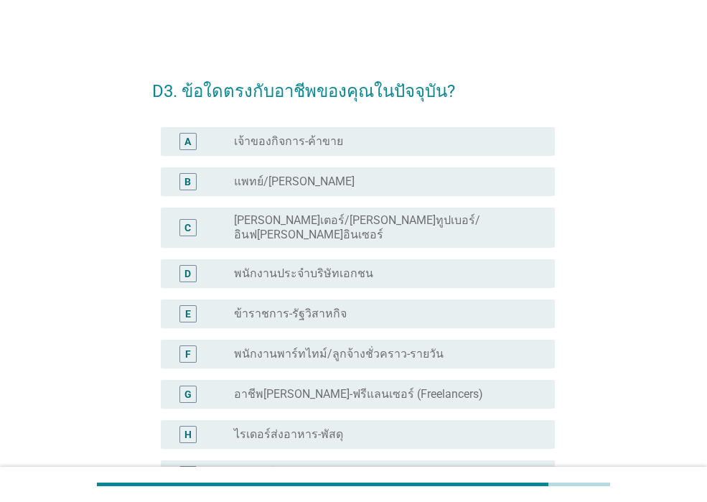
click at [377, 266] on div "radio_button_unchecked พนักงานประจำบริษัทเอกชน" at bounding box center [383, 273] width 298 height 14
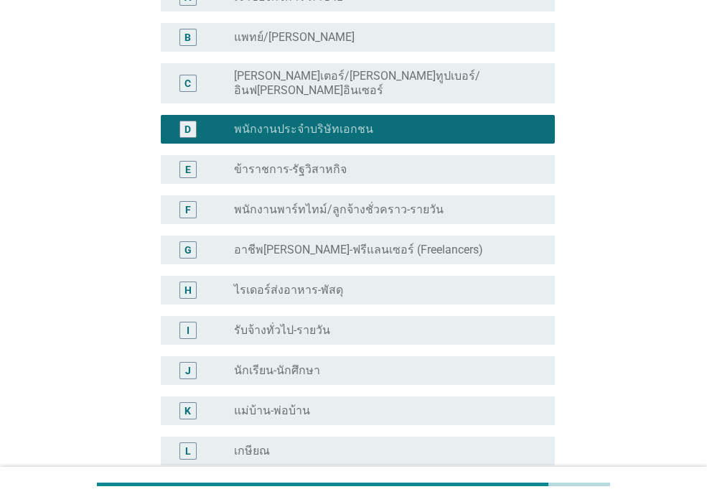
scroll to position [287, 0]
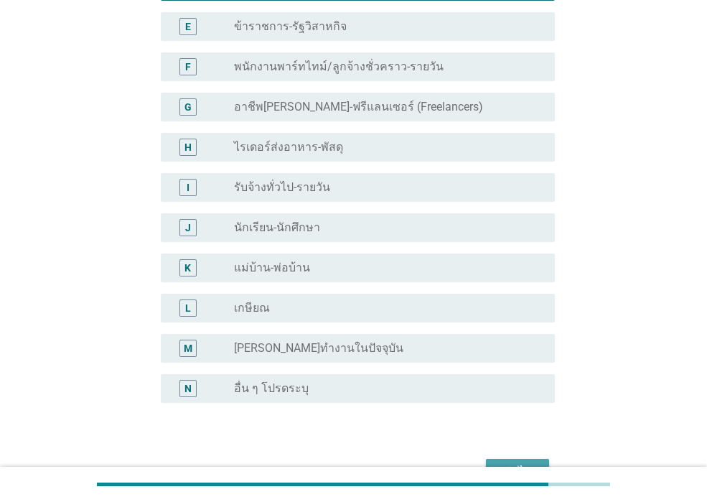
click at [498, 463] on div "ต่อไป" at bounding box center [518, 471] width 40 height 17
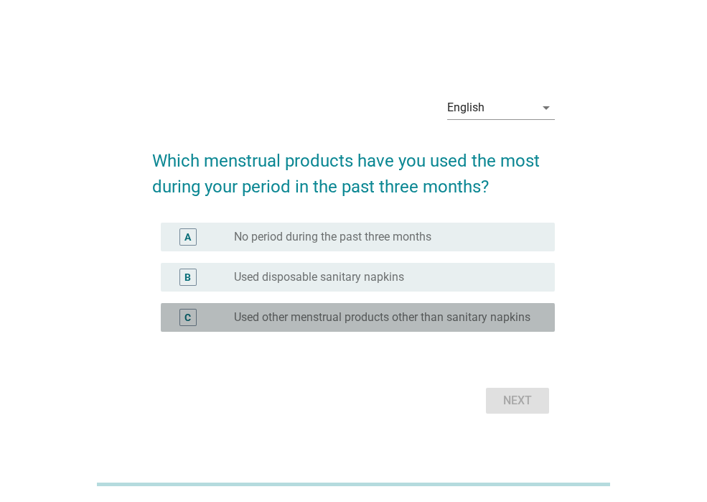
click at [336, 321] on label "Used other menstrual products other than sanitary napkins" at bounding box center [382, 317] width 297 height 14
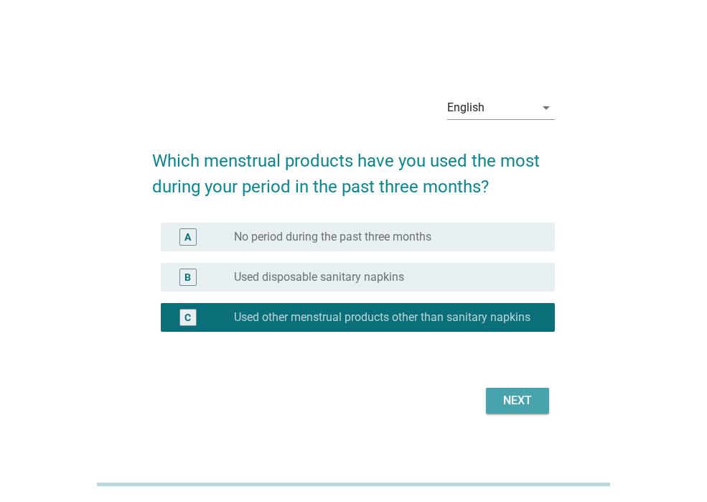
click at [516, 401] on div "Next" at bounding box center [518, 400] width 40 height 17
